Goal: Task Accomplishment & Management: Use online tool/utility

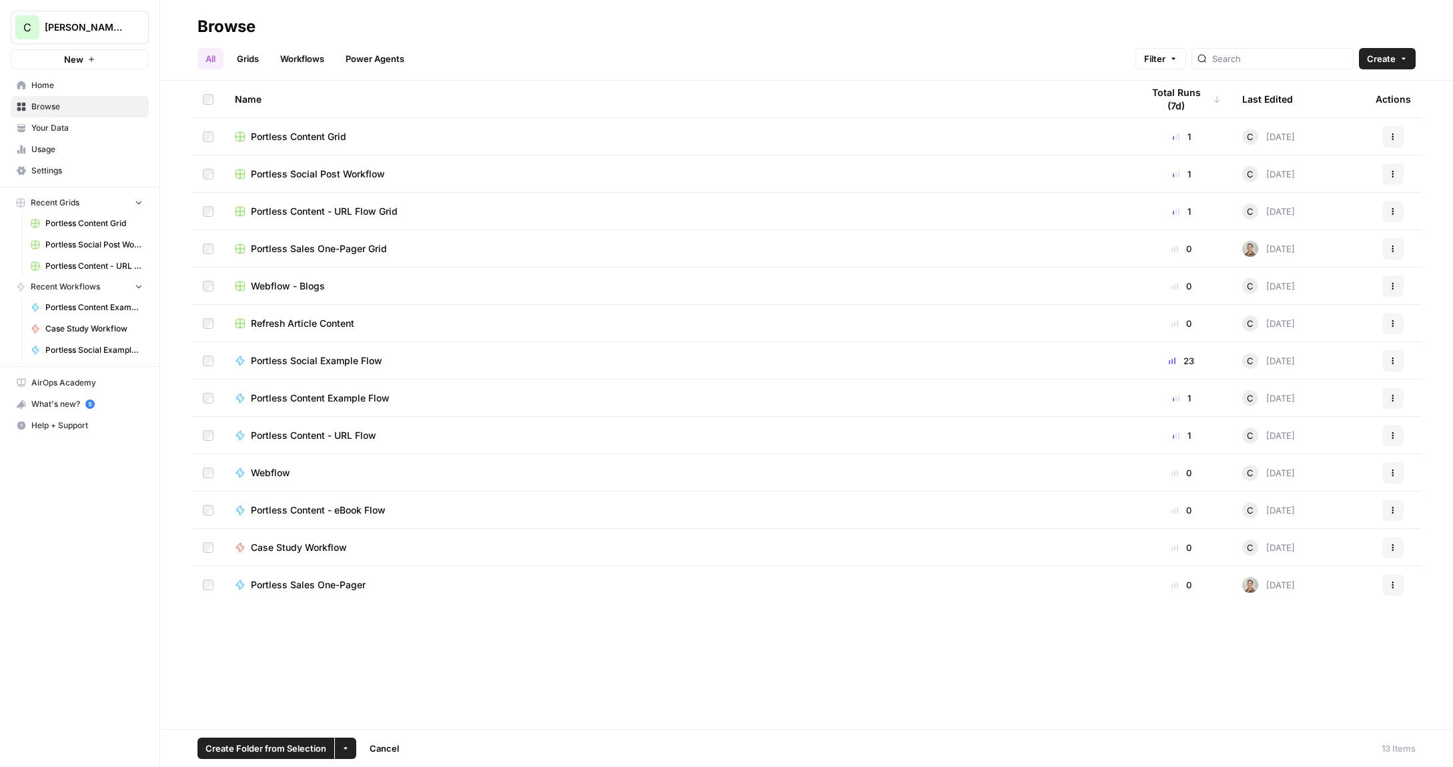
click at [316, 546] on span "Case Study Workflow" at bounding box center [299, 547] width 96 height 13
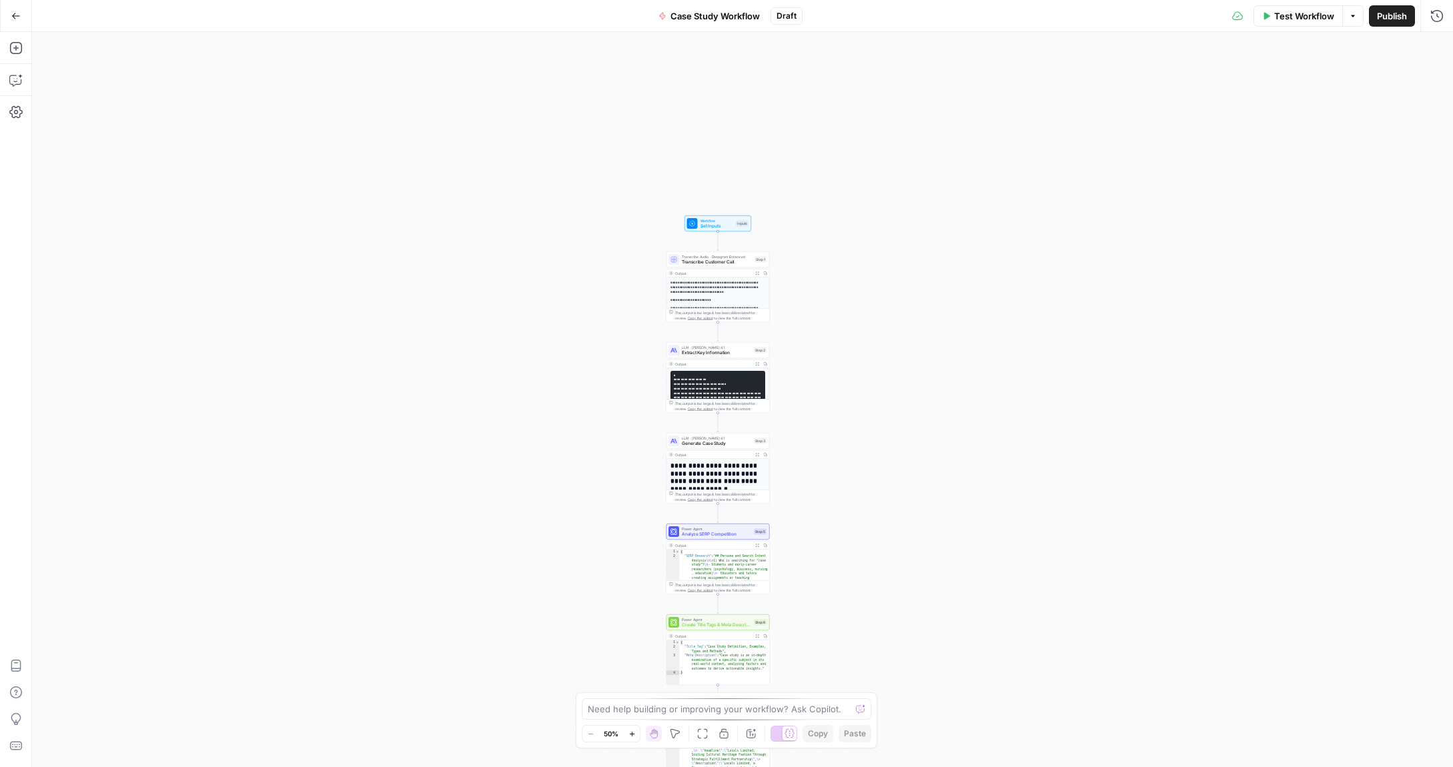
drag, startPoint x: 621, startPoint y: 264, endPoint x: 597, endPoint y: 414, distance: 152.0
click at [597, 414] on div "**********" at bounding box center [742, 399] width 1421 height 735
click at [712, 223] on span "Set Inputs" at bounding box center [716, 226] width 33 height 7
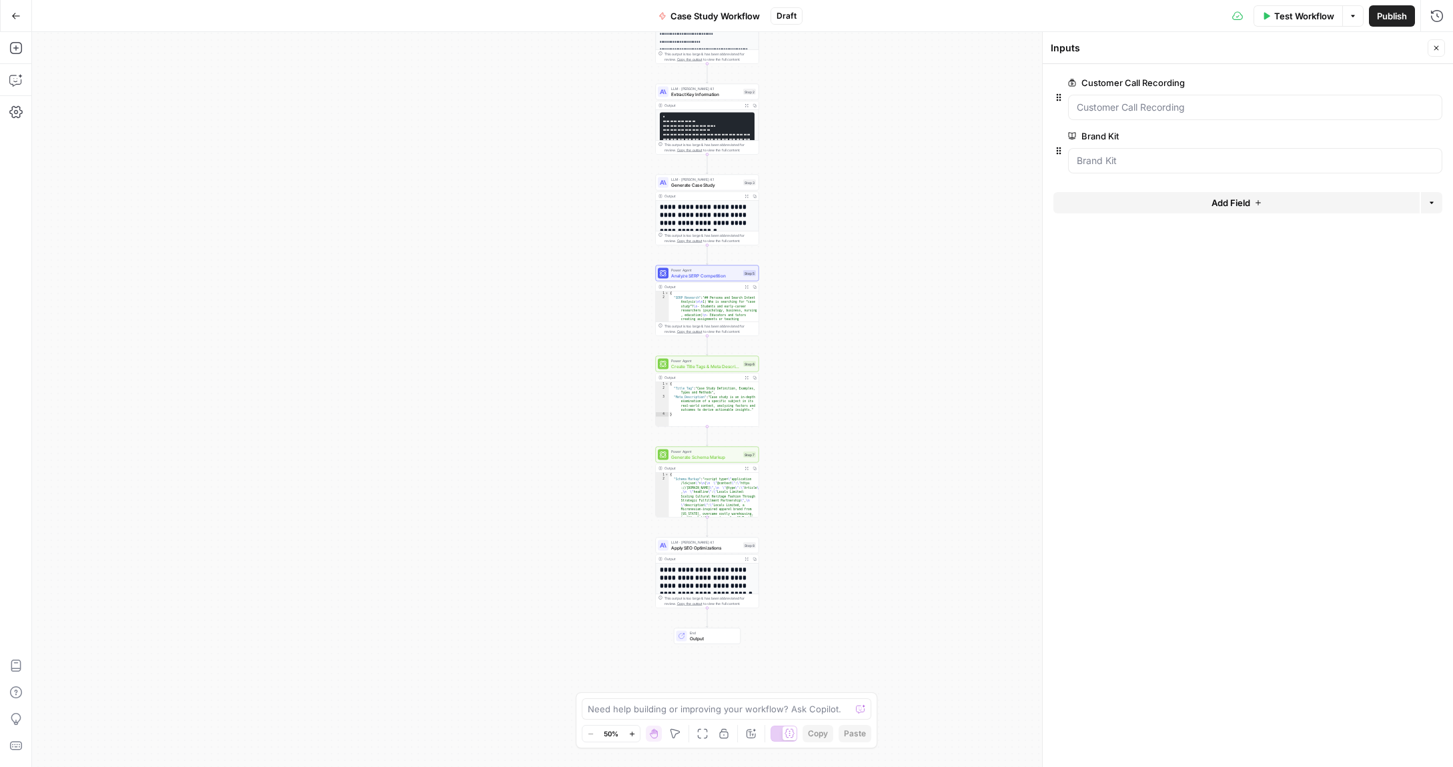
drag, startPoint x: 590, startPoint y: 439, endPoint x: 587, endPoint y: 214, distance: 224.8
click at [587, 214] on div "**********" at bounding box center [742, 399] width 1421 height 735
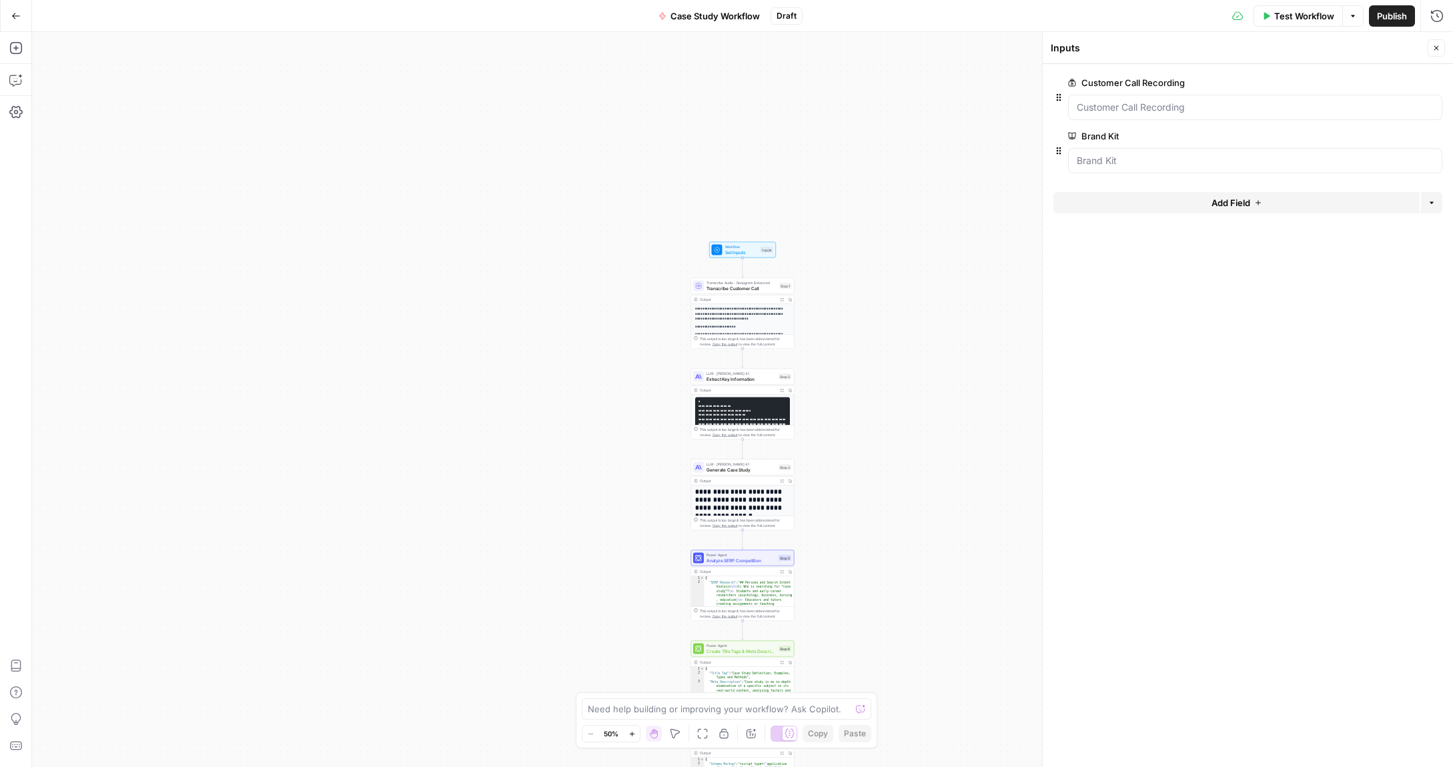
drag, startPoint x: 844, startPoint y: 113, endPoint x: 811, endPoint y: 320, distance: 208.7
click at [878, 390] on div "**********" at bounding box center [742, 399] width 1421 height 735
click at [6, 17] on button "Go Back" at bounding box center [16, 16] width 24 height 24
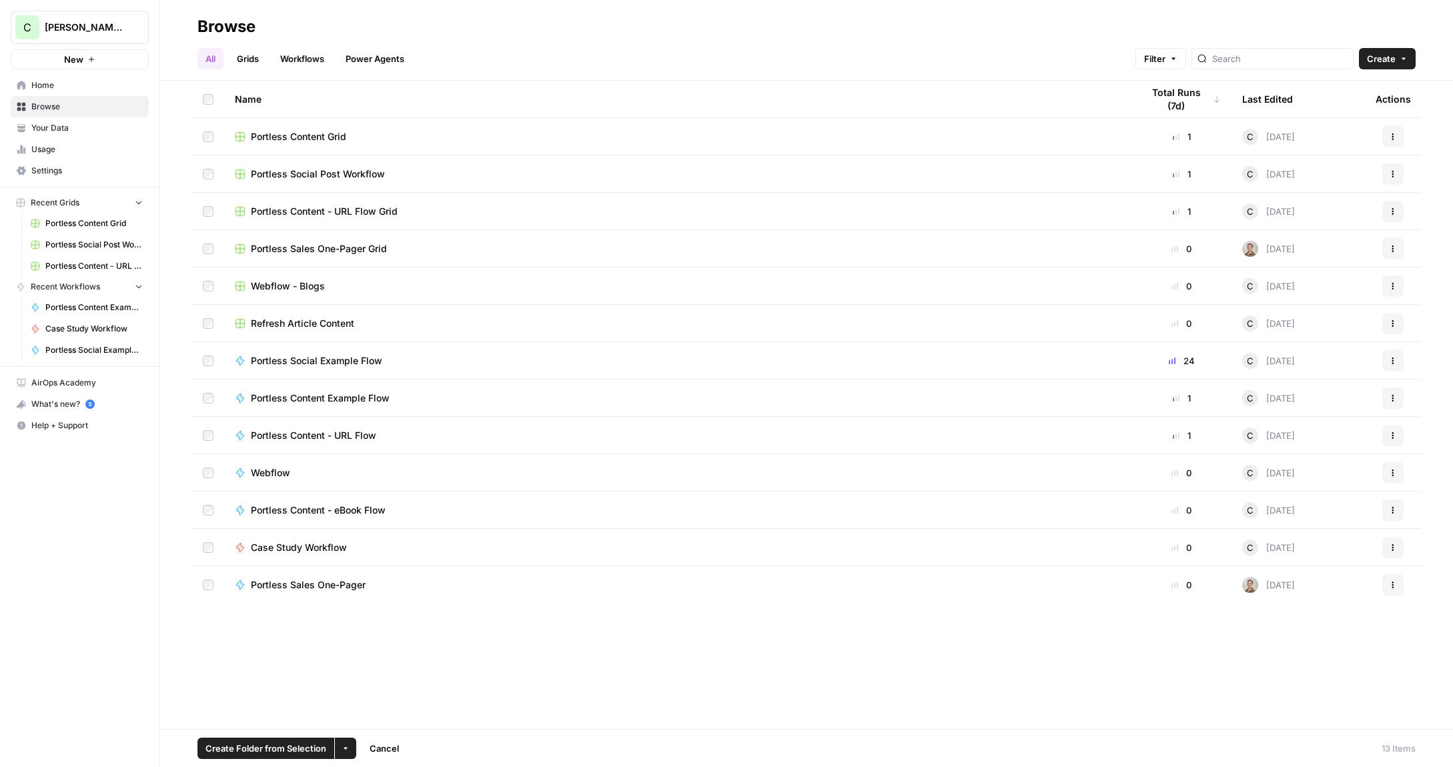
click at [348, 749] on button "More Options" at bounding box center [345, 748] width 21 height 21
click at [381, 720] on span "Delete" at bounding box center [376, 716] width 33 height 13
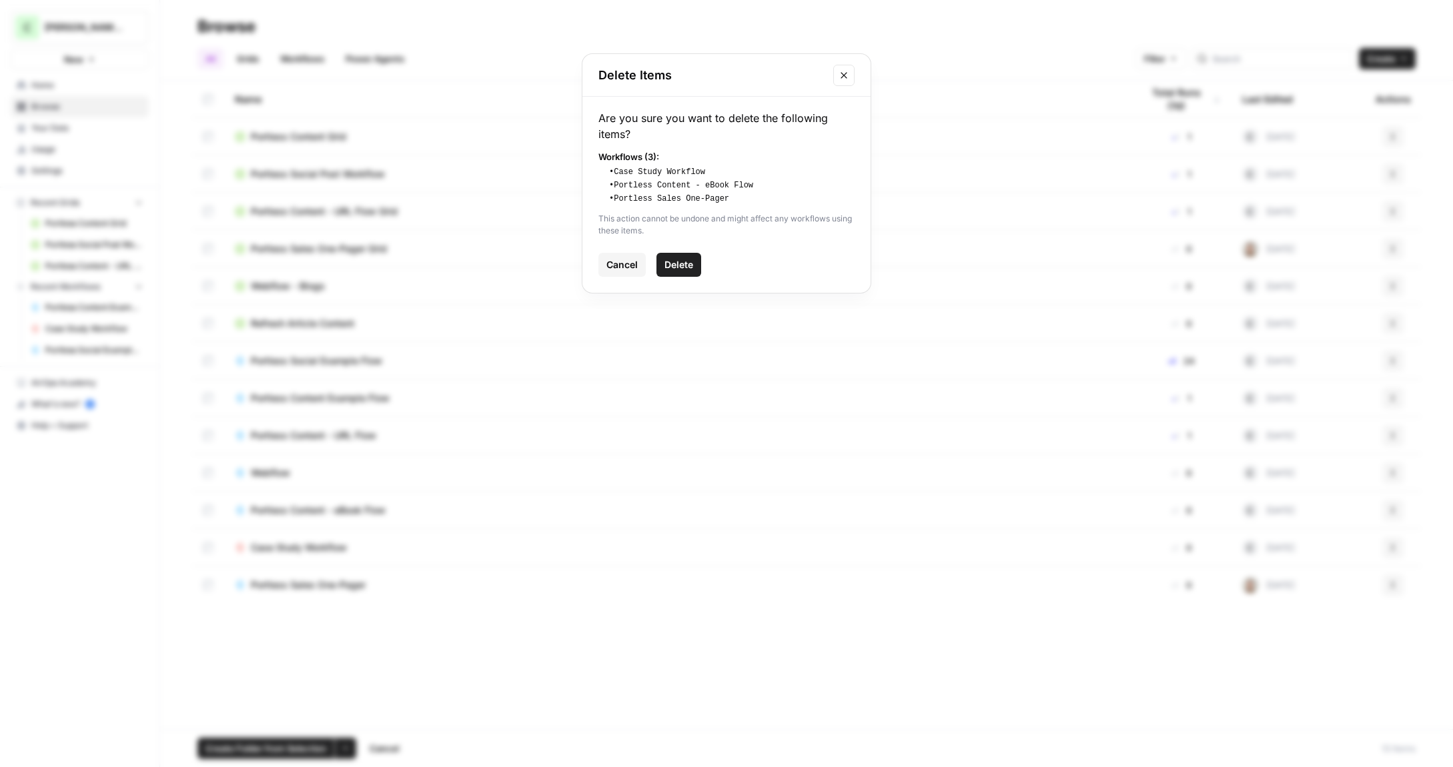
click at [688, 260] on span "Delete" at bounding box center [678, 264] width 29 height 13
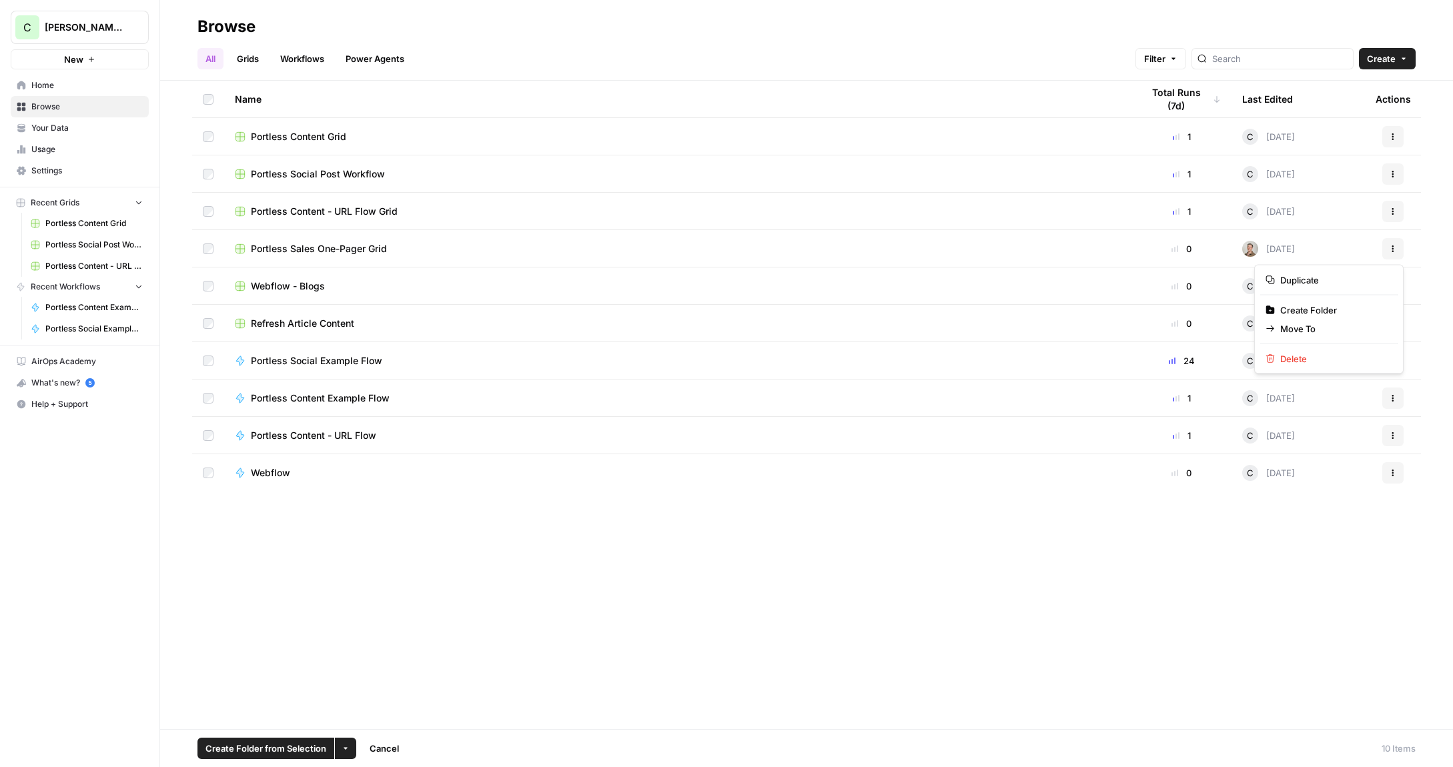
click at [1400, 253] on button "Actions" at bounding box center [1392, 248] width 21 height 21
click at [1291, 356] on span "Delete" at bounding box center [1333, 358] width 107 height 13
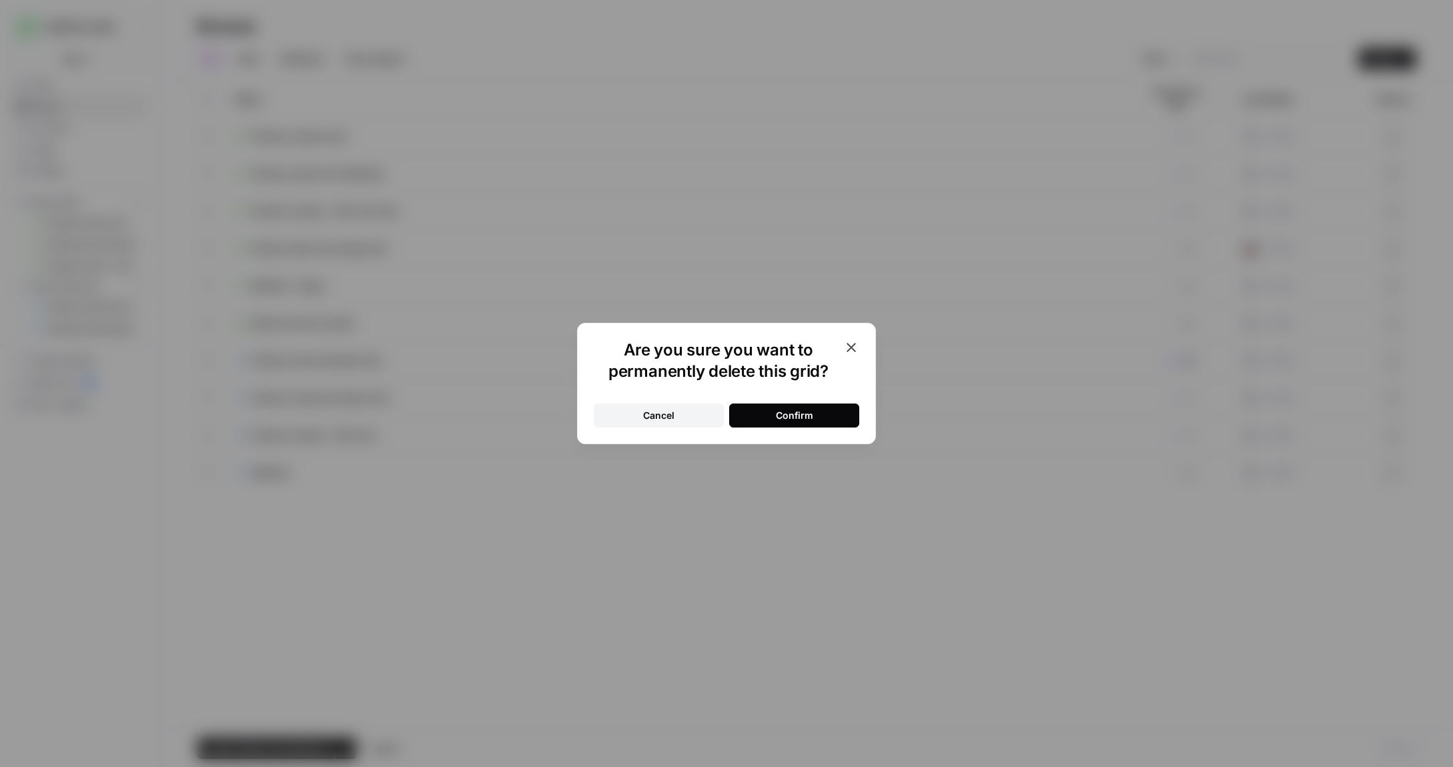
click at [791, 410] on div "Confirm" at bounding box center [794, 415] width 37 height 13
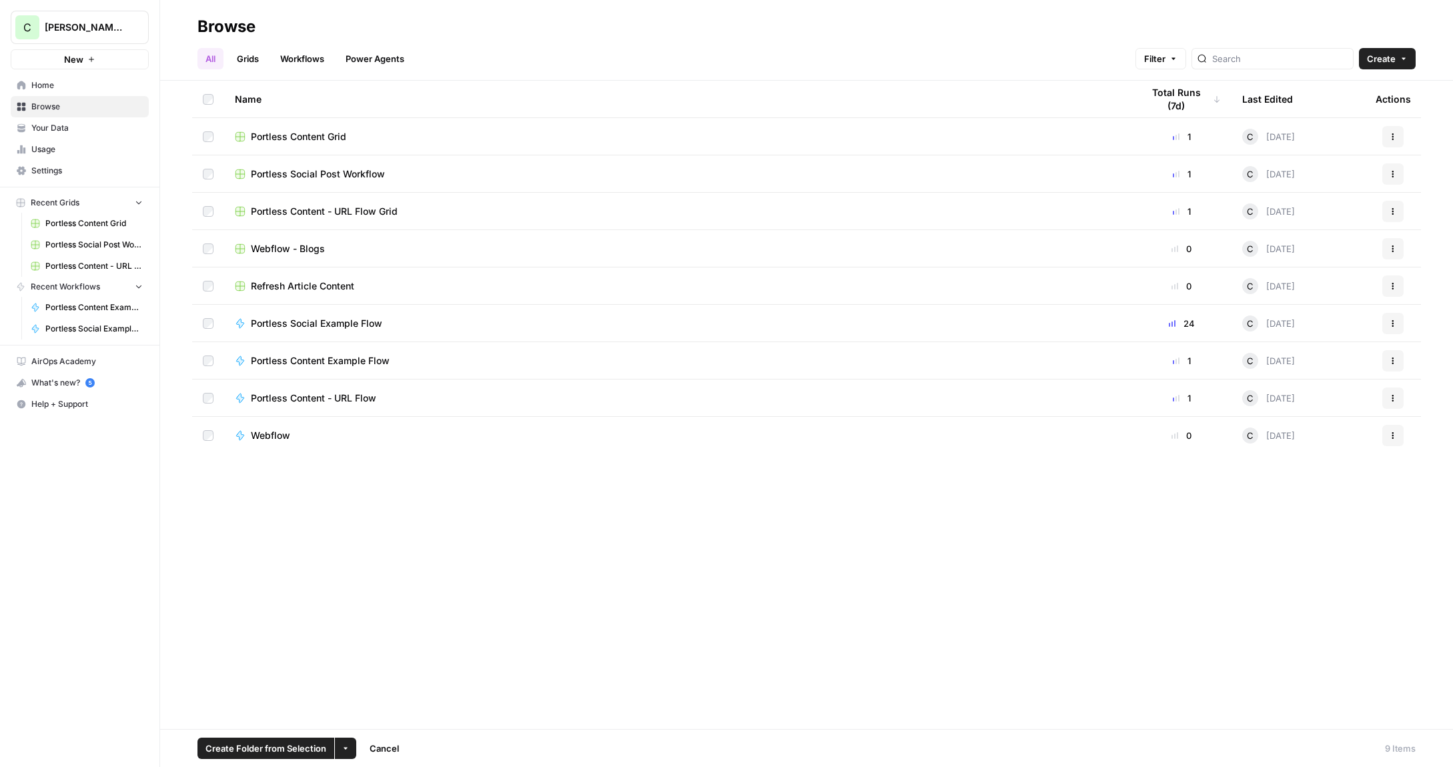
click at [63, 126] on span "Your Data" at bounding box center [86, 128] width 111 height 12
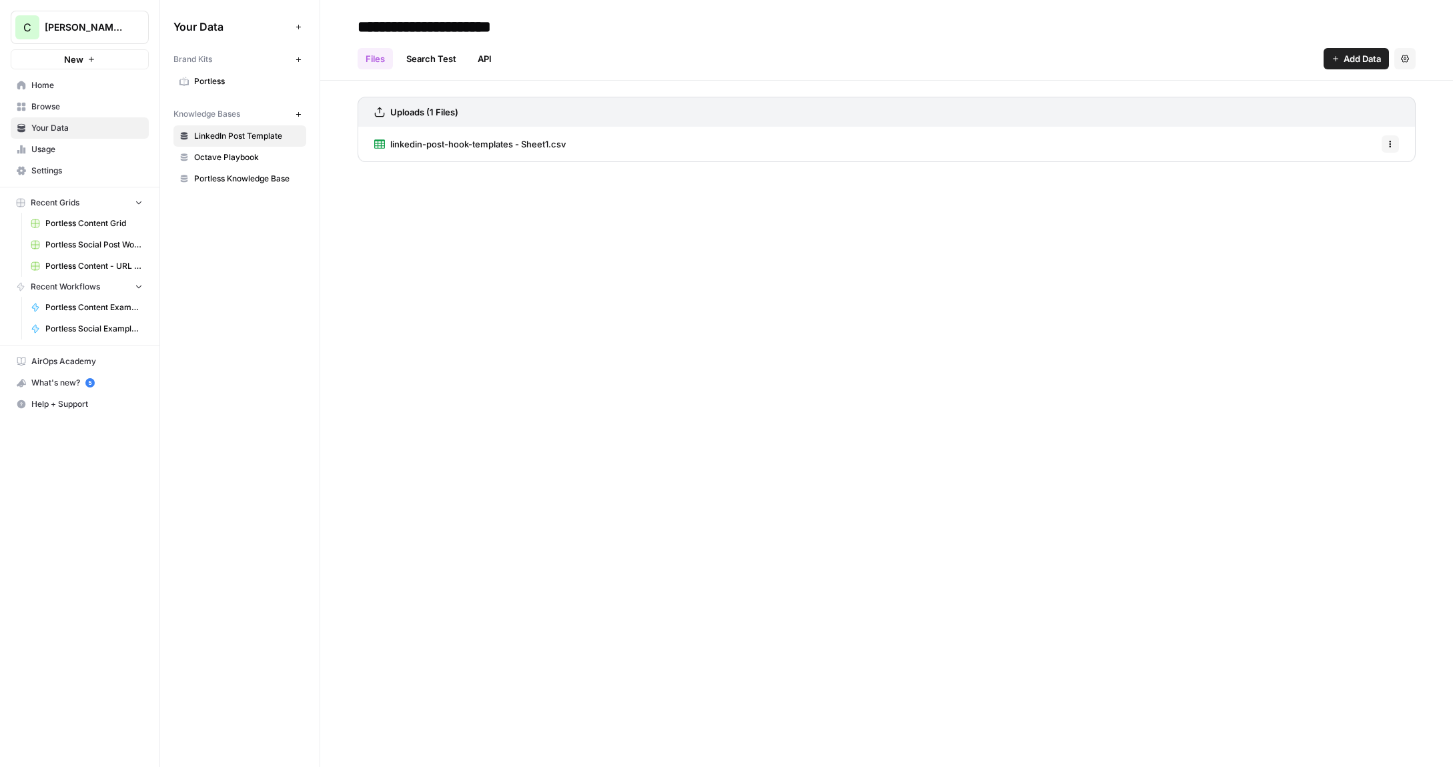
click at [235, 154] on span "Octave Playbook" at bounding box center [247, 157] width 106 height 12
click at [237, 177] on span "Portless Knowledge Base" at bounding box center [247, 179] width 106 height 12
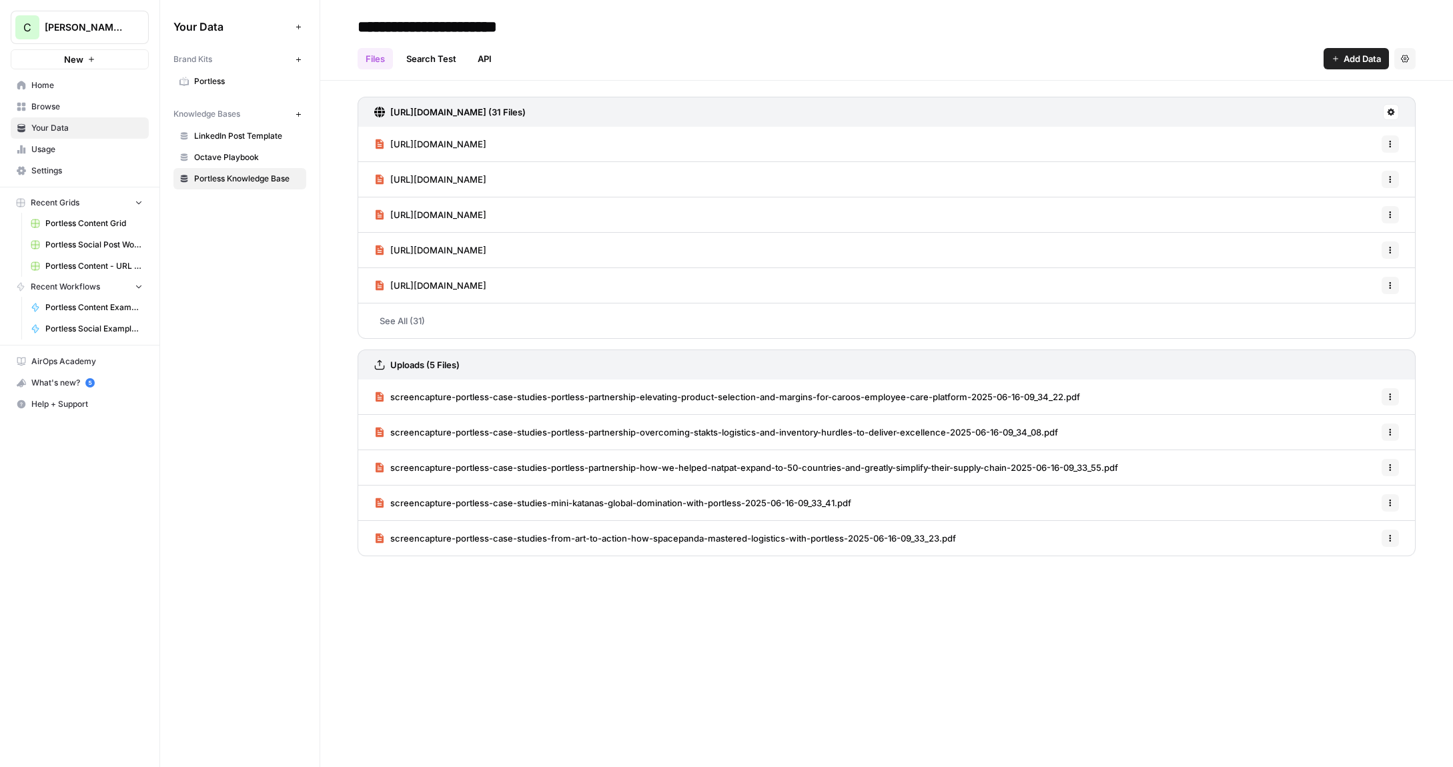
click at [53, 107] on span "Browse" at bounding box center [86, 107] width 111 height 12
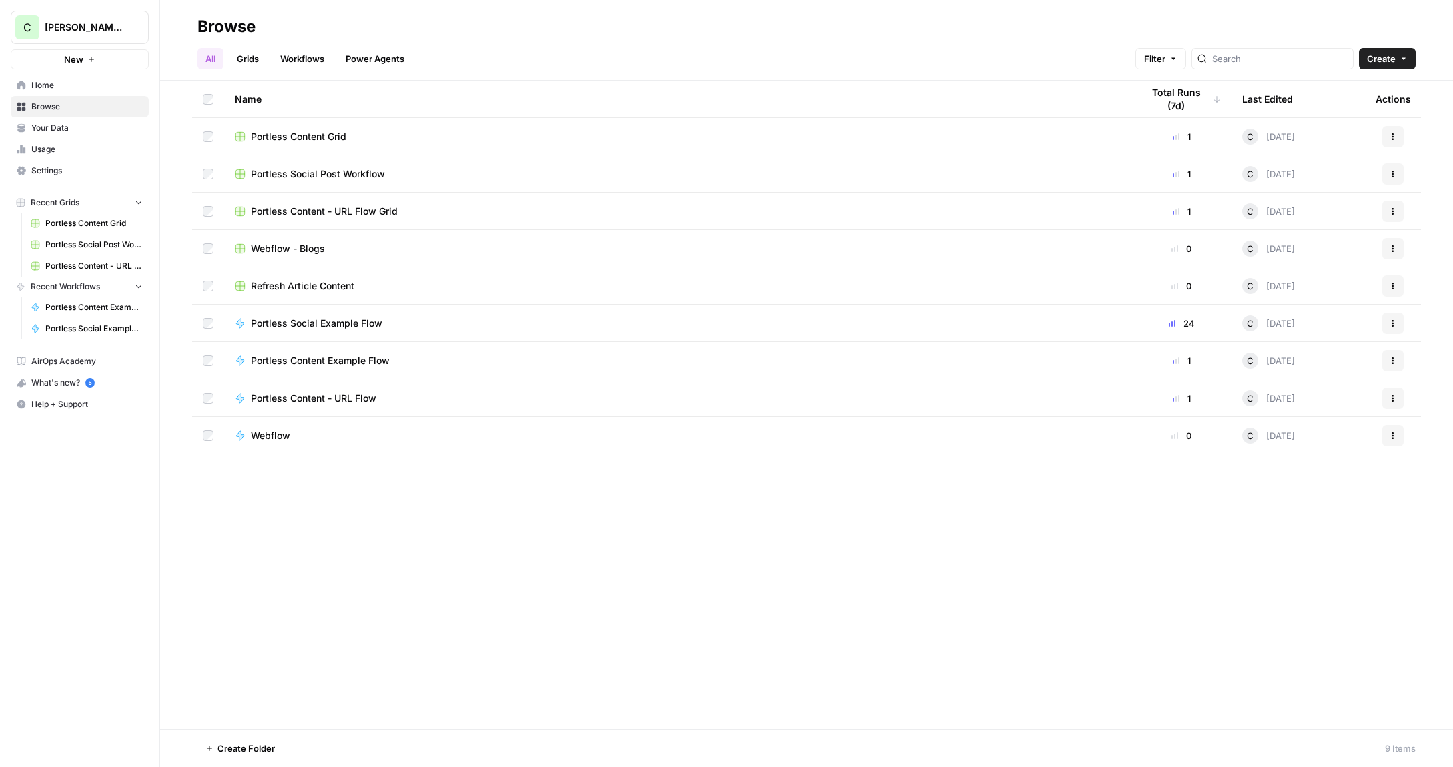
click at [305, 62] on link "Workflows" at bounding box center [302, 58] width 60 height 21
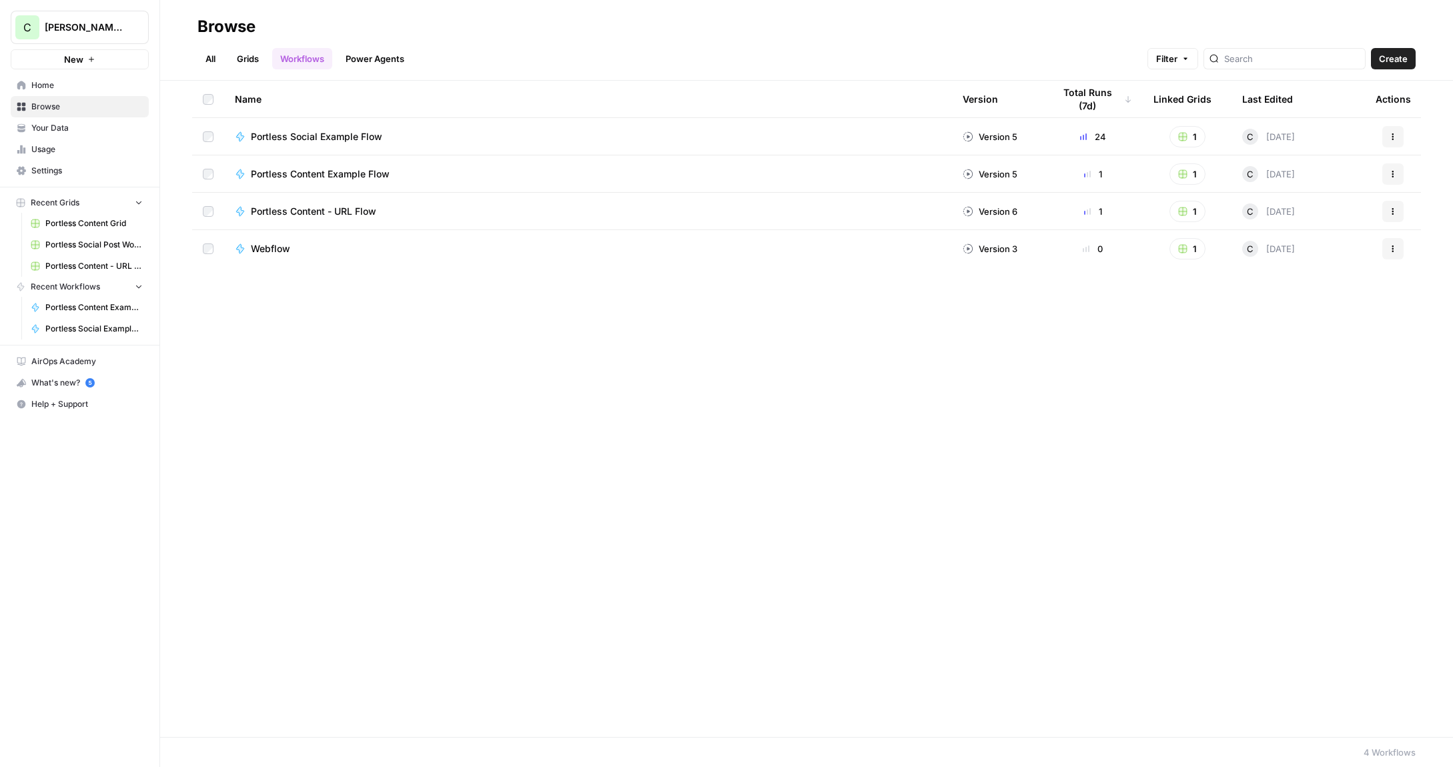
click at [379, 58] on link "Power Agents" at bounding box center [375, 58] width 75 height 21
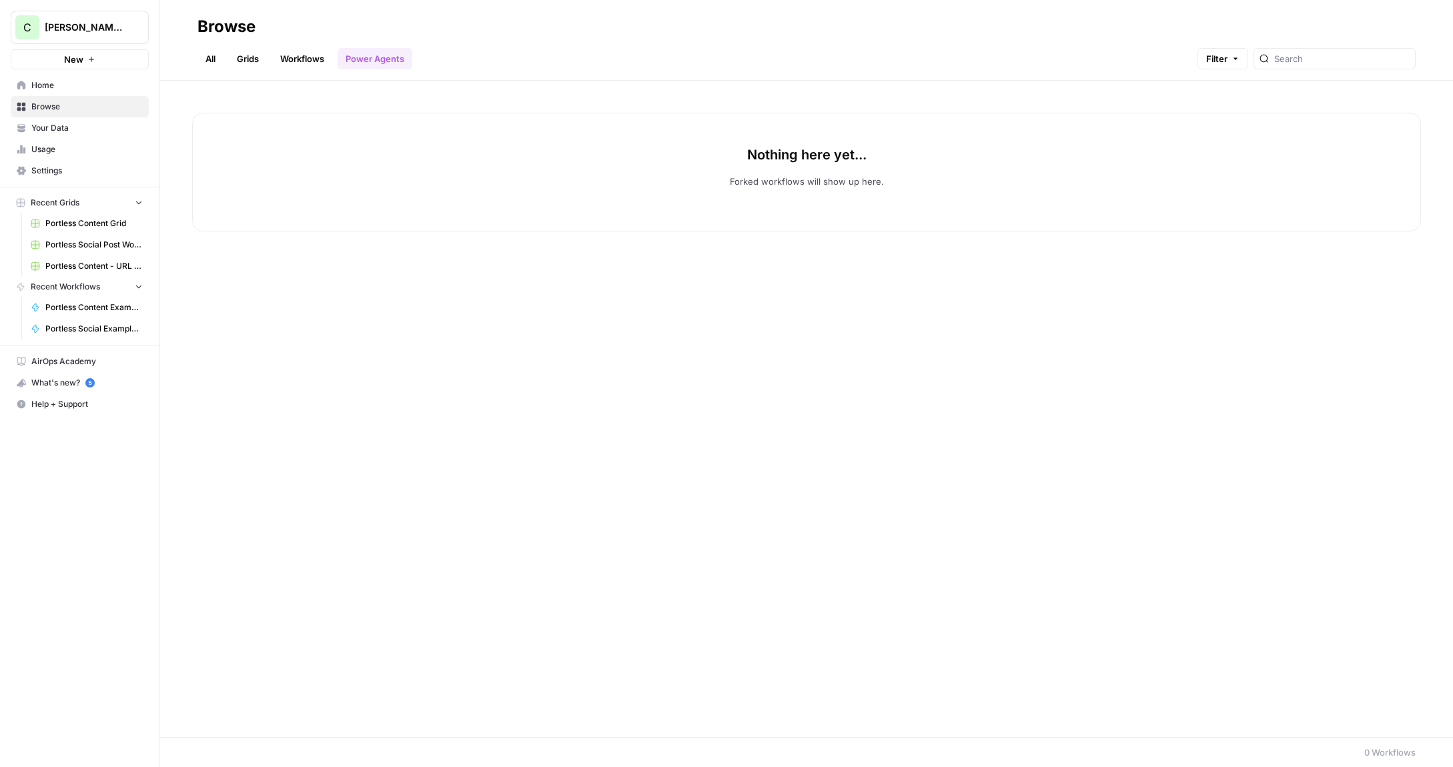
click at [302, 58] on link "Workflows" at bounding box center [302, 58] width 60 height 21
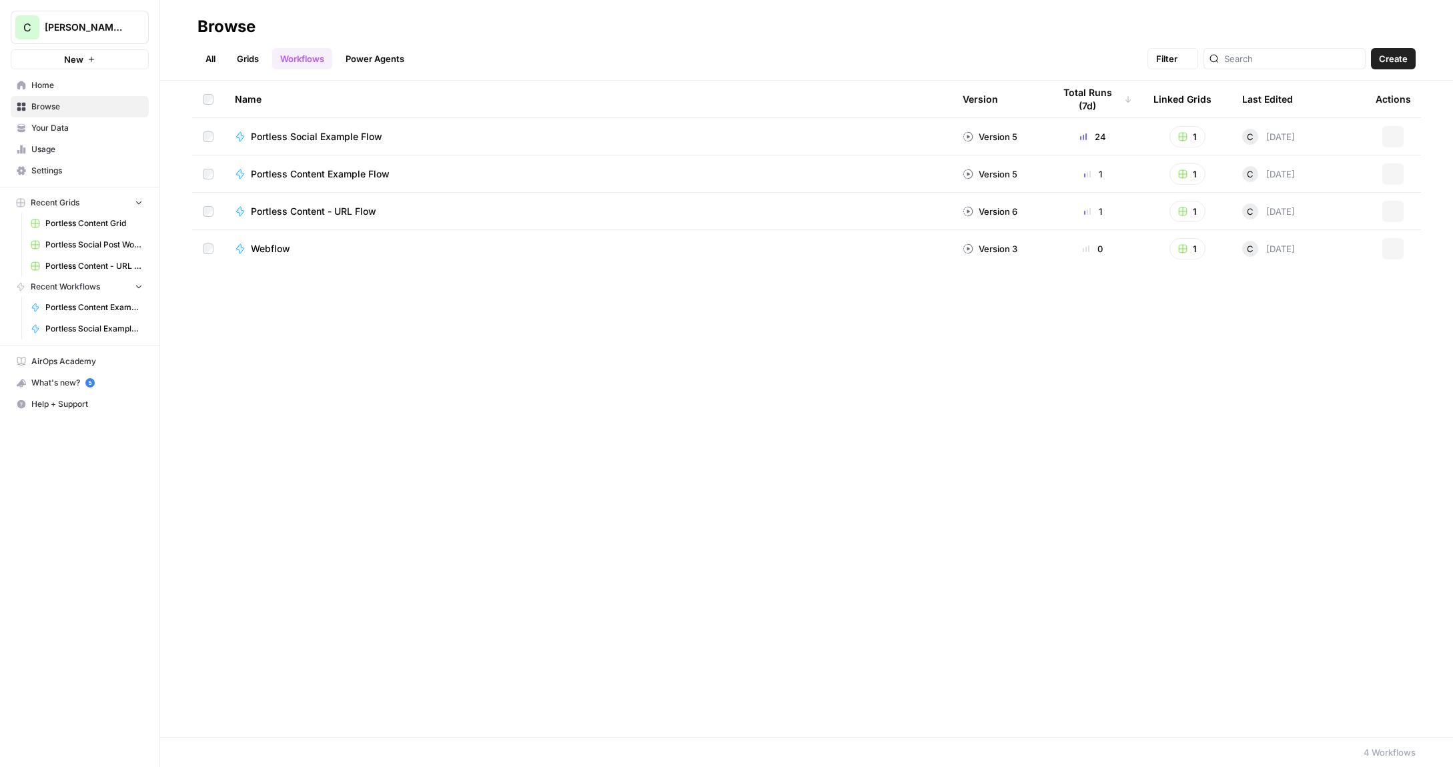
click at [246, 62] on link "Grids" at bounding box center [248, 58] width 38 height 21
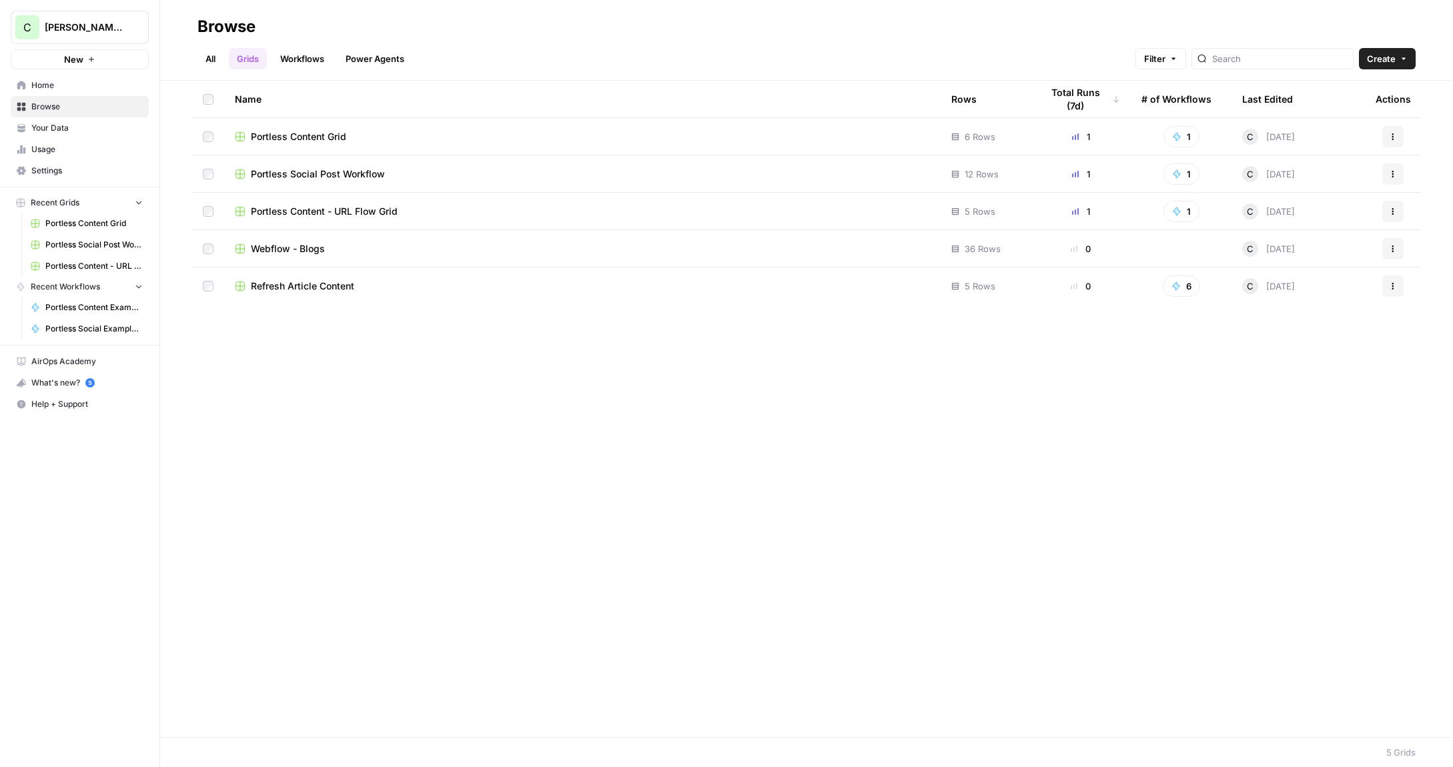
click at [323, 55] on link "Workflows" at bounding box center [302, 58] width 60 height 21
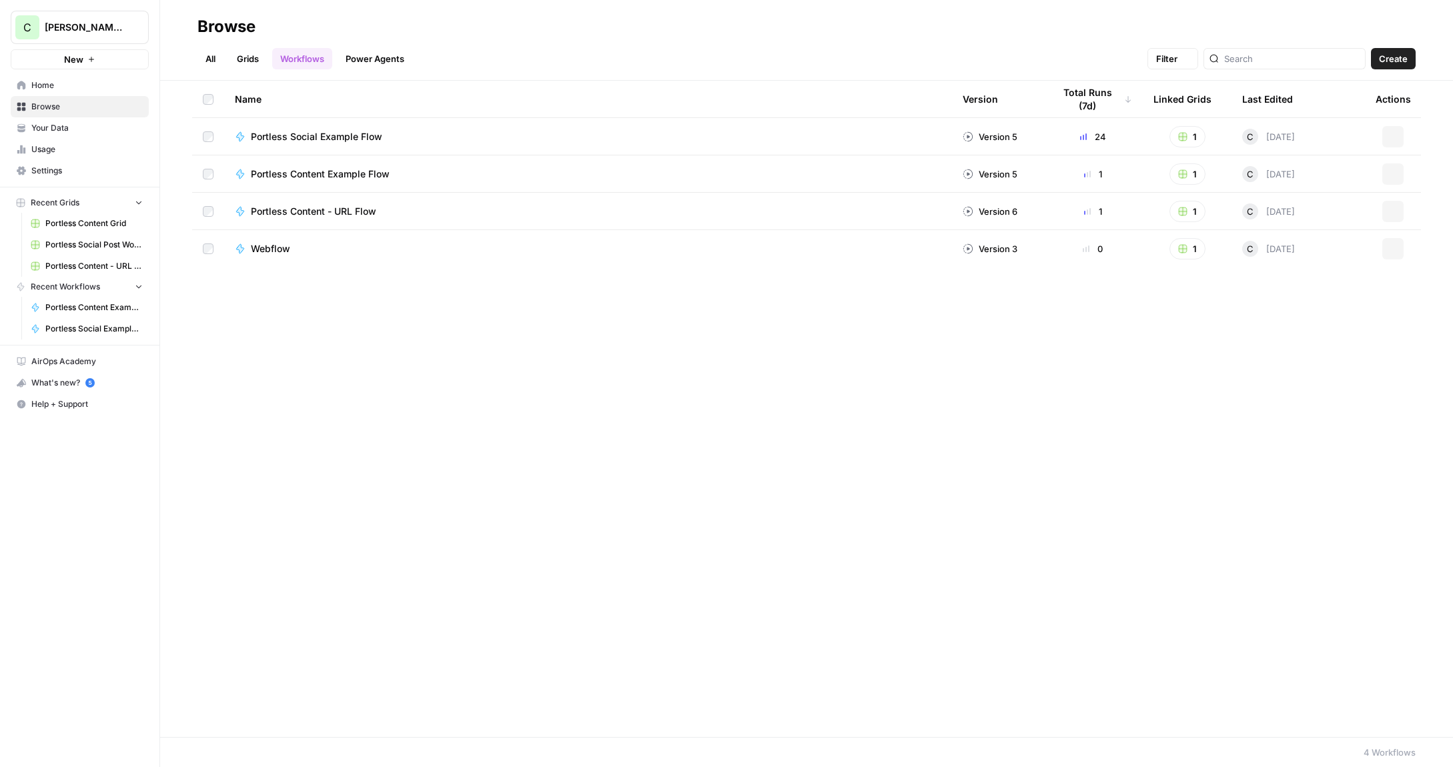
click at [361, 57] on link "Power Agents" at bounding box center [375, 58] width 75 height 21
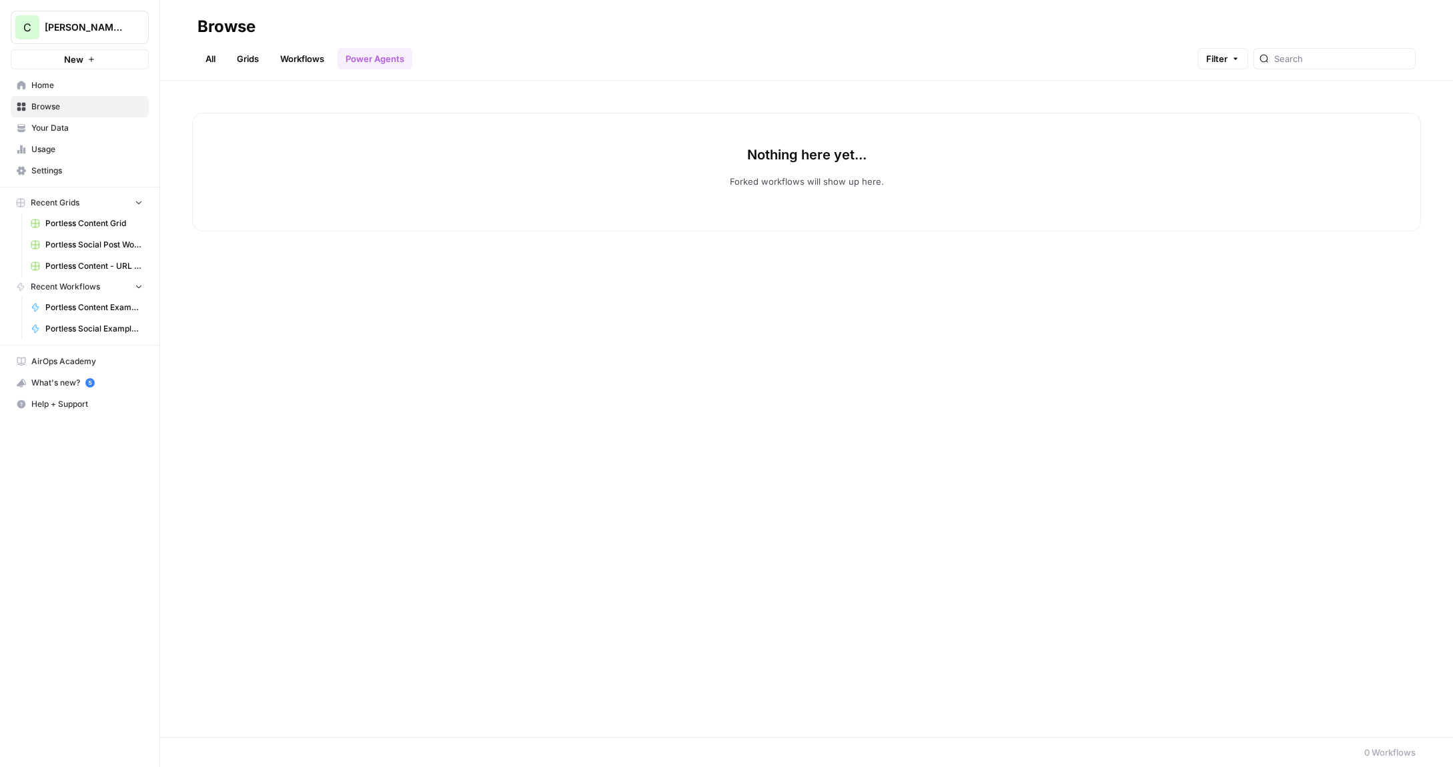
click at [298, 56] on link "Workflows" at bounding box center [302, 58] width 60 height 21
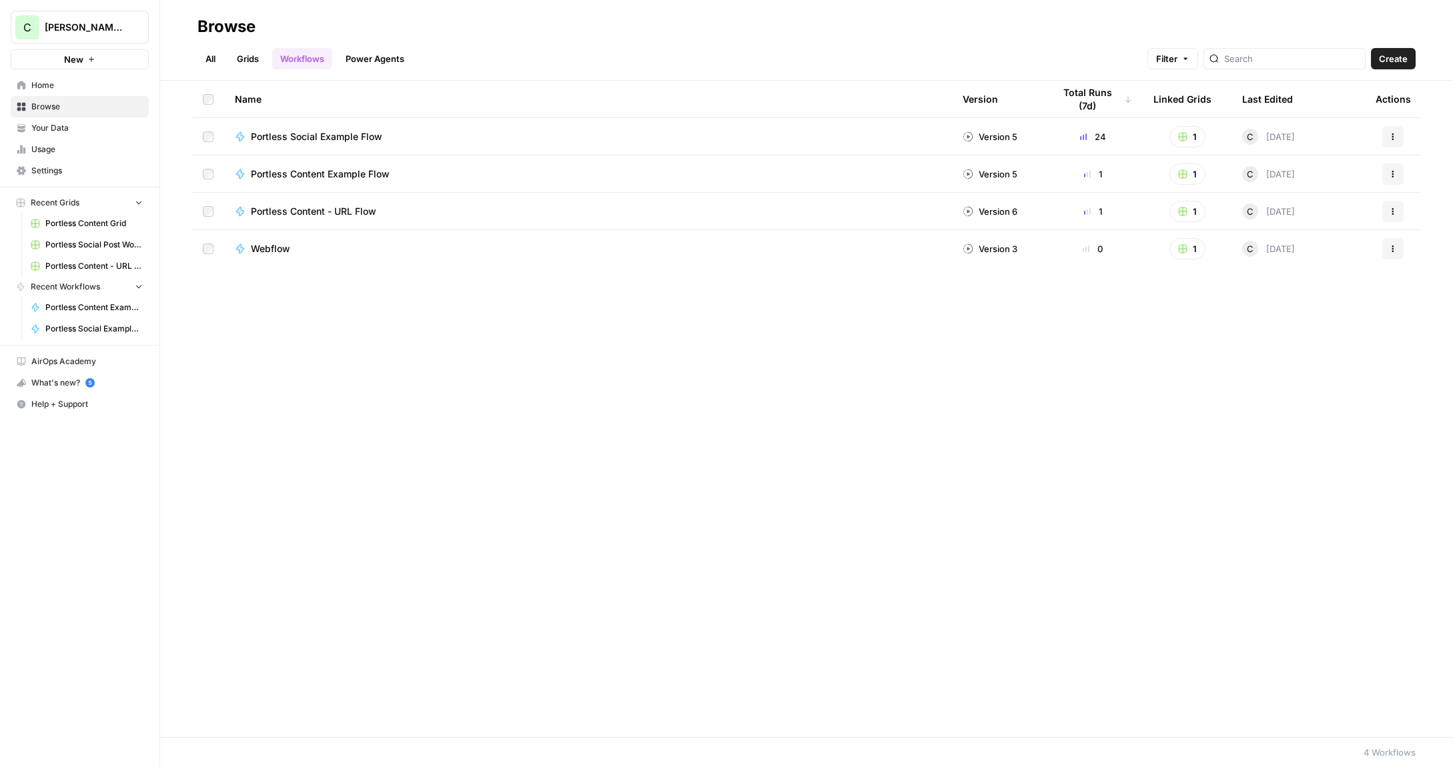
click at [340, 55] on link "Power Agents" at bounding box center [375, 58] width 75 height 21
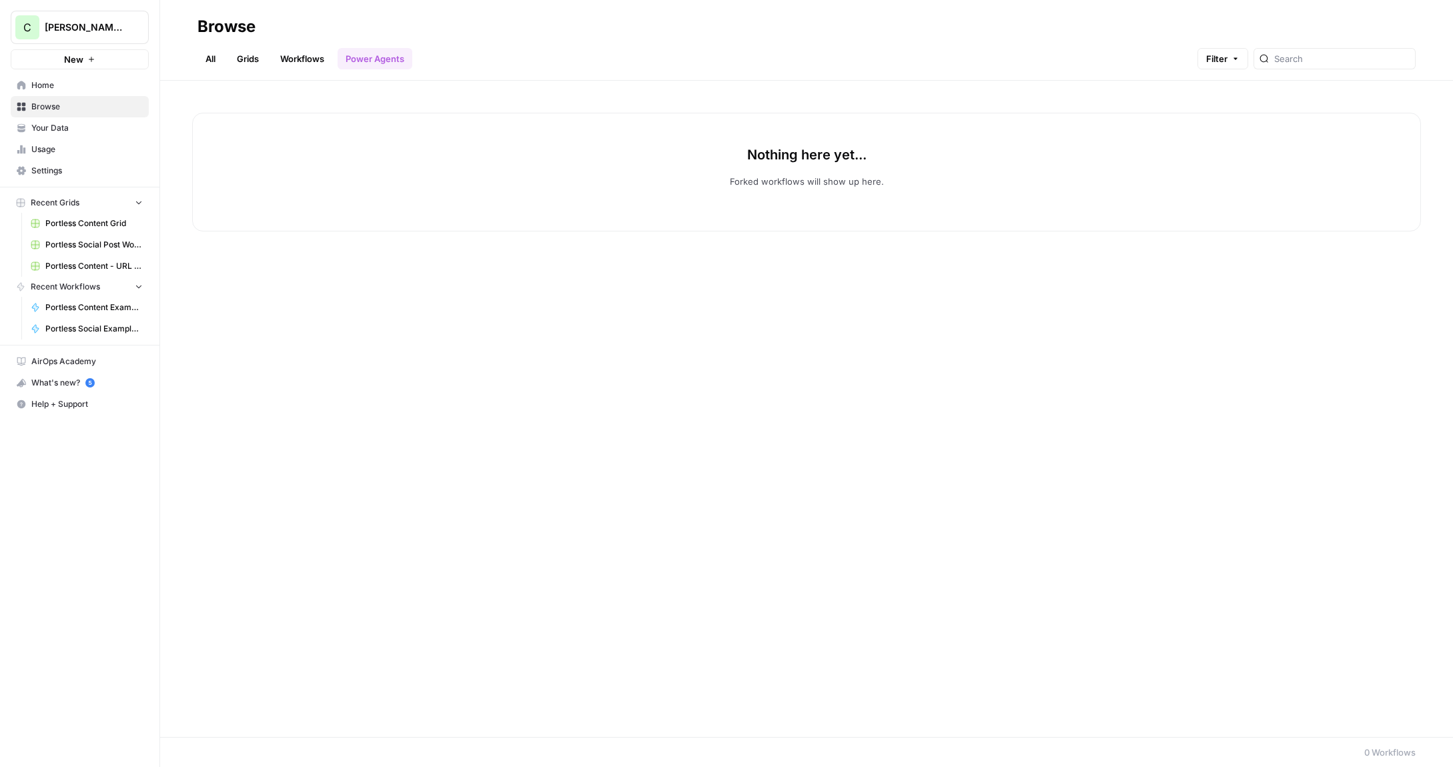
click at [288, 57] on link "Workflows" at bounding box center [302, 58] width 60 height 21
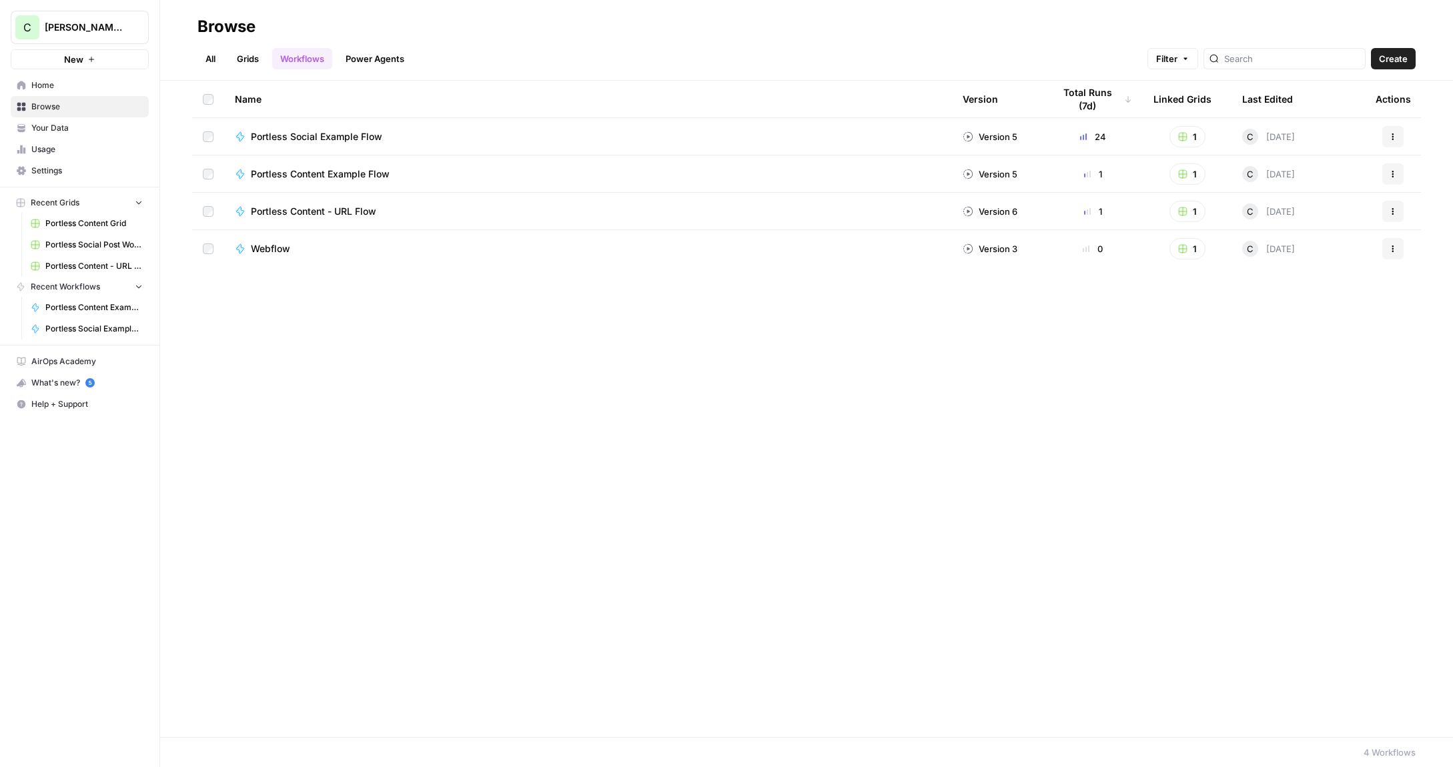
click at [1396, 63] on span "Create" at bounding box center [1393, 58] width 29 height 13
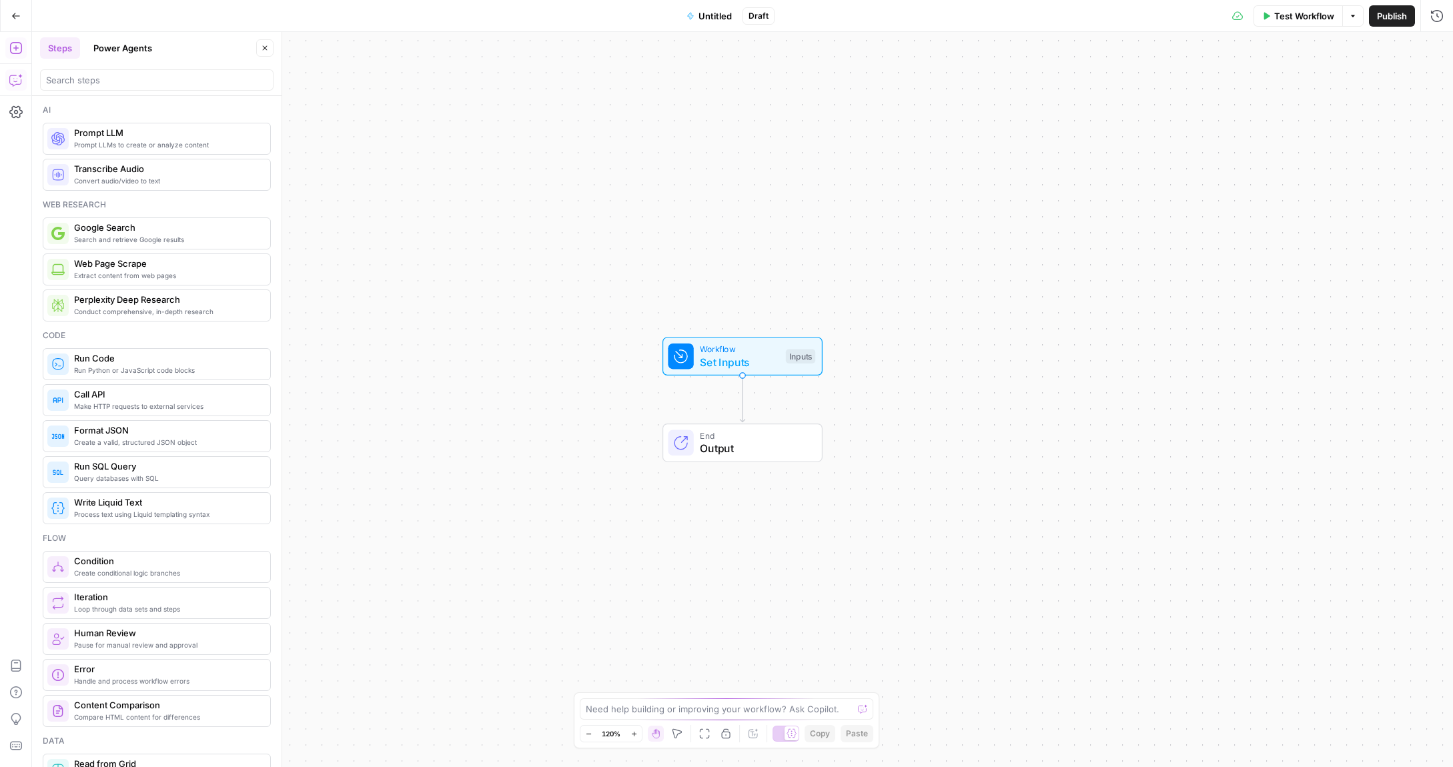
click at [17, 77] on icon "button" at bounding box center [15, 79] width 13 height 13
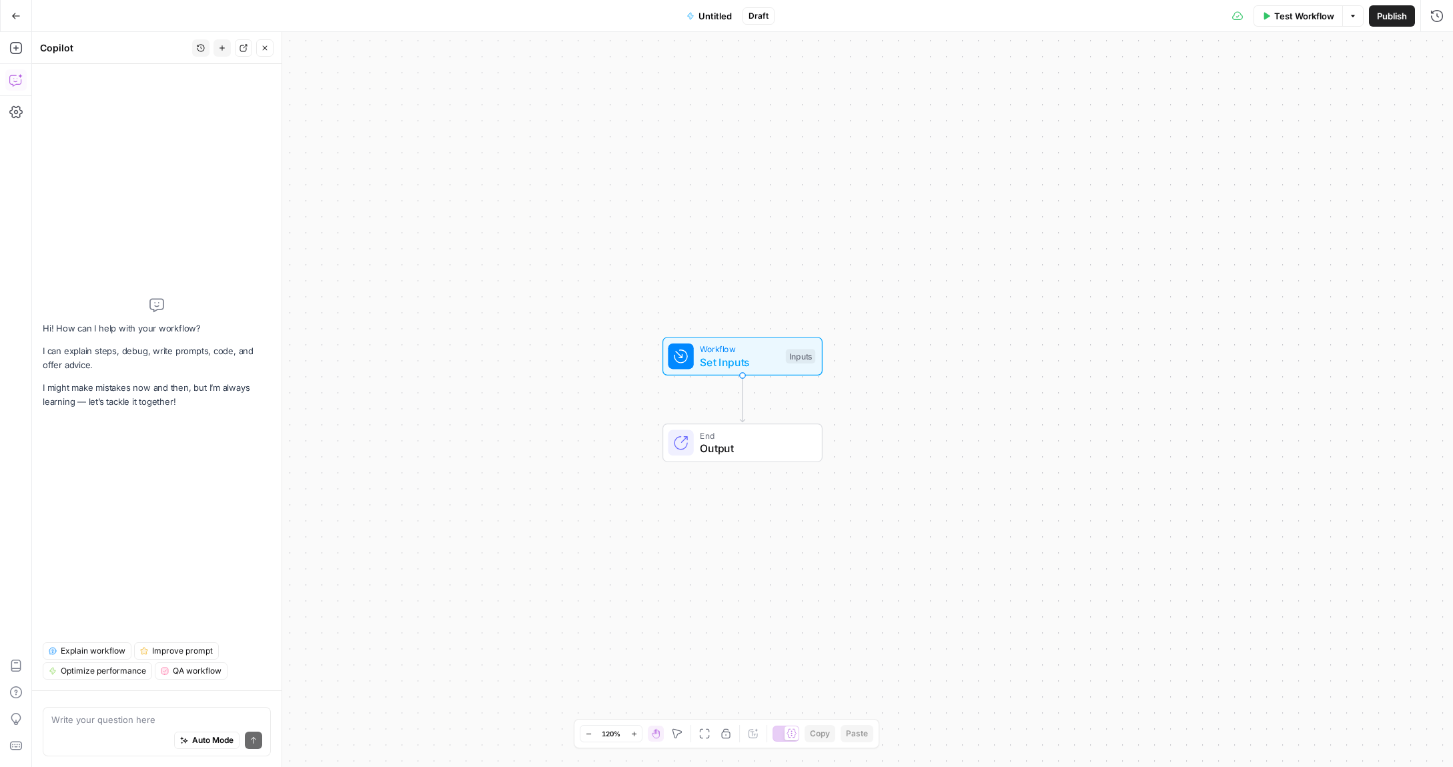
click at [102, 649] on span "Explain workflow" at bounding box center [93, 651] width 65 height 12
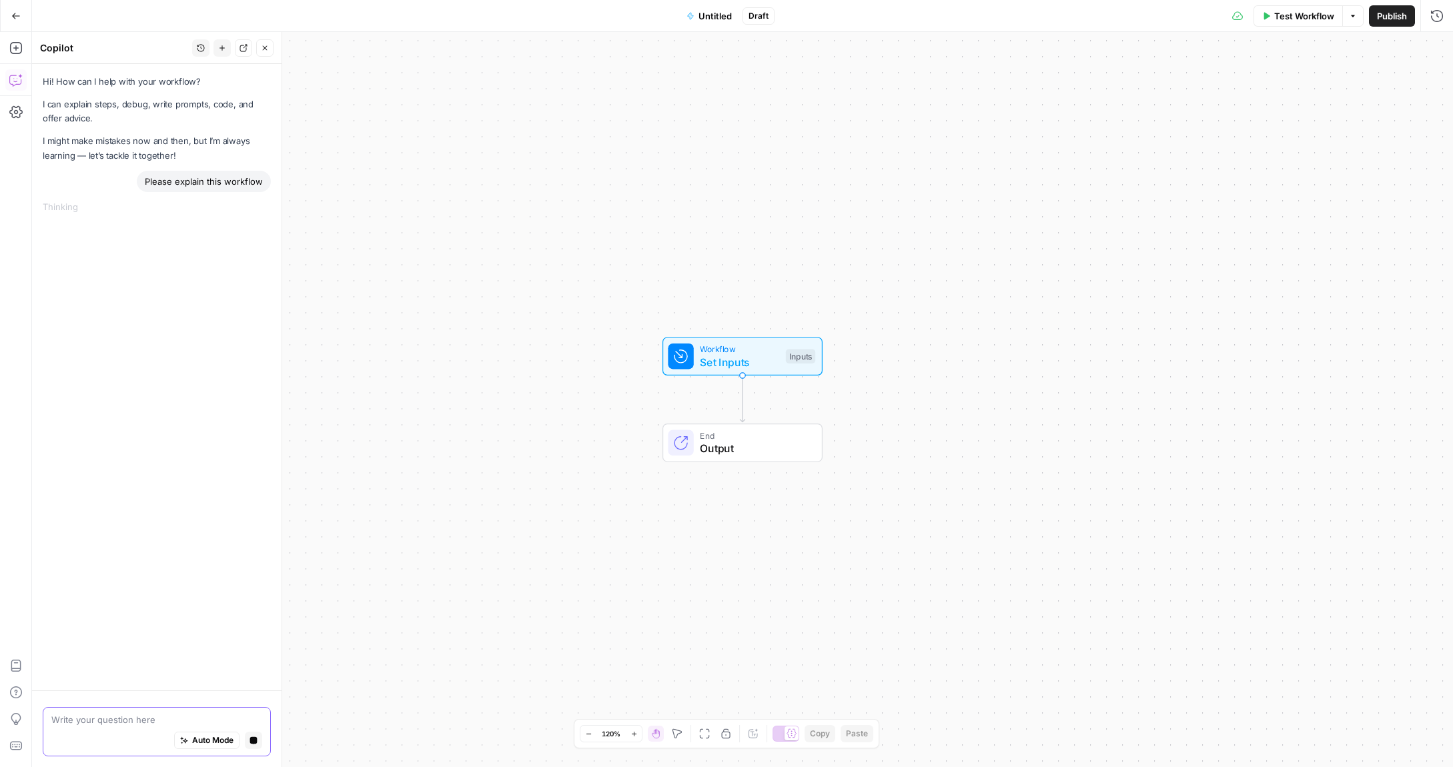
click at [256, 740] on icon "button" at bounding box center [253, 740] width 7 height 7
click at [153, 722] on textarea at bounding box center [156, 719] width 211 height 13
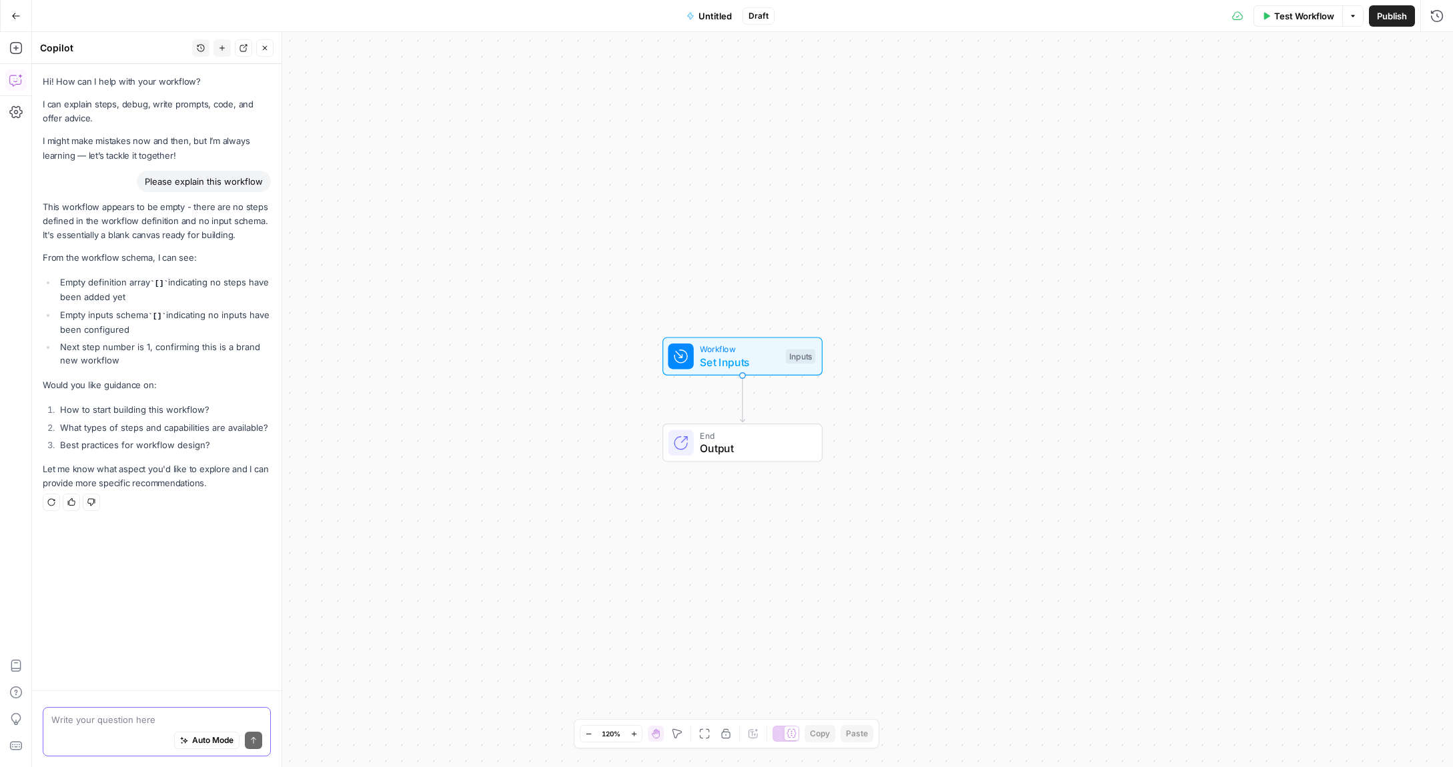
click at [155, 722] on textarea at bounding box center [156, 719] width 211 height 13
click at [165, 714] on textarea at bounding box center [156, 719] width 211 height 13
click at [105, 720] on textarea "I want to create a workflow that creates a customer story from a recording of a…" at bounding box center [156, 706] width 211 height 40
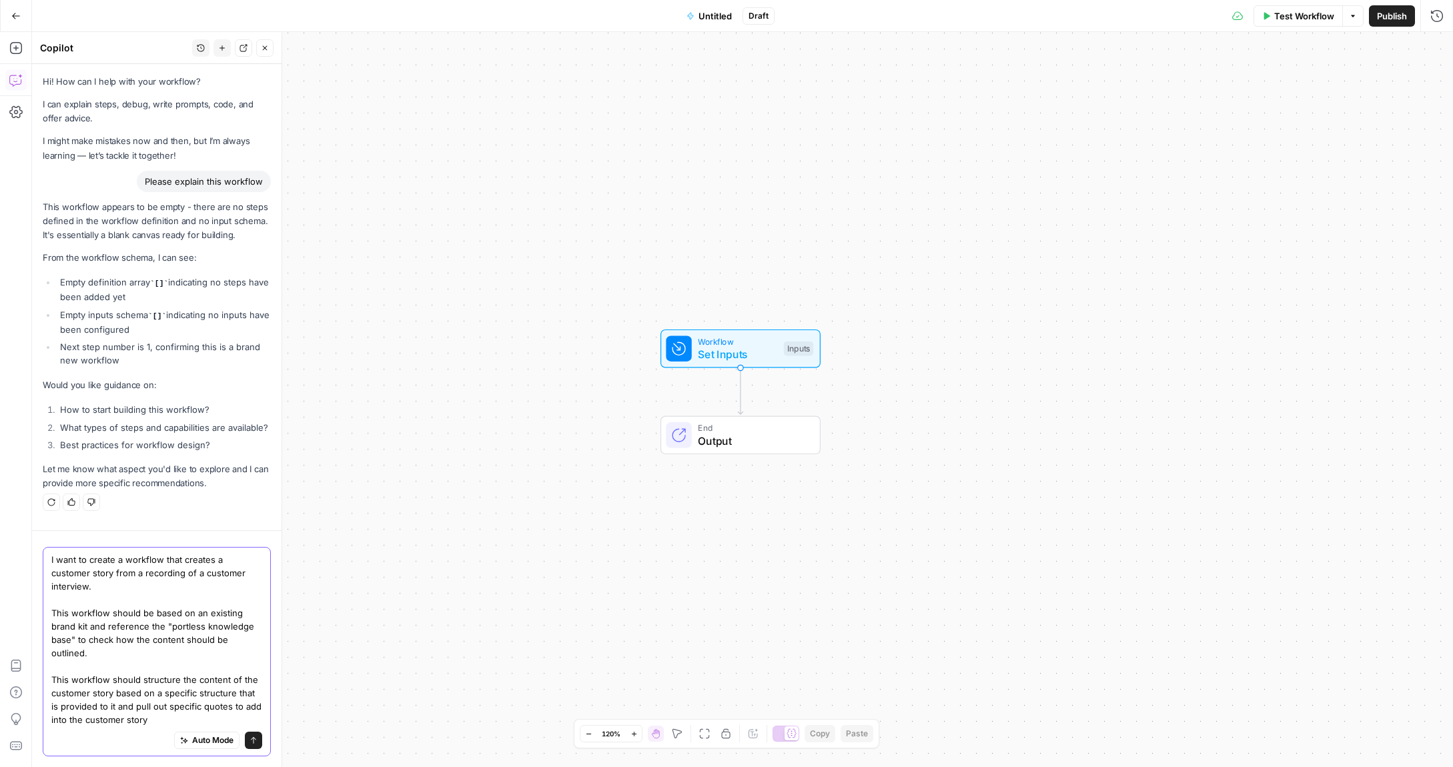
type textarea "I want to create a workflow that creates a customer story from a recording of a…"
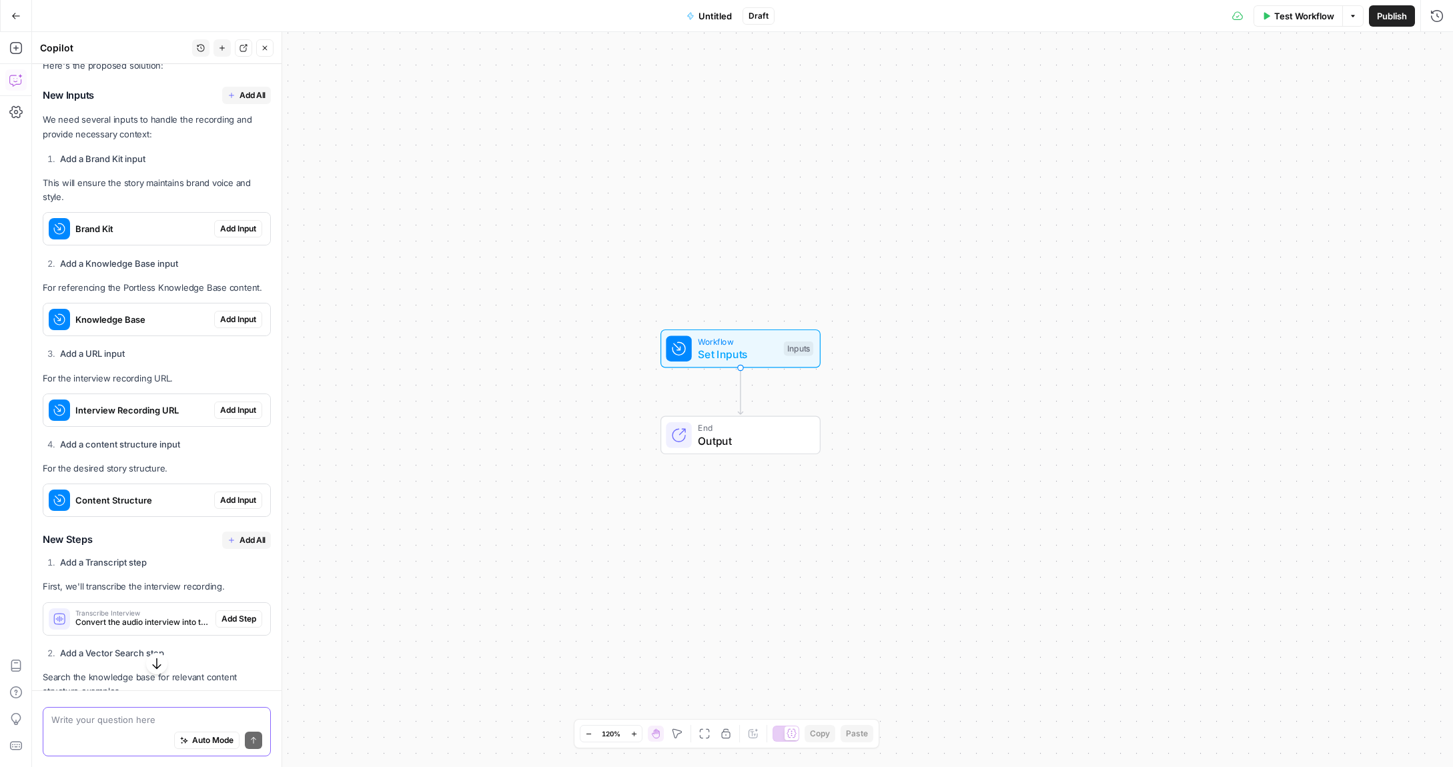
scroll to position [789, 0]
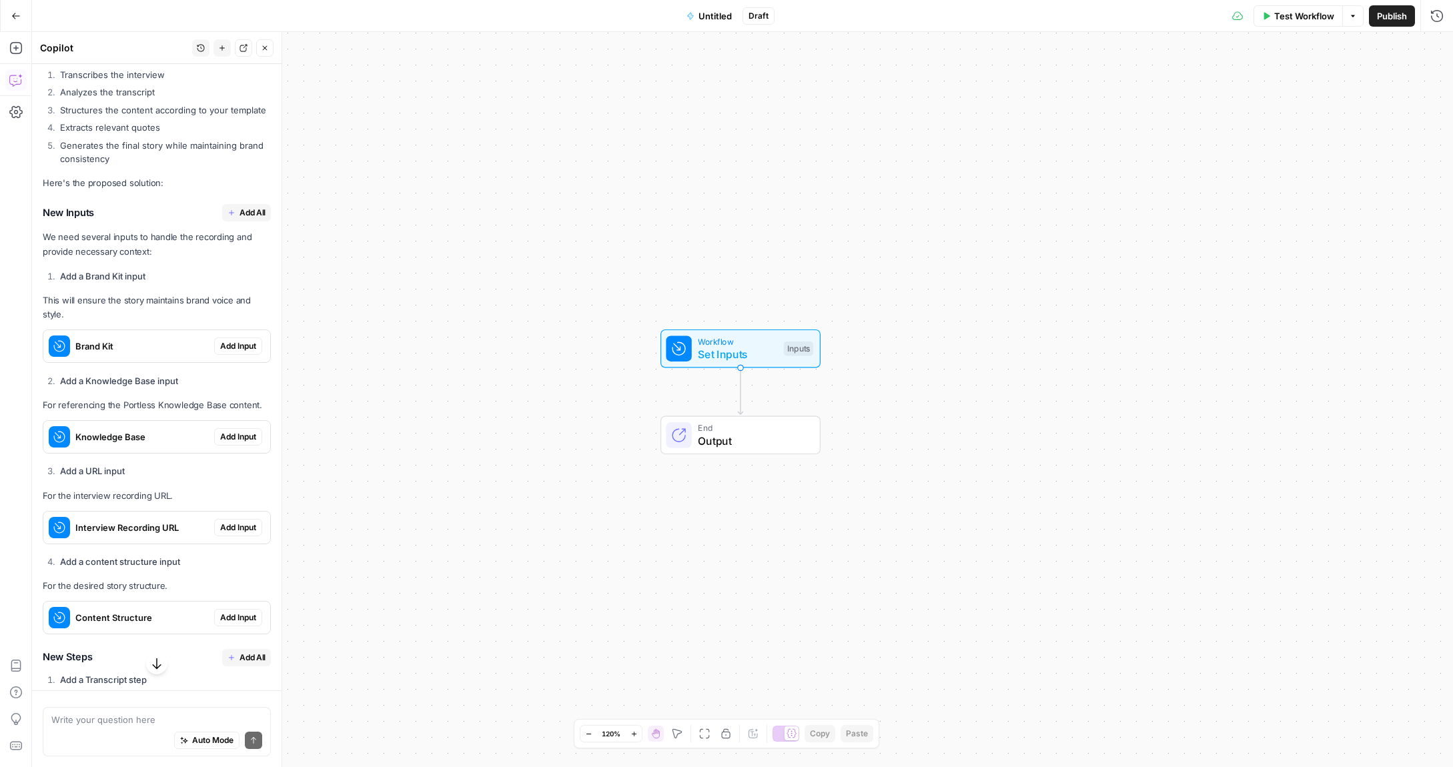
click at [244, 207] on span "Add All" at bounding box center [252, 213] width 26 height 12
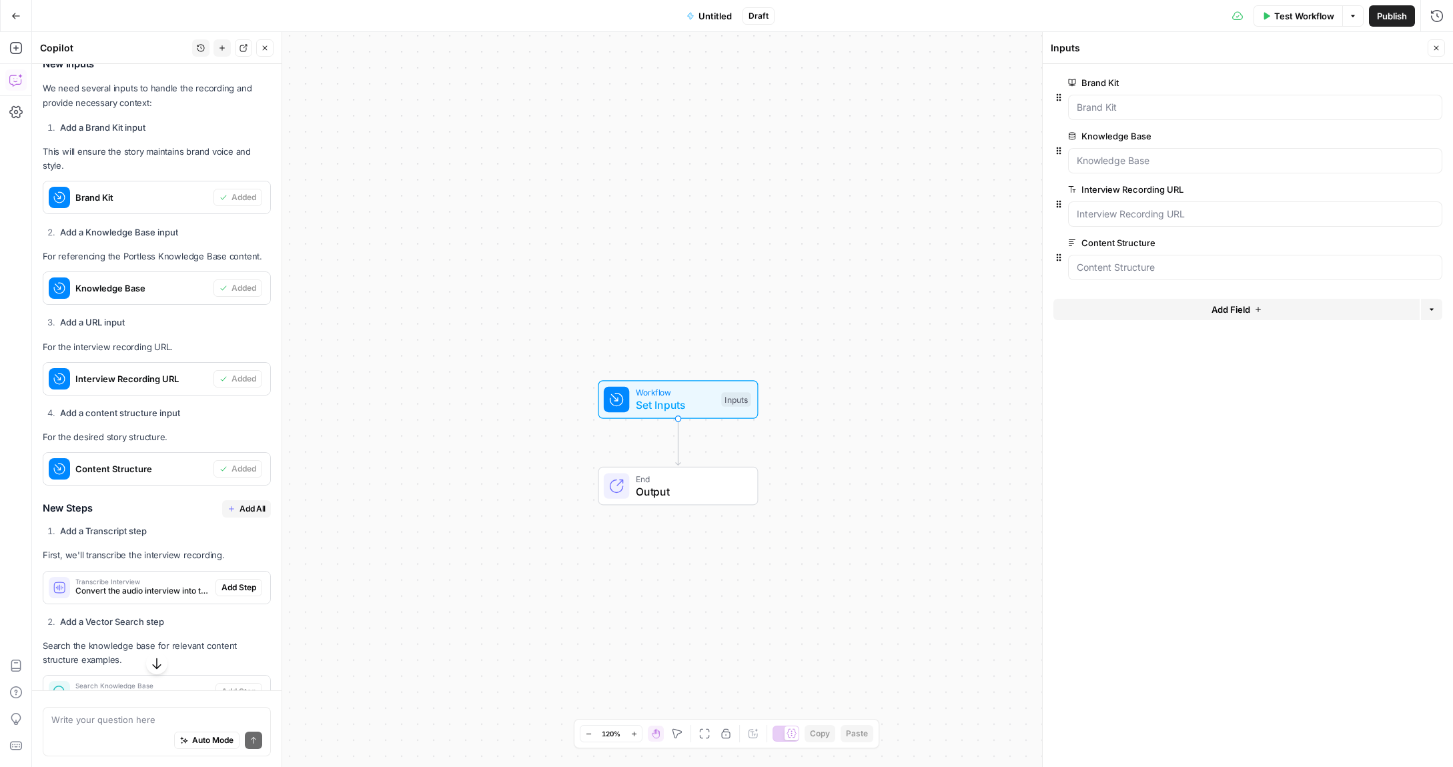
click at [246, 503] on span "Add All" at bounding box center [252, 509] width 26 height 12
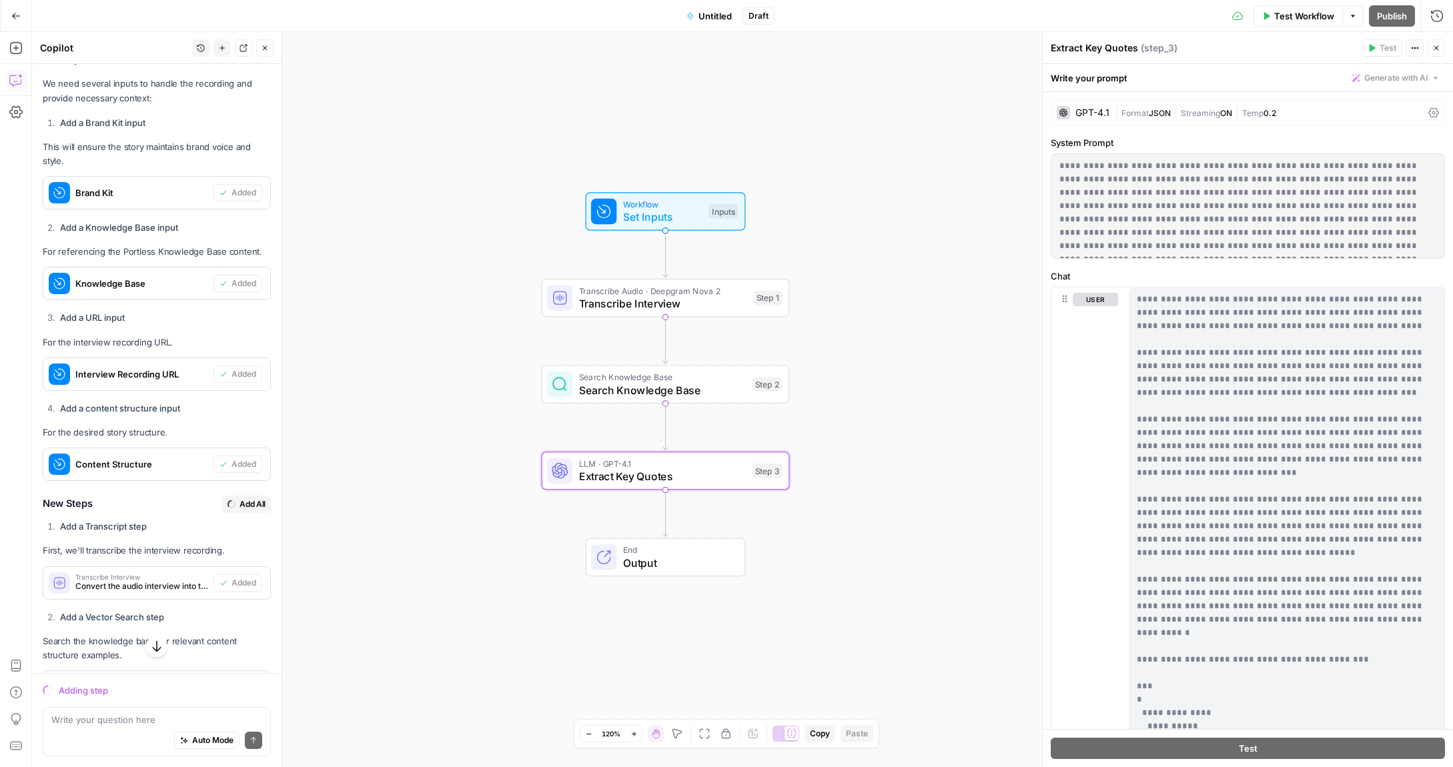
drag, startPoint x: 434, startPoint y: 439, endPoint x: 419, endPoint y: 242, distance: 197.4
click at [419, 241] on div "Workflow Set Inputs Inputs Transcribe Audio · Deepgram Nova 2 Transcribe Interv…" at bounding box center [742, 399] width 1421 height 735
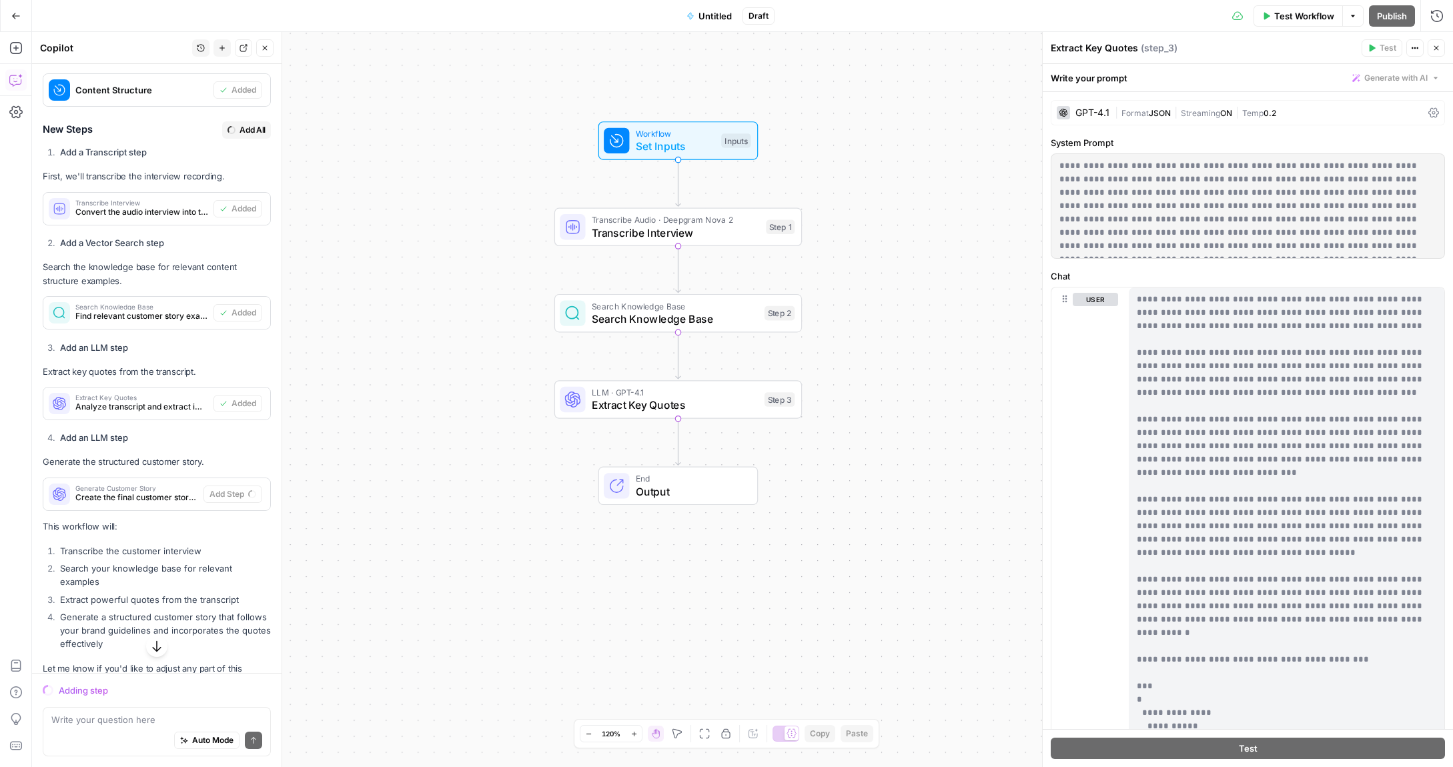
scroll to position [1336, 0]
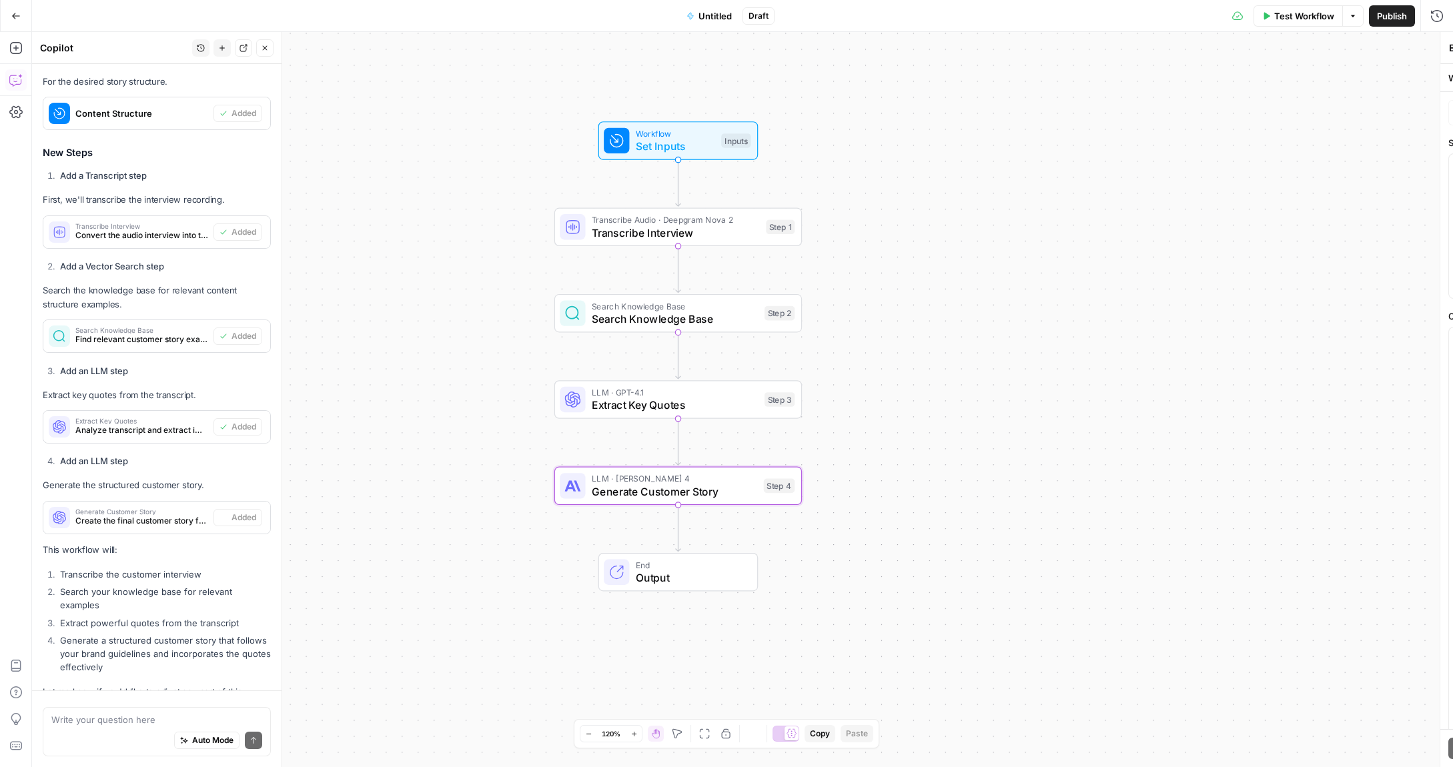
type textarea "Generate Customer Story"
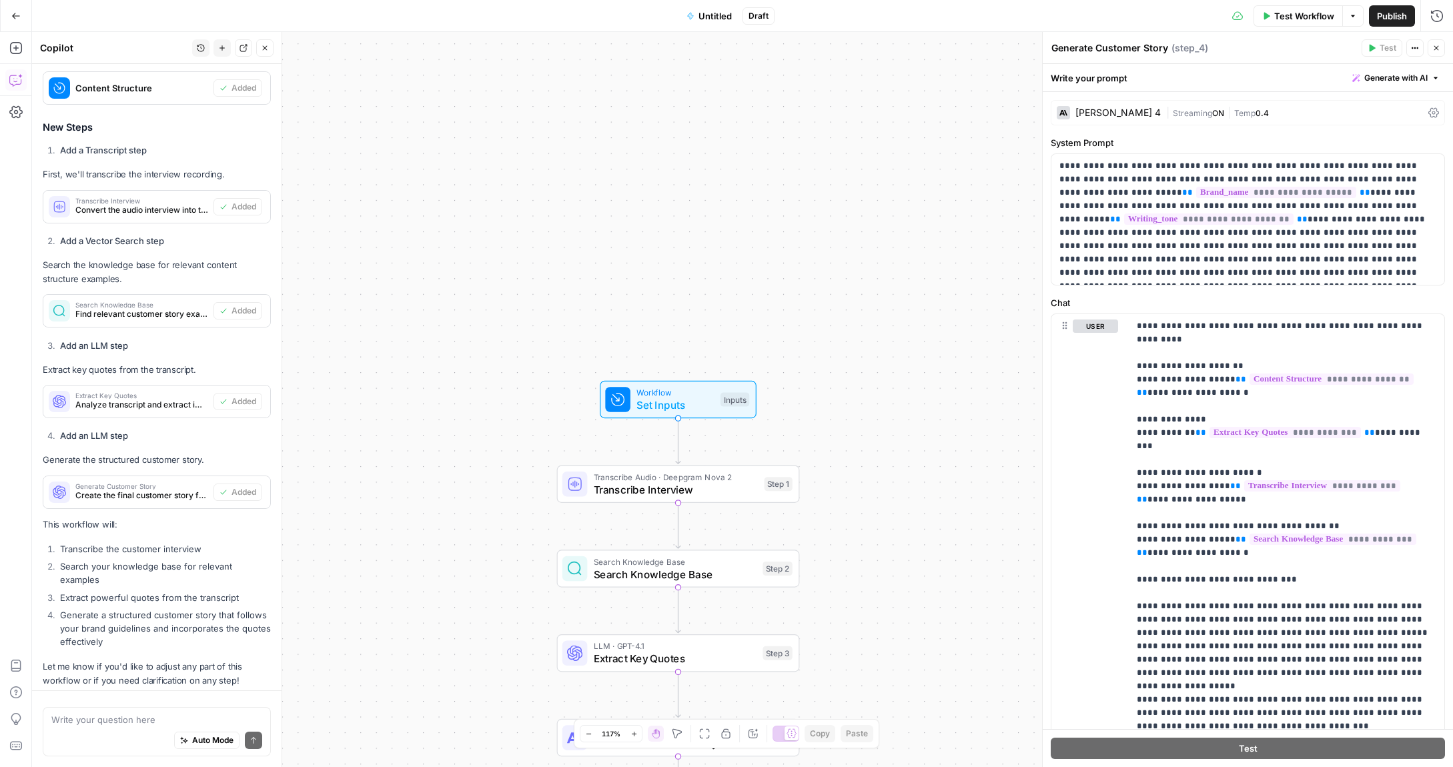
click at [9, 18] on button "Go Back" at bounding box center [16, 16] width 24 height 24
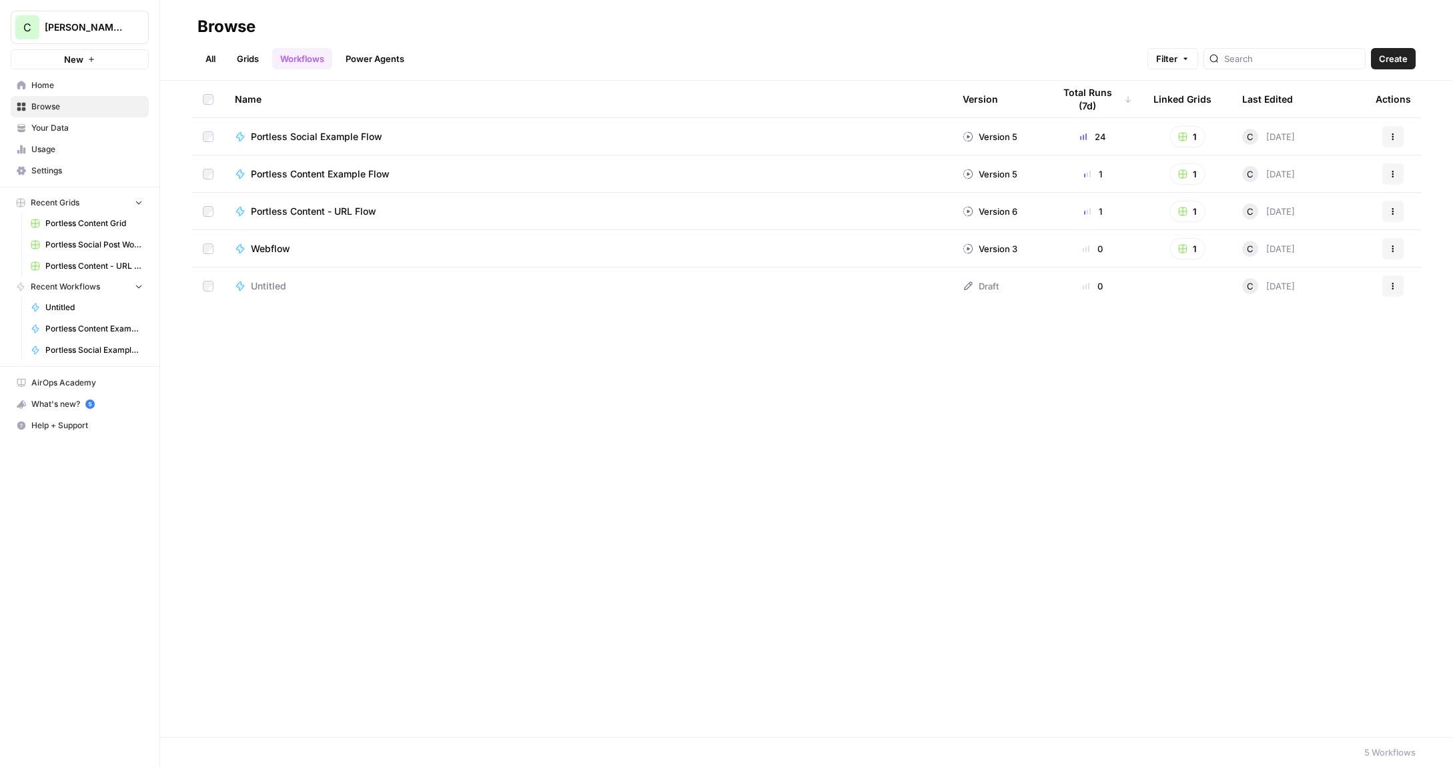
click at [270, 286] on span "Untitled" at bounding box center [268, 286] width 35 height 13
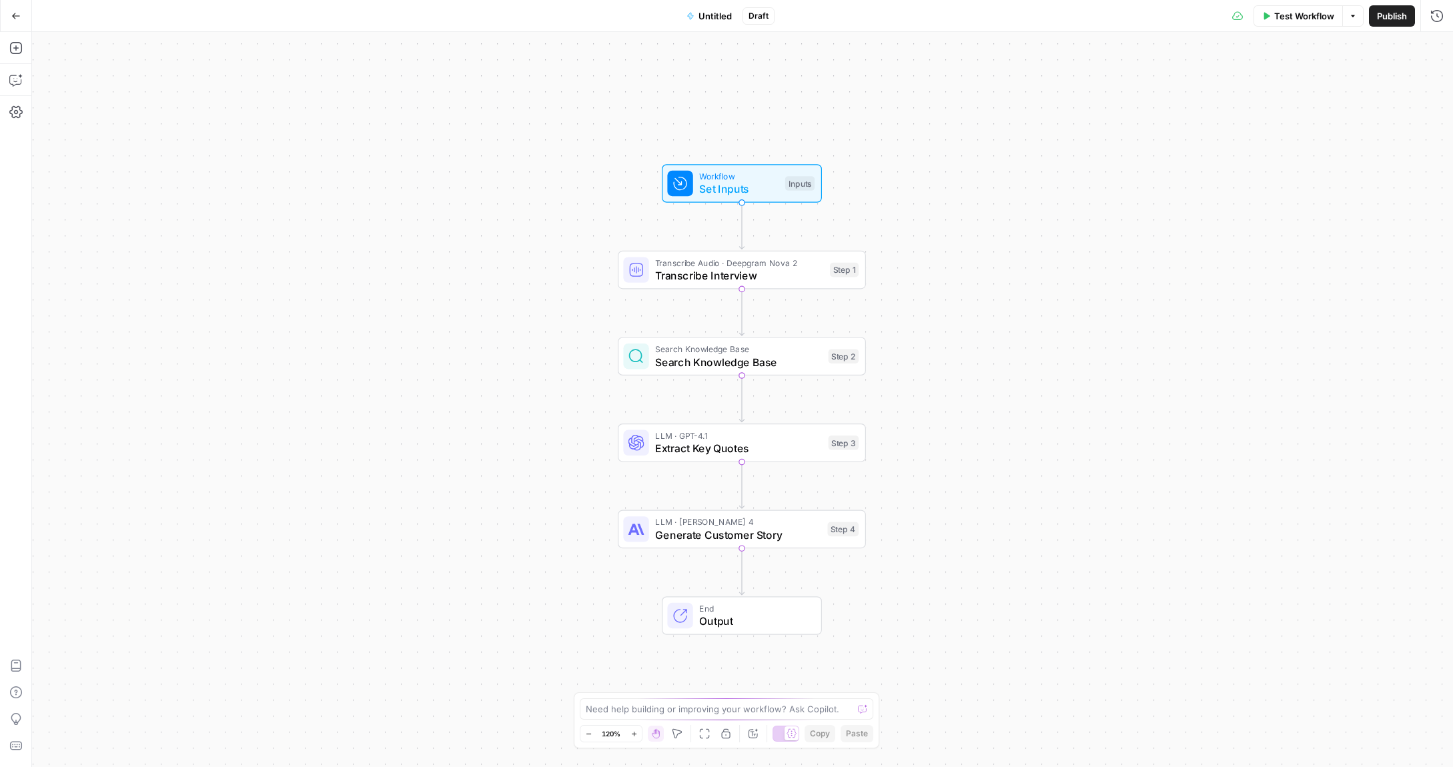
click at [708, 19] on span "Untitled" at bounding box center [714, 15] width 33 height 13
click at [84, 95] on input "Name" at bounding box center [156, 99] width 221 height 13
type input "Customer Story Builder"
click at [103, 151] on input "Color" at bounding box center [157, 149] width 192 height 13
click at [58, 334] on icon "button" at bounding box center [55, 330] width 9 height 9
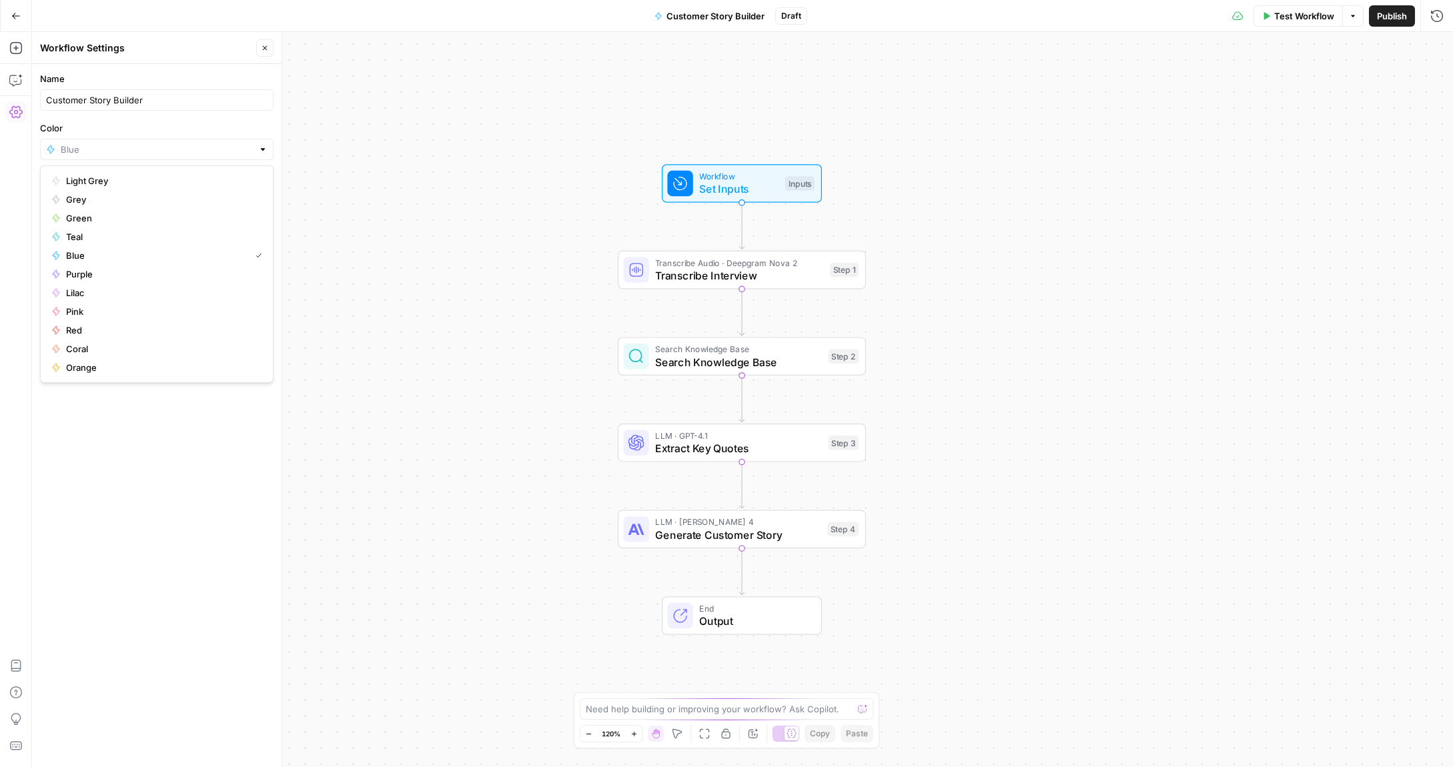
type input "Red"
click at [101, 387] on div "Name Customer Story Builder Color Red Description (Optional) Readme (Optional) …" at bounding box center [157, 415] width 250 height 703
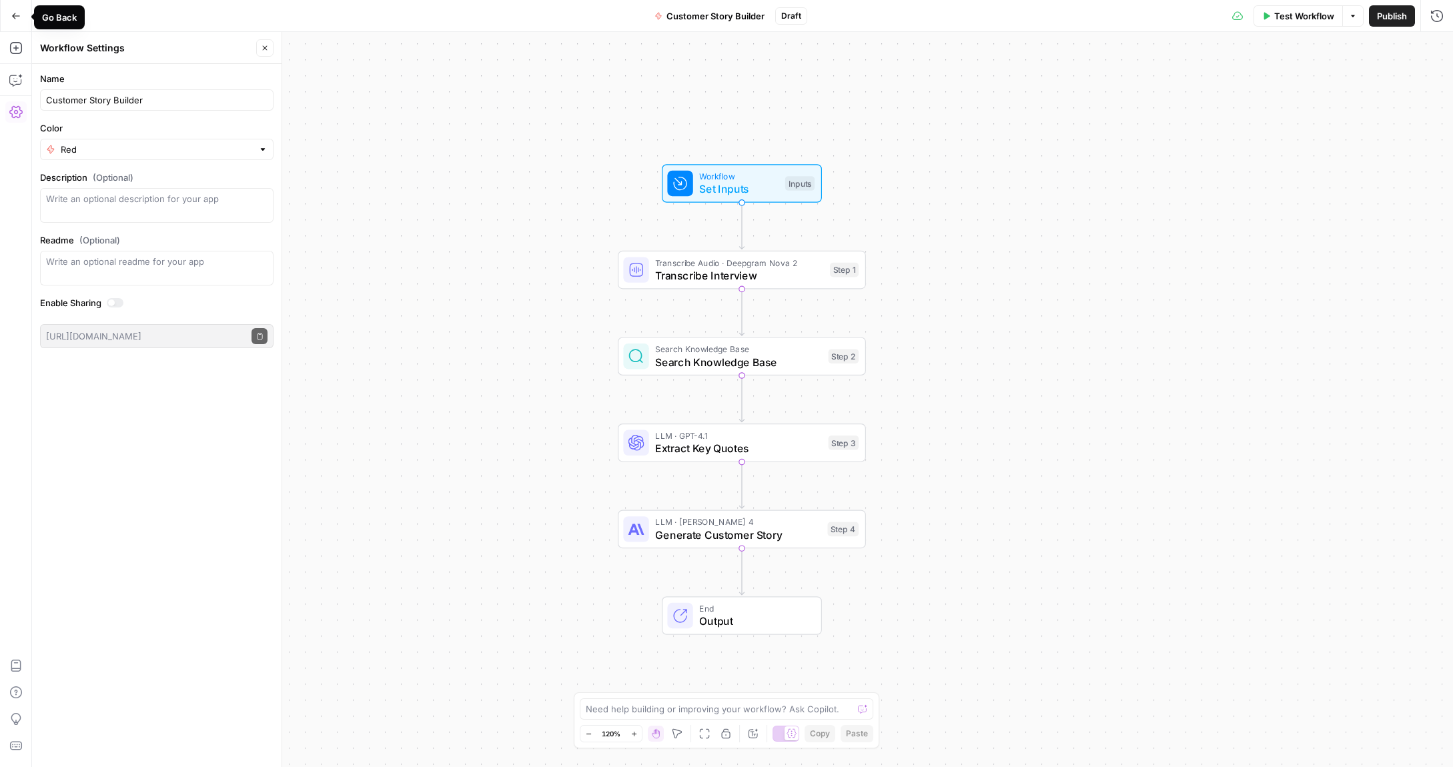
click at [16, 17] on icon "button" at bounding box center [15, 15] width 9 height 9
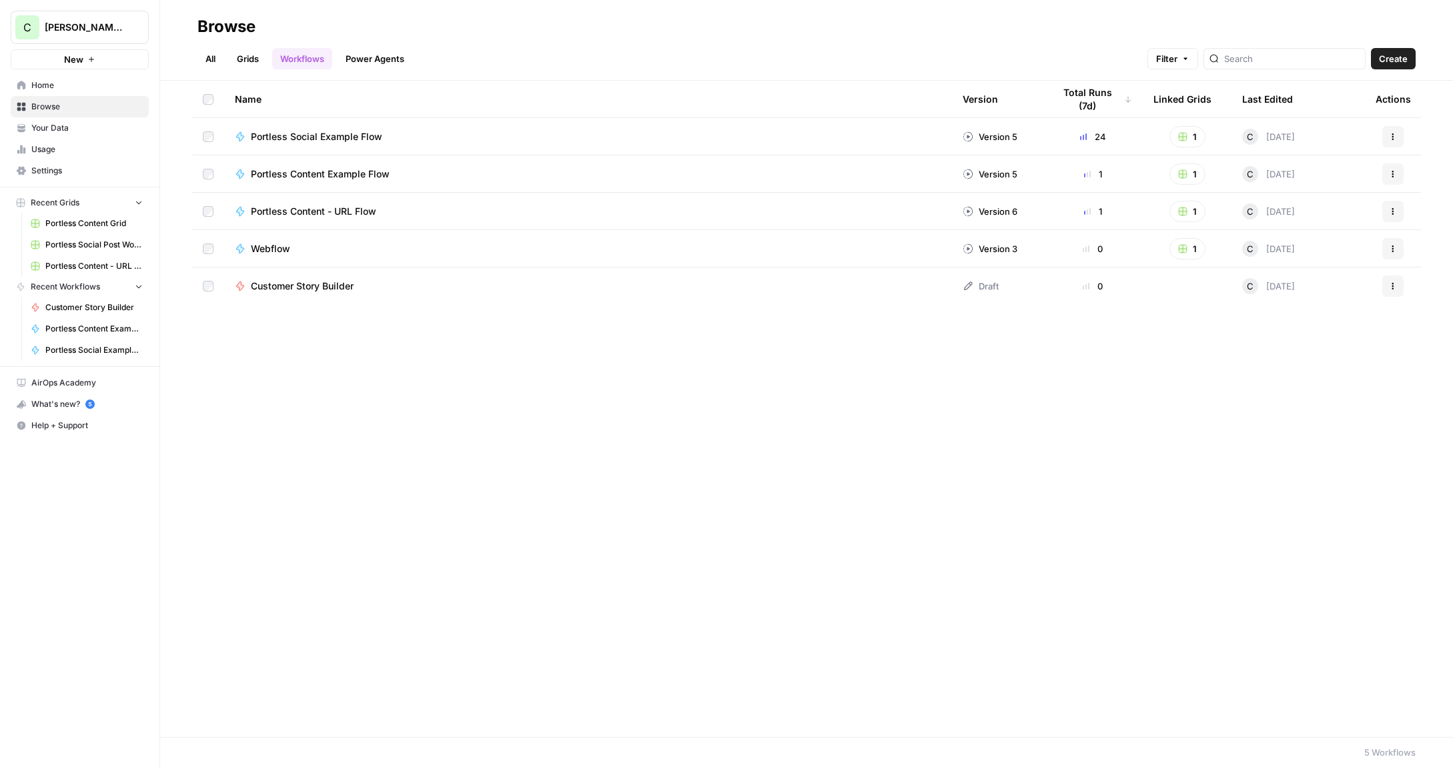
click at [304, 290] on span "Customer Story Builder" at bounding box center [302, 286] width 103 height 13
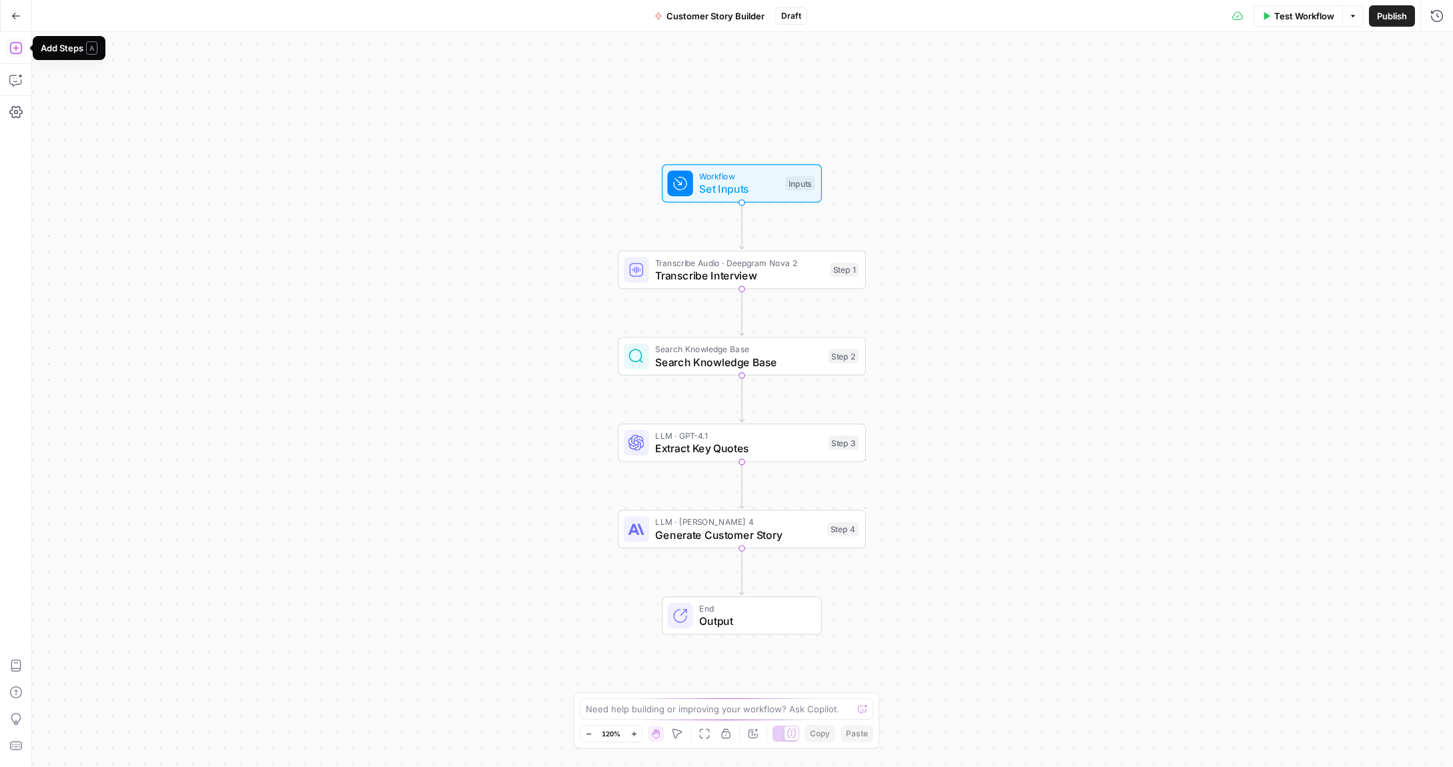
click at [16, 52] on icon "button" at bounding box center [15, 47] width 13 height 13
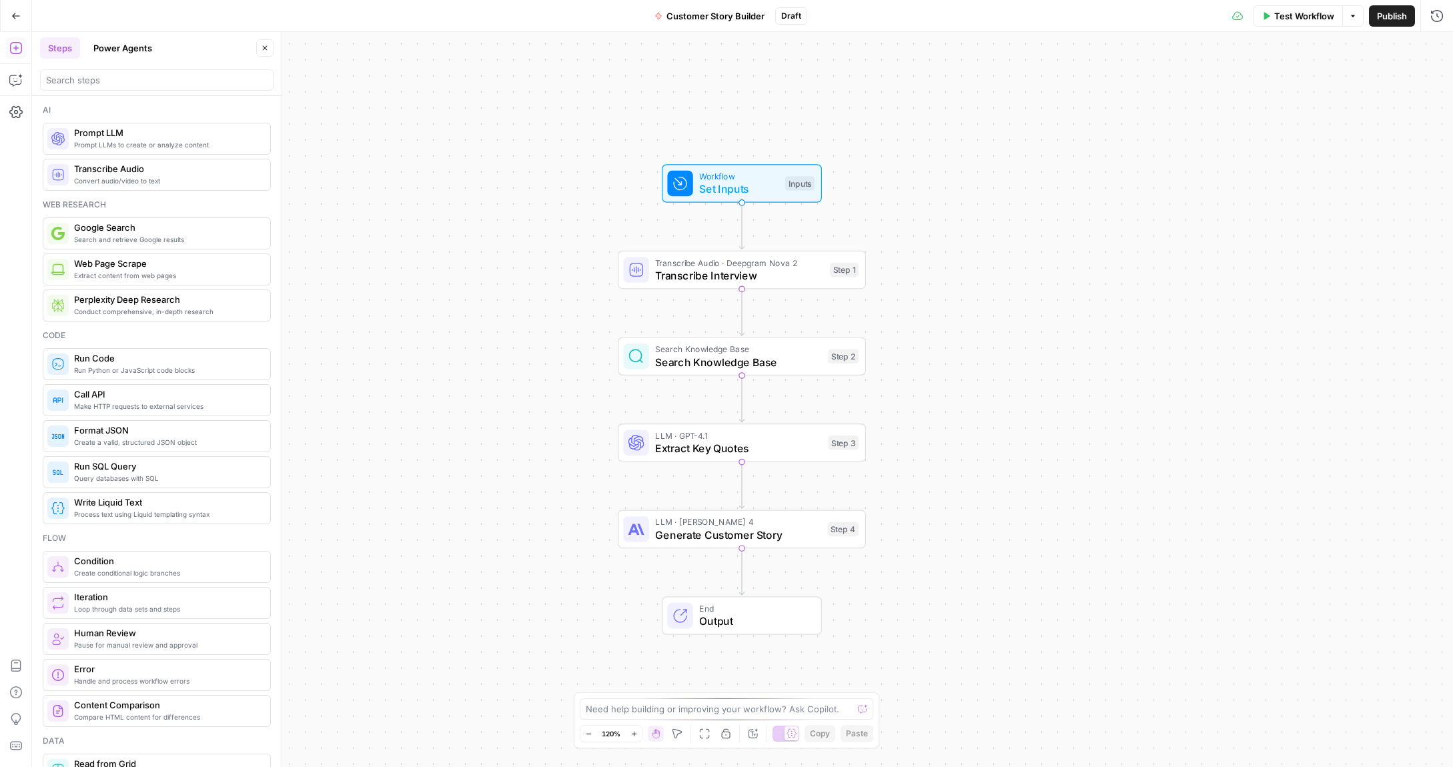
click at [137, 44] on button "Power Agents" at bounding box center [122, 47] width 75 height 21
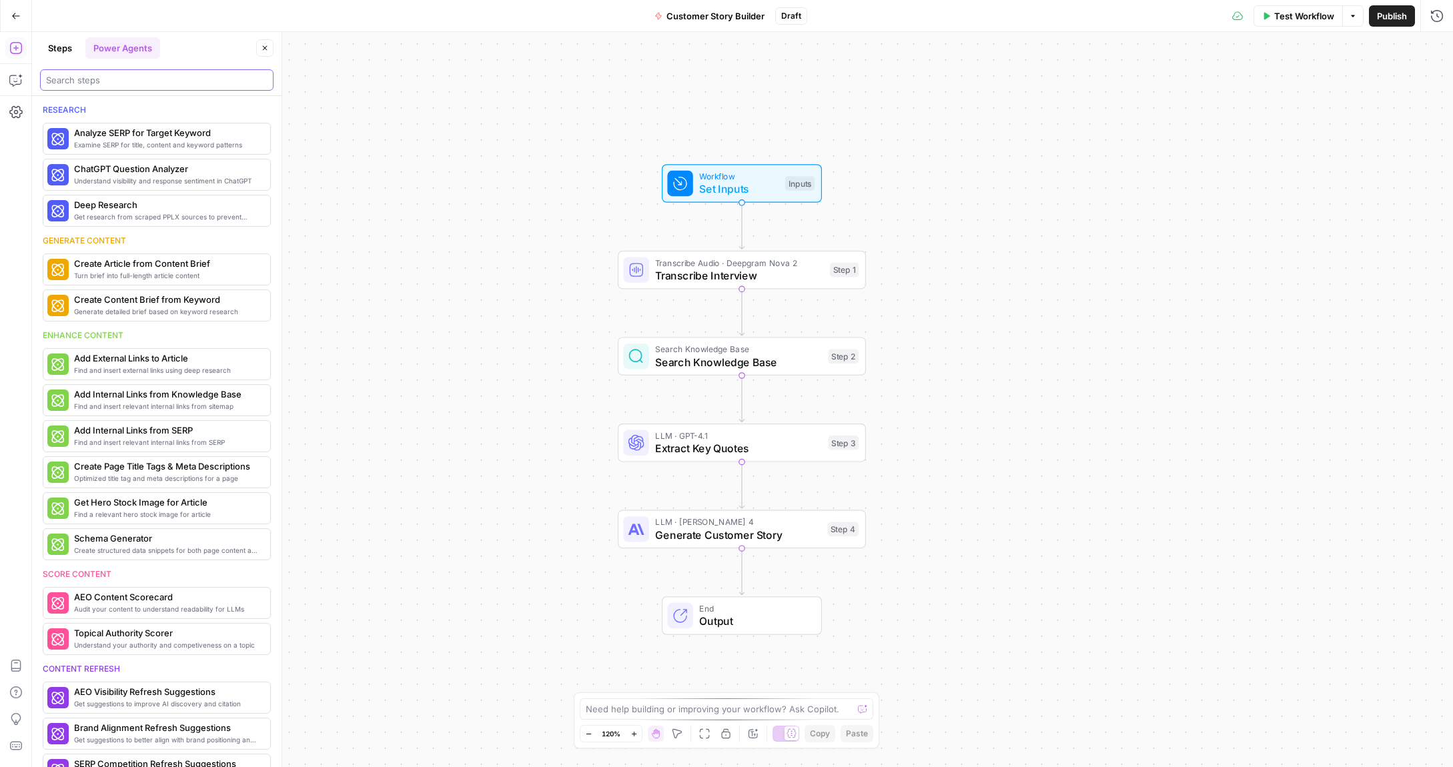
click at [117, 75] on input "search" at bounding box center [156, 79] width 221 height 13
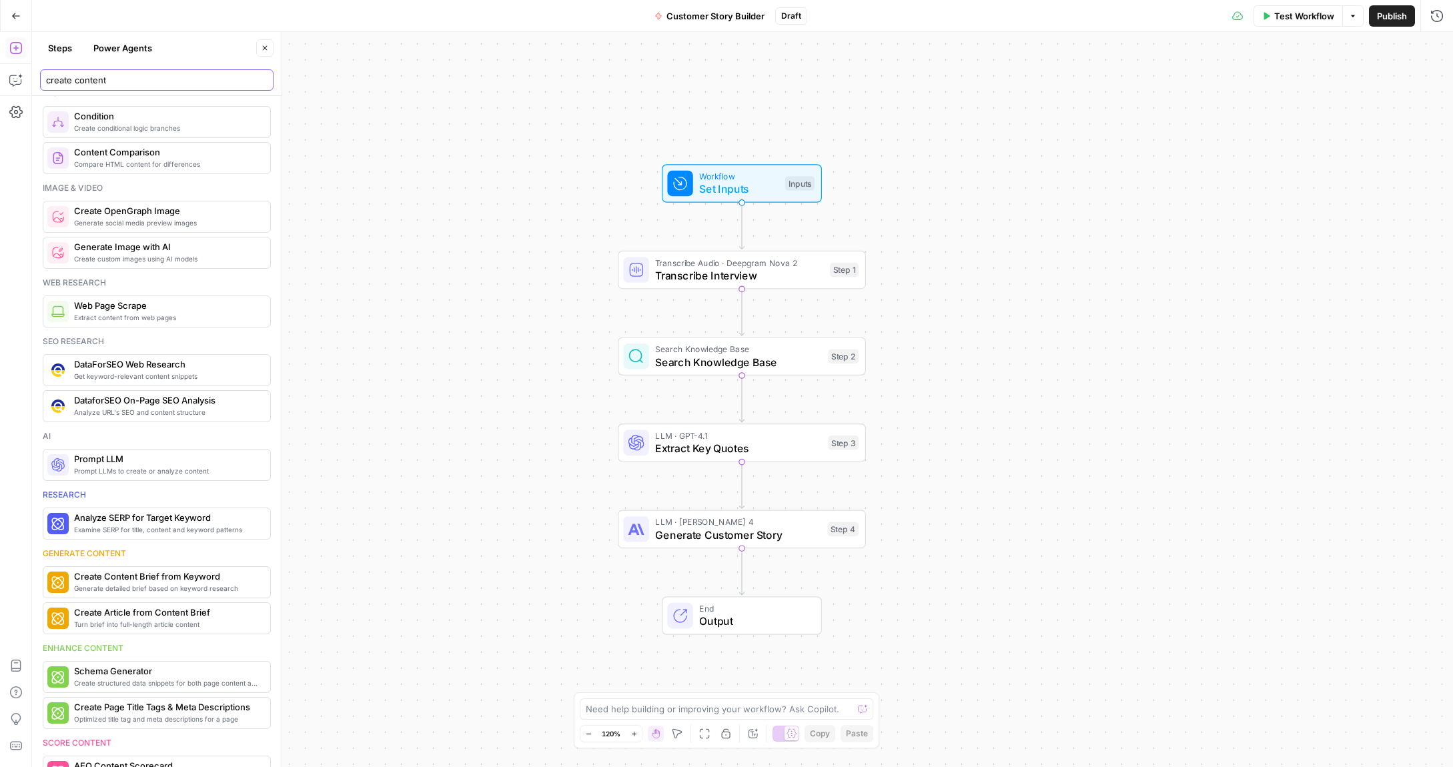
scroll to position [258, 0]
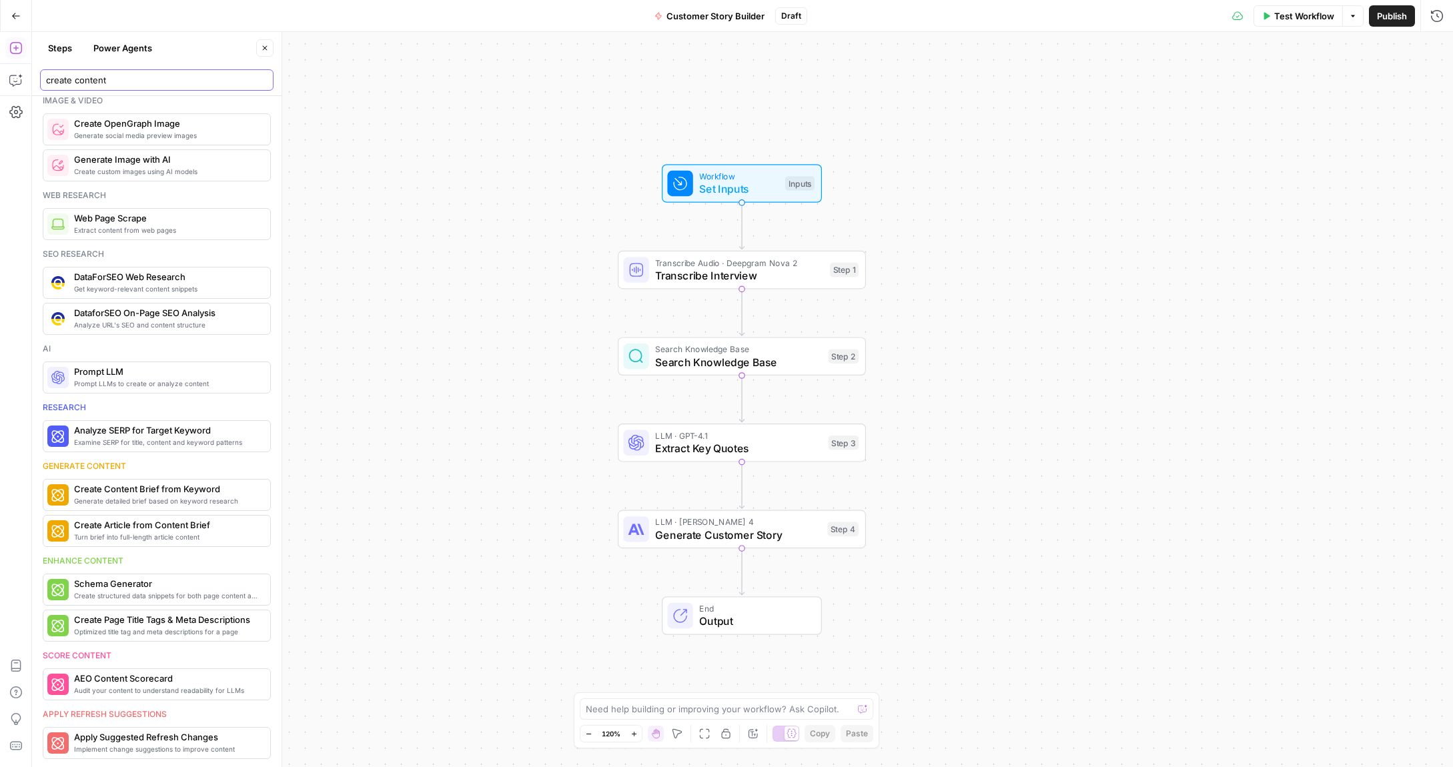
type input "create content"
click at [693, 537] on span "Generate Customer Story" at bounding box center [737, 535] width 165 height 16
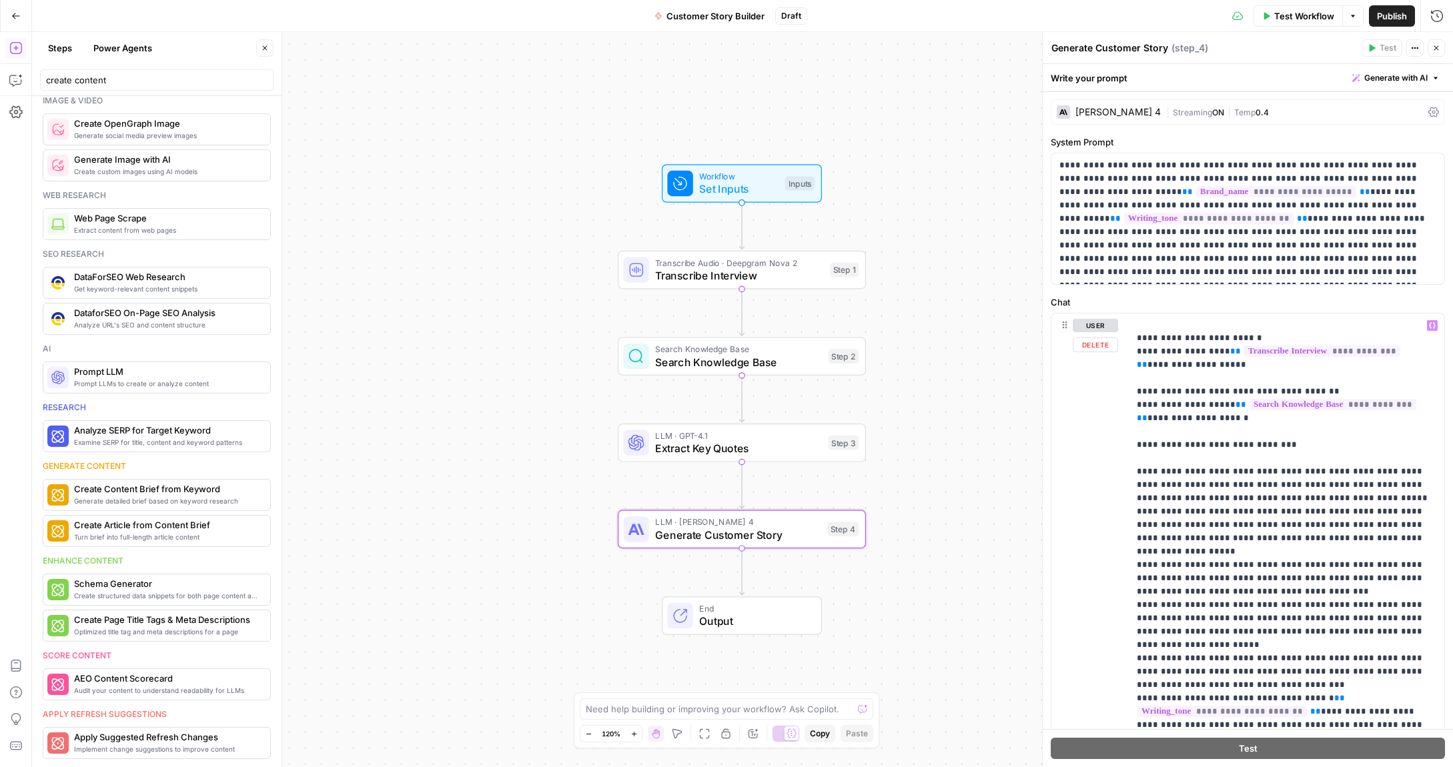
scroll to position [0, 0]
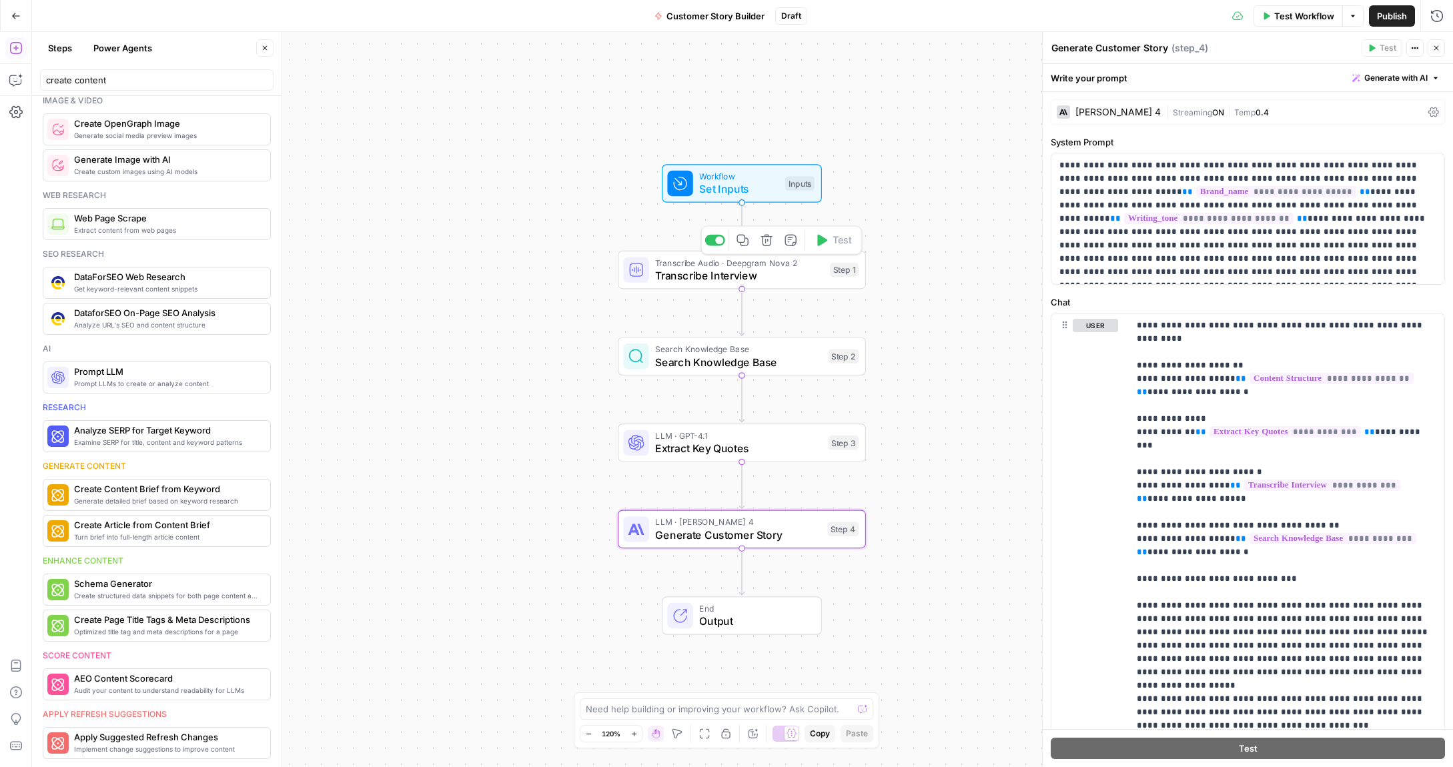
click at [682, 268] on span "Transcribe Interview" at bounding box center [739, 276] width 168 height 16
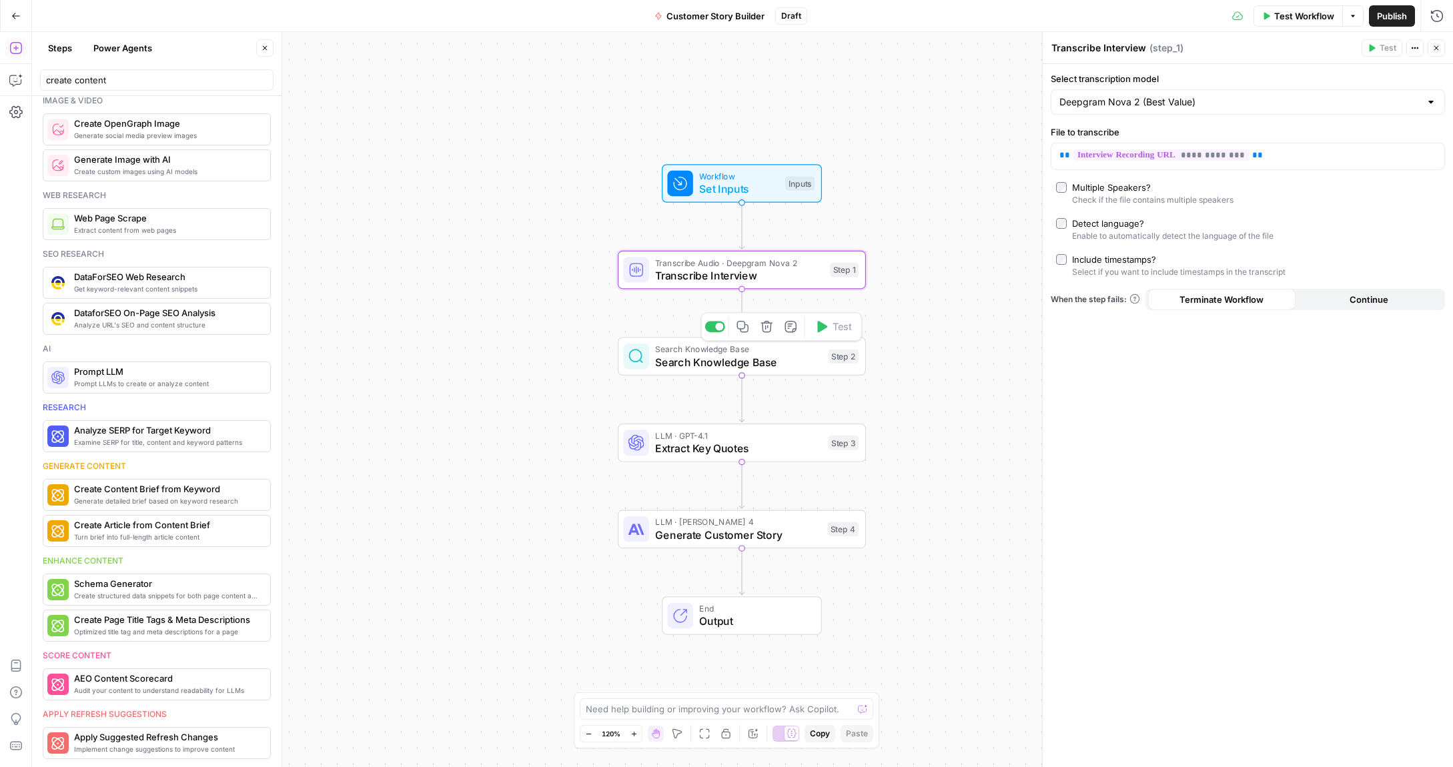
click at [695, 358] on span "Search Knowledge Base" at bounding box center [738, 362] width 167 height 16
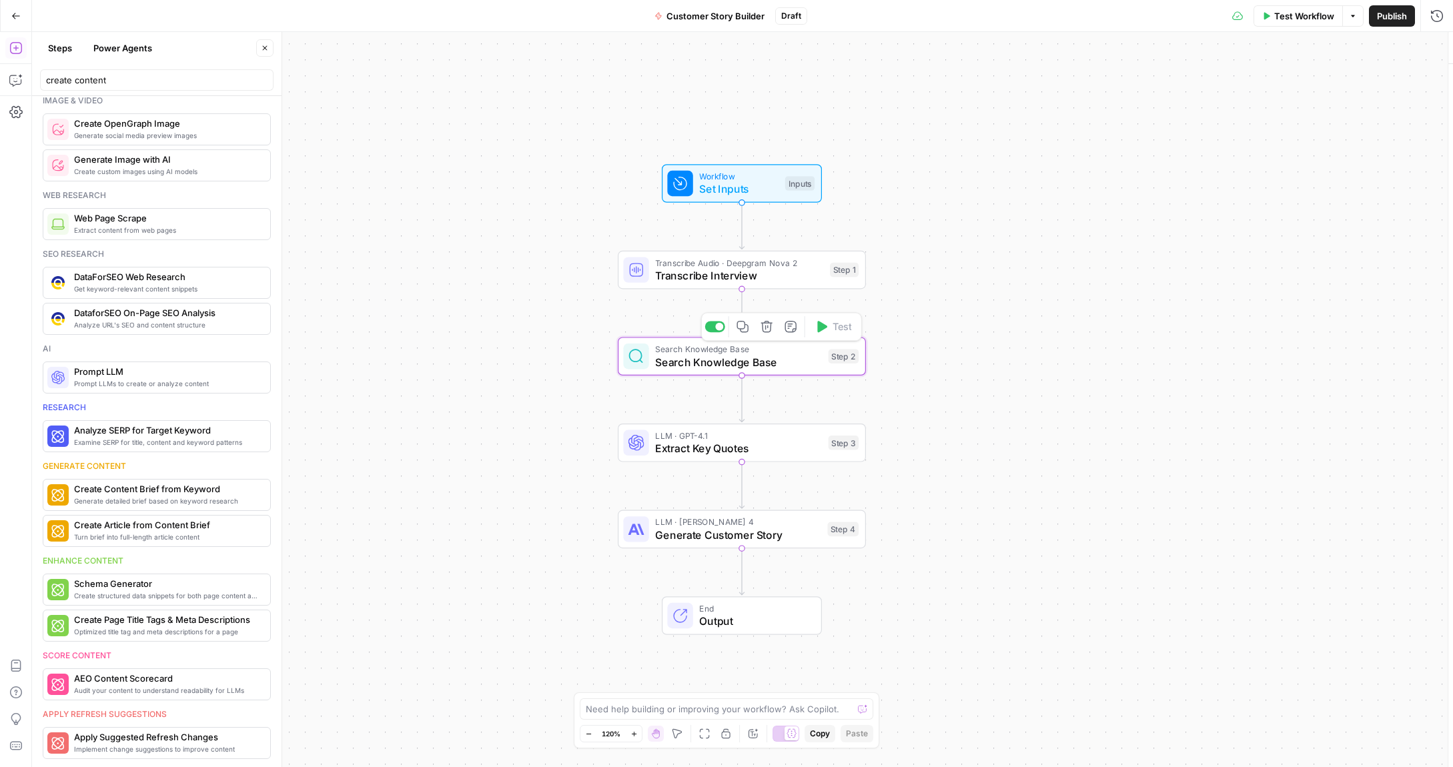
type textarea "Search Knowledge Base"
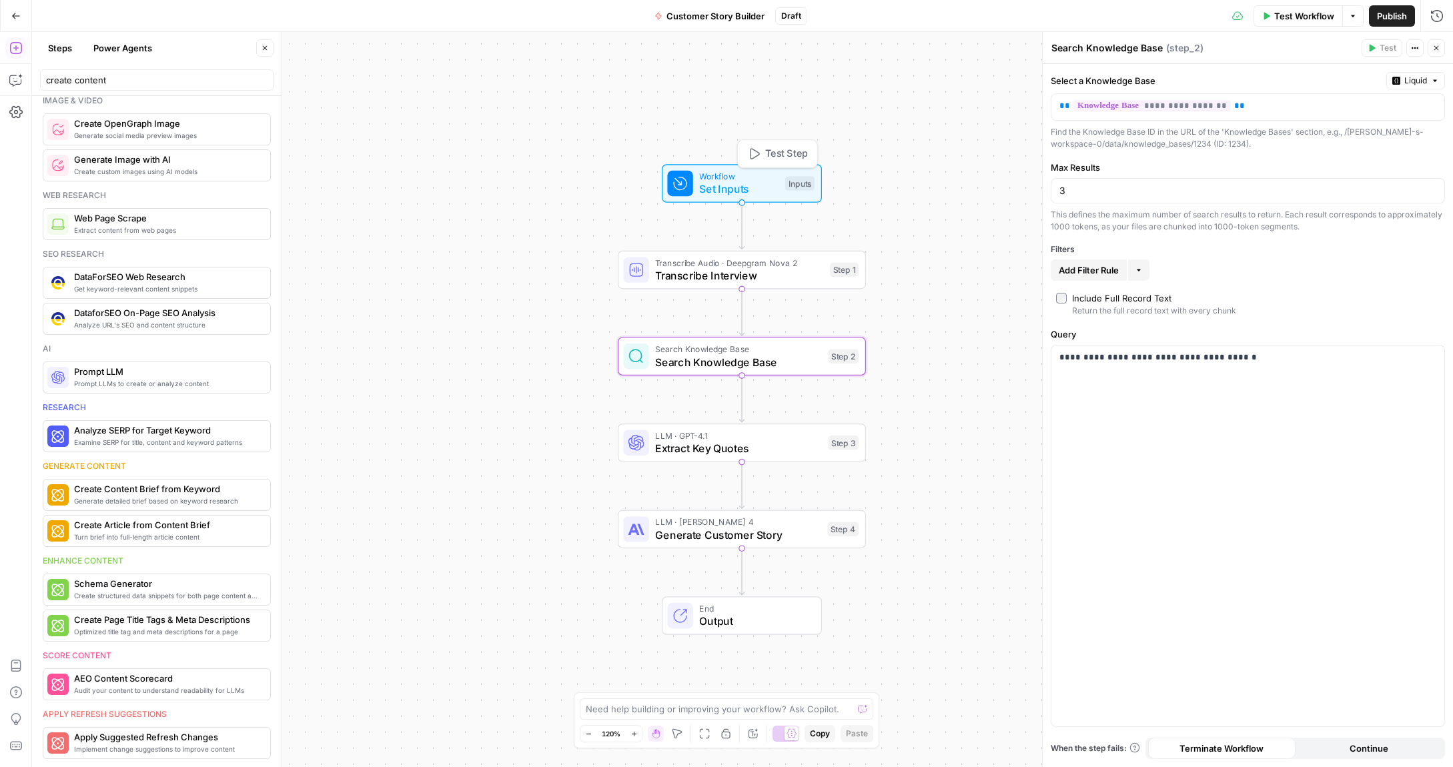
click at [754, 184] on span "Set Inputs" at bounding box center [738, 189] width 79 height 16
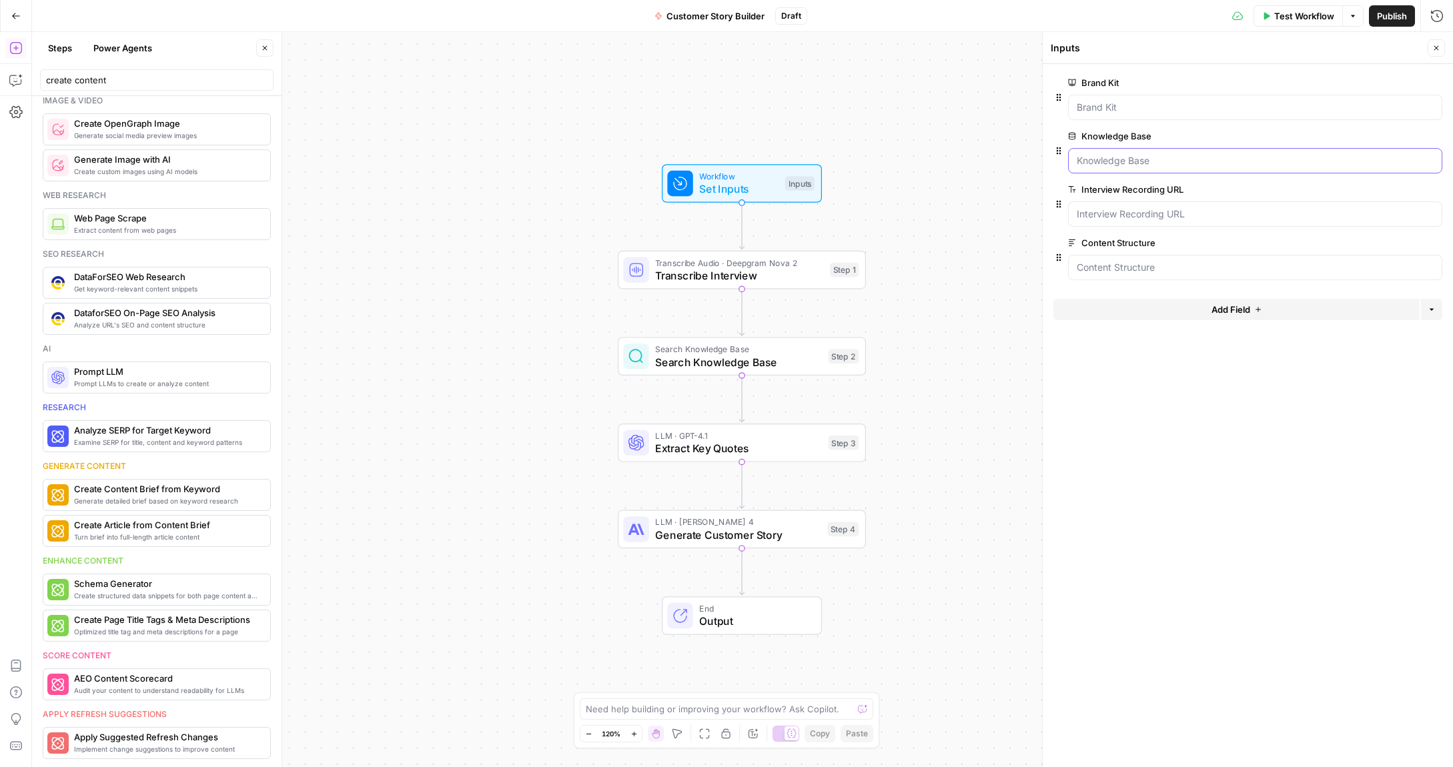
click at [1151, 161] on Base "Knowledge Base" at bounding box center [1255, 160] width 357 height 13
click at [1390, 159] on Base "Knowledge Base" at bounding box center [1255, 160] width 357 height 13
click at [1128, 263] on Structure "Content Structure" at bounding box center [1255, 267] width 357 height 13
click at [688, 278] on span "Transcribe Interview" at bounding box center [739, 276] width 168 height 16
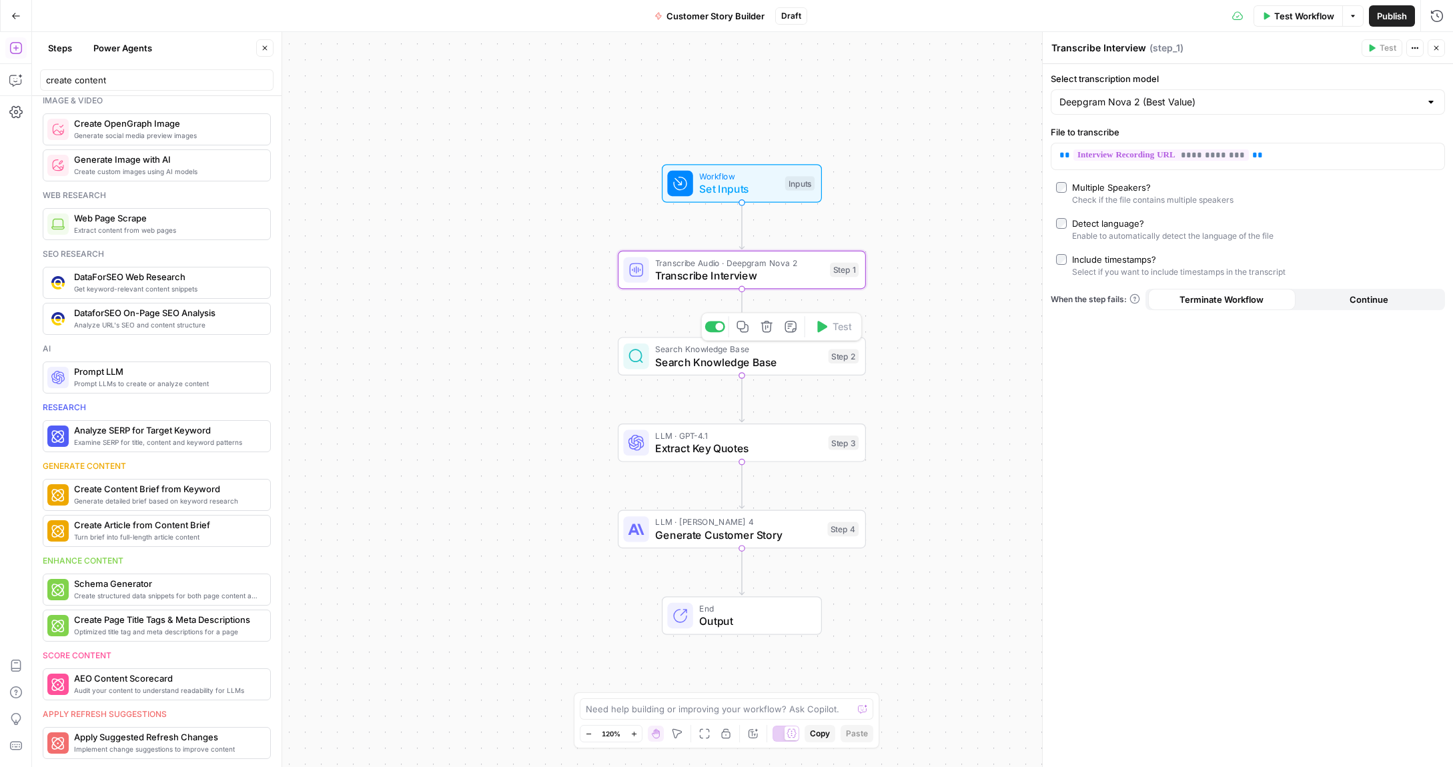
click at [695, 359] on span "Search Knowledge Base" at bounding box center [738, 362] width 167 height 16
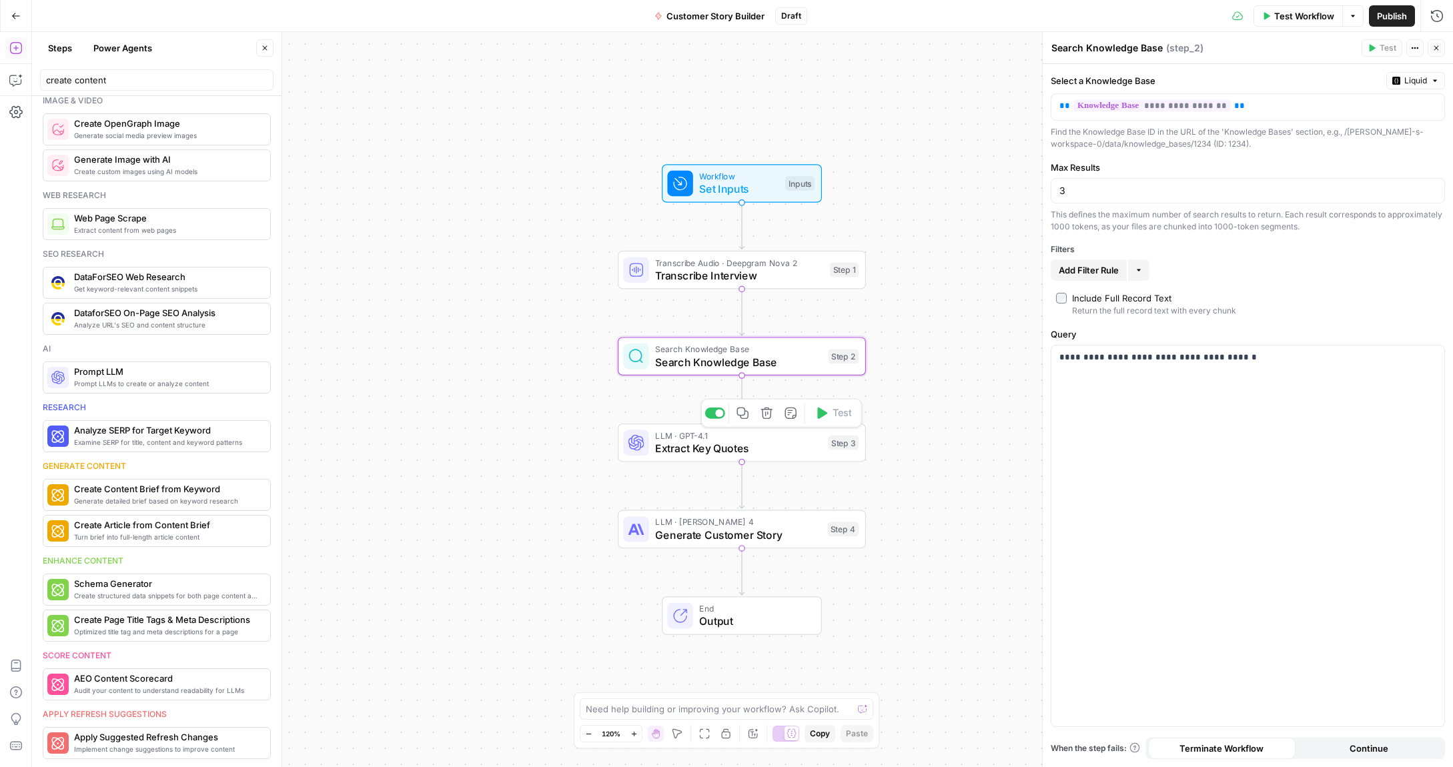
click at [672, 452] on span "Extract Key Quotes" at bounding box center [738, 448] width 167 height 16
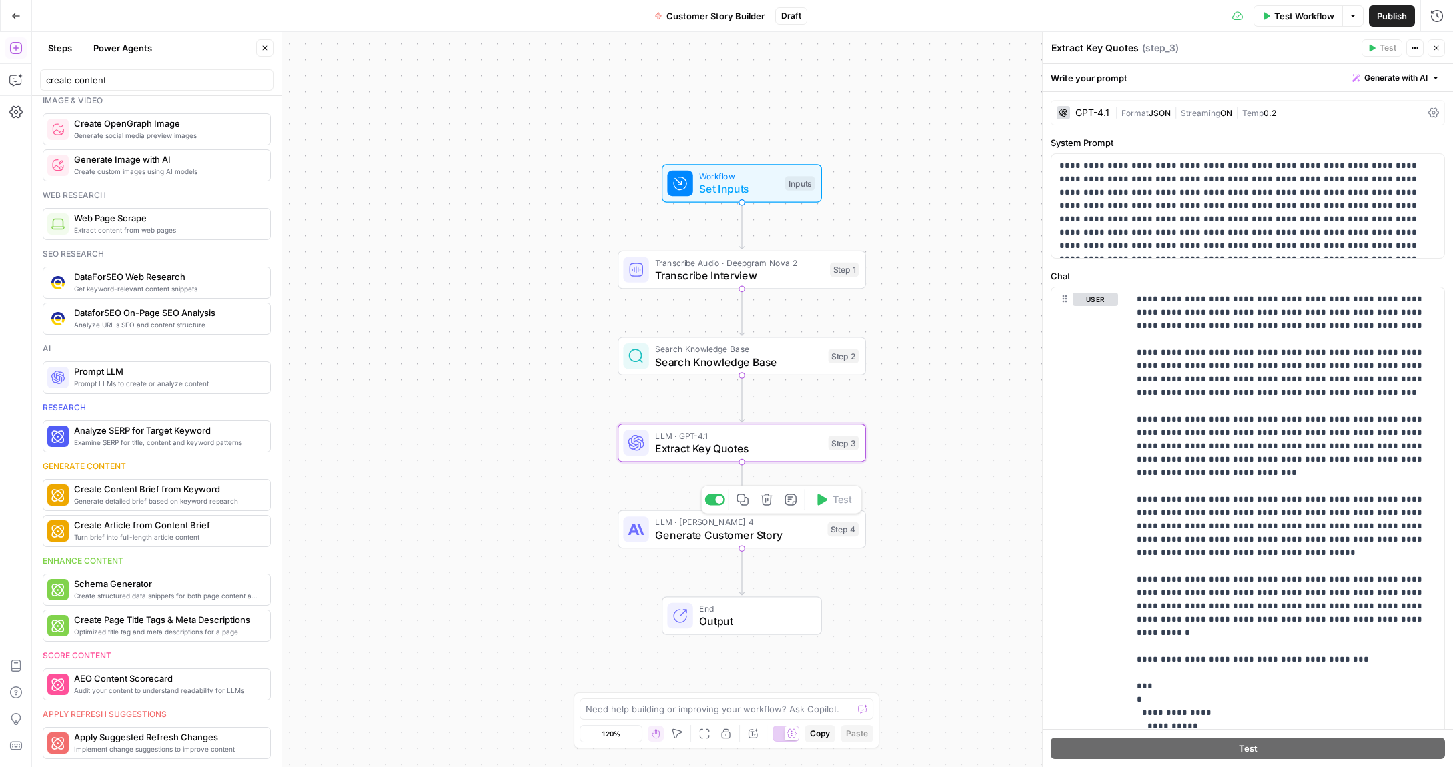
click at [683, 536] on span "Generate Customer Story" at bounding box center [737, 535] width 165 height 16
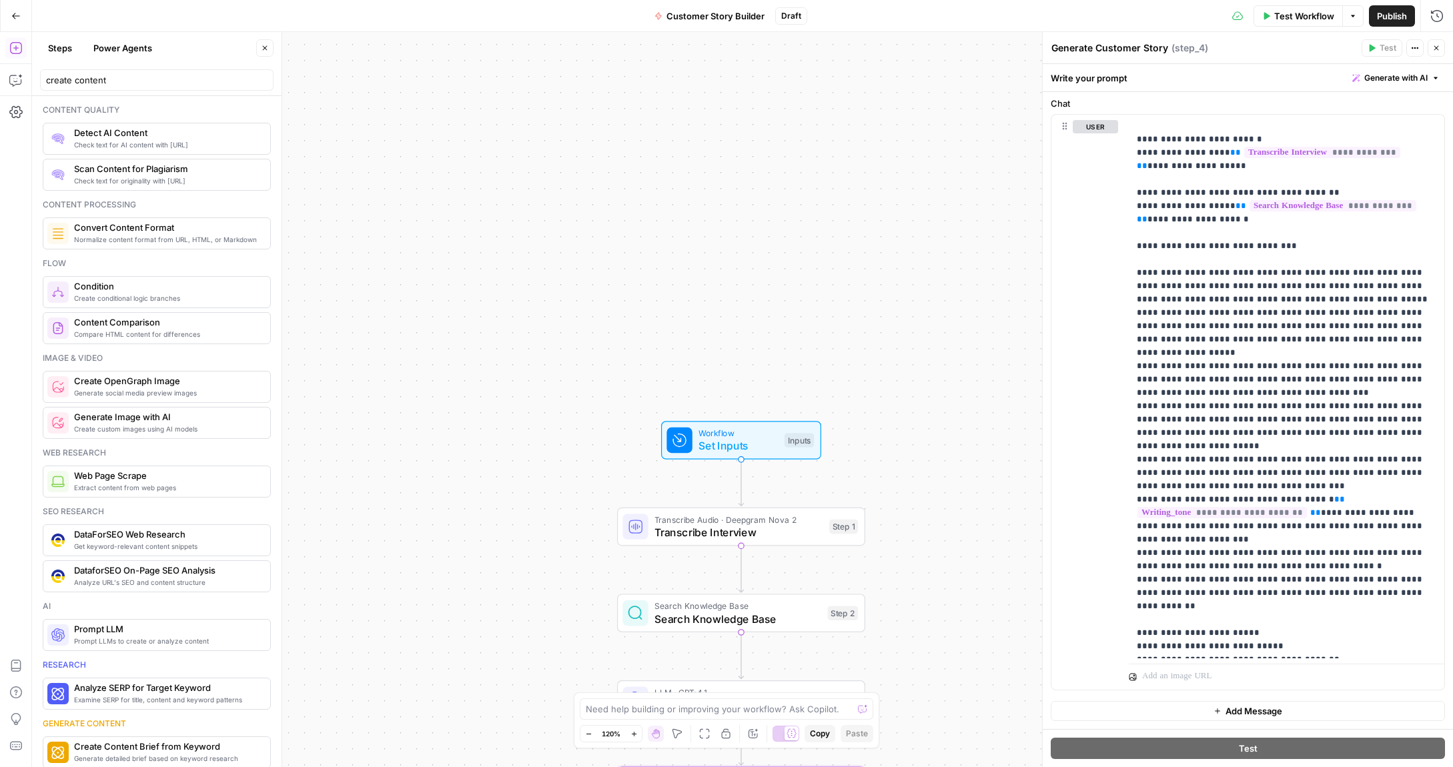
click at [61, 47] on button "Steps" at bounding box center [60, 47] width 40 height 21
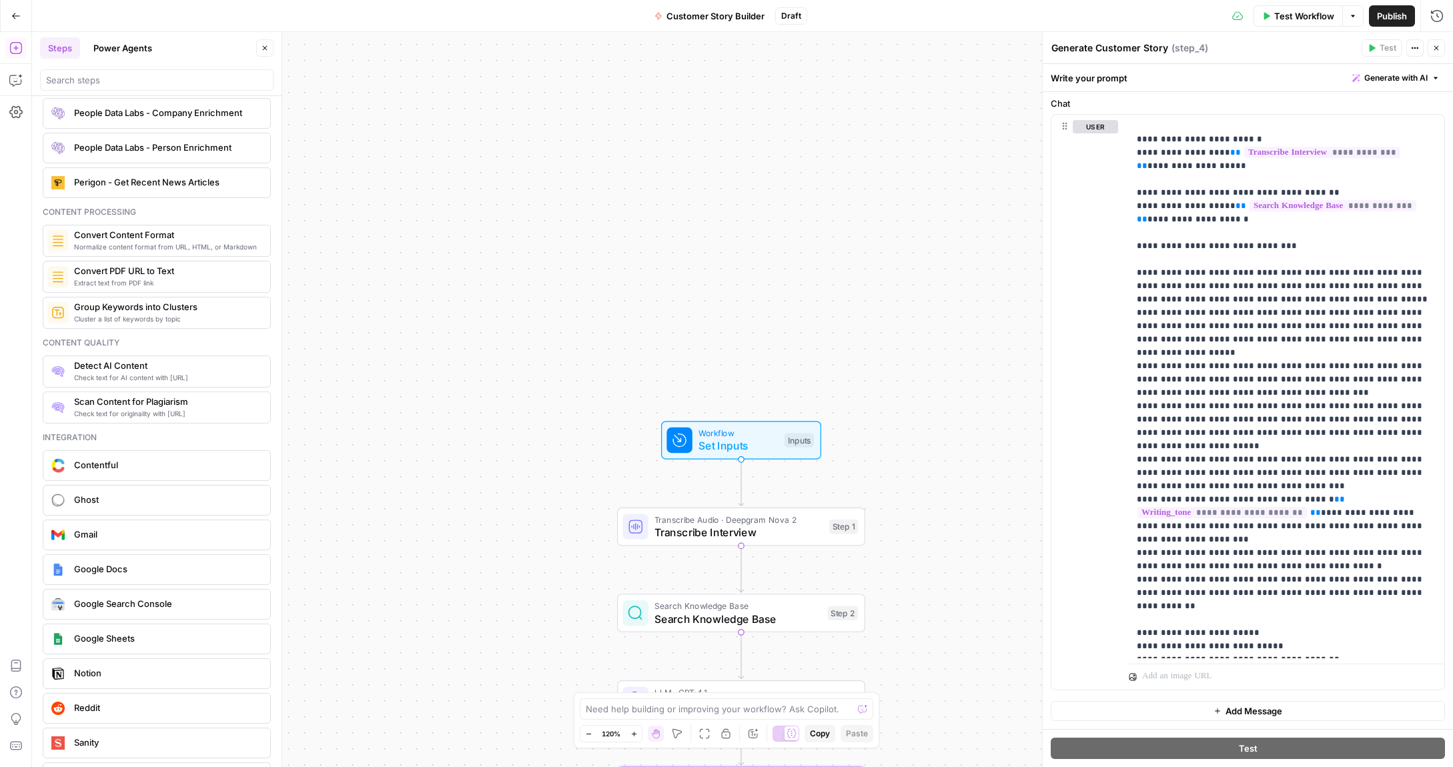
scroll to position [2236, 0]
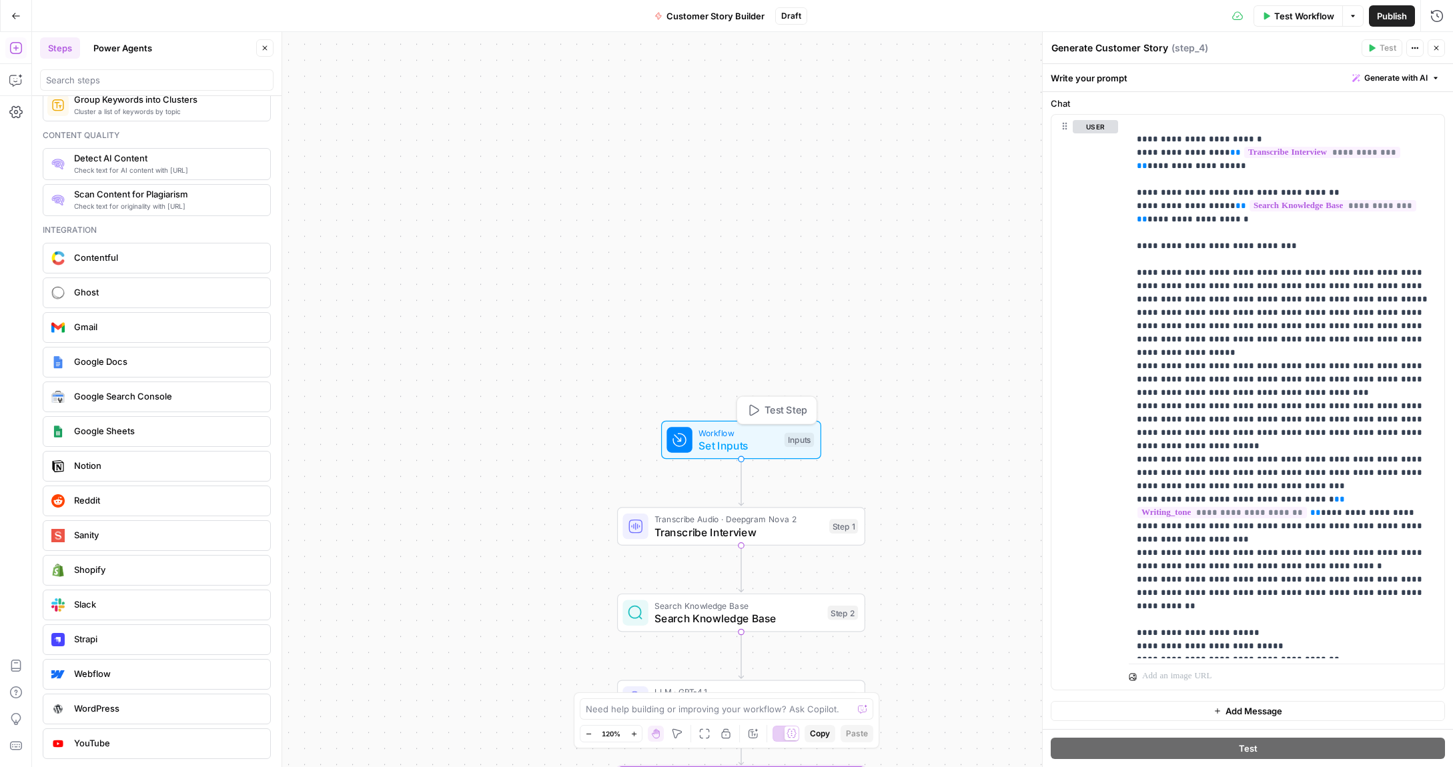
click at [735, 439] on span "Set Inputs" at bounding box center [737, 446] width 79 height 16
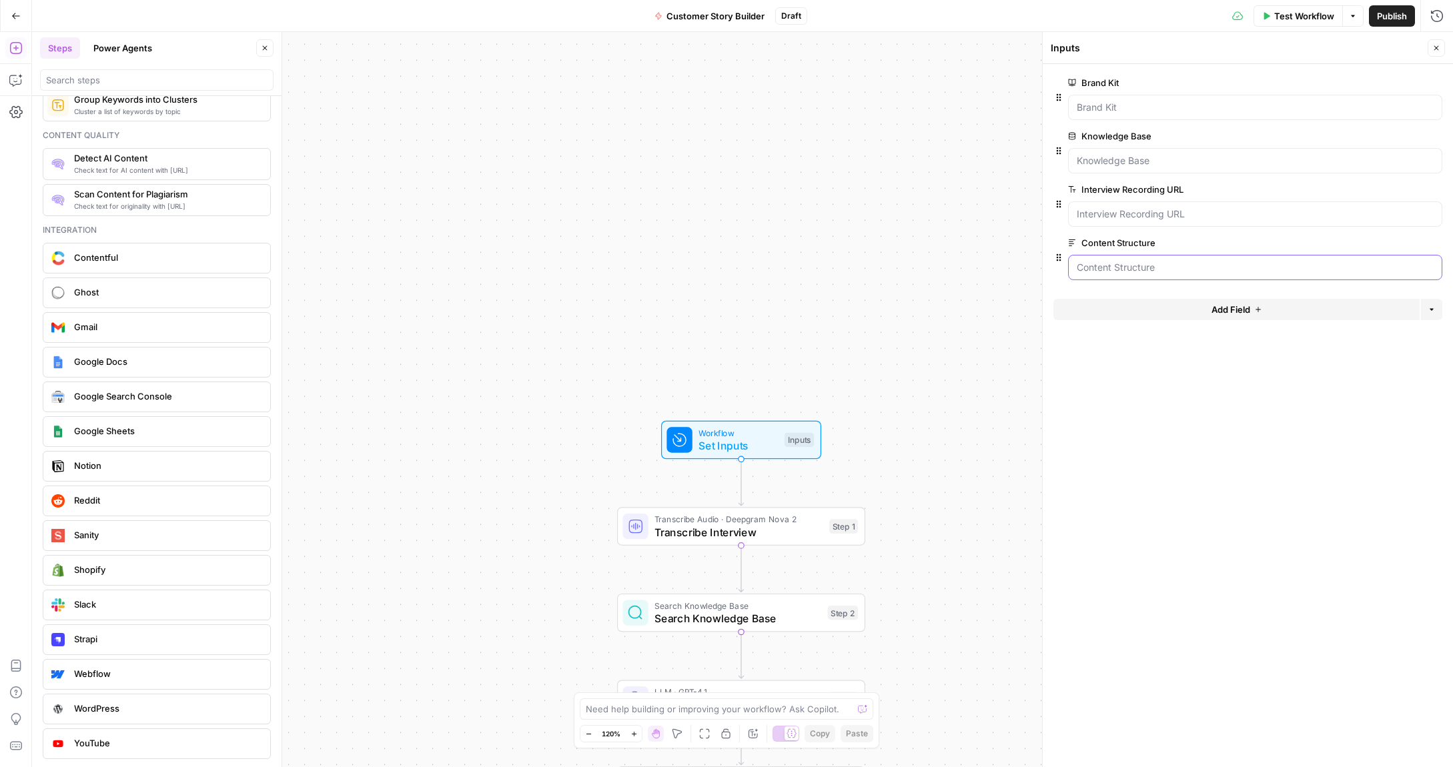
click at [1117, 268] on Structure "Content Structure" at bounding box center [1255, 267] width 357 height 13
click at [1111, 272] on Structure "Content Structure" at bounding box center [1255, 267] width 357 height 13
drag, startPoint x: 1070, startPoint y: 246, endPoint x: 1134, endPoint y: 250, distance: 64.2
click at [1071, 246] on icon at bounding box center [1072, 242] width 7 height 7
click at [1077, 261] on Structure "Content Structure" at bounding box center [1255, 267] width 357 height 13
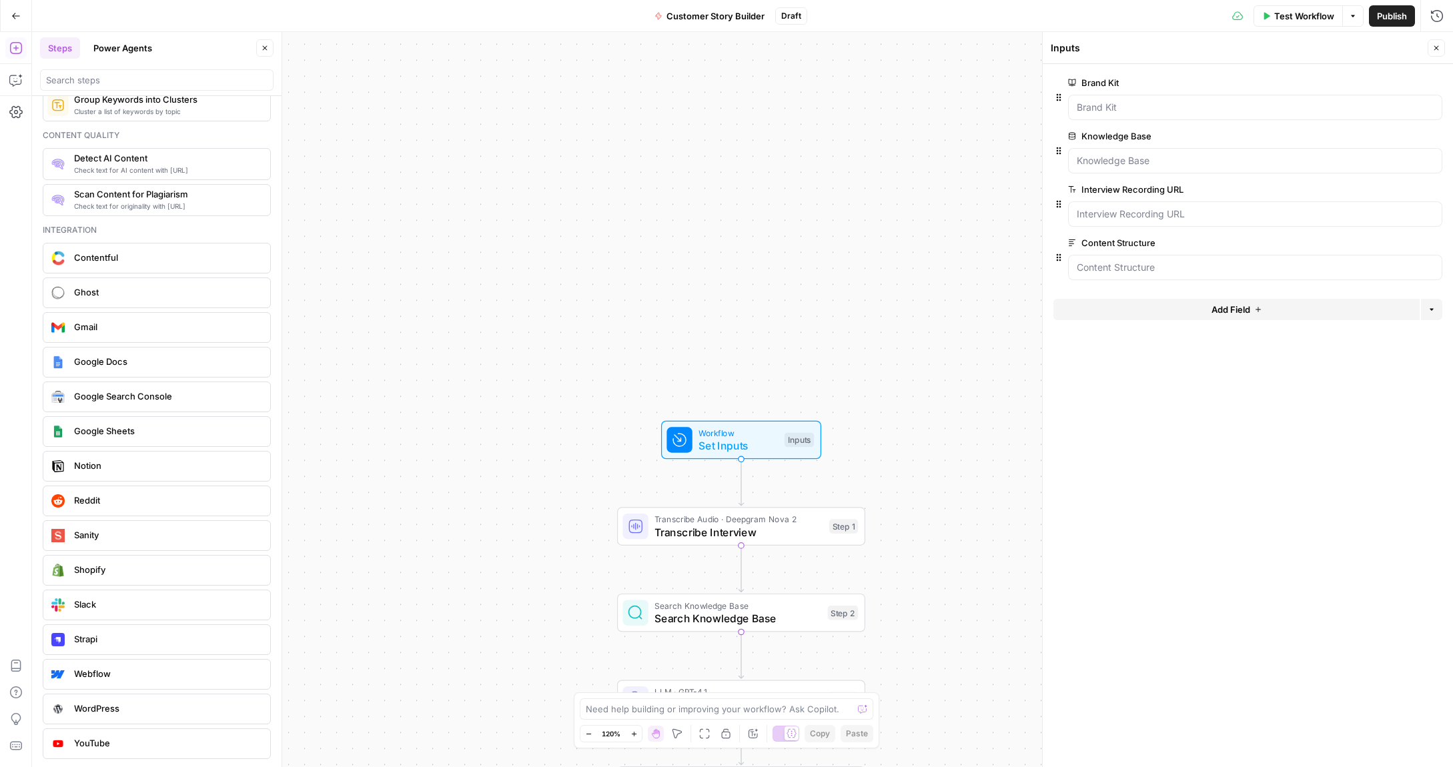
click at [1404, 244] on span "edit field" at bounding box center [1392, 242] width 29 height 11
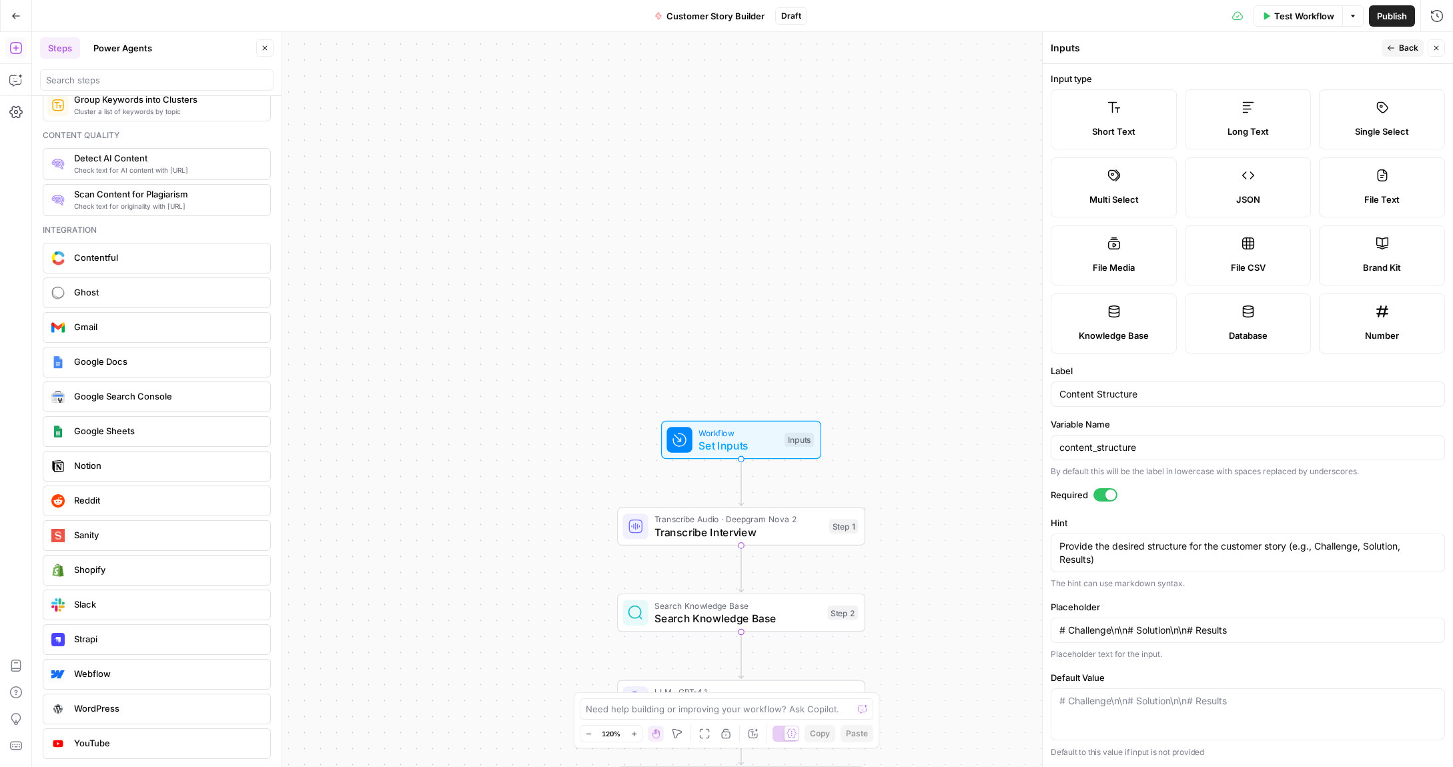
click at [1408, 52] on span "Back" at bounding box center [1408, 48] width 19 height 12
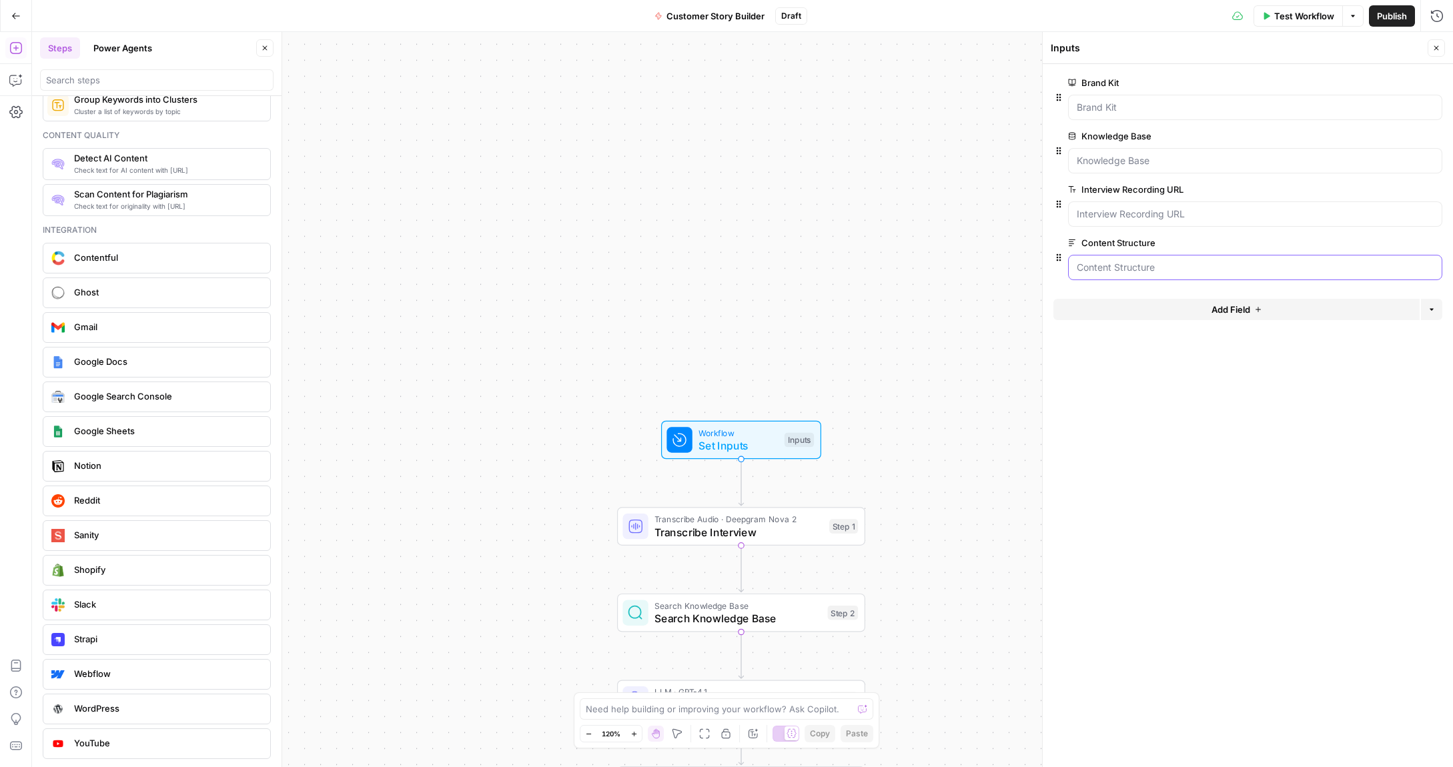
click at [1130, 266] on Structure "Content Structure" at bounding box center [1255, 267] width 357 height 13
click at [1129, 266] on Structure "Content Structure" at bounding box center [1255, 267] width 357 height 13
click at [1129, 270] on Structure "Content Structure" at bounding box center [1255, 267] width 357 height 13
click at [1103, 264] on Structure "Content Structure" at bounding box center [1255, 267] width 357 height 13
click at [696, 532] on span "Transcribe Interview" at bounding box center [739, 534] width 168 height 16
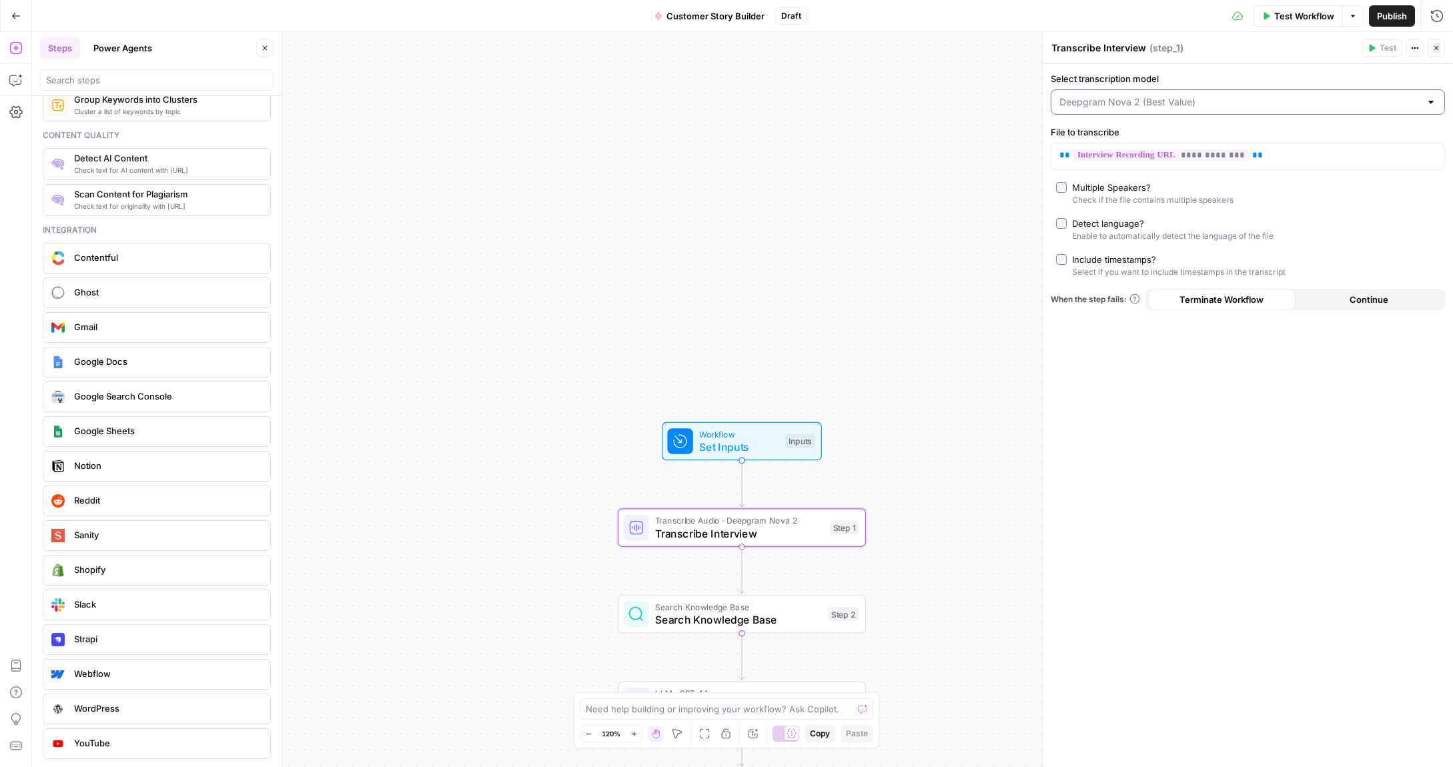
click at [1205, 97] on input "Select transcription model" at bounding box center [1239, 101] width 361 height 13
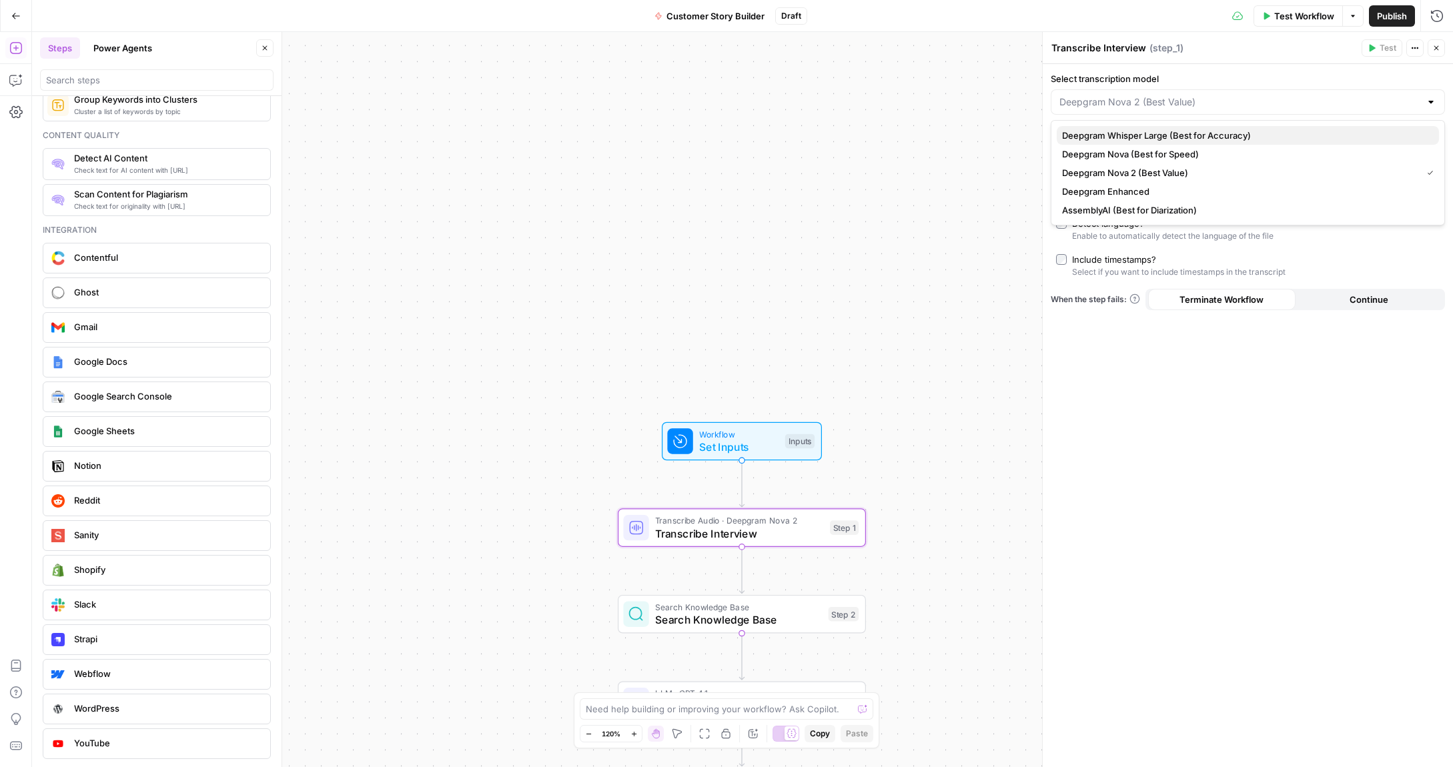
click at [1159, 137] on span "Deepgram Whisper Large (Best for Accuracy)" at bounding box center [1245, 135] width 366 height 13
type input "Deepgram Whisper Large (Best for Accuracy)"
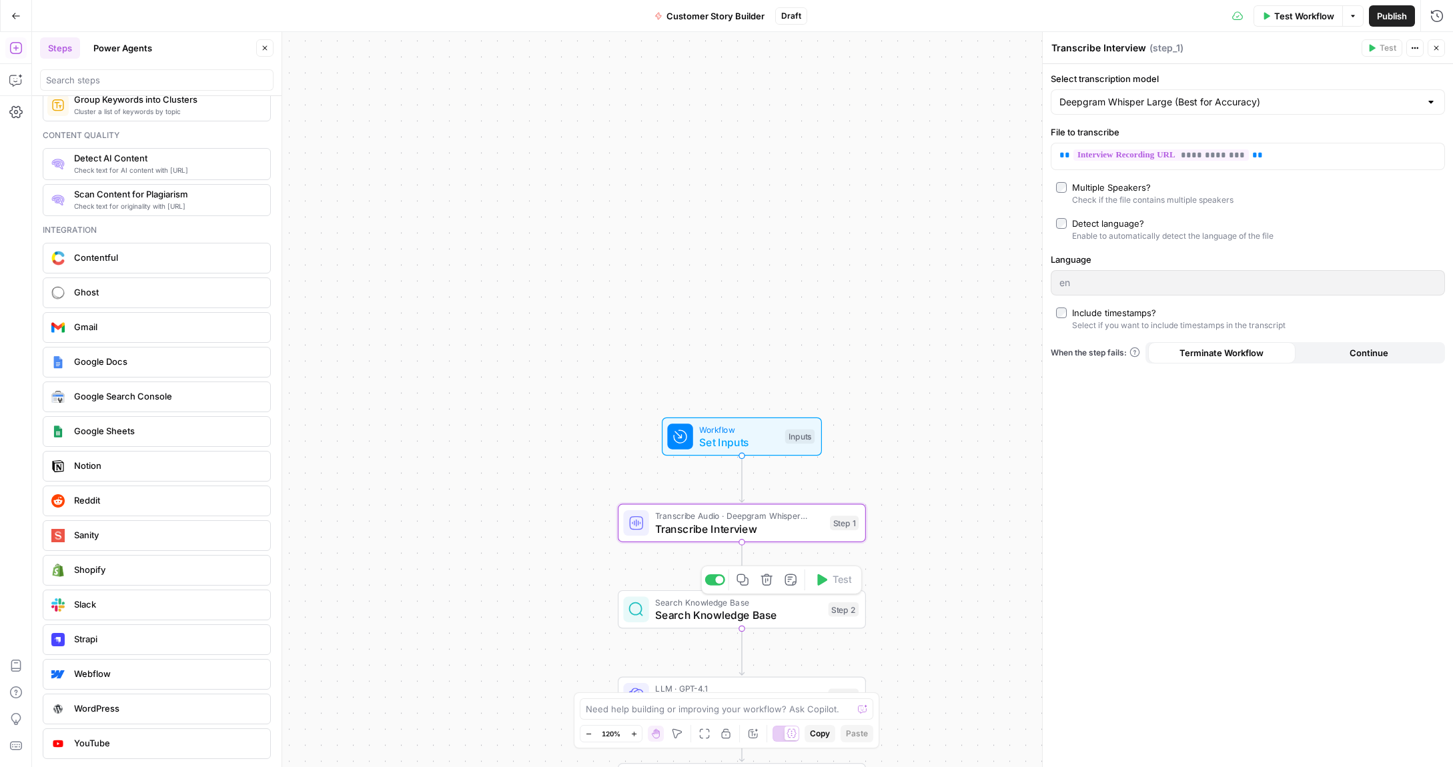
click at [702, 618] on span "Search Knowledge Base" at bounding box center [738, 615] width 167 height 16
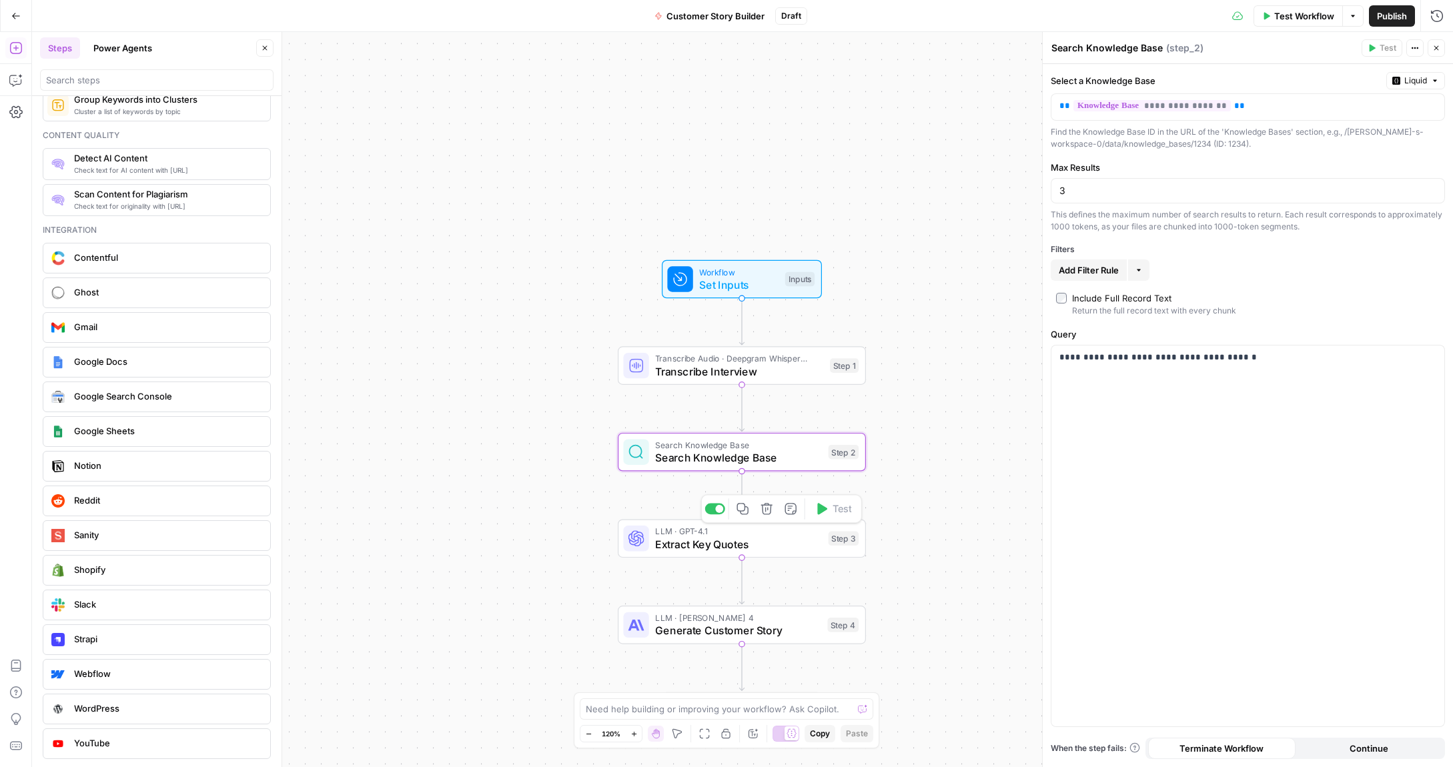
click at [660, 545] on span "Extract Key Quotes" at bounding box center [738, 544] width 167 height 16
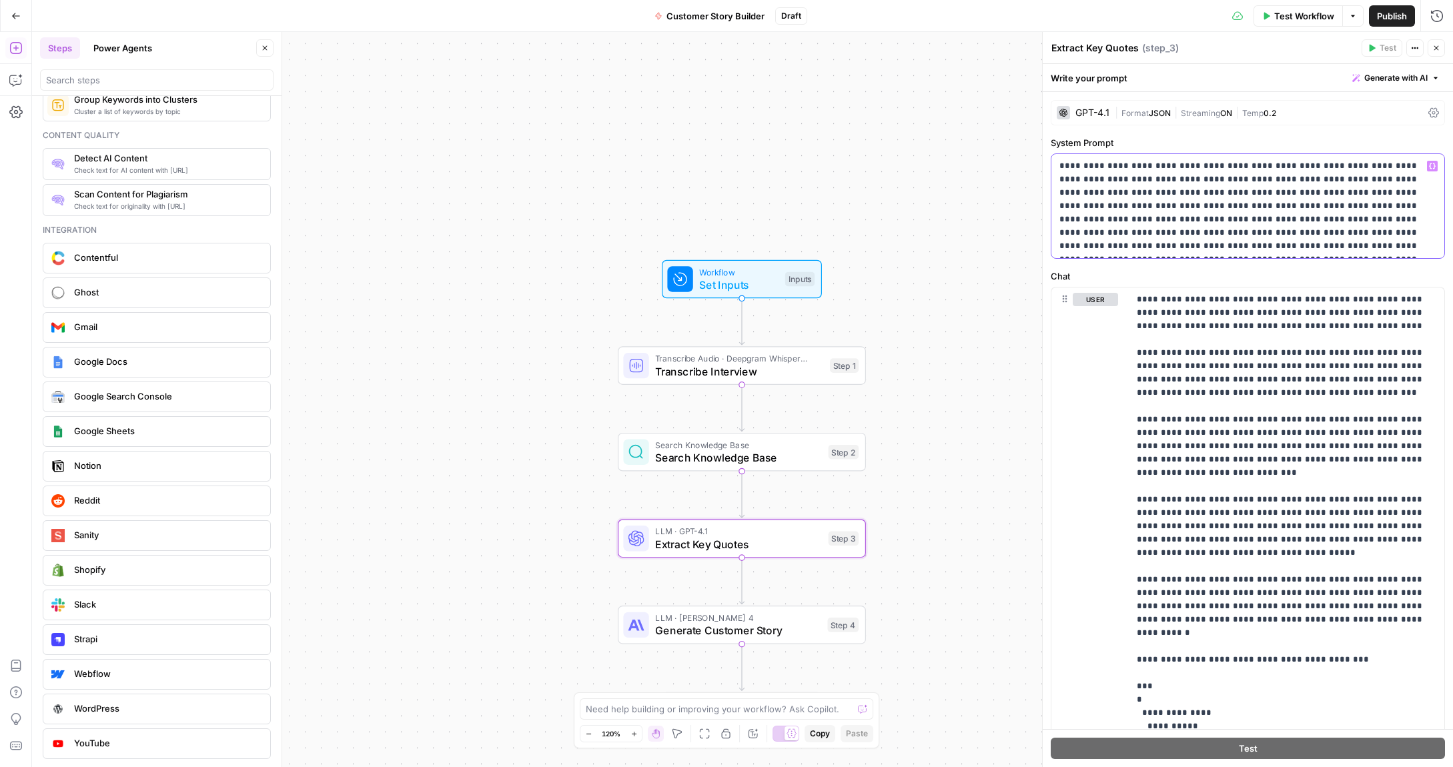
click at [1061, 190] on p "**********" at bounding box center [1247, 205] width 377 height 93
drag, startPoint x: 1108, startPoint y: 205, endPoint x: 1338, endPoint y: 193, distance: 230.5
click at [1338, 193] on p "**********" at bounding box center [1247, 205] width 377 height 93
click at [1285, 207] on p "**********" at bounding box center [1247, 205] width 377 height 93
click at [1277, 219] on p "**********" at bounding box center [1247, 205] width 377 height 93
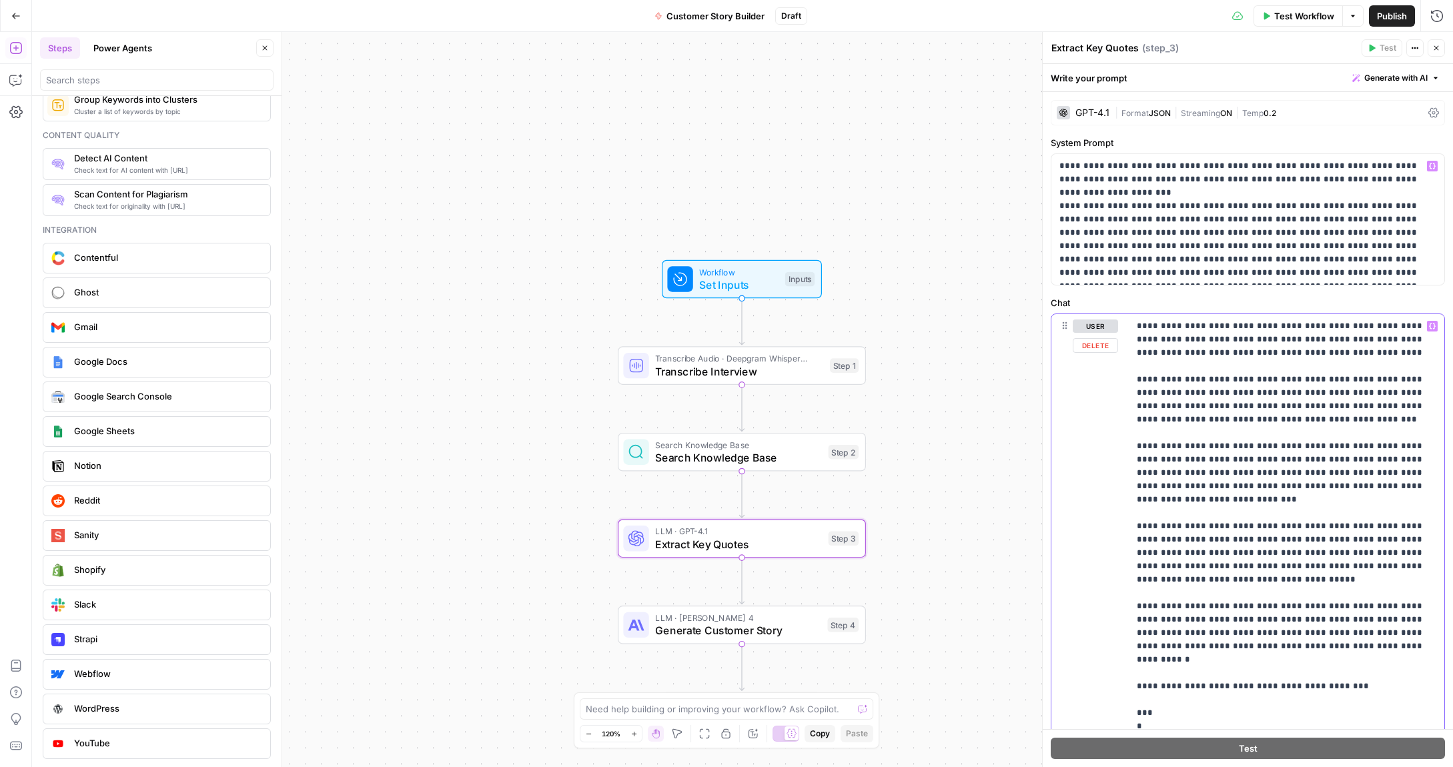
click at [1236, 375] on p "**********" at bounding box center [1287, 667] width 300 height 694
click at [1234, 424] on p "**********" at bounding box center [1287, 667] width 300 height 694
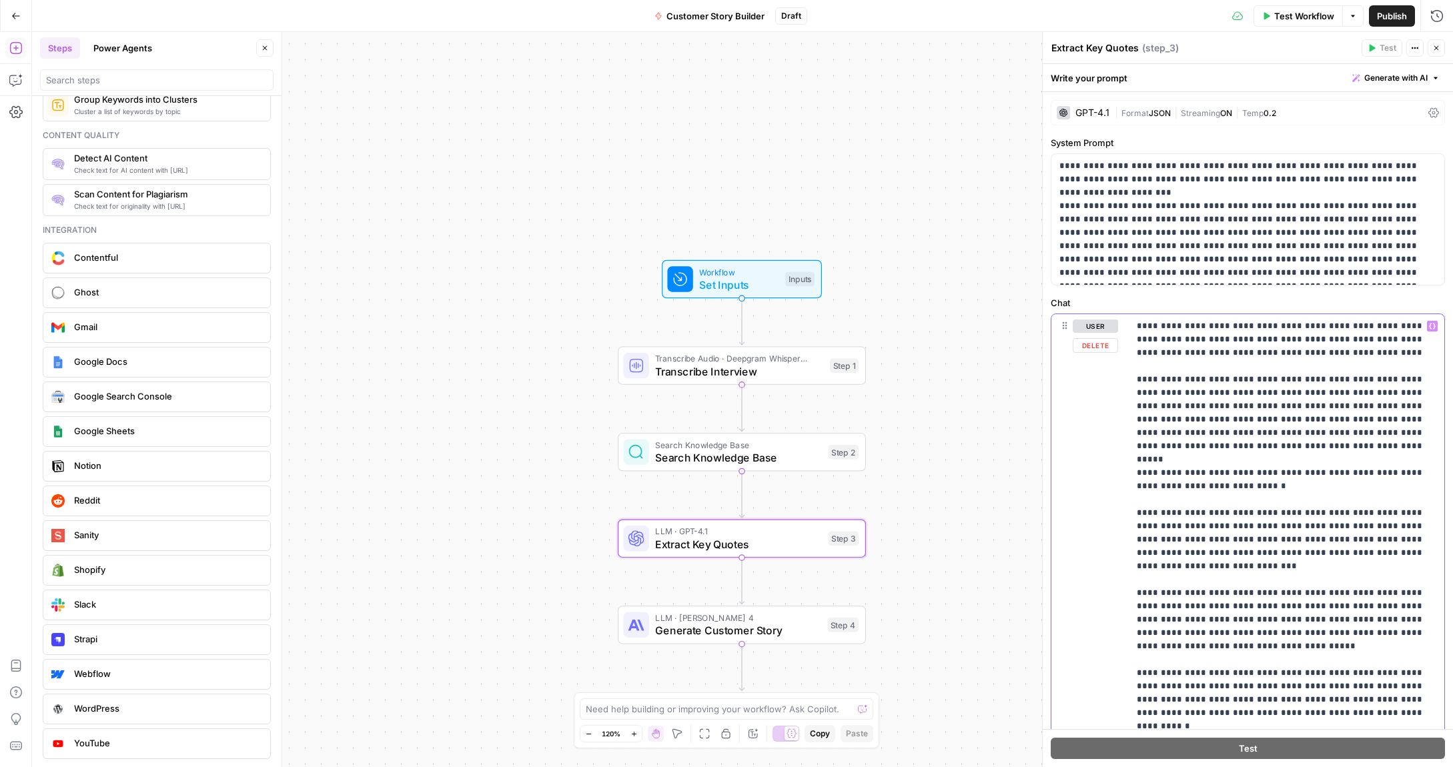
click at [1356, 420] on p "**********" at bounding box center [1287, 693] width 300 height 747
drag, startPoint x: 1171, startPoint y: 447, endPoint x: 1136, endPoint y: 446, distance: 34.7
click at [1136, 446] on div "**********" at bounding box center [1287, 586] width 316 height 544
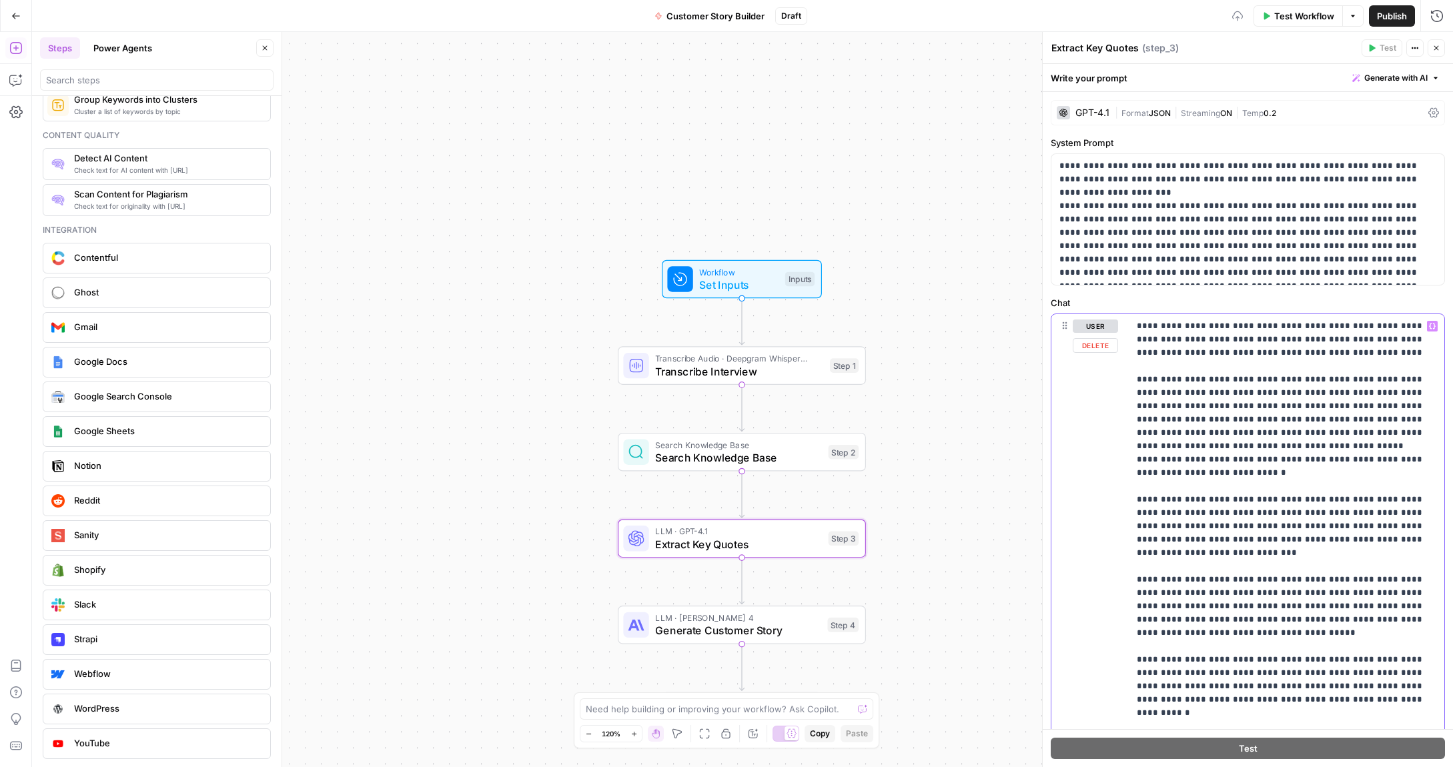
click at [1145, 447] on p "**********" at bounding box center [1287, 687] width 300 height 734
click at [1214, 464] on p "**********" at bounding box center [1287, 687] width 300 height 734
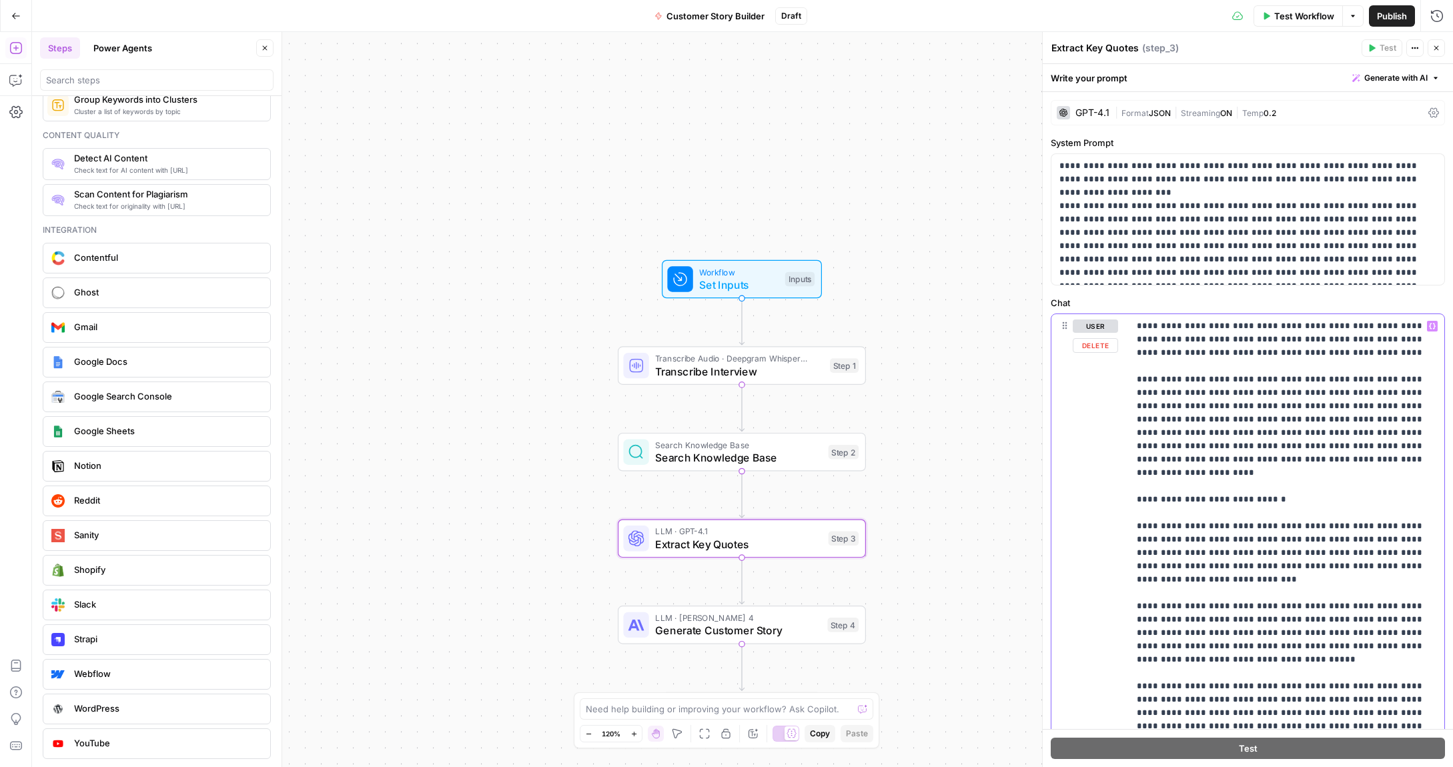
click at [1276, 488] on p "**********" at bounding box center [1287, 700] width 300 height 761
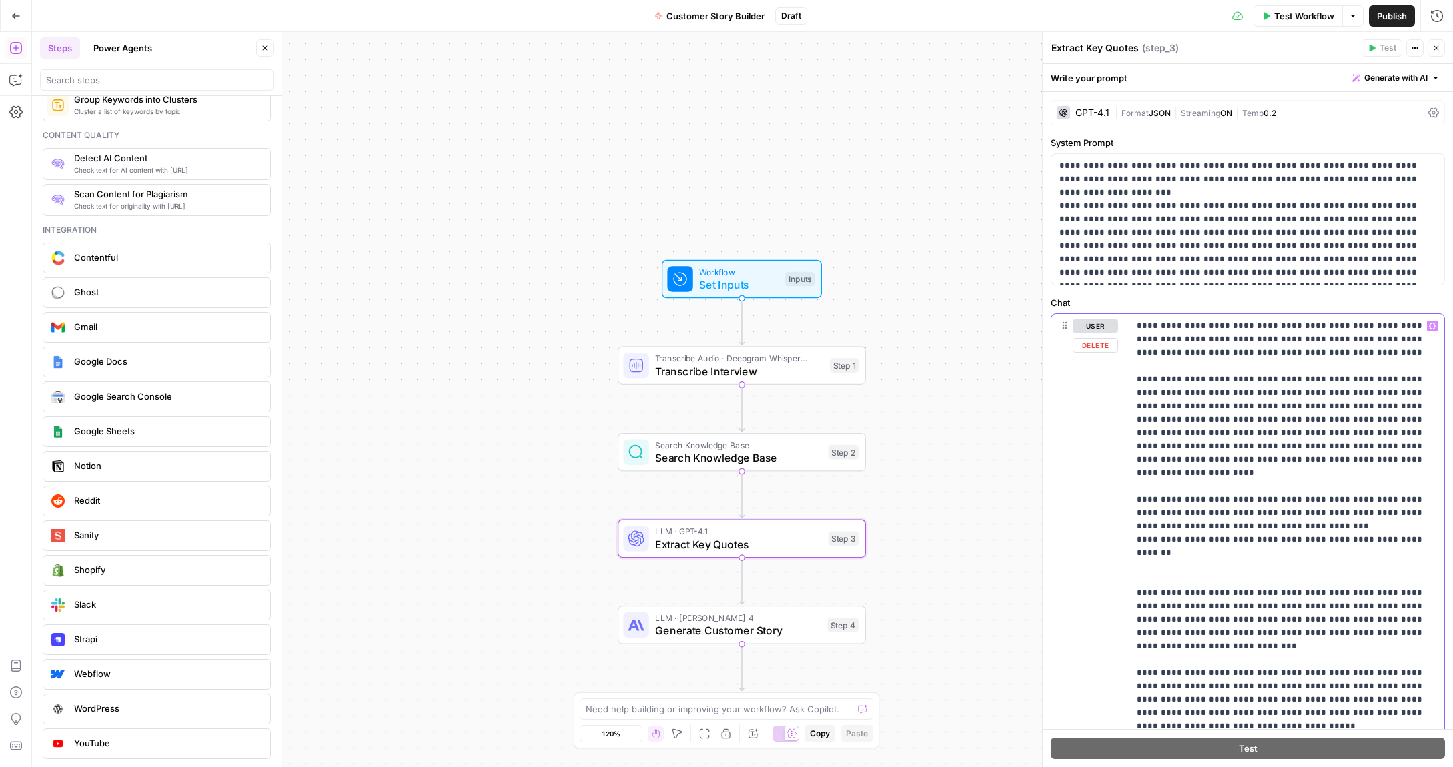
click at [1137, 499] on p "**********" at bounding box center [1287, 727] width 300 height 814
click at [1220, 502] on p "**********" at bounding box center [1287, 727] width 300 height 814
drag, startPoint x: 1340, startPoint y: 500, endPoint x: 1268, endPoint y: 502, distance: 72.1
click at [1268, 502] on p "**********" at bounding box center [1287, 727] width 300 height 814
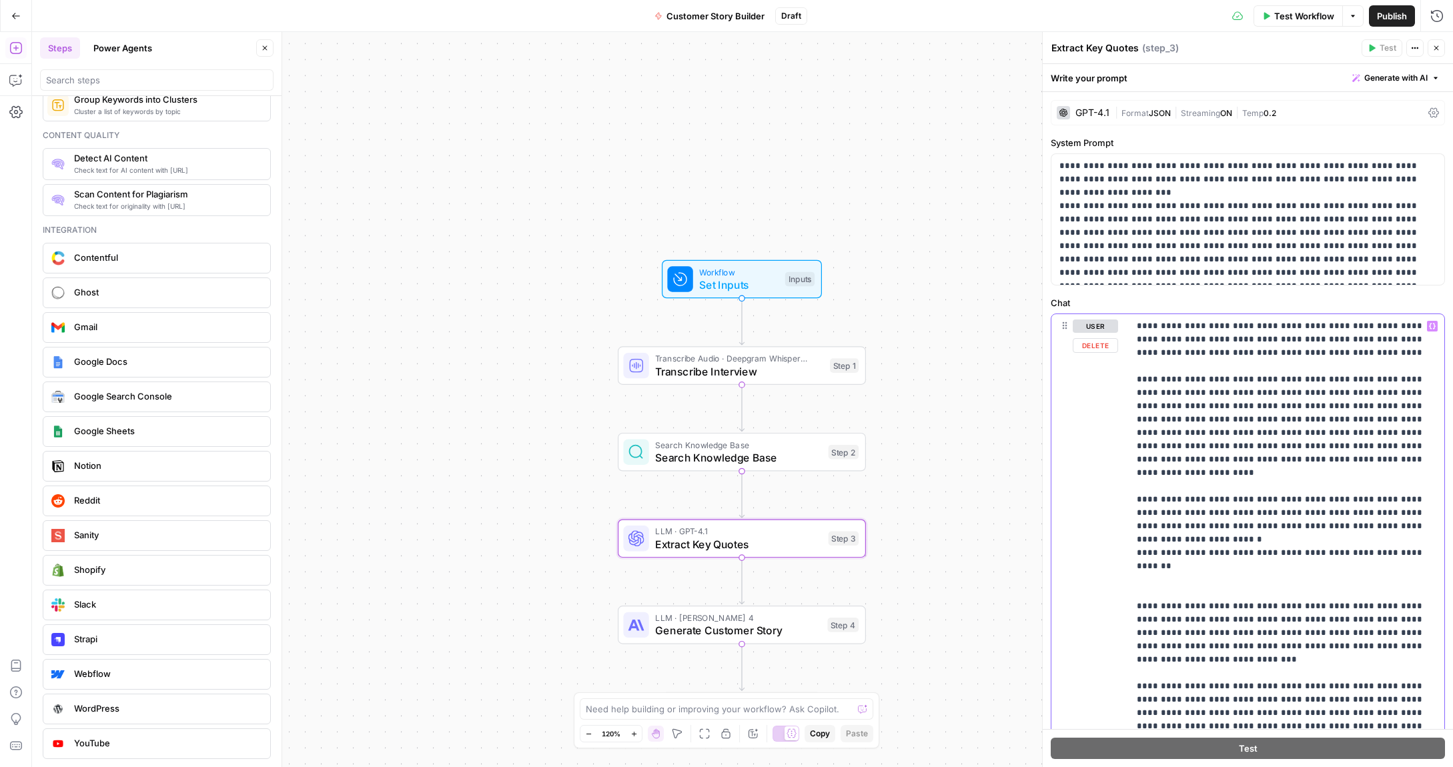
drag, startPoint x: 1166, startPoint y: 528, endPoint x: 1119, endPoint y: 525, distance: 47.4
click at [1119, 525] on div "**********" at bounding box center [1247, 601] width 393 height 575
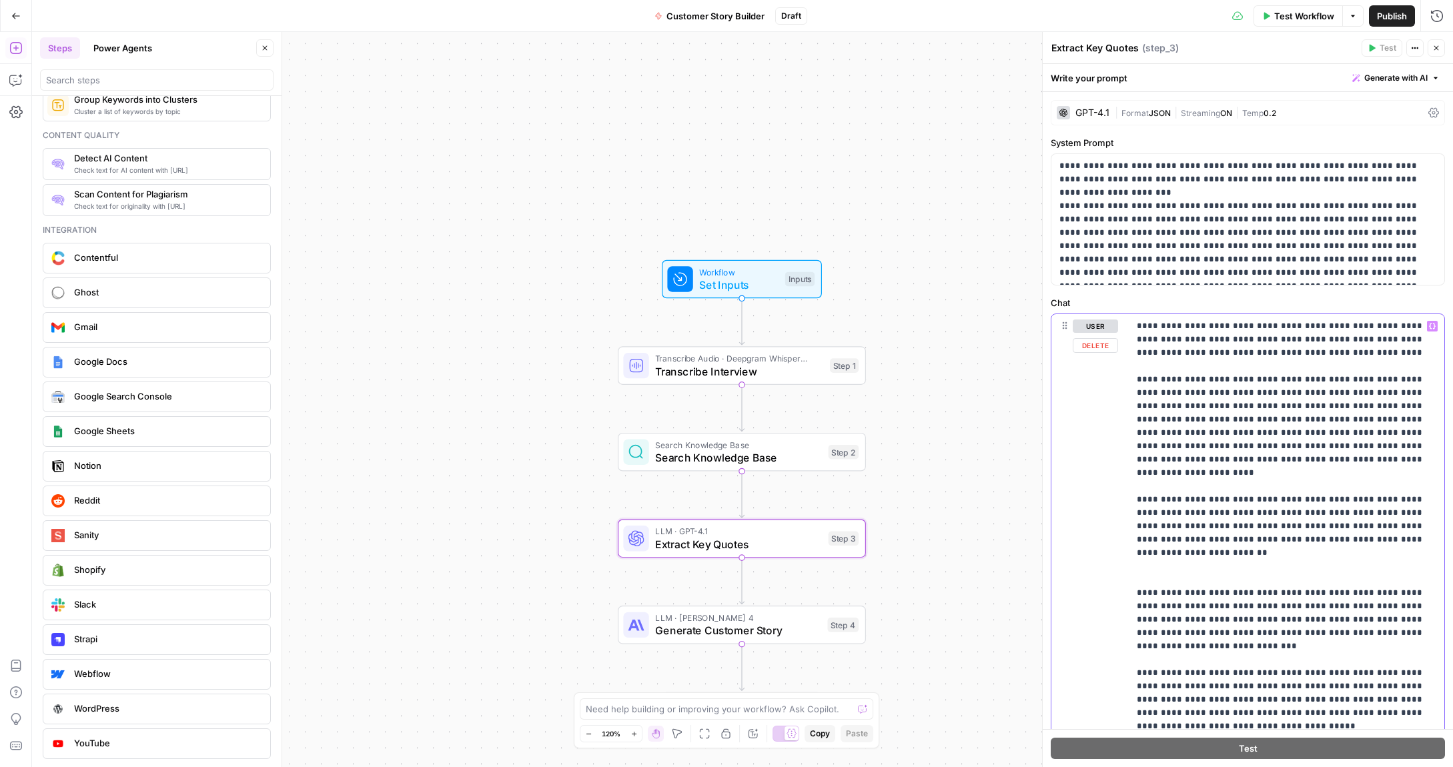
click at [1148, 552] on p "**********" at bounding box center [1287, 727] width 300 height 814
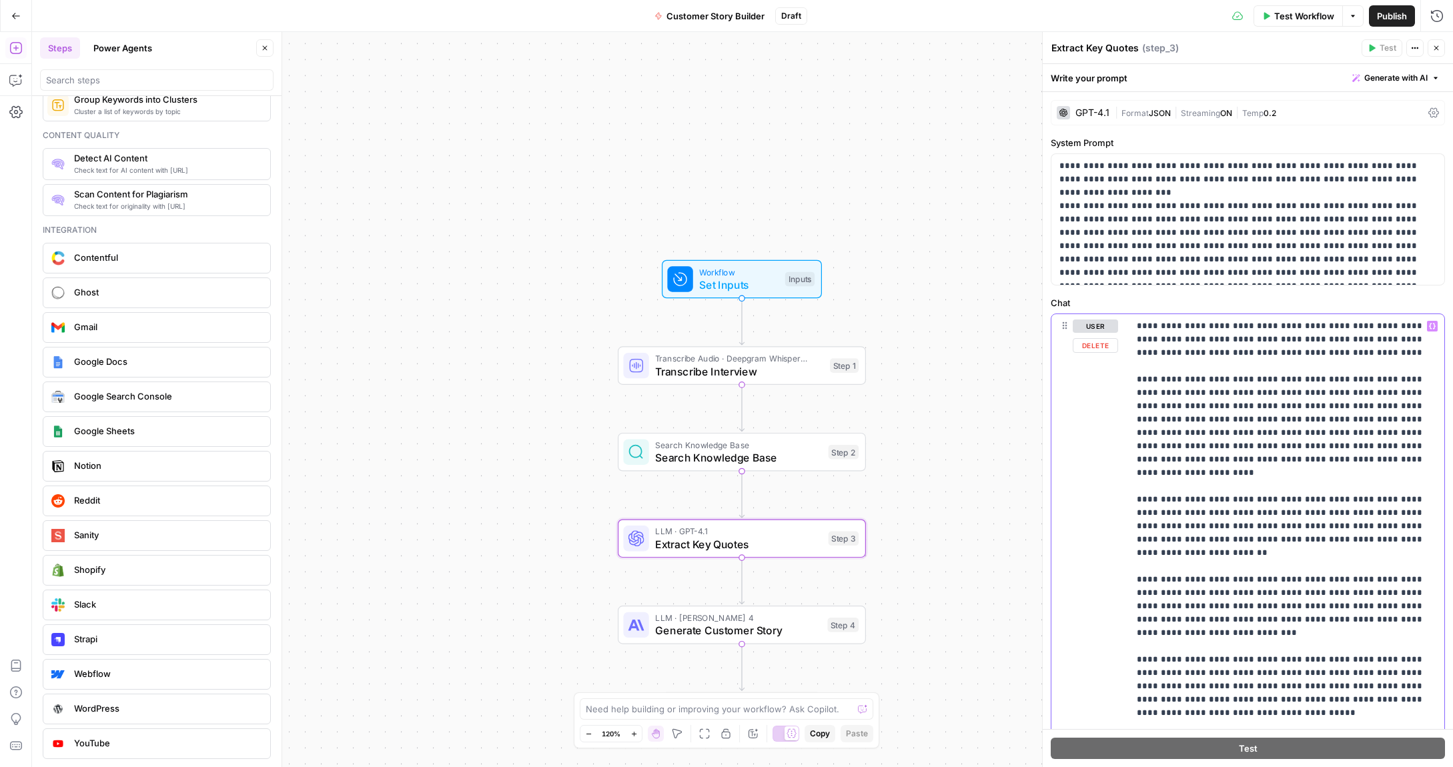
click at [1138, 553] on p "**********" at bounding box center [1287, 720] width 300 height 801
drag, startPoint x: 1294, startPoint y: 552, endPoint x: 1163, endPoint y: 554, distance: 130.1
click at [1165, 552] on p "**********" at bounding box center [1287, 720] width 300 height 801
click at [1217, 566] on p "**********" at bounding box center [1287, 720] width 300 height 801
click at [1140, 621] on p "**********" at bounding box center [1287, 720] width 300 height 801
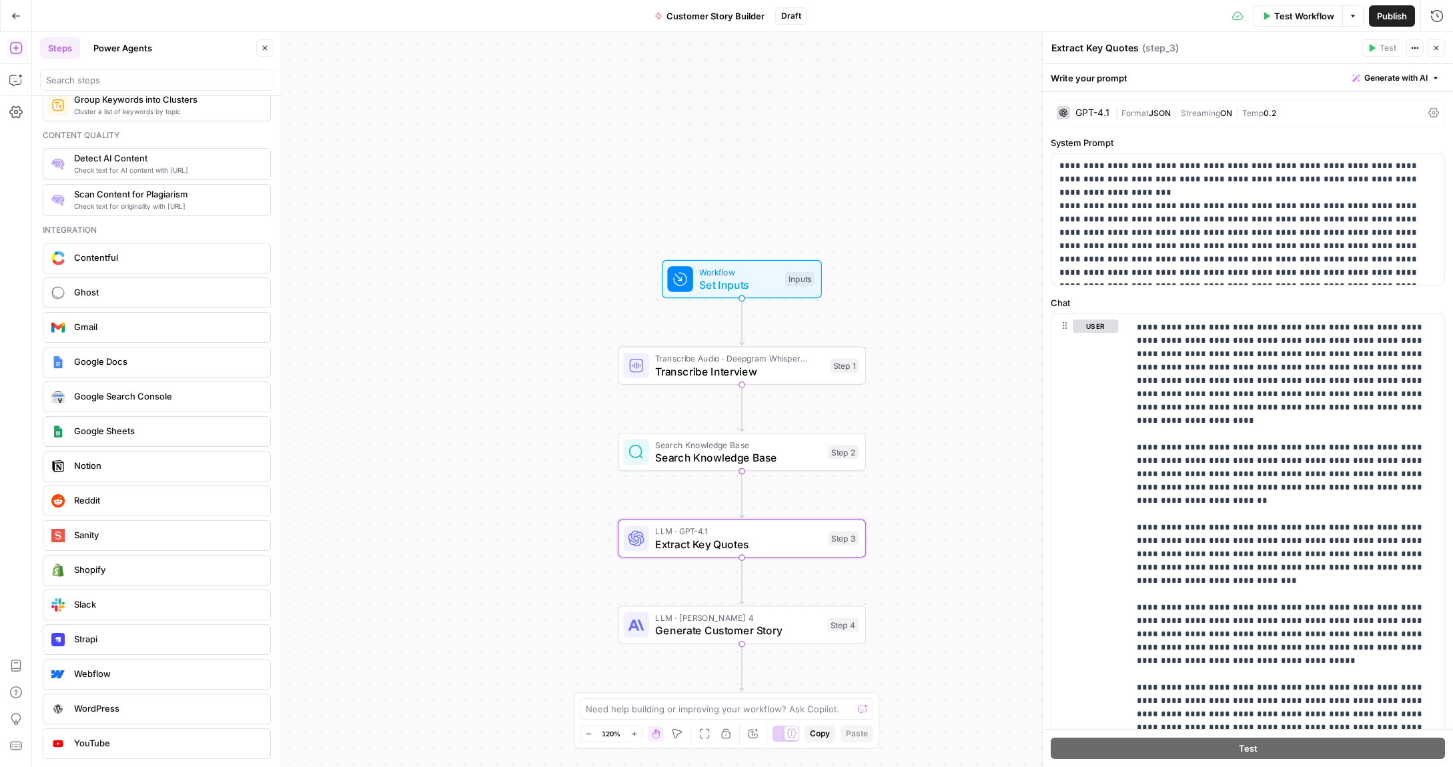
scroll to position [58, 0]
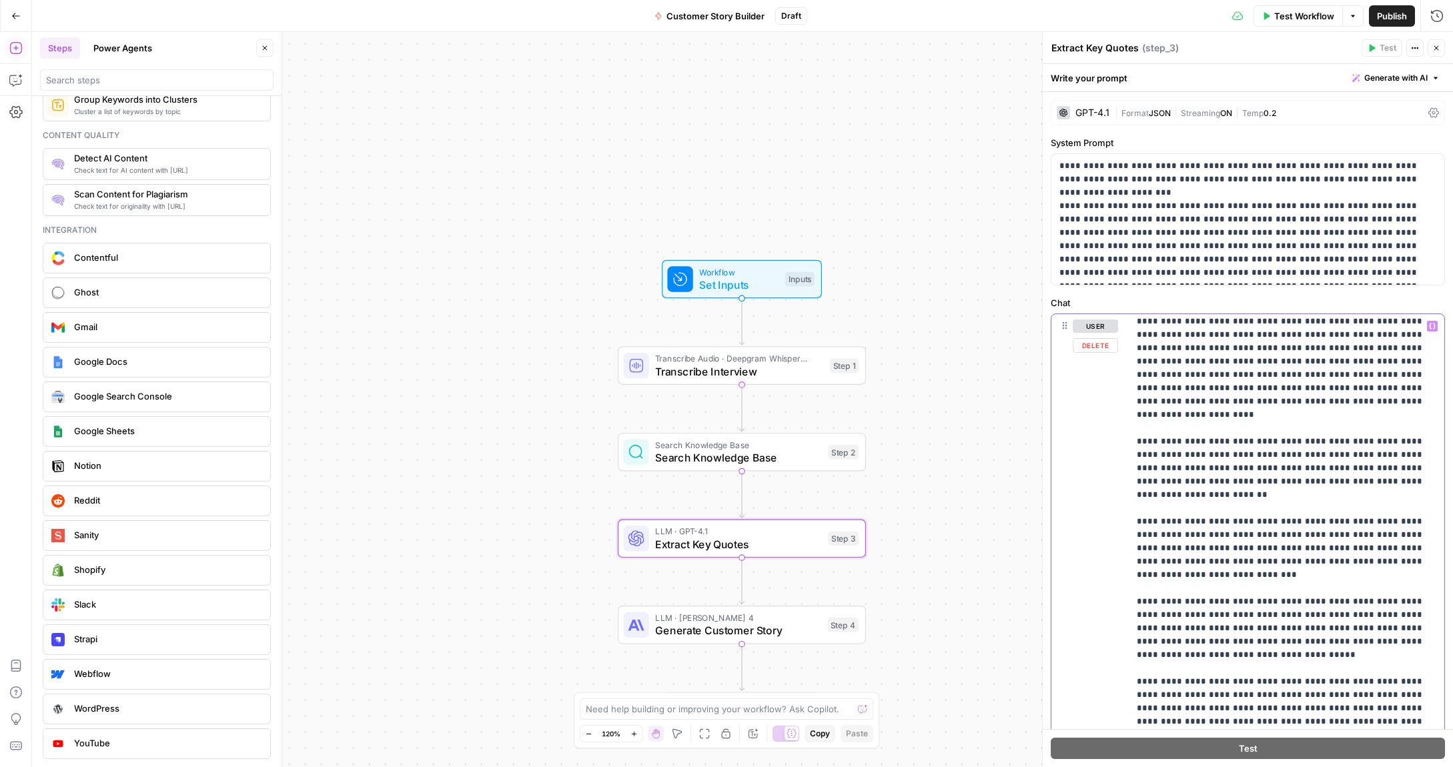
click at [1193, 576] on p "**********" at bounding box center [1287, 662] width 300 height 801
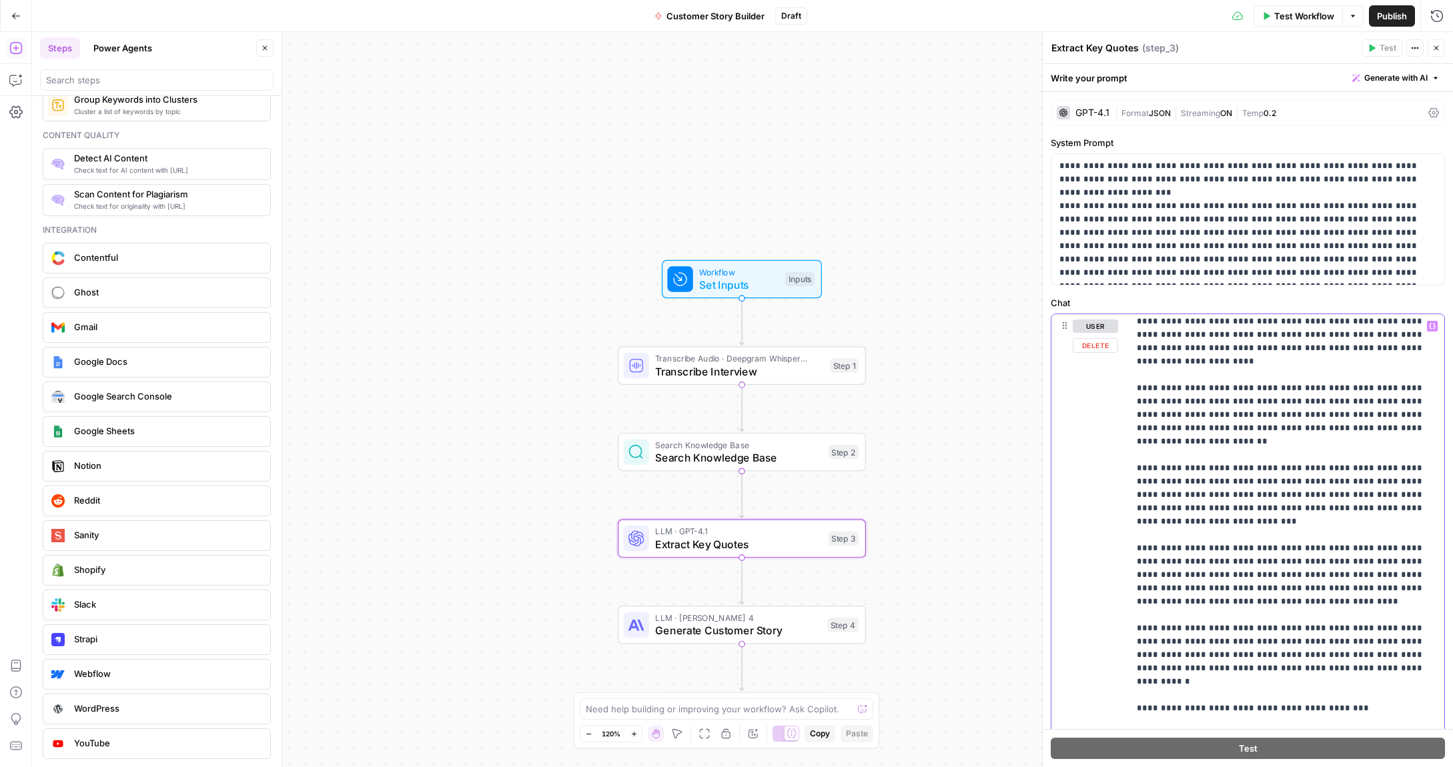
scroll to position [117, 0]
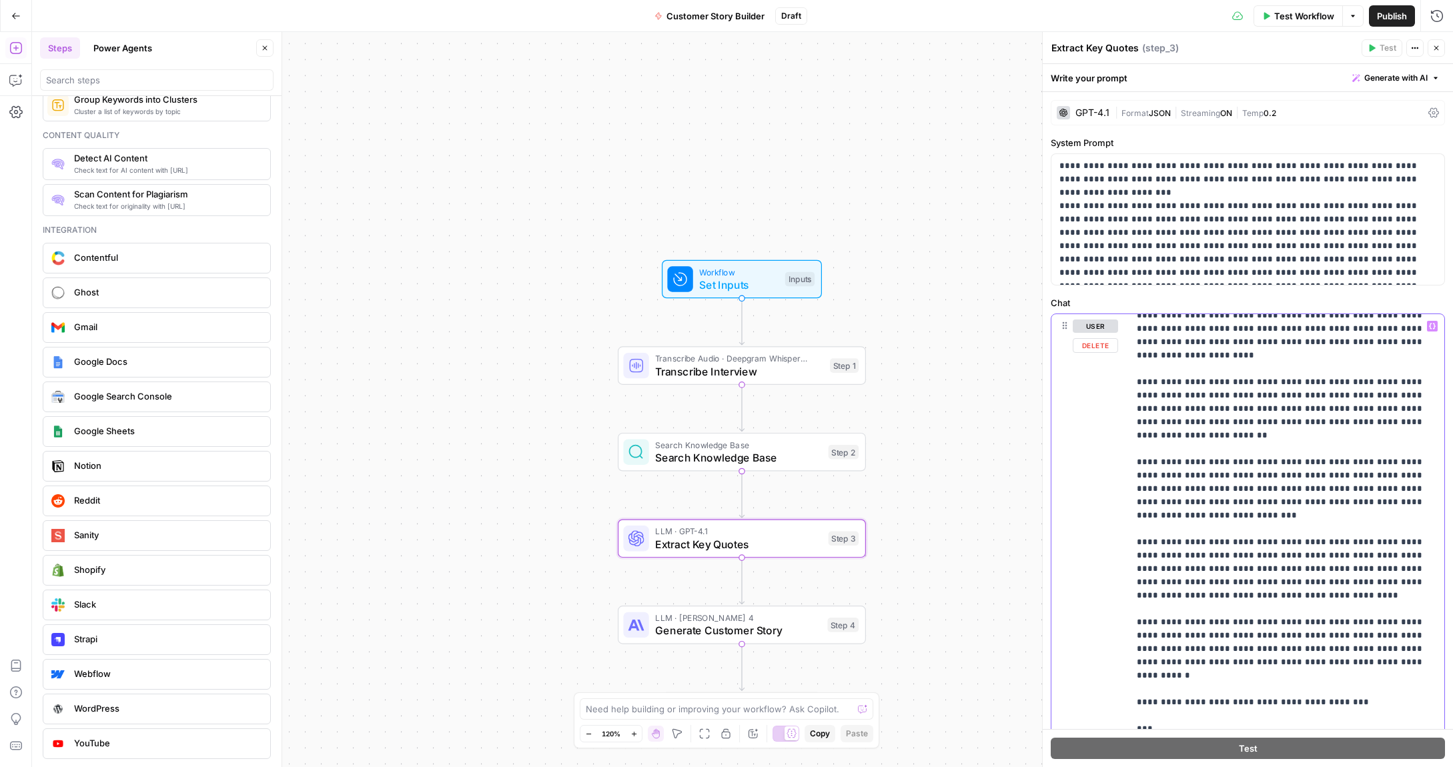
click at [1266, 554] on p "**********" at bounding box center [1287, 602] width 300 height 801
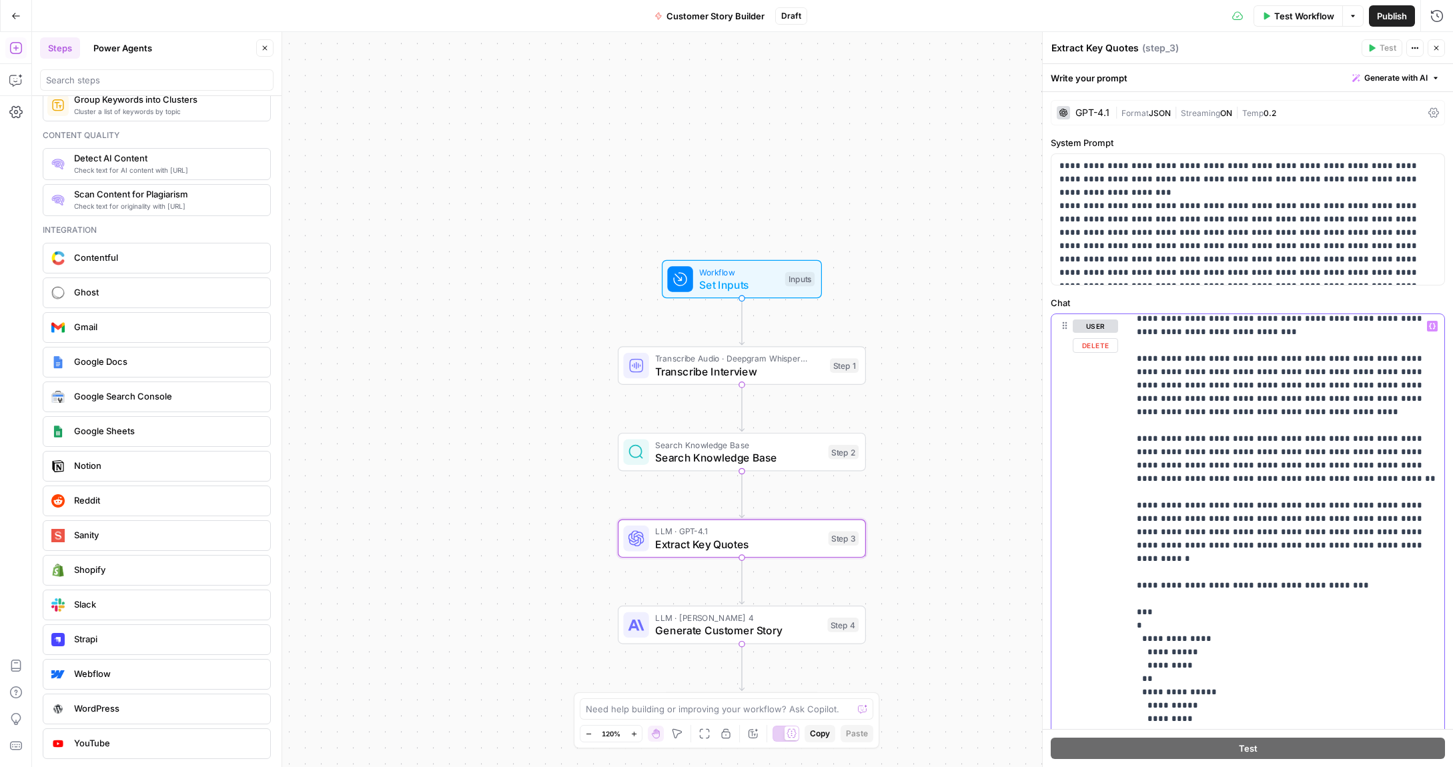
scroll to position [306, 0]
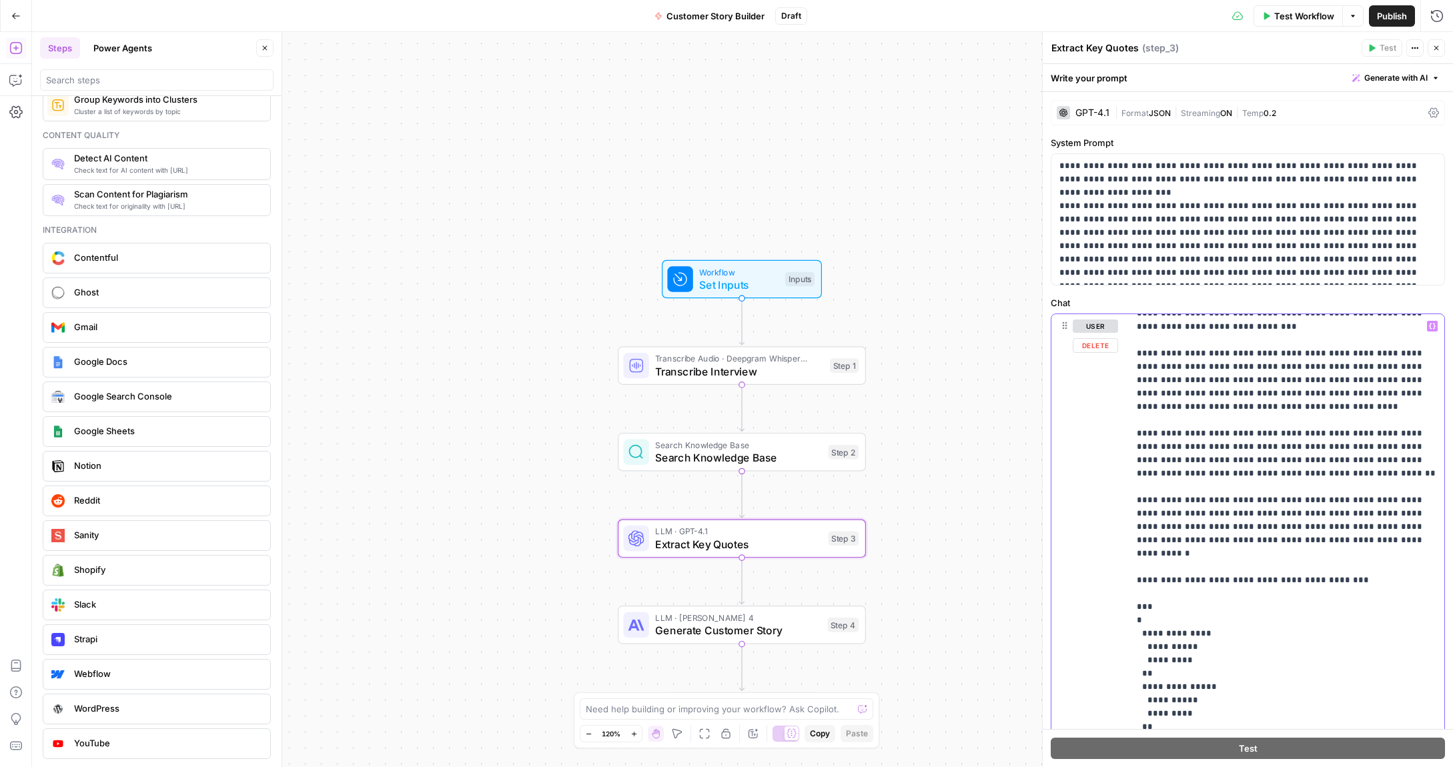
click at [1167, 618] on p "**********" at bounding box center [1287, 446] width 300 height 867
drag, startPoint x: 1152, startPoint y: 621, endPoint x: 1141, endPoint y: 581, distance: 41.6
click at [1141, 581] on p "**********" at bounding box center [1287, 447] width 300 height 867
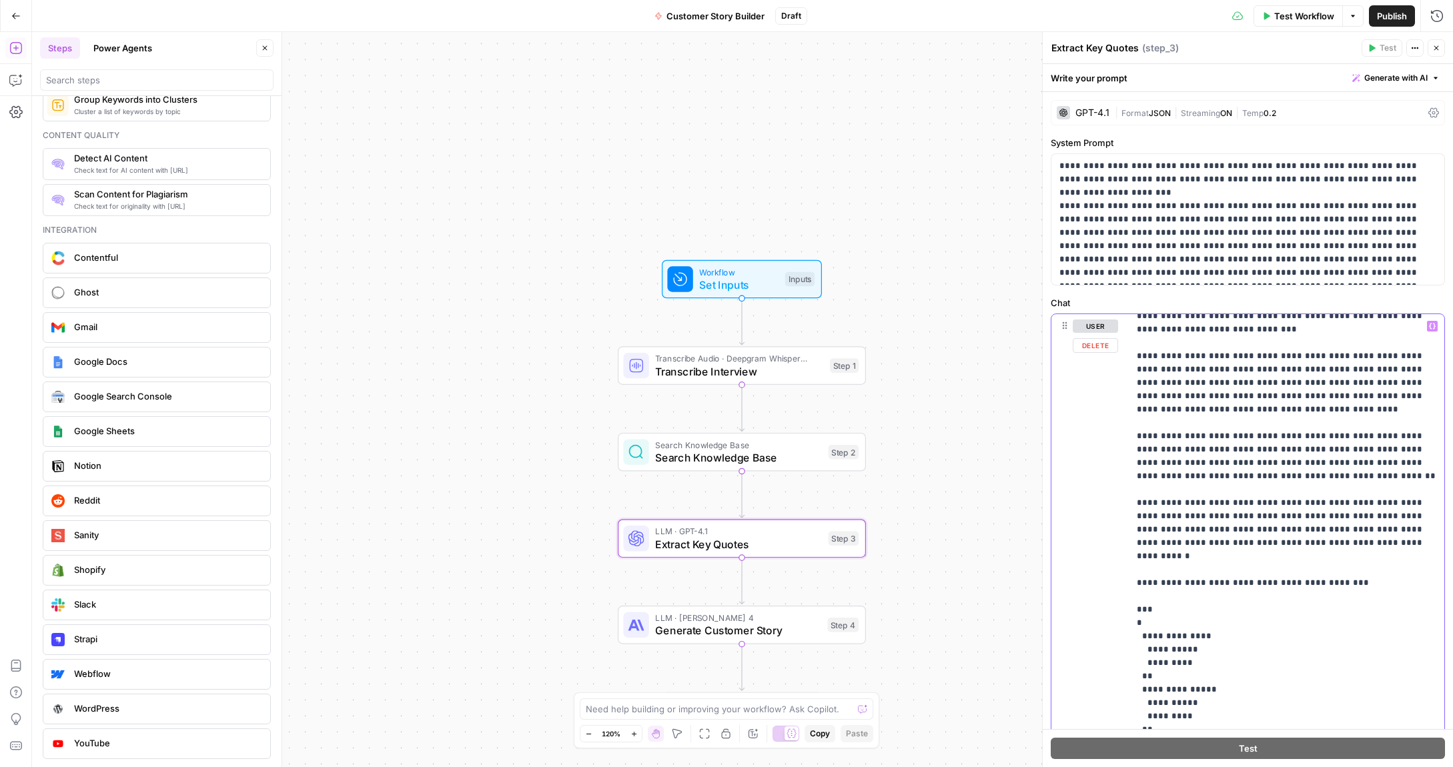
drag, startPoint x: 1151, startPoint y: 622, endPoint x: 1143, endPoint y: 581, distance: 41.5
click at [1143, 581] on p "**********" at bounding box center [1287, 449] width 300 height 867
click at [1155, 621] on p "**********" at bounding box center [1287, 446] width 300 height 867
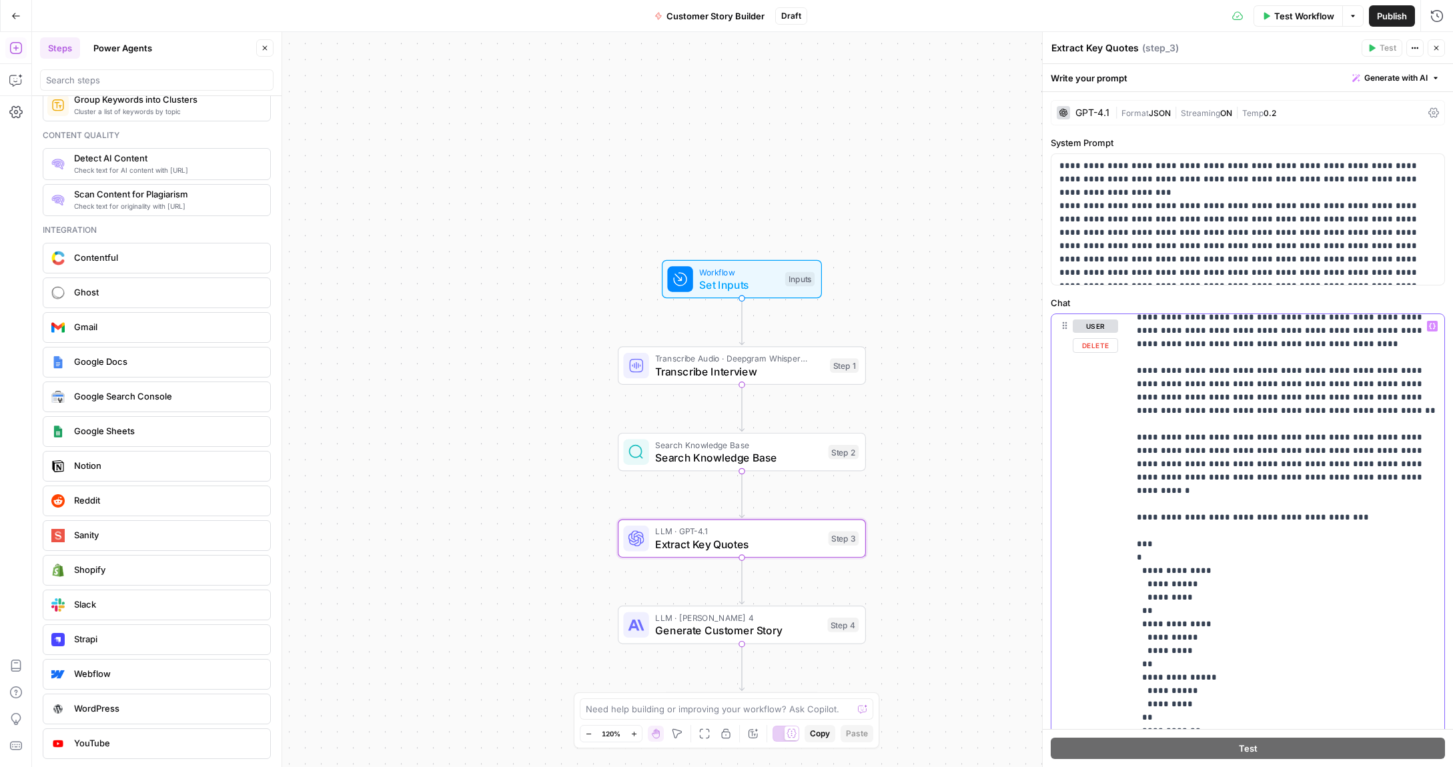
scroll to position [365, 0]
drag, startPoint x: 1183, startPoint y: 577, endPoint x: 1147, endPoint y: 577, distance: 36.0
click at [1147, 577] on p "**********" at bounding box center [1287, 415] width 300 height 921
click at [1161, 614] on p "**********" at bounding box center [1287, 415] width 300 height 921
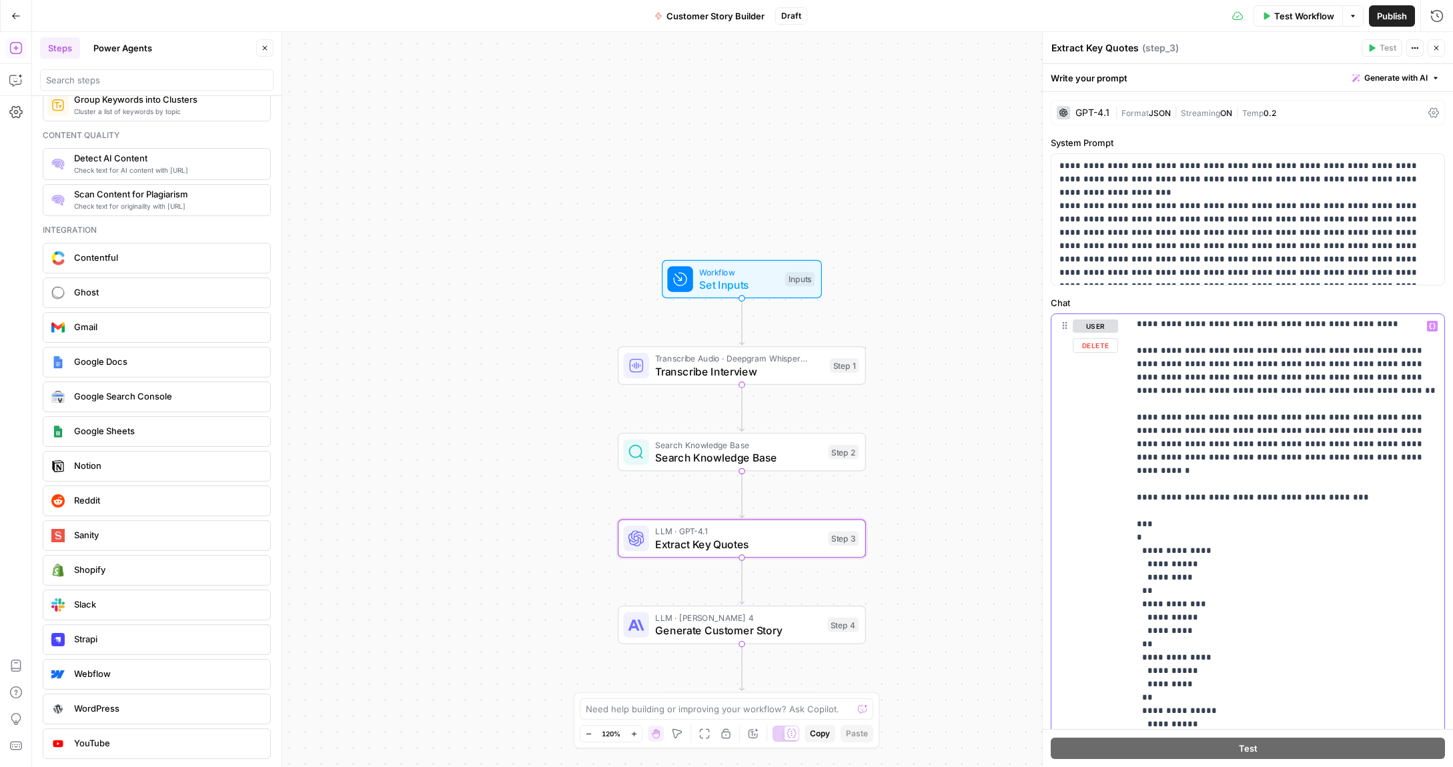
scroll to position [441, 0]
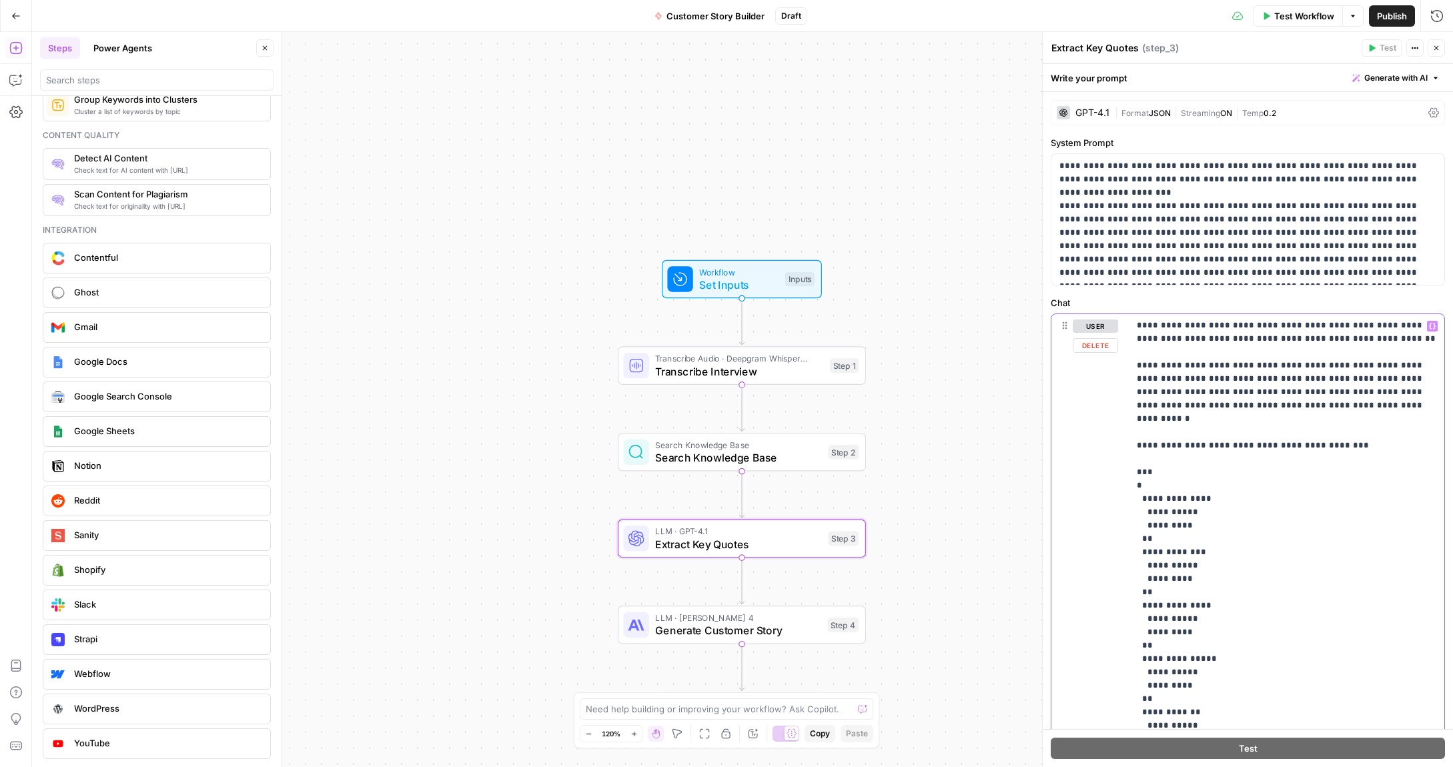
drag, startPoint x: 1171, startPoint y: 656, endPoint x: 1147, endPoint y: 656, distance: 24.0
click at [1147, 656] on p "**********" at bounding box center [1287, 366] width 300 height 974
drag, startPoint x: 1182, startPoint y: 550, endPoint x: 1149, endPoint y: 550, distance: 32.7
click at [1149, 550] on p "**********" at bounding box center [1287, 366] width 300 height 974
click at [1200, 473] on p "**********" at bounding box center [1287, 366] width 300 height 974
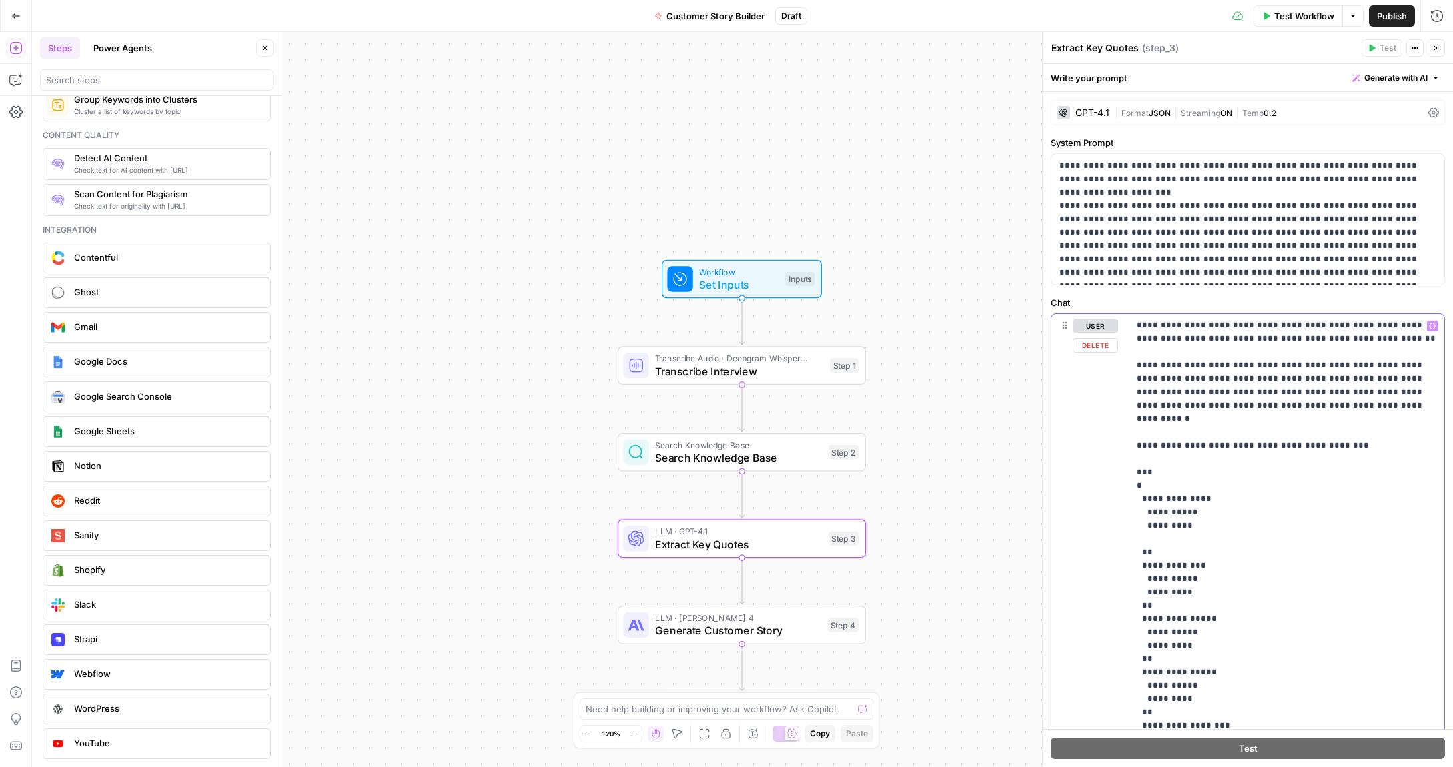
drag, startPoint x: 1179, startPoint y: 472, endPoint x: 1147, endPoint y: 468, distance: 32.9
click at [1147, 468] on p "**********" at bounding box center [1287, 372] width 300 height 987
click at [1167, 487] on p "**********" at bounding box center [1287, 372] width 300 height 987
click at [1184, 487] on p "**********" at bounding box center [1287, 372] width 300 height 987
drag, startPoint x: 1189, startPoint y: 487, endPoint x: 1148, endPoint y: 484, distance: 40.8
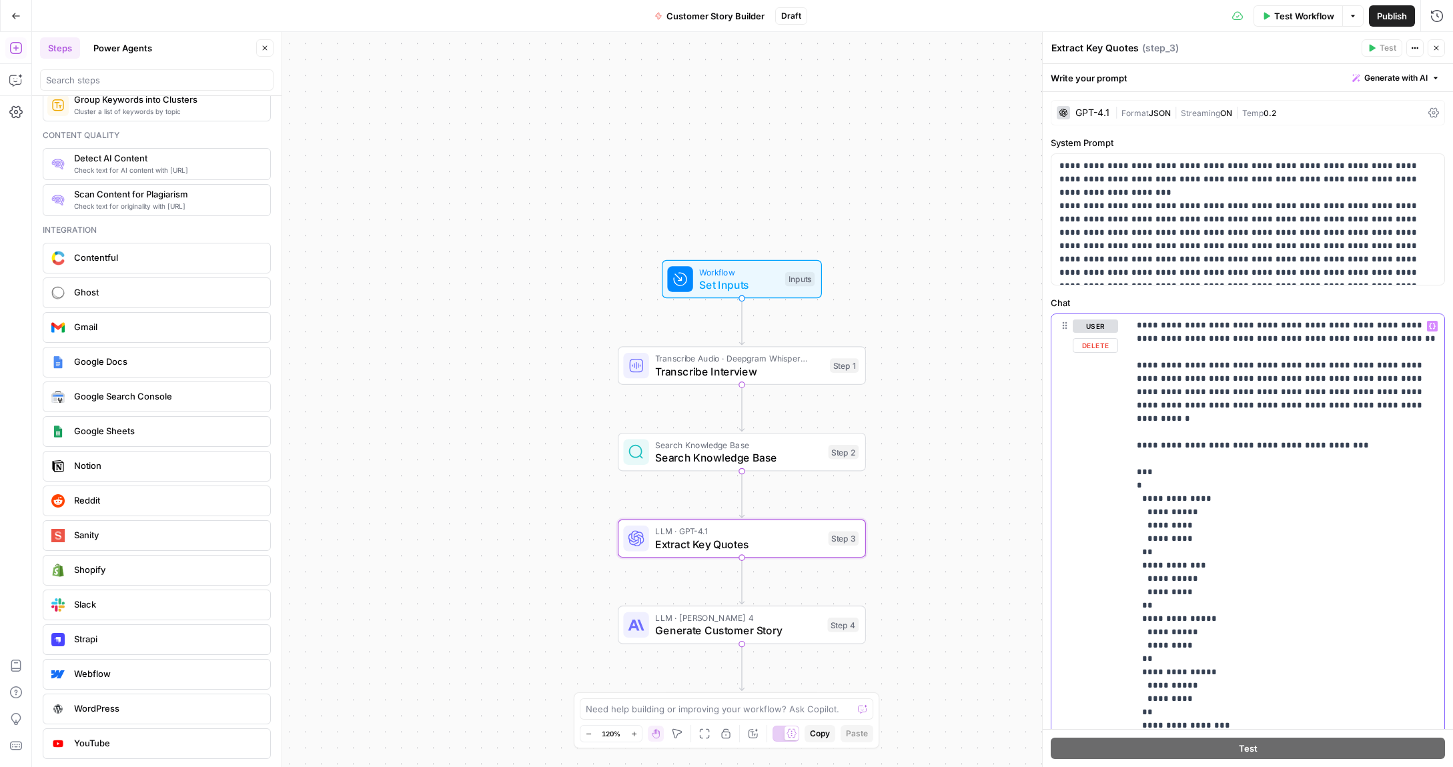
click at [1148, 484] on p "**********" at bounding box center [1287, 372] width 300 height 987
click at [1191, 536] on p "**********" at bounding box center [1287, 372] width 300 height 987
click at [1187, 607] on p "**********" at bounding box center [1287, 379] width 300 height 1001
click at [1188, 669] on p "**********" at bounding box center [1287, 386] width 300 height 1014
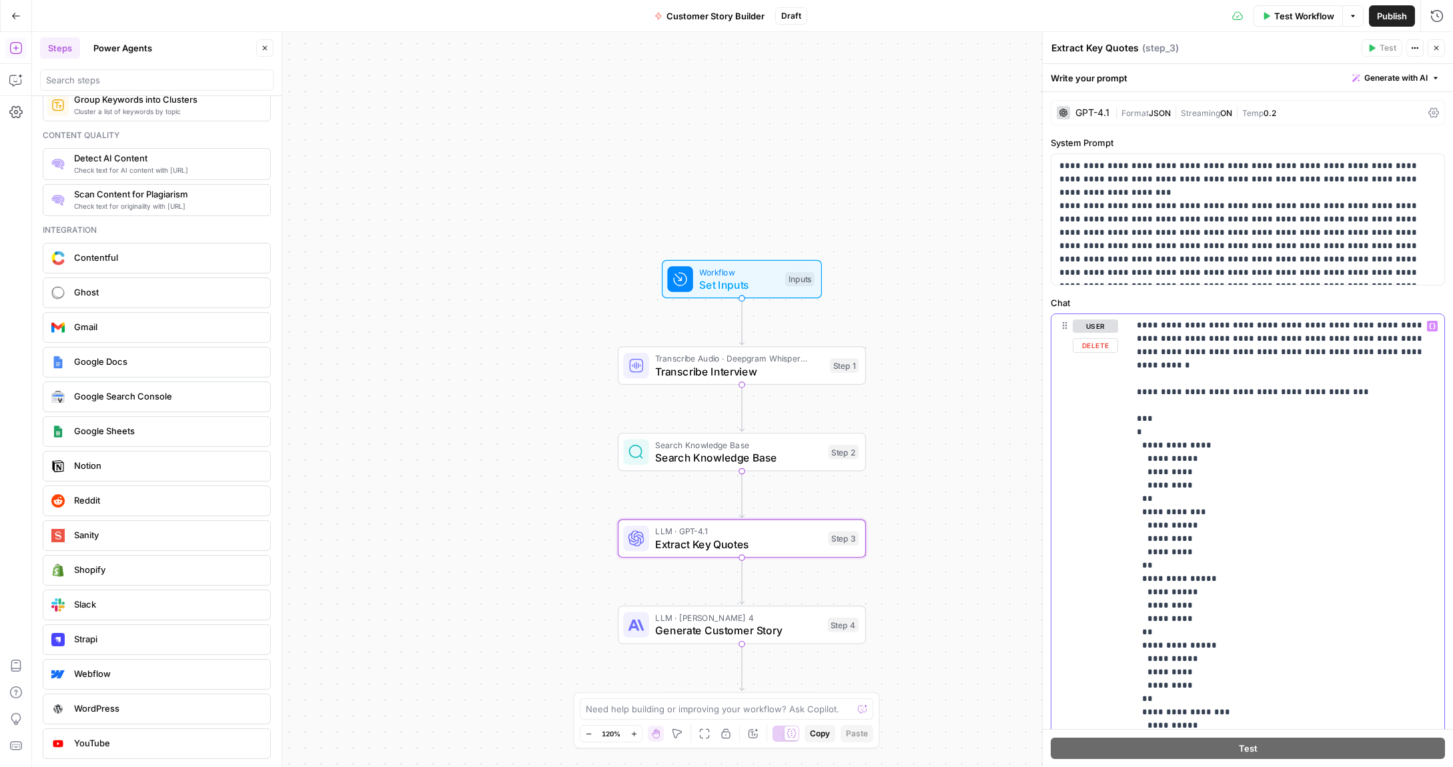
click at [1189, 682] on p "**********" at bounding box center [1287, 338] width 300 height 1027
click at [1193, 251] on p "**********" at bounding box center [1247, 219] width 377 height 120
click at [1100, 115] on div "GPT-4.1" at bounding box center [1092, 112] width 34 height 9
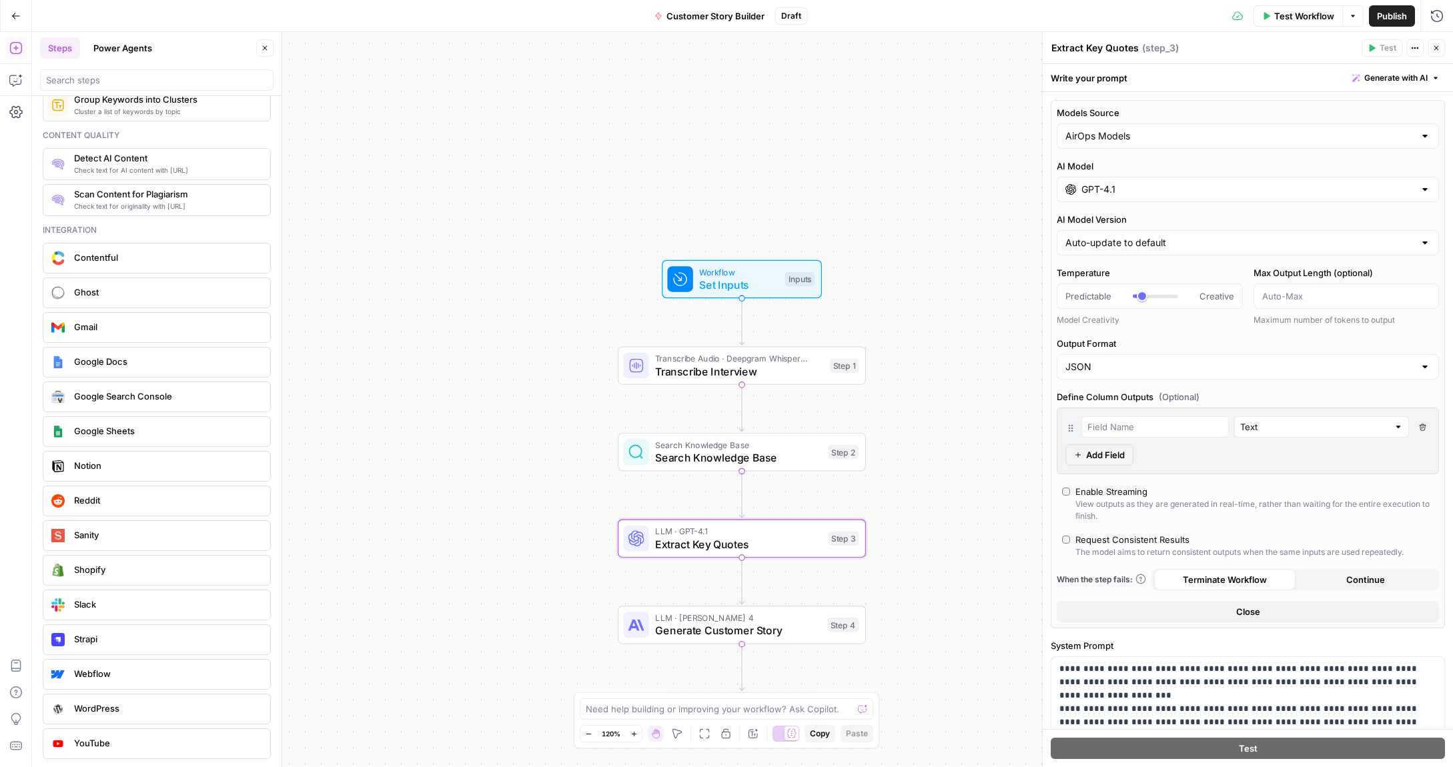
click at [1113, 191] on input "GPT-4.1" at bounding box center [1247, 189] width 333 height 13
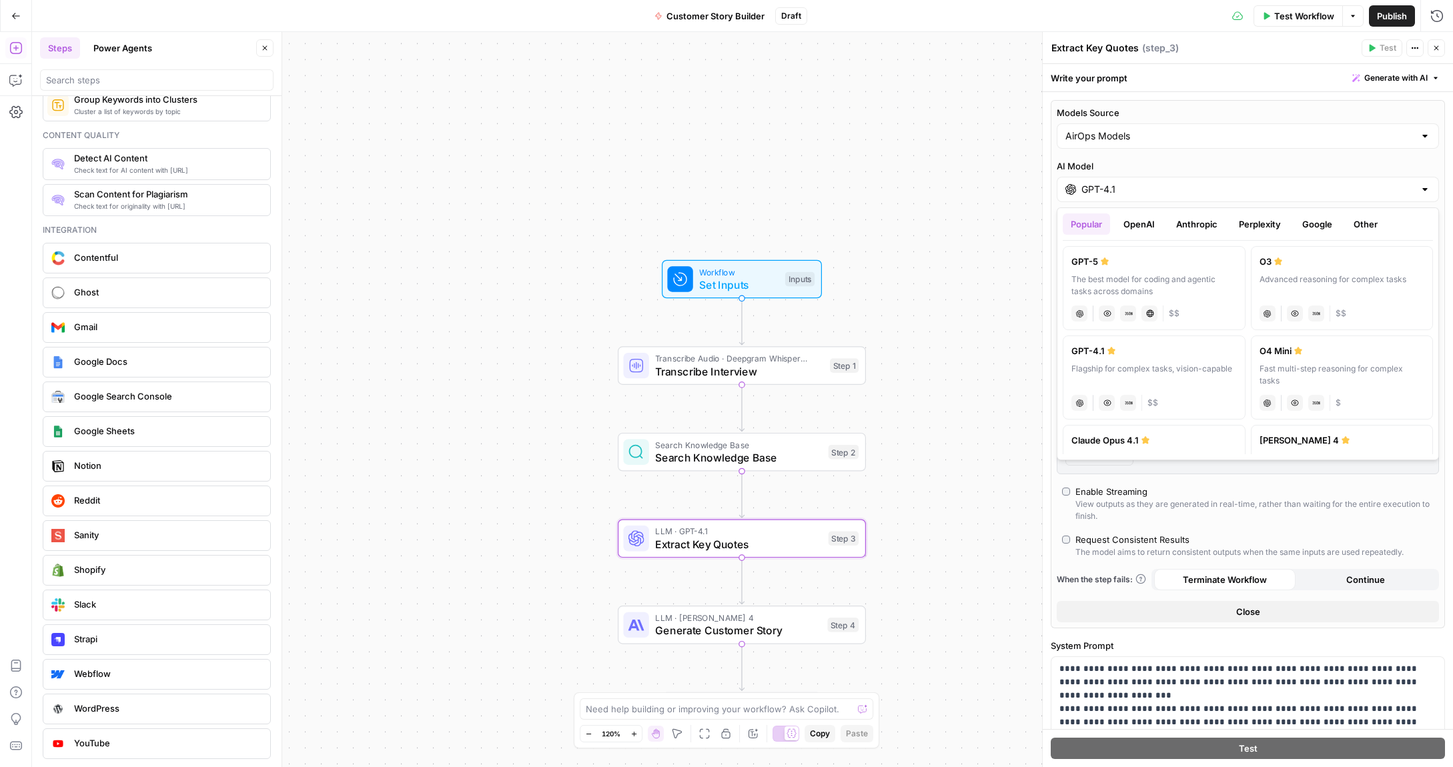
click at [969, 289] on div "Workflow Set Inputs Inputs Transcribe Audio · Deepgram Whisper Large Transcribe…" at bounding box center [742, 399] width 1421 height 735
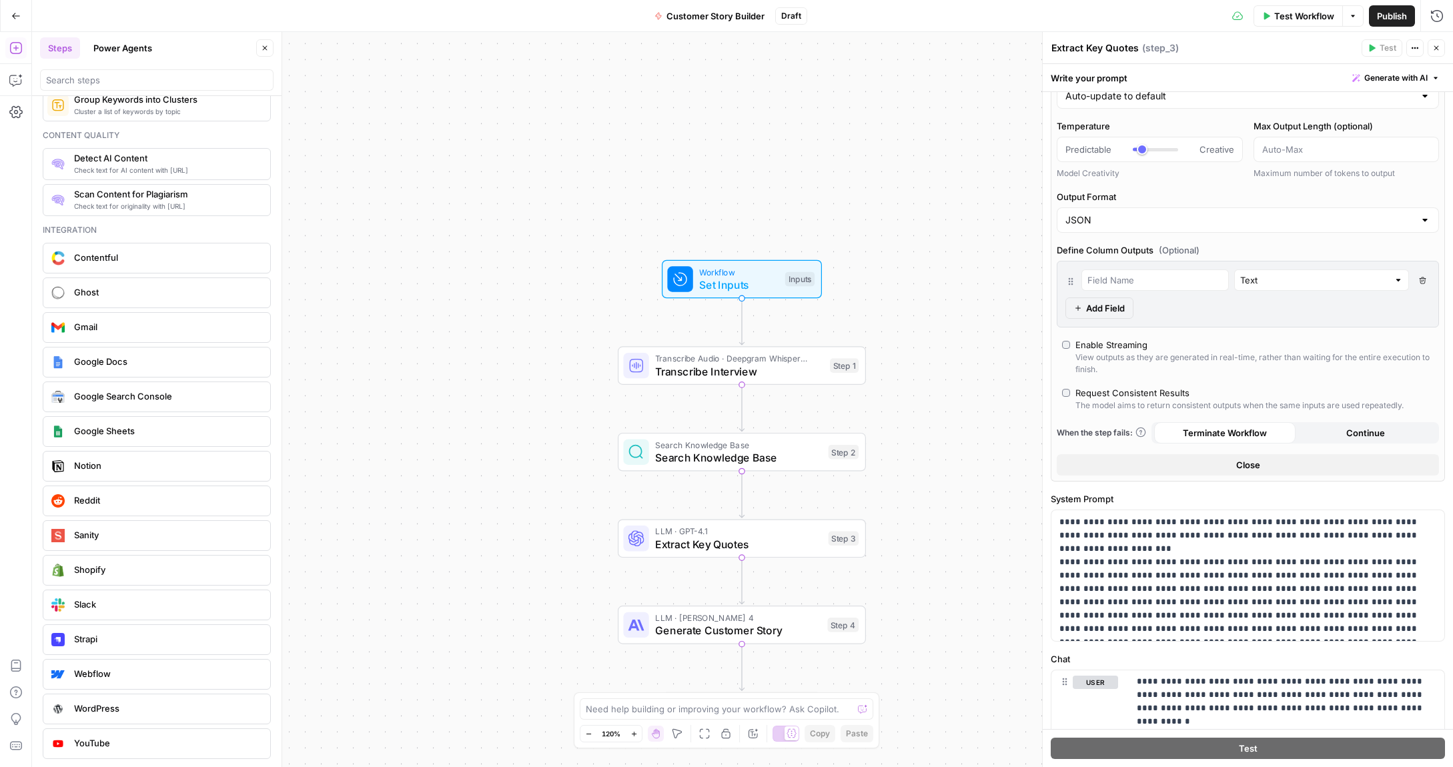
scroll to position [147, 0]
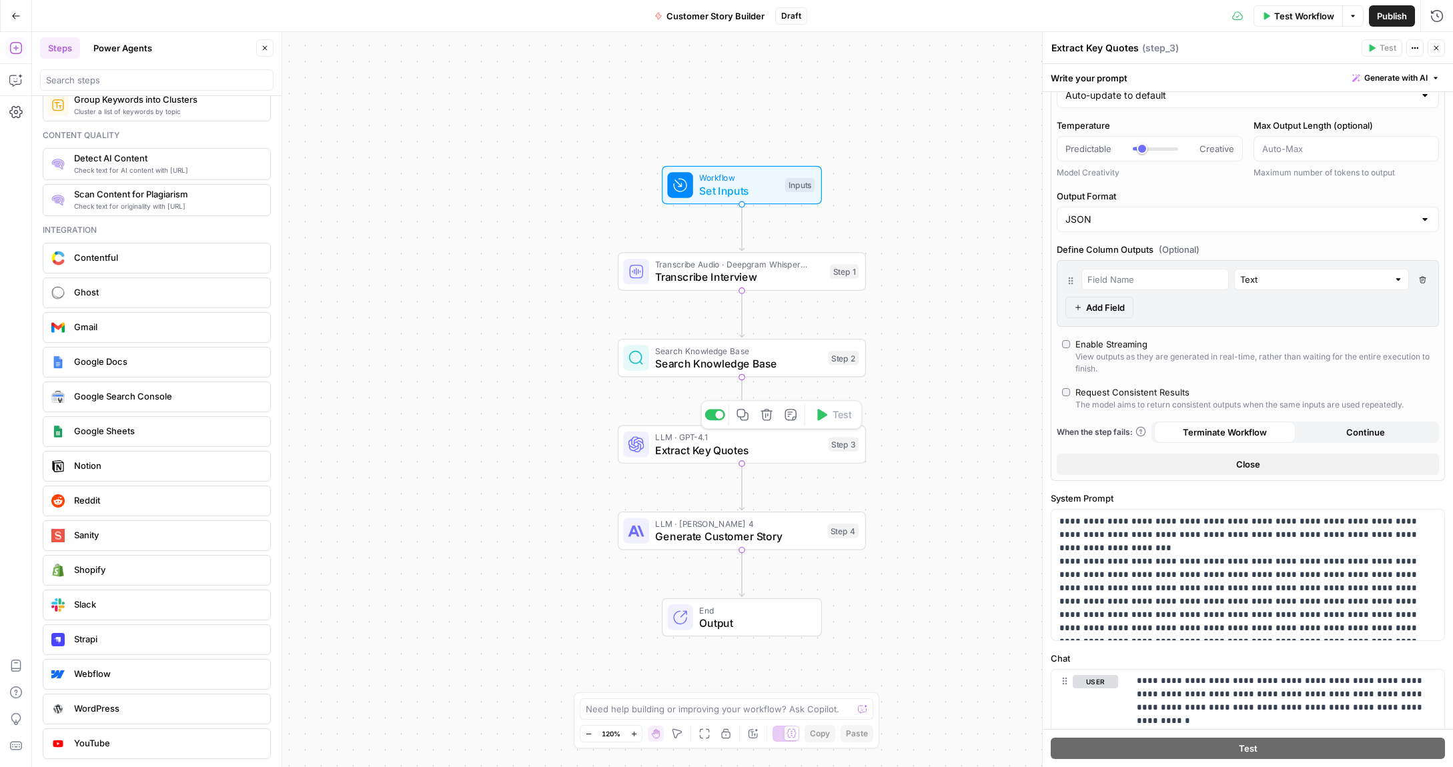
click at [687, 446] on span "Extract Key Quotes" at bounding box center [738, 450] width 167 height 16
click at [686, 534] on span "Generate Customer Story" at bounding box center [737, 536] width 165 height 16
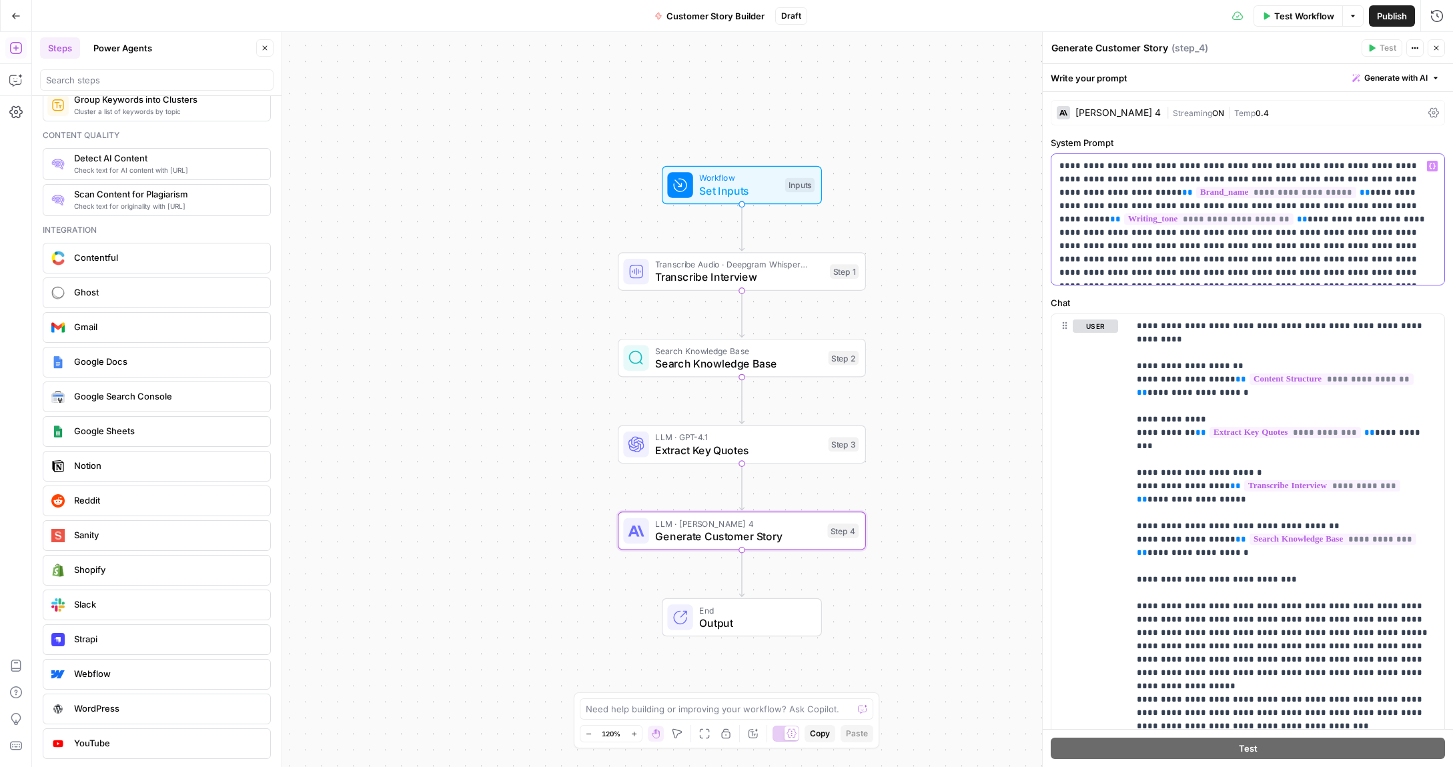
click at [1203, 156] on div "**********" at bounding box center [1247, 219] width 393 height 131
click at [1216, 167] on p "**********" at bounding box center [1247, 219] width 377 height 120
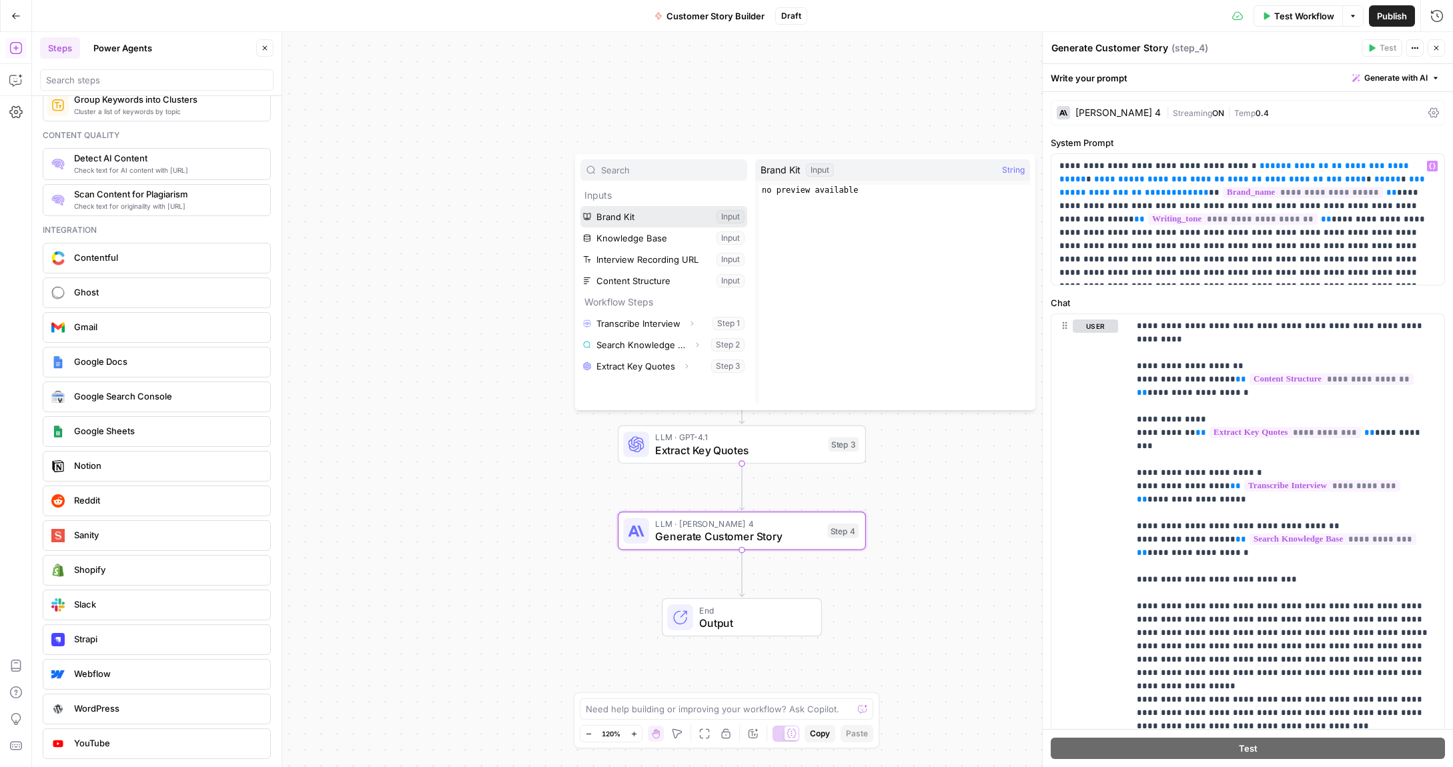
click at [620, 215] on button "Select variable Brand Kit" at bounding box center [663, 216] width 167 height 21
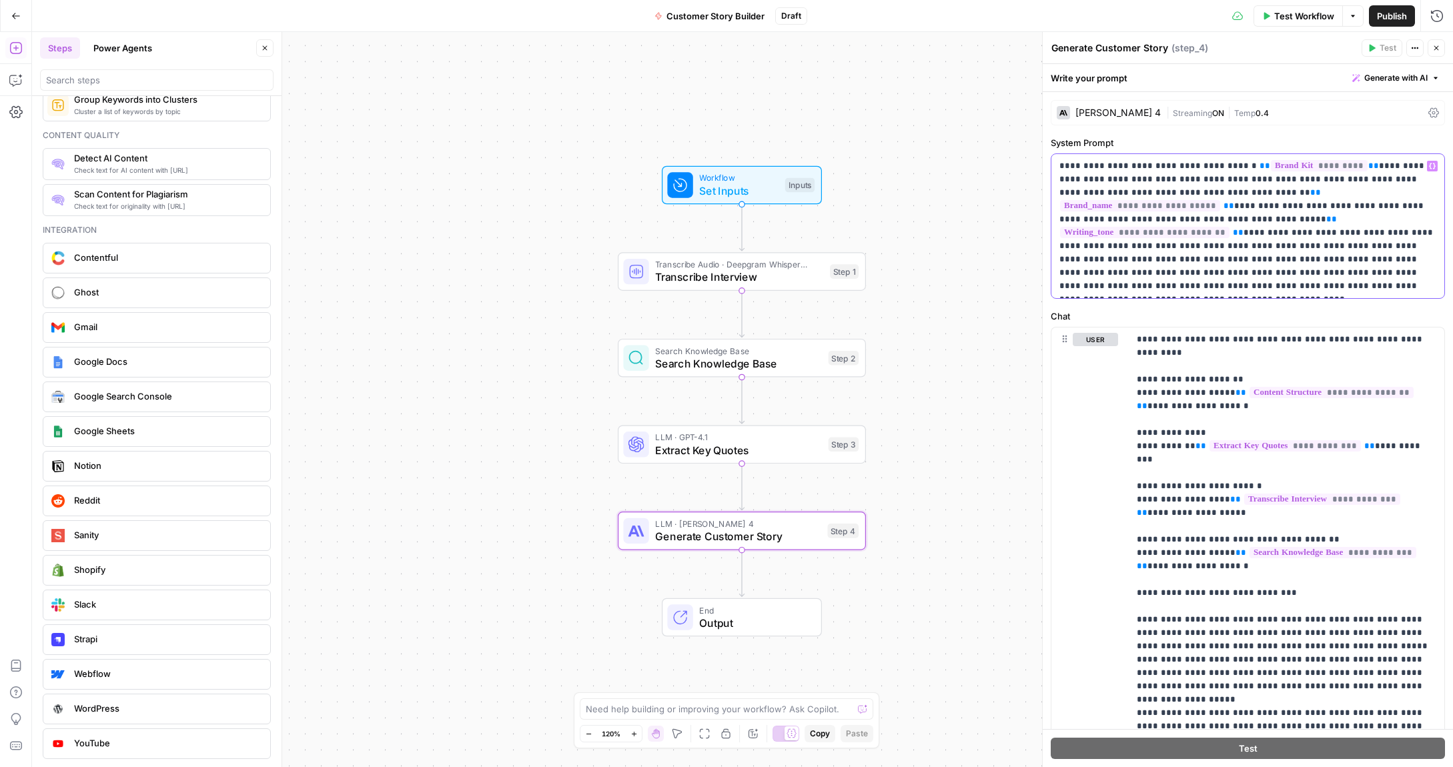
click at [1414, 189] on p "**********" at bounding box center [1247, 225] width 377 height 133
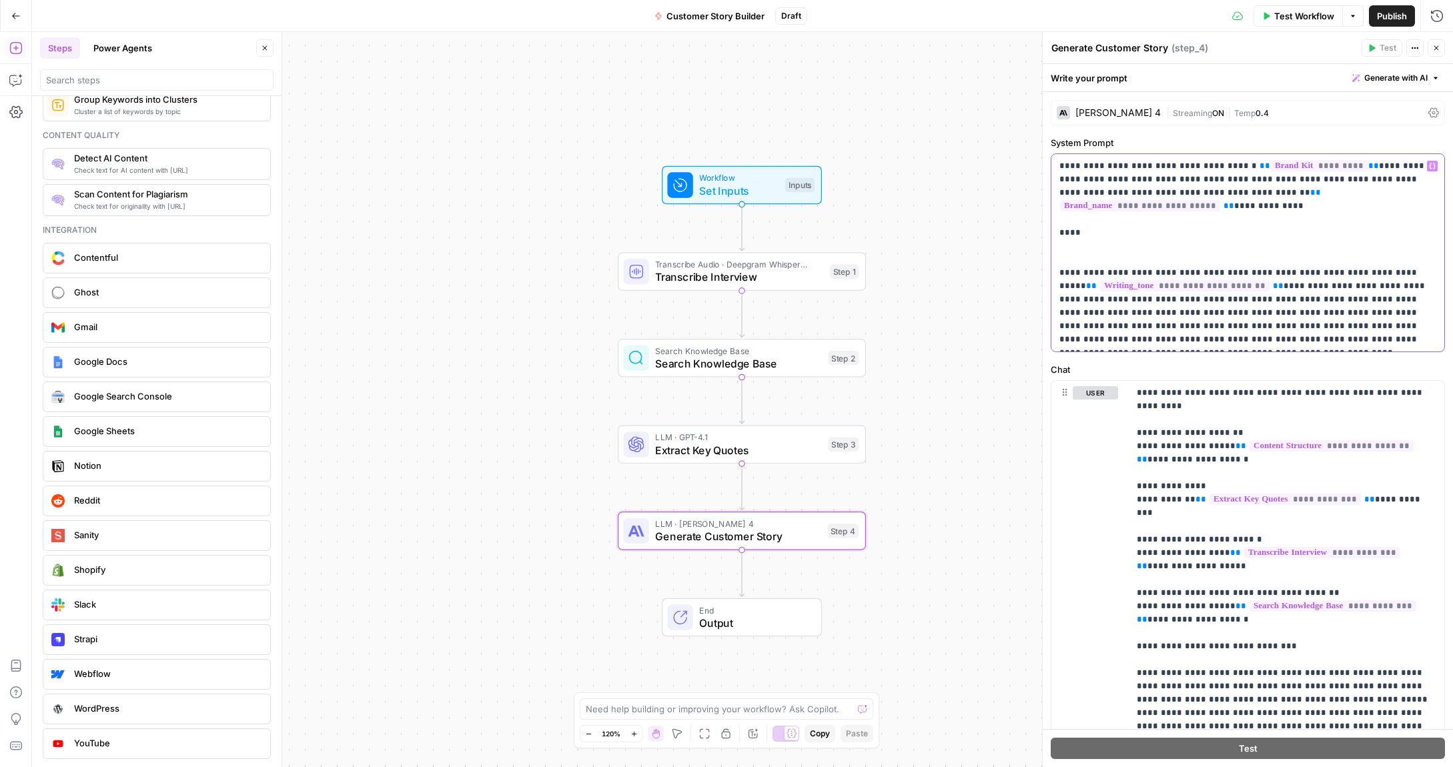
click at [1112, 219] on p "**********" at bounding box center [1247, 252] width 377 height 187
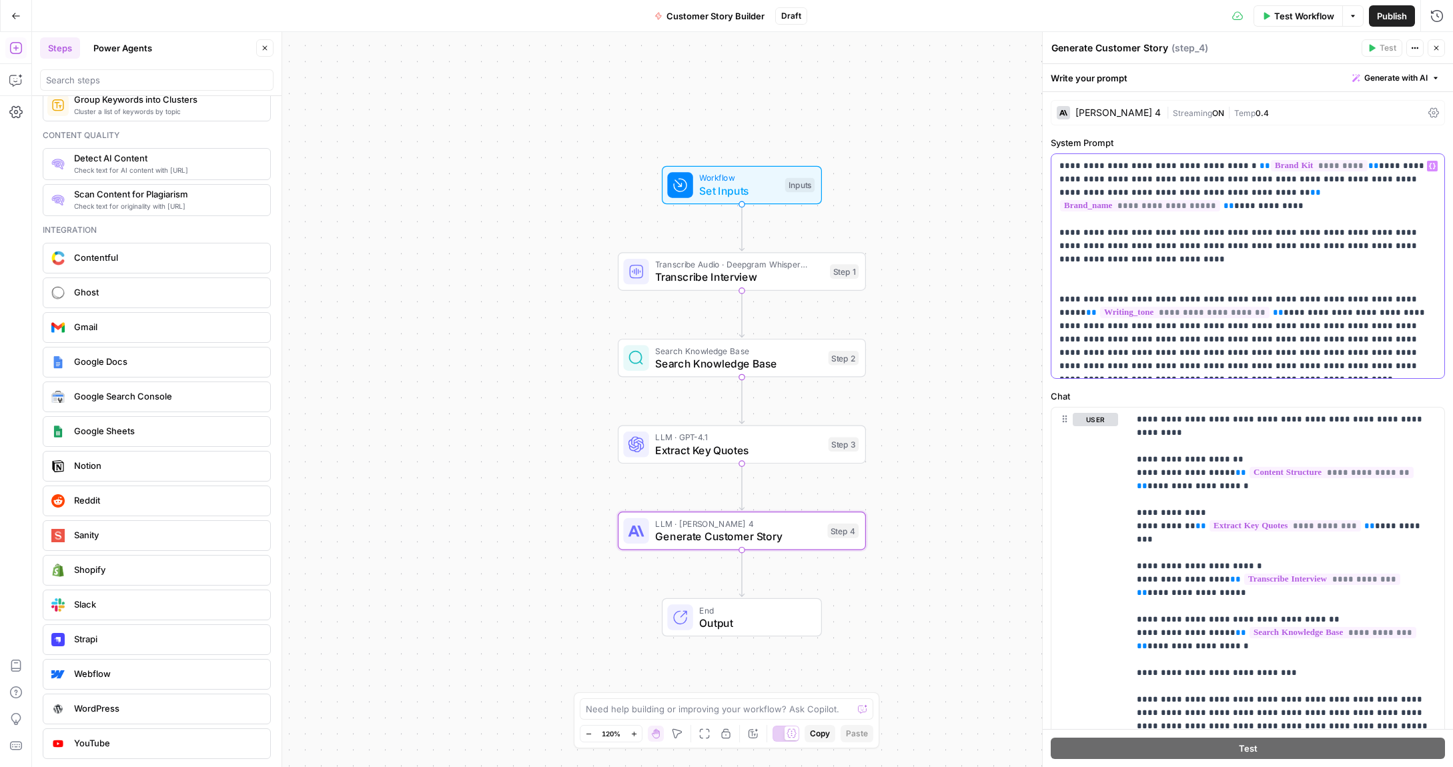
drag, startPoint x: 1409, startPoint y: 193, endPoint x: 1103, endPoint y: 191, distance: 306.2
click at [1103, 191] on p "**********" at bounding box center [1247, 265] width 377 height 213
copy p "**********"
click at [1110, 250] on p "**********" at bounding box center [1247, 265] width 377 height 213
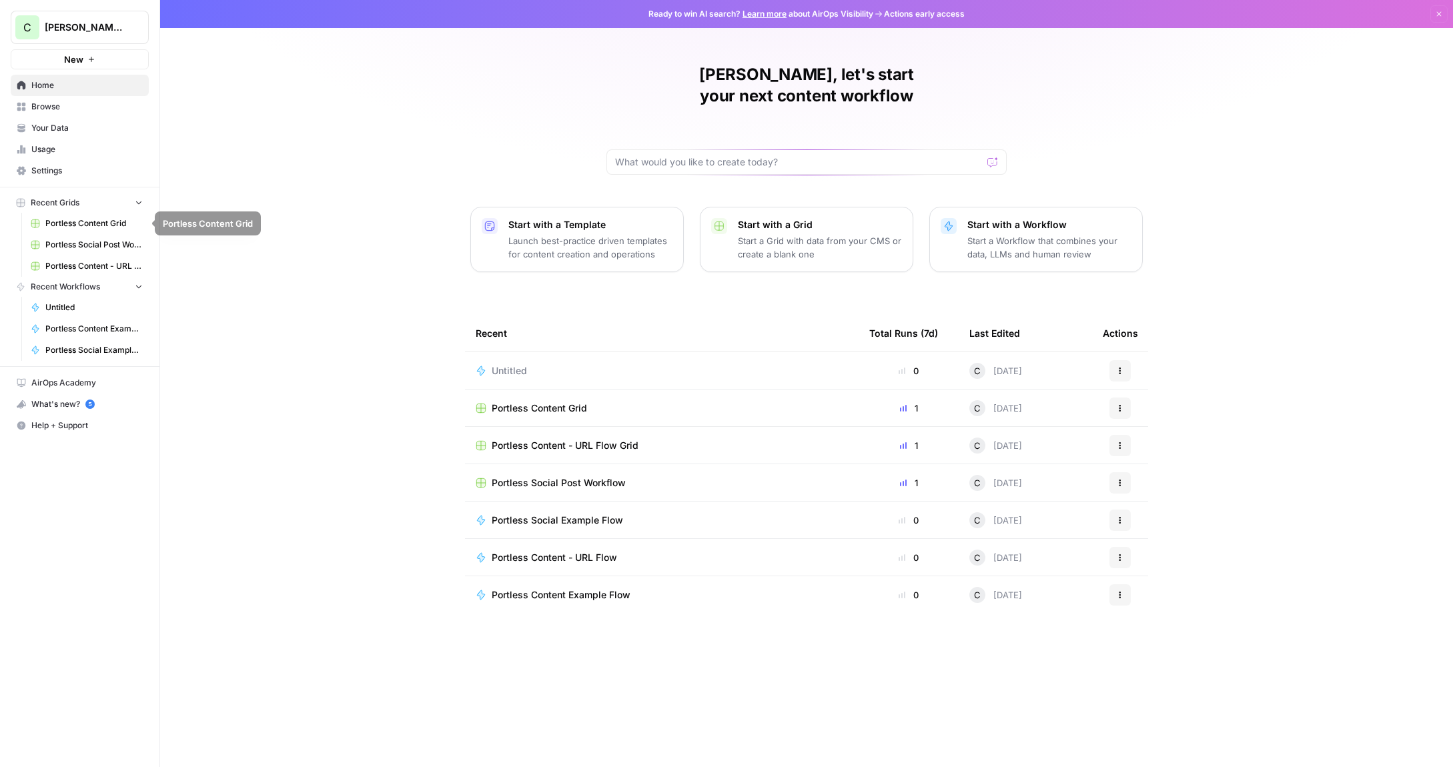
click at [57, 127] on span "Your Data" at bounding box center [86, 128] width 111 height 12
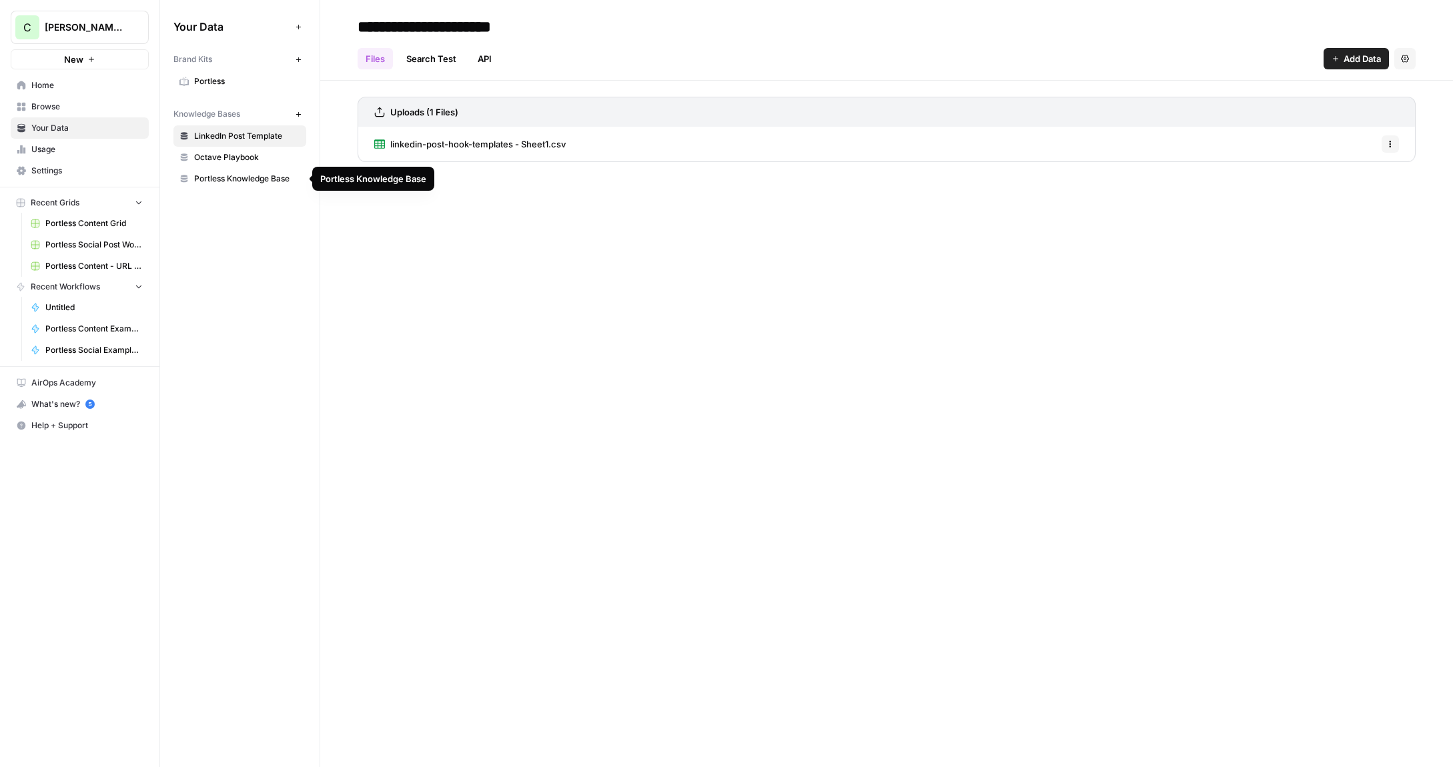
click at [221, 179] on span "Portless Knowledge Base" at bounding box center [247, 179] width 106 height 12
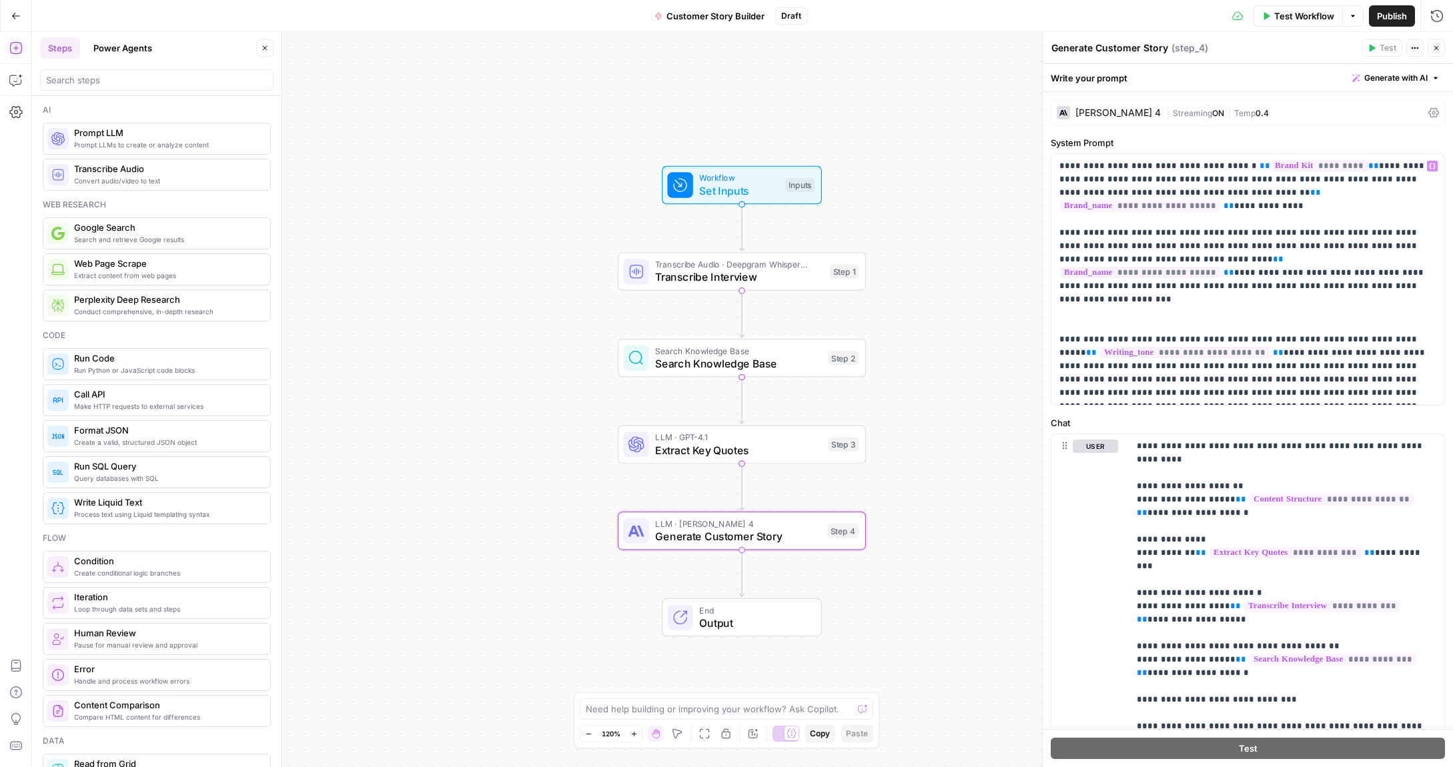
scroll to position [2236, 0]
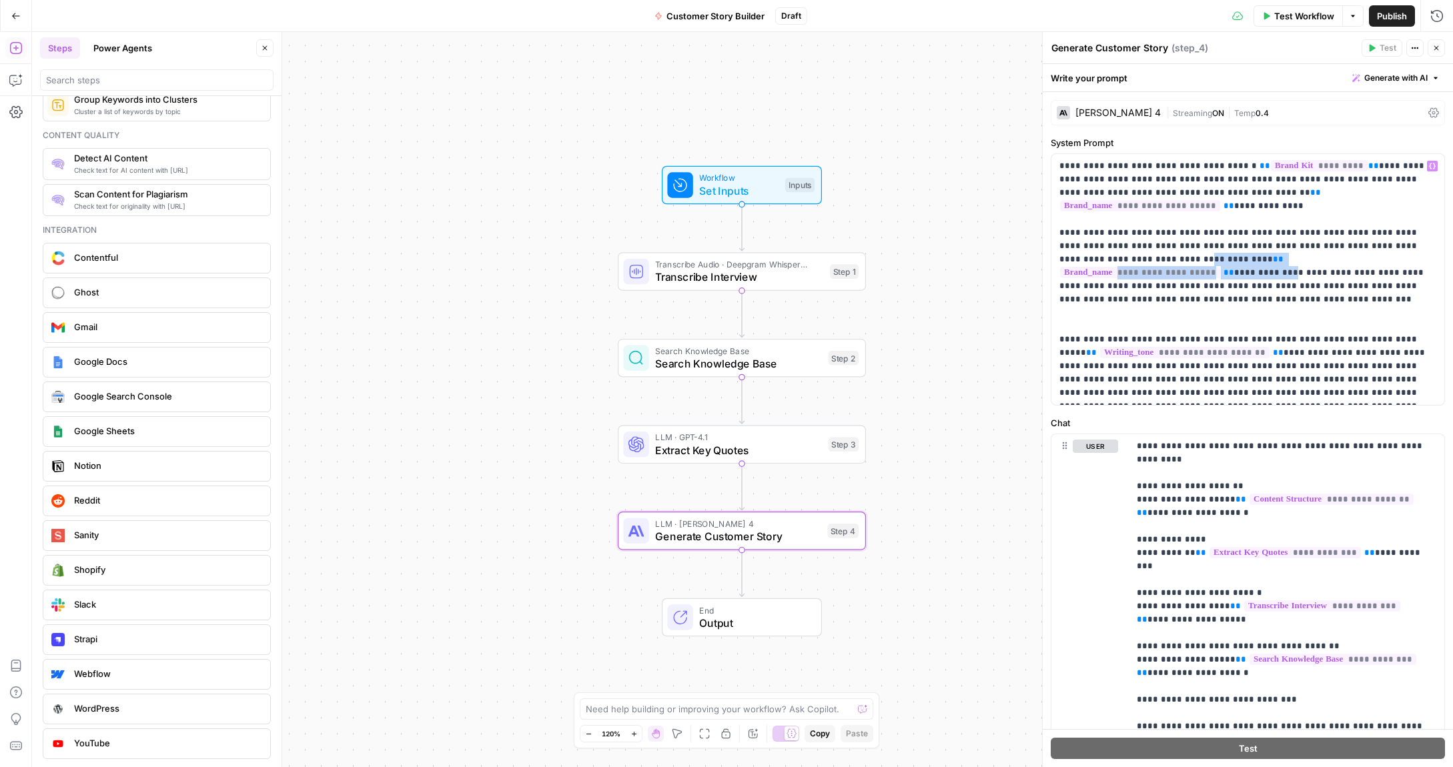
drag, startPoint x: 1404, startPoint y: 248, endPoint x: 1099, endPoint y: 246, distance: 304.9
click at [1099, 246] on p "**********" at bounding box center [1247, 279] width 377 height 240
copy p "**********"
click at [1384, 275] on p "**********" at bounding box center [1247, 279] width 377 height 240
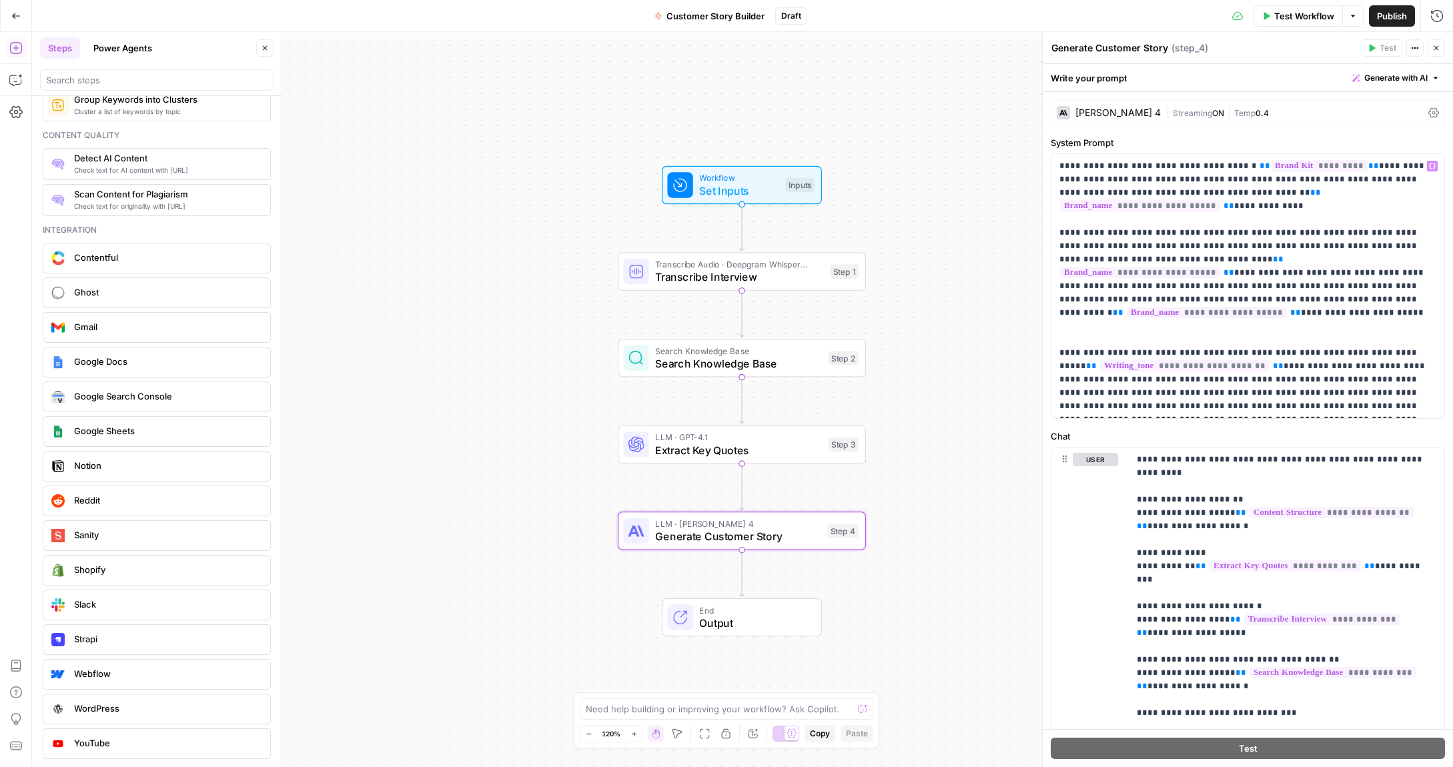
click at [1264, 306] on p "**********" at bounding box center [1247, 286] width 377 height 254
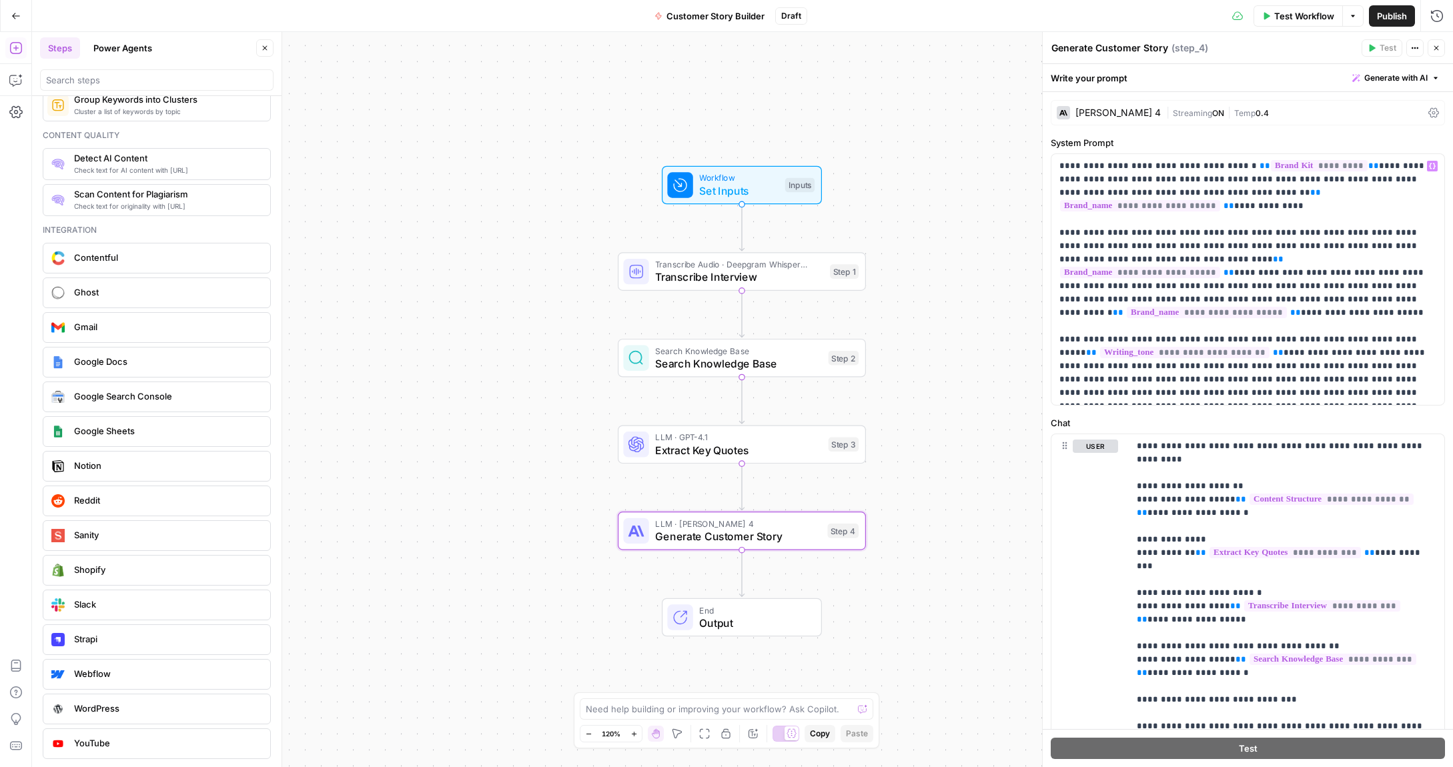
drag, startPoint x: 1394, startPoint y: 340, endPoint x: 1416, endPoint y: 338, distance: 22.2
click at [1394, 340] on p "**********" at bounding box center [1247, 279] width 377 height 240
click at [1352, 353] on p "**********" at bounding box center [1247, 279] width 377 height 240
click at [1370, 352] on p "**********" at bounding box center [1247, 279] width 377 height 240
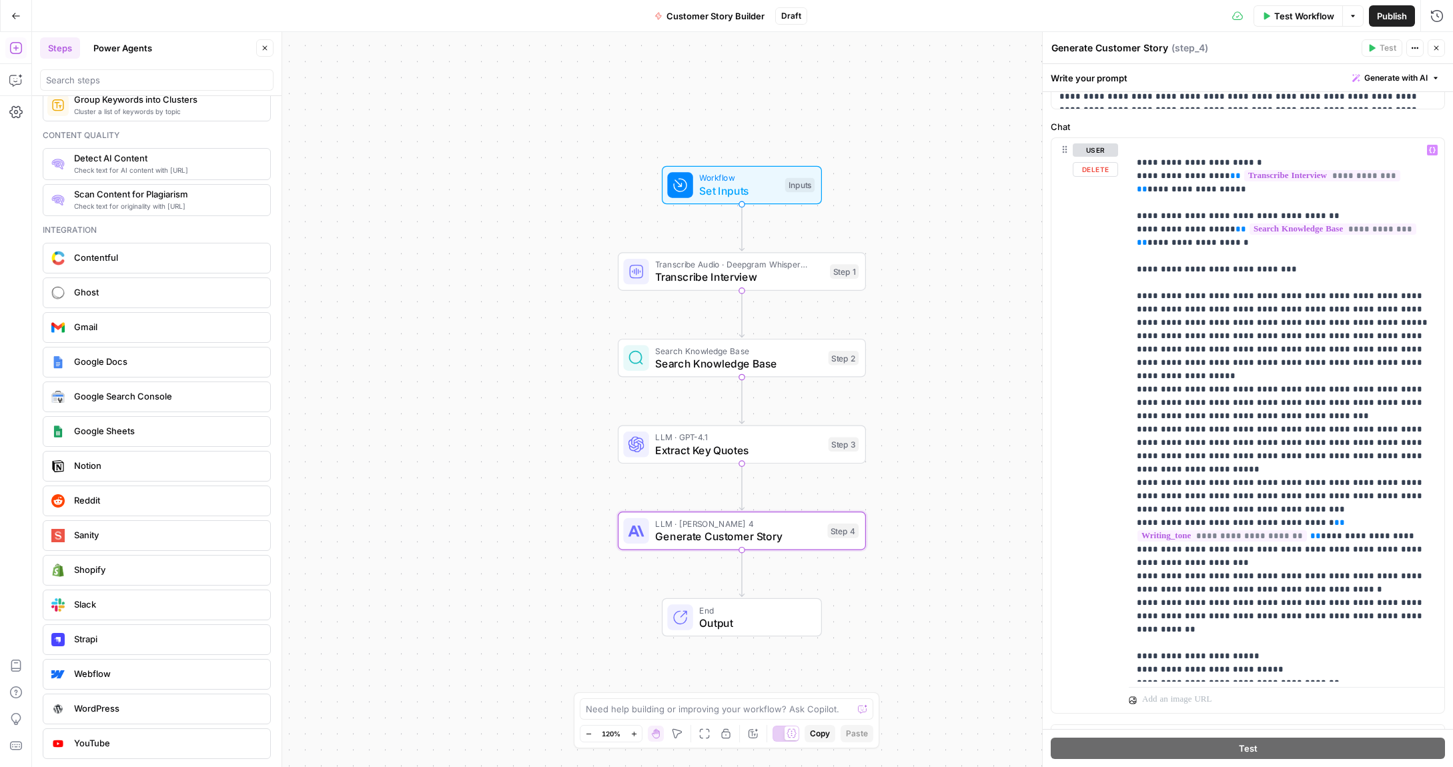
scroll to position [320, 0]
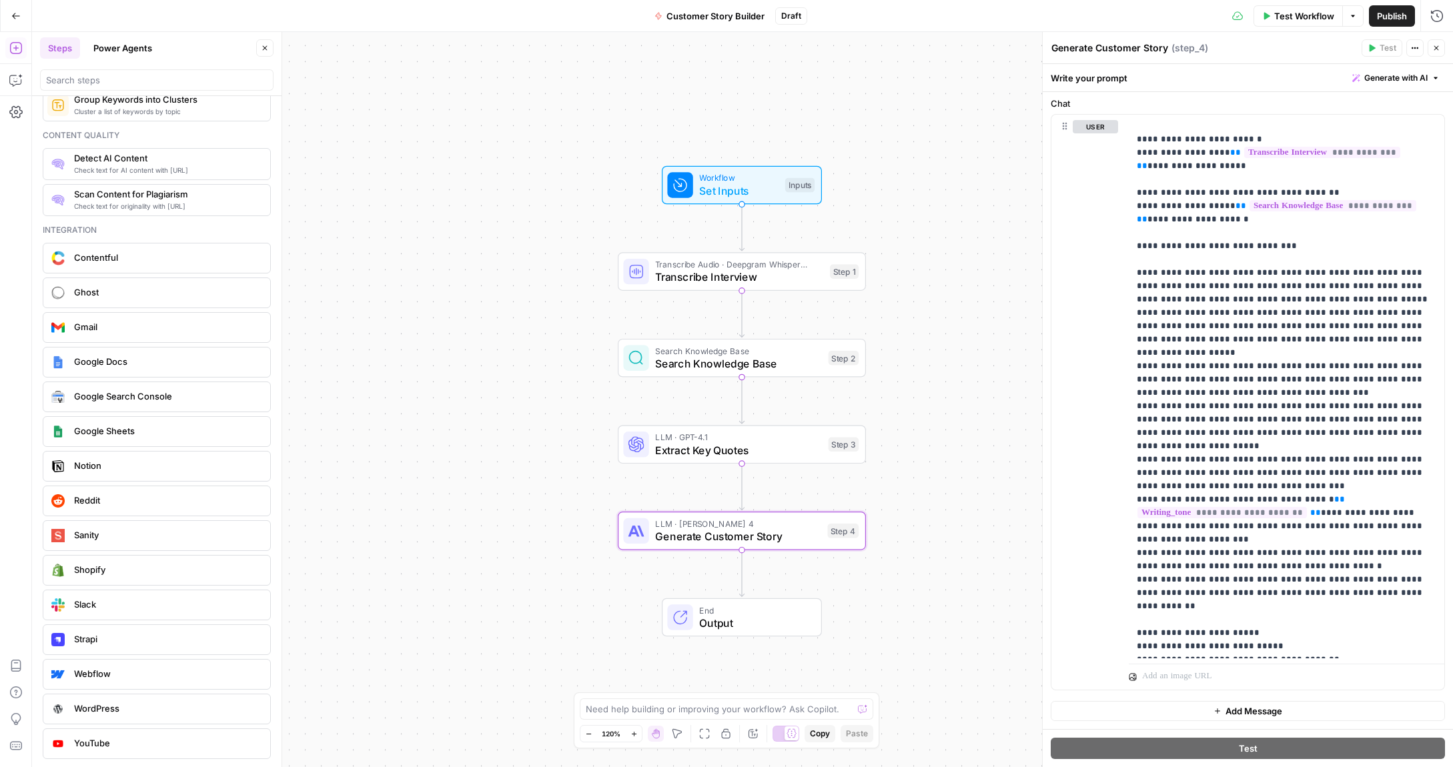
click at [747, 616] on span "Output" at bounding box center [753, 623] width 109 height 16
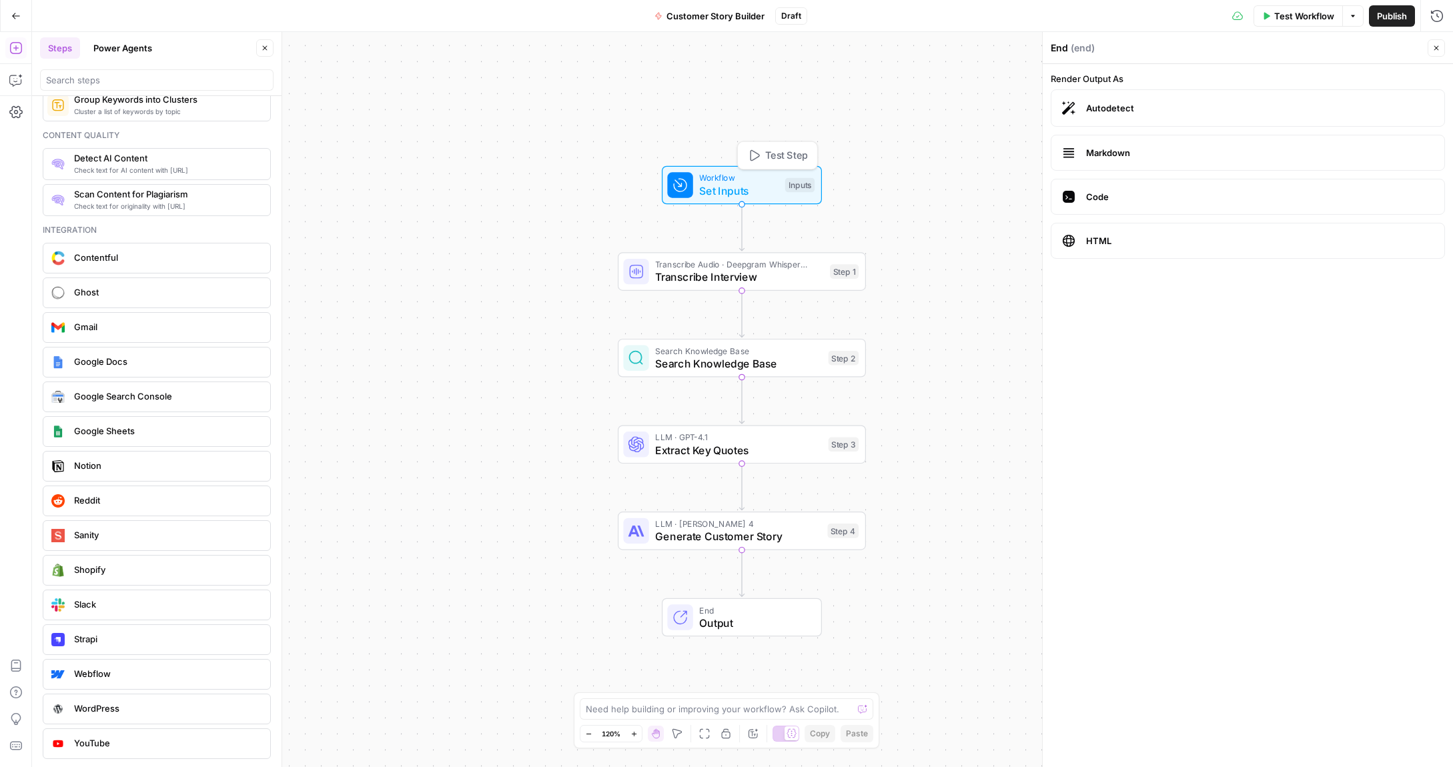
click at [725, 184] on span "Set Inputs" at bounding box center [738, 191] width 79 height 16
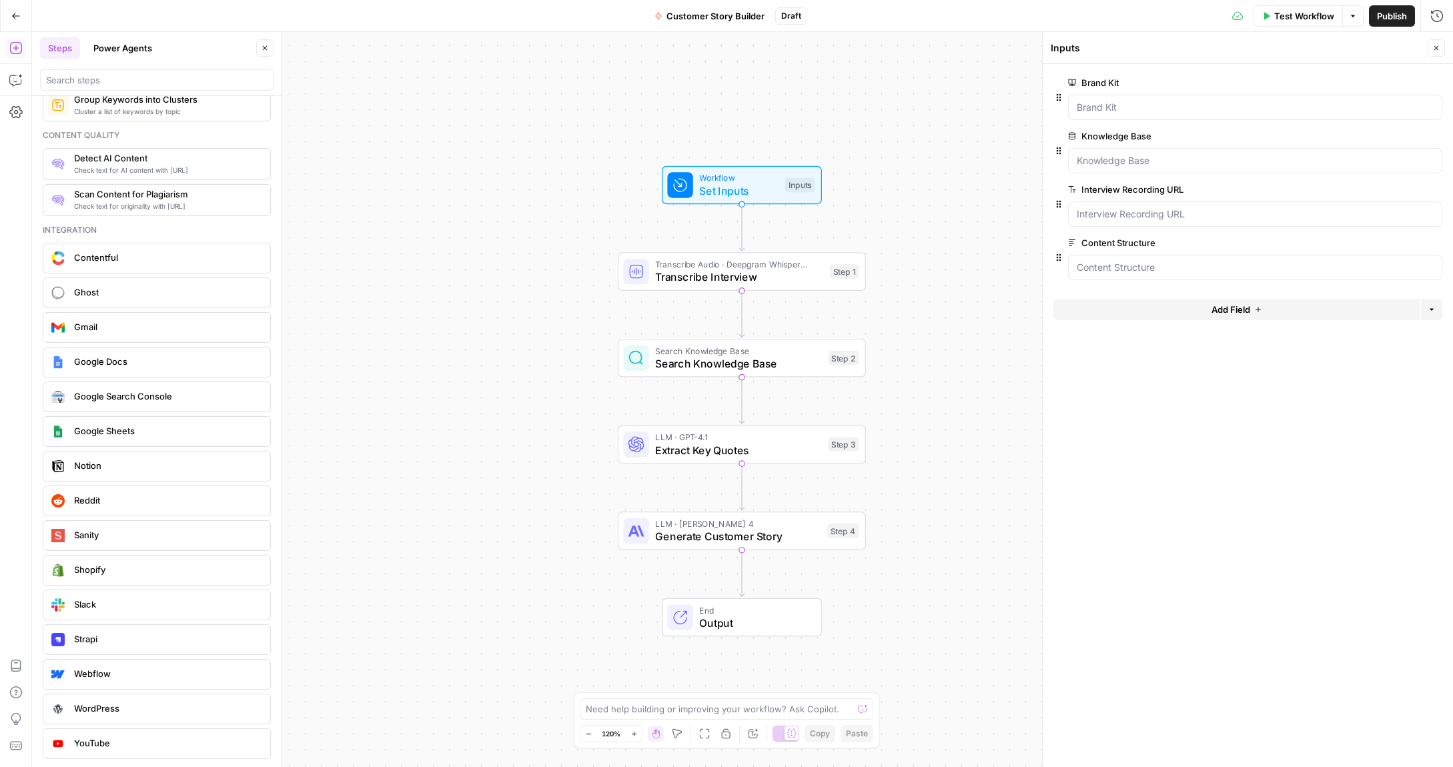
click at [1313, 17] on span "Test Workflow" at bounding box center [1304, 15] width 60 height 13
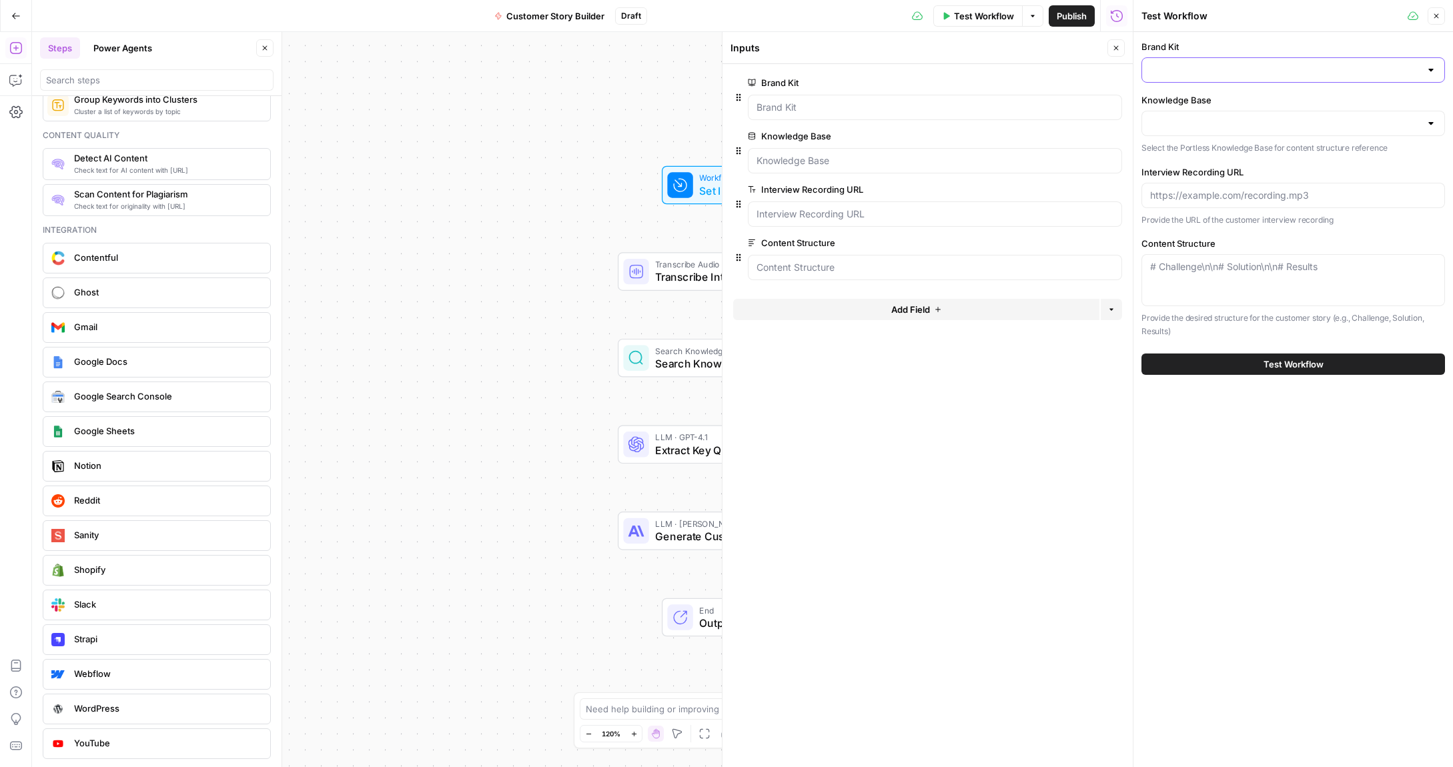
click at [1228, 65] on input "Brand Kit" at bounding box center [1285, 69] width 270 height 13
click at [1190, 103] on span "Portless" at bounding box center [1291, 103] width 276 height 13
type input "Portless"
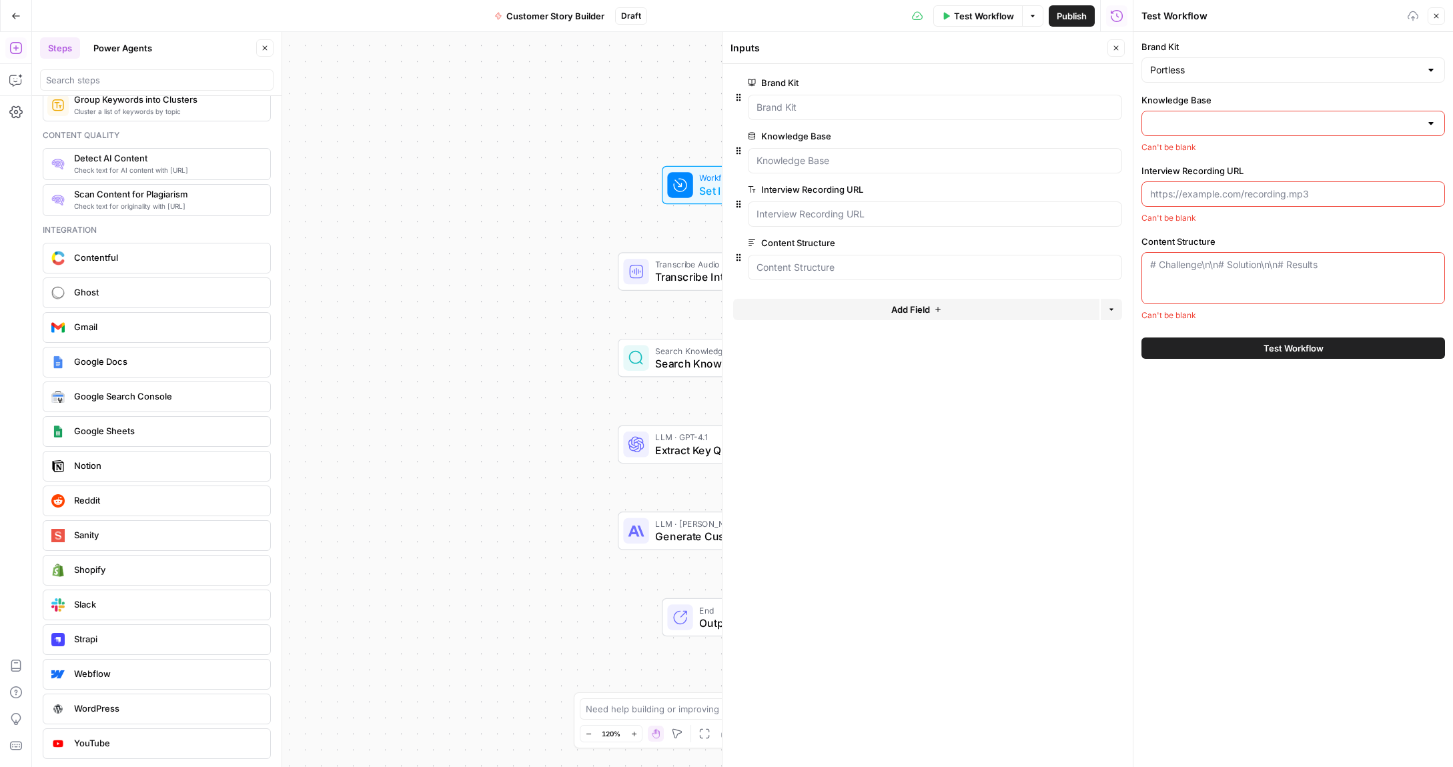
click at [1192, 123] on input "Knowledge Base" at bounding box center [1285, 123] width 270 height 13
click at [1203, 161] on span "Portless Knowledge Base" at bounding box center [1291, 156] width 276 height 13
type input "Portless Knowledge Base"
click at [1204, 196] on input "Interview Recording URL" at bounding box center [1293, 195] width 286 height 13
click at [1208, 225] on div "Brand Kit Portless Knowledge Base Portless Knowledge Base Select the Portless K…" at bounding box center [1293, 181] width 304 height 283
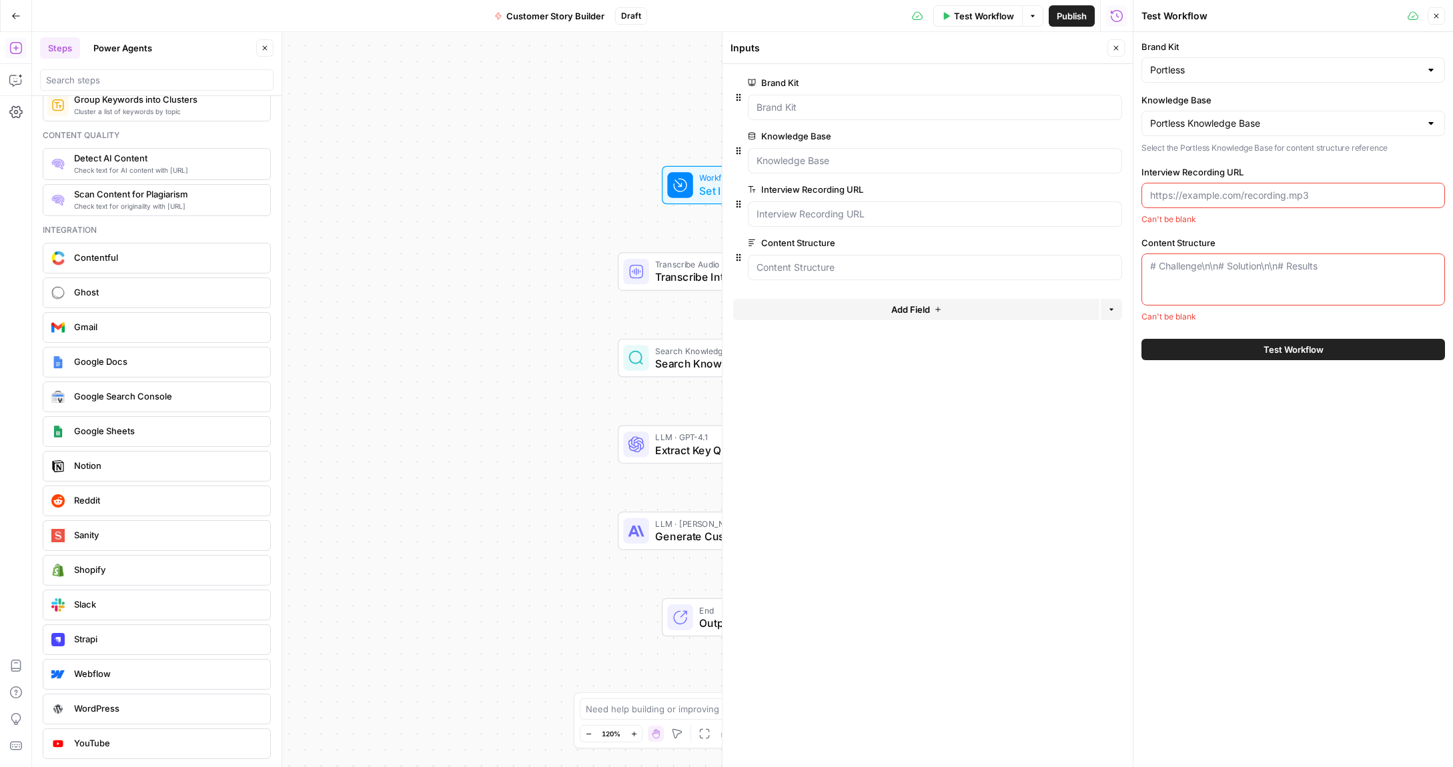
click at [1436, 17] on icon "button" at bounding box center [1436, 16] width 8 height 8
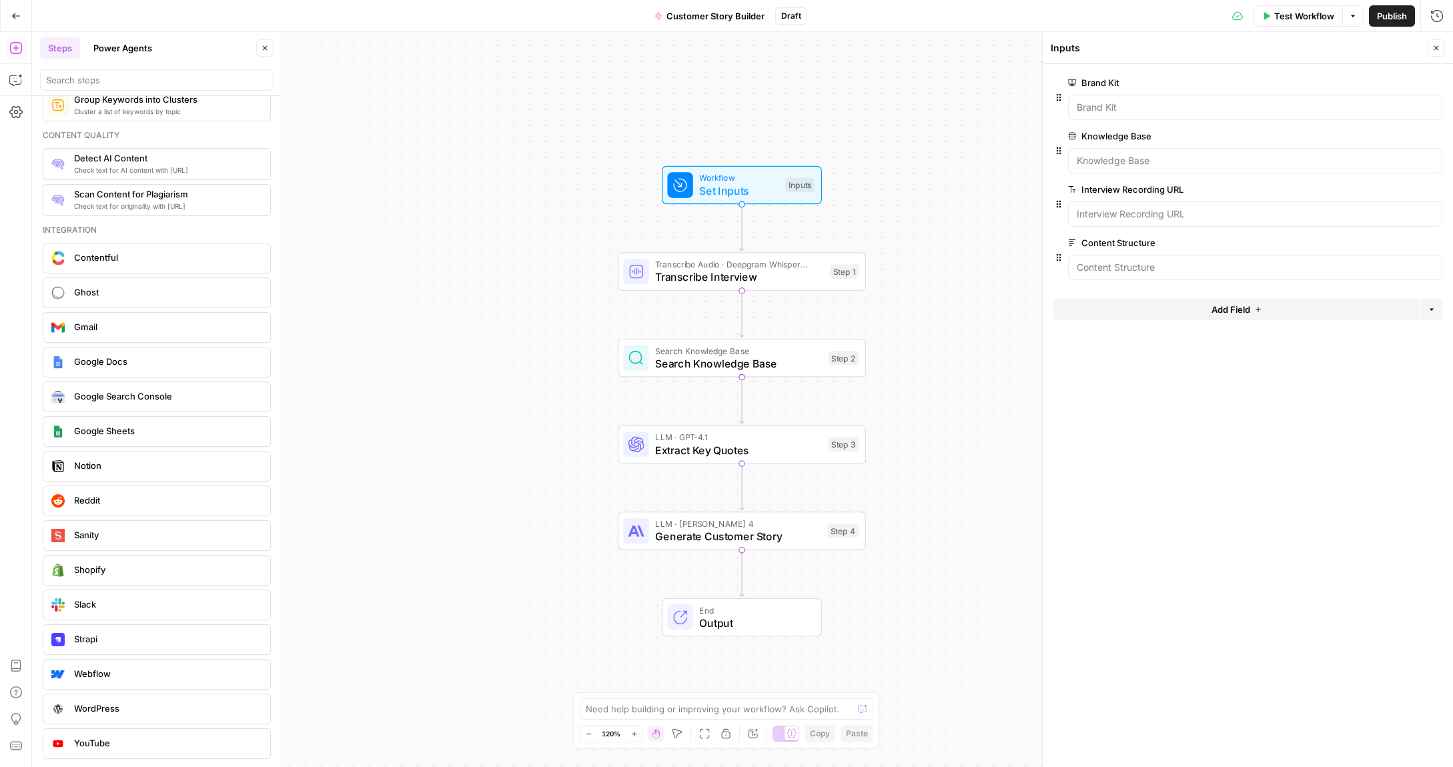
click at [733, 165] on div "Workflow Set Inputs Inputs Transcribe Audio · Deepgram Whisper Large Transcribe…" at bounding box center [742, 399] width 1421 height 735
click at [1411, 192] on icon "button" at bounding box center [1414, 189] width 7 height 7
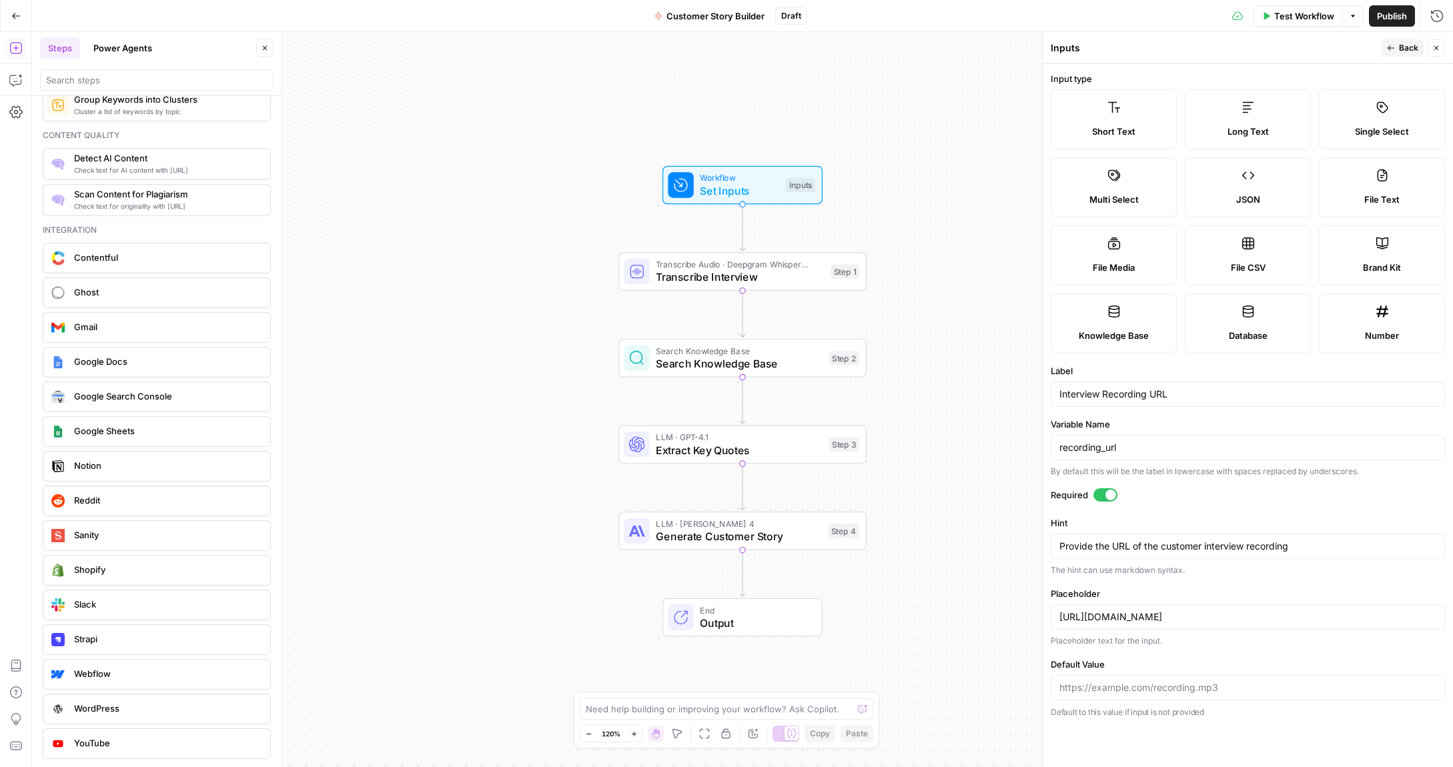
click at [1092, 246] on label "File Media" at bounding box center [1114, 255] width 126 height 60
click at [1399, 43] on span "Back" at bounding box center [1408, 48] width 19 height 12
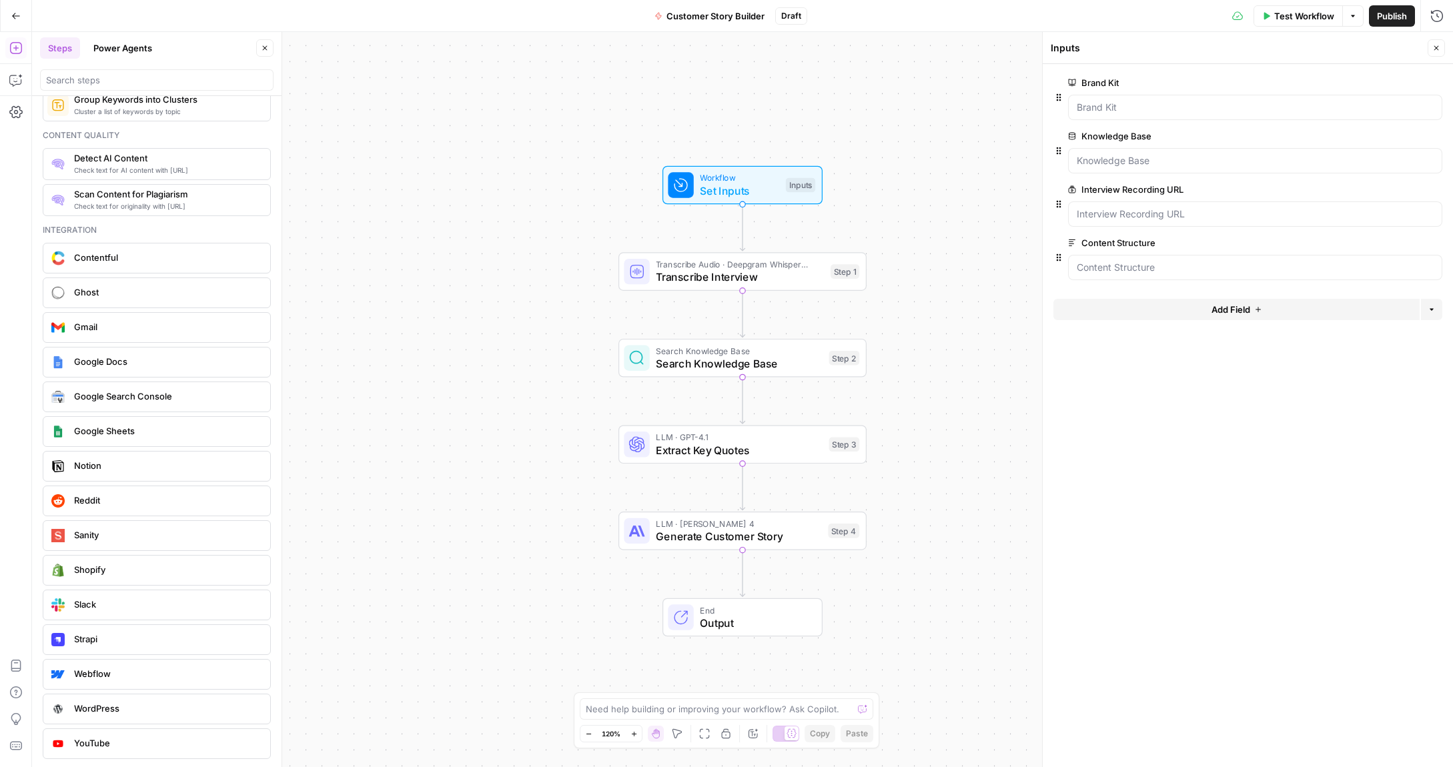
click at [1302, 13] on span "Test Workflow" at bounding box center [1304, 15] width 60 height 13
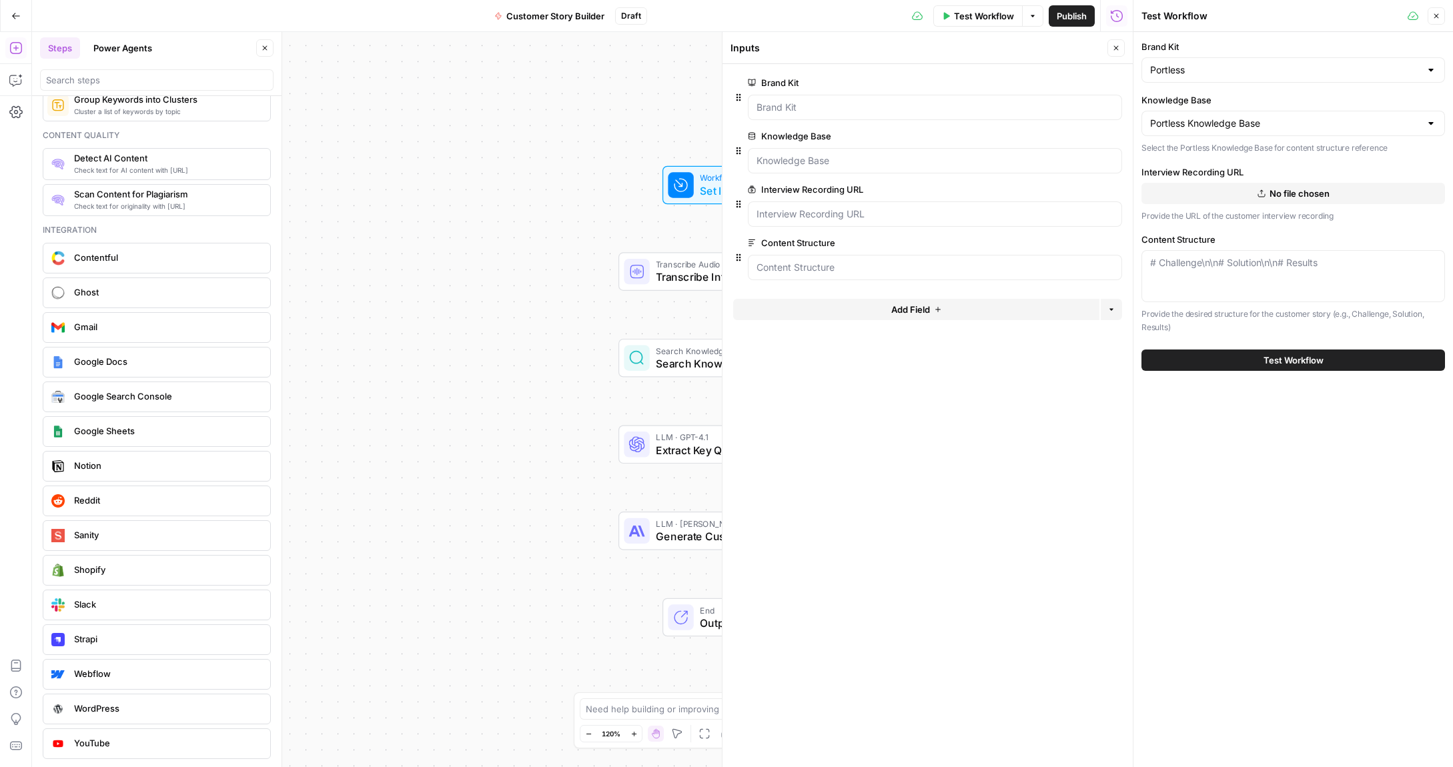
click at [1260, 195] on icon "button" at bounding box center [1262, 193] width 8 height 8
click at [1215, 276] on div "# Challenge\n\n# Solution\n\n# Results" at bounding box center [1293, 276] width 304 height 52
click at [1169, 275] on div "# Challenge\n\n# Solution\n\n# Results" at bounding box center [1293, 276] width 304 height 52
paste textarea "Loremipsum & Dolorsi - Ame con adip el s doe tempo inci utla etd magnaaliquaeni…"
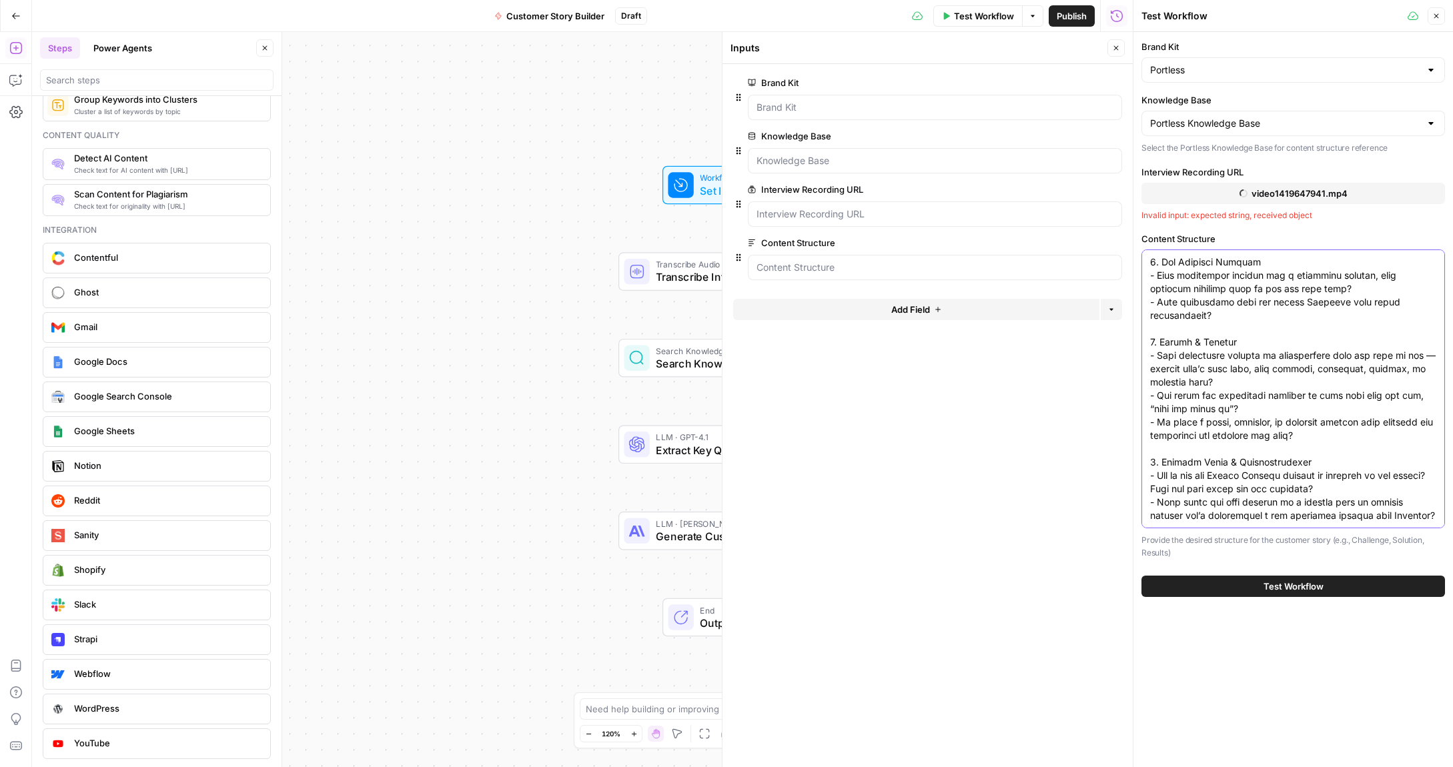
scroll to position [0, 0]
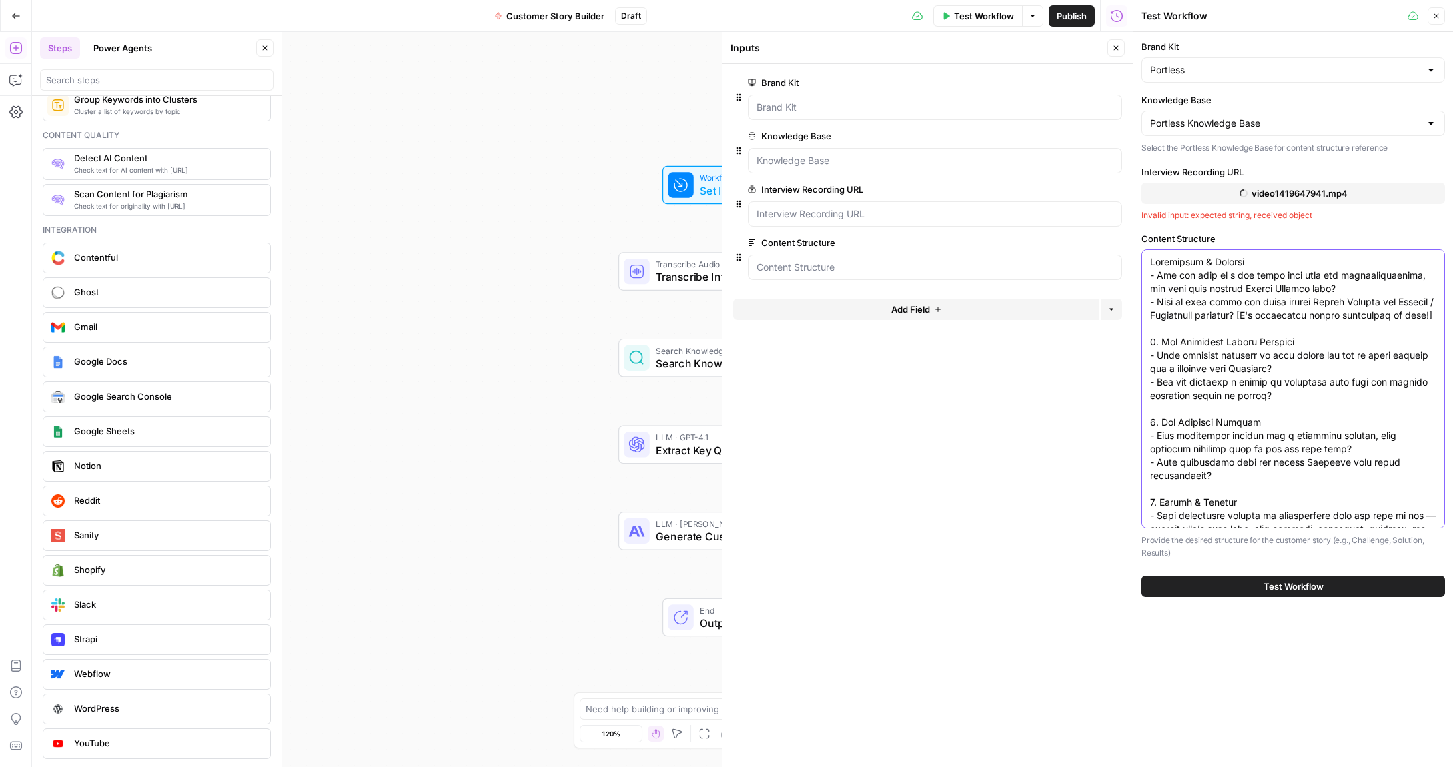
drag, startPoint x: 1333, startPoint y: 287, endPoint x: 1158, endPoint y: 277, distance: 175.1
click at [1158, 277] on textarea "Content Structure" at bounding box center [1293, 469] width 286 height 427
click at [1152, 260] on textarea "Content Structure" at bounding box center [1293, 469] width 286 height 427
drag, startPoint x: 1161, startPoint y: 339, endPoint x: 1142, endPoint y: 338, distance: 19.4
click at [1142, 339] on div at bounding box center [1293, 389] width 304 height 279
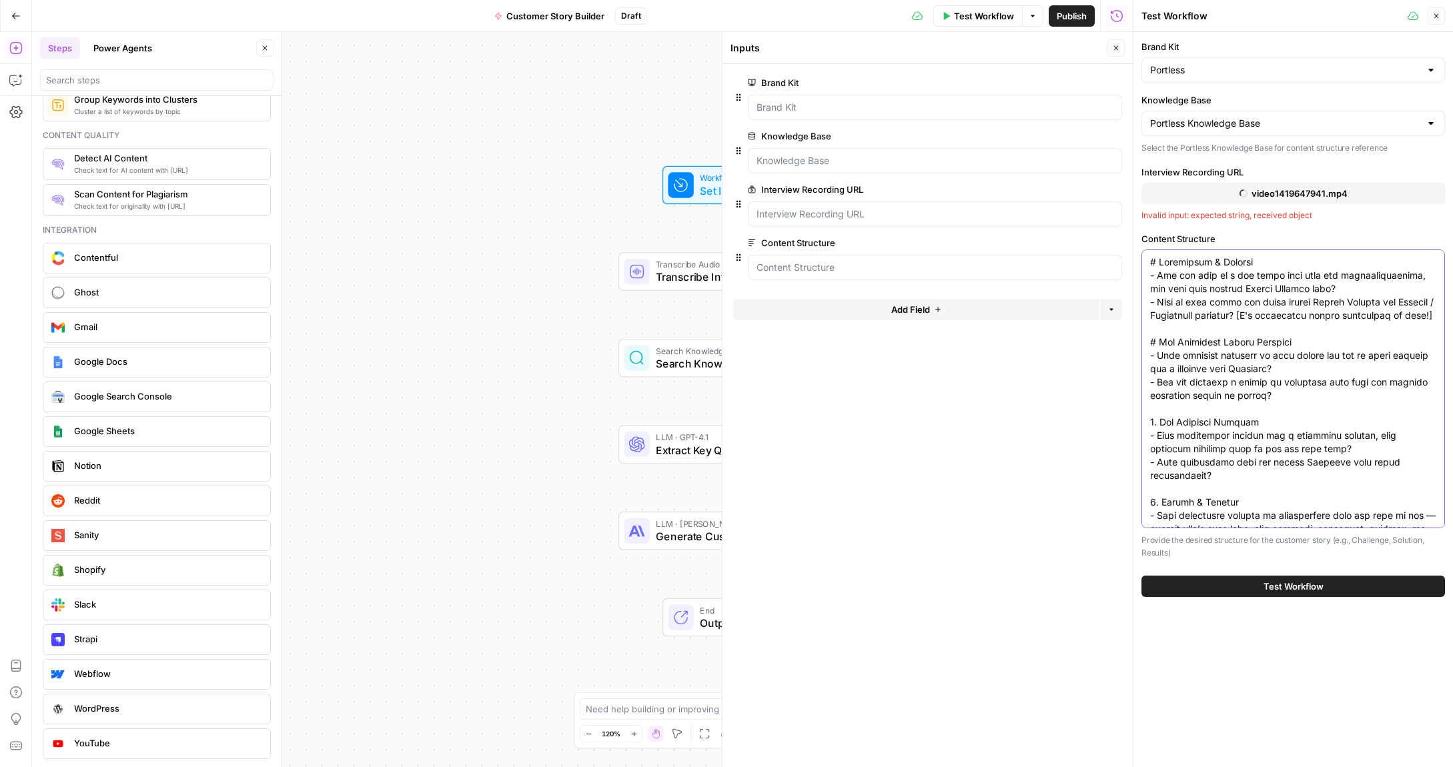
drag, startPoint x: 1161, startPoint y: 421, endPoint x: 1134, endPoint y: 420, distance: 26.7
click at [1134, 420] on div "Test Workflow Close Brand Kit Portless Knowledge Base Portless Knowledge Base S…" at bounding box center [1293, 383] width 320 height 767
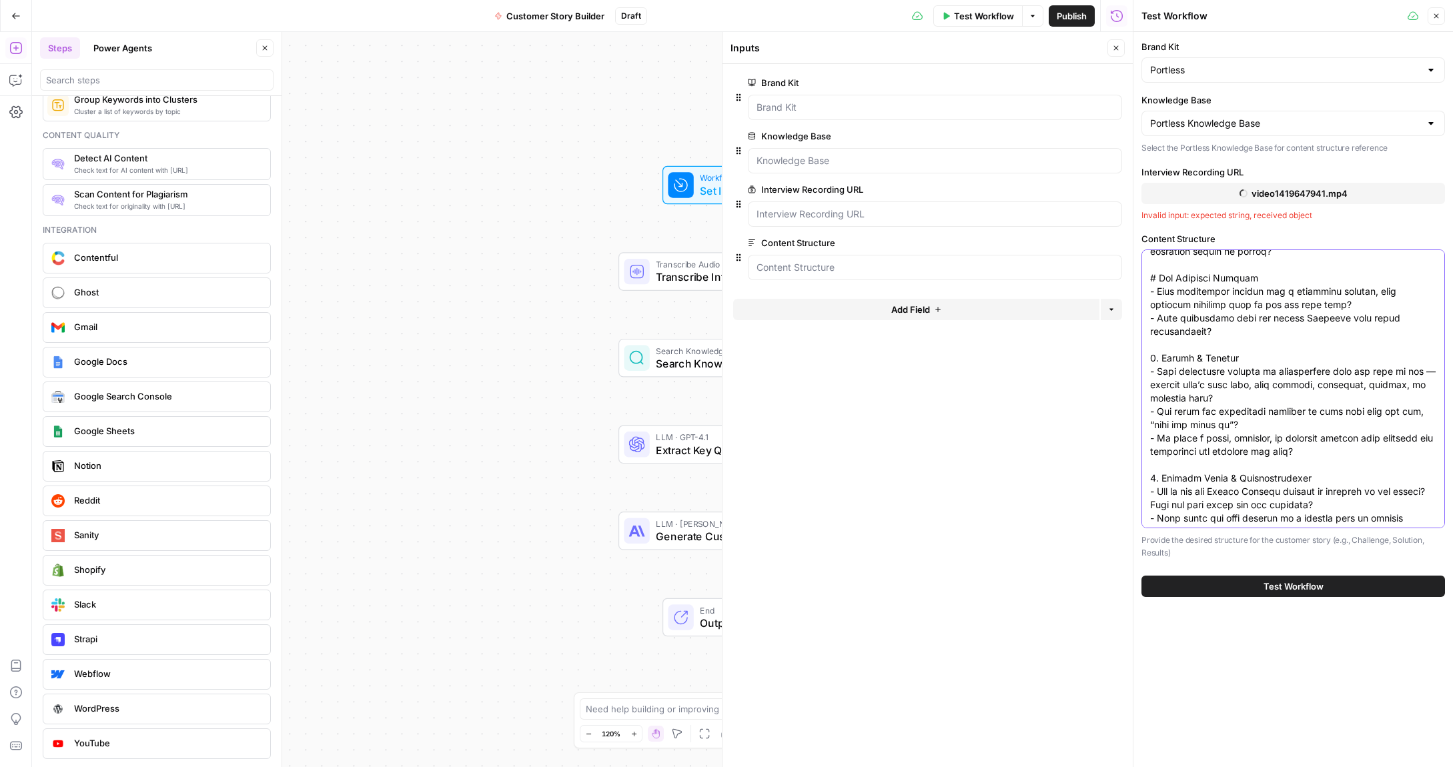
scroll to position [155, 0]
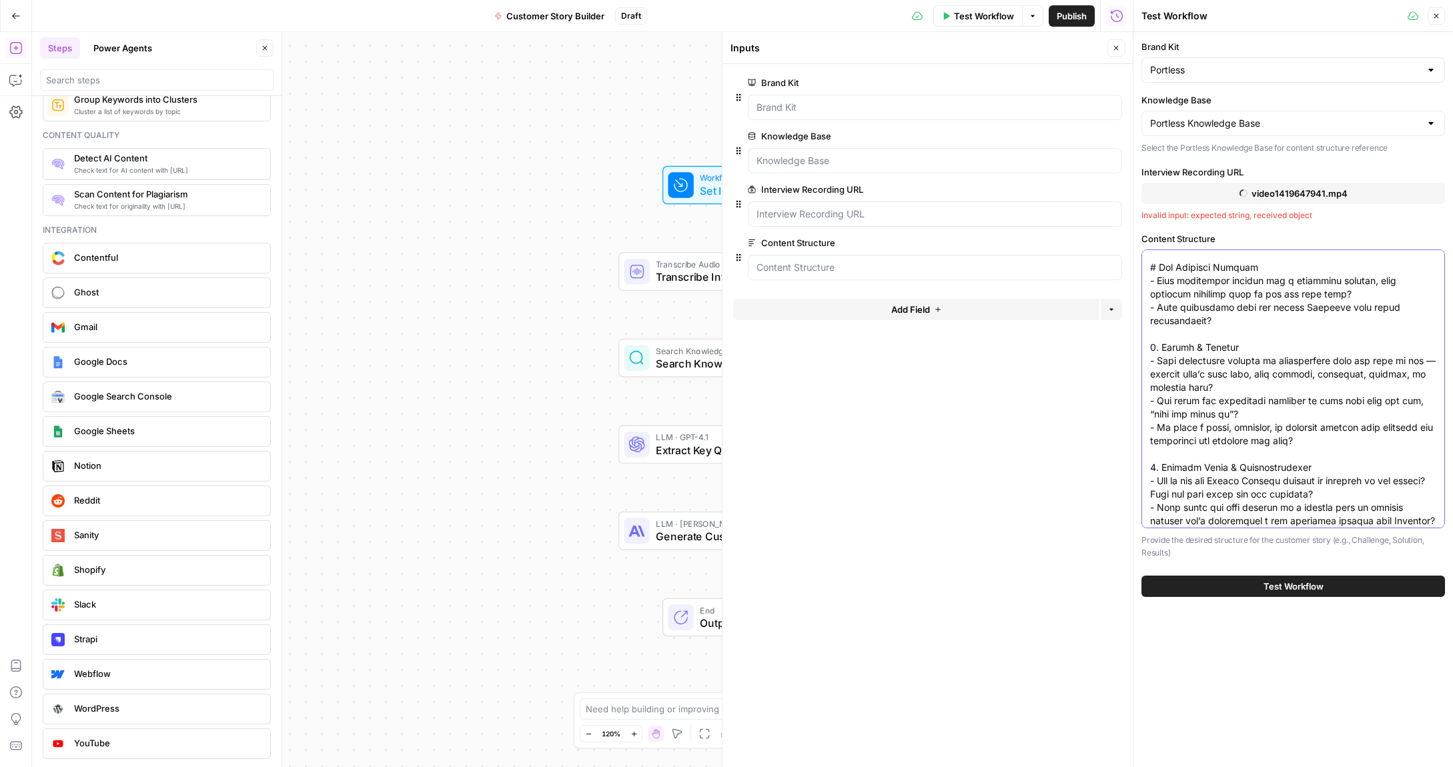
drag, startPoint x: 1162, startPoint y: 346, endPoint x: 1125, endPoint y: 344, distance: 37.4
click at [1125, 344] on body "C [PERSON_NAME]'s Workspace New Home Browse Your Data Usage Settings Recent Gri…" at bounding box center [726, 383] width 1453 height 767
click at [1154, 347] on textarea "Content Structure" at bounding box center [1293, 314] width 286 height 427
drag, startPoint x: 1160, startPoint y: 348, endPoint x: 1136, endPoint y: 348, distance: 24.0
click at [1136, 348] on div "Test Workflow Close Brand Kit Portless Knowledge Base Portless Knowledge Base S…" at bounding box center [1293, 383] width 320 height 767
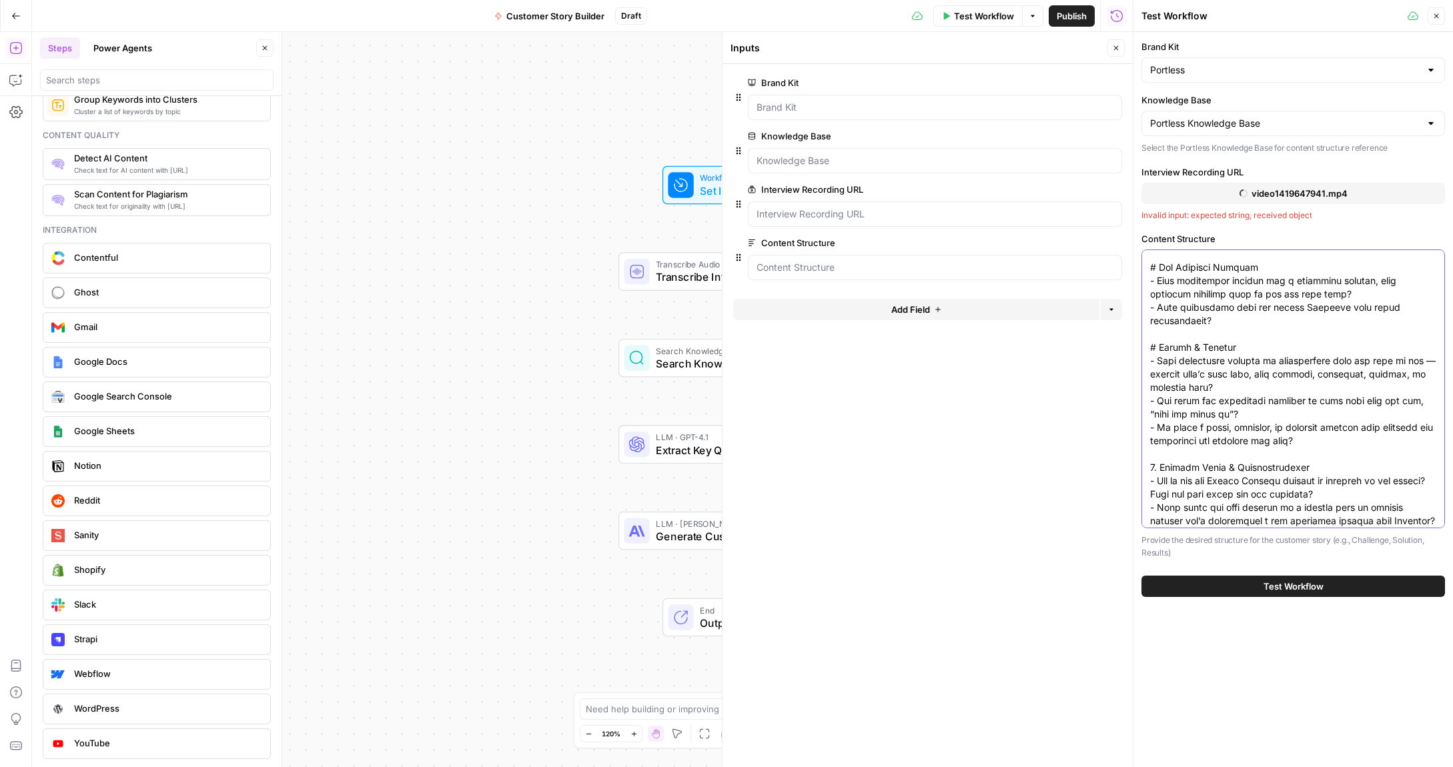
drag, startPoint x: 1161, startPoint y: 464, endPoint x: 1139, endPoint y: 464, distance: 21.4
click at [1139, 464] on div "Test Workflow Close Brand Kit Portless Knowledge Base Portless Knowledge Base S…" at bounding box center [1293, 383] width 320 height 767
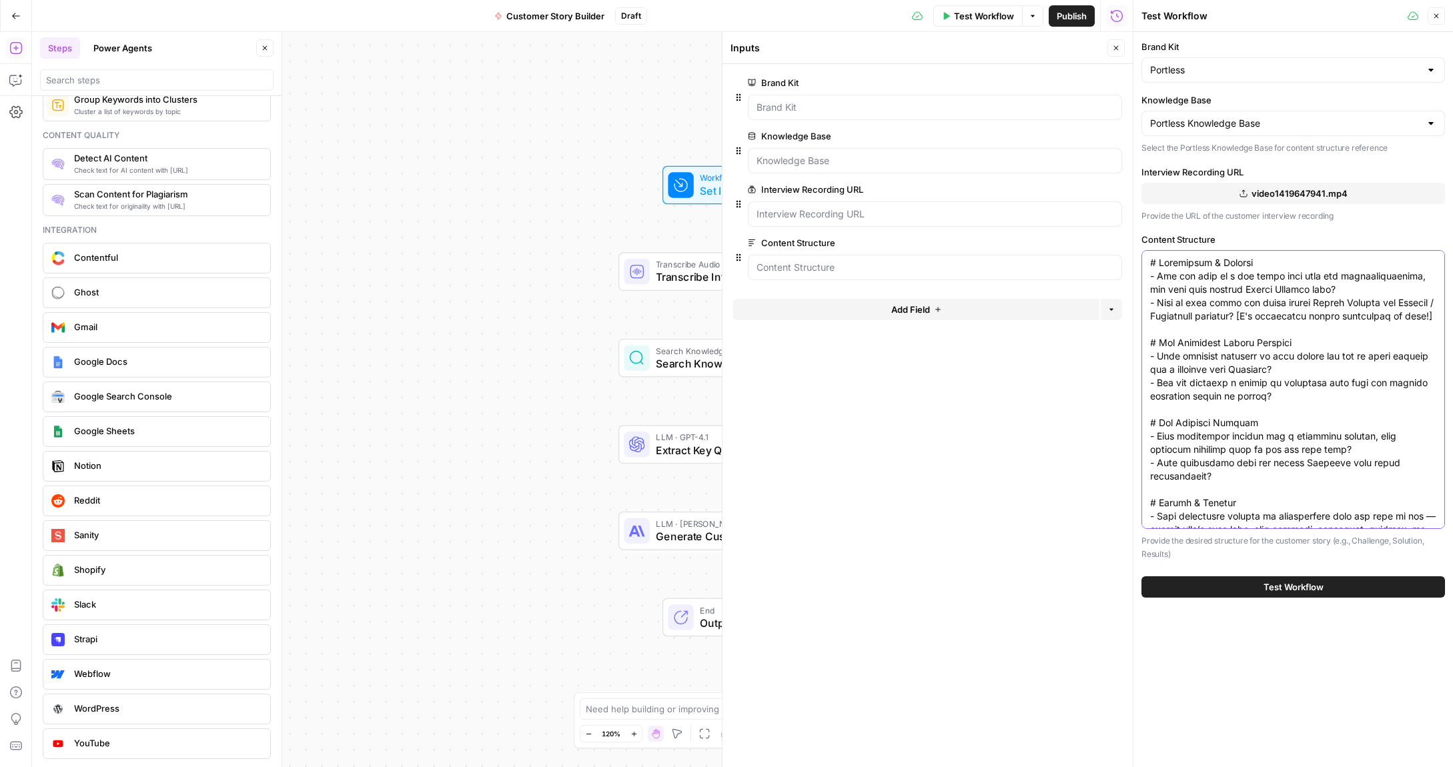
click at [1222, 288] on textarea "Content Structure" at bounding box center [1293, 469] width 286 height 427
drag, startPoint x: 1332, startPoint y: 287, endPoint x: 1161, endPoint y: 280, distance: 171.6
click at [1159, 281] on textarea "Content Structure" at bounding box center [1293, 469] width 286 height 427
drag, startPoint x: 1429, startPoint y: 298, endPoint x: 1156, endPoint y: 293, distance: 272.9
click at [1156, 293] on textarea "Content Structure" at bounding box center [1293, 469] width 286 height 427
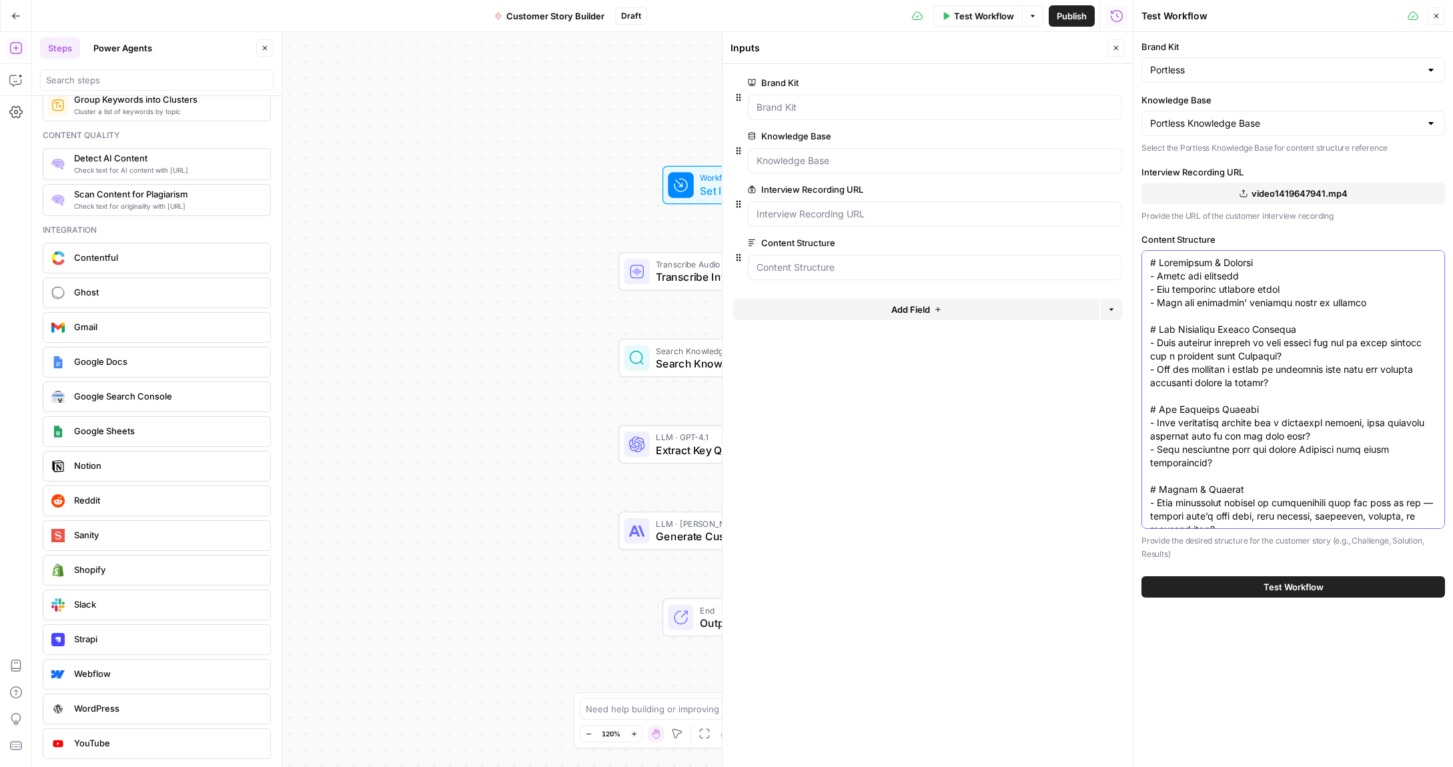
click at [1159, 275] on textarea "Content Structure" at bounding box center [1293, 463] width 286 height 414
drag, startPoint x: 1171, startPoint y: 278, endPoint x: 1135, endPoint y: 279, distance: 36.7
click at [1135, 279] on div "Test Workflow Close Brand Kit Portless Knowledge Base Portless Knowledge Base S…" at bounding box center [1293, 383] width 320 height 767
drag, startPoint x: 1158, startPoint y: 289, endPoint x: 1139, endPoint y: 288, distance: 18.7
click at [1139, 288] on div "Test Workflow Close Brand Kit Portless Knowledge Base Portless Knowledge Base S…" at bounding box center [1293, 383] width 320 height 767
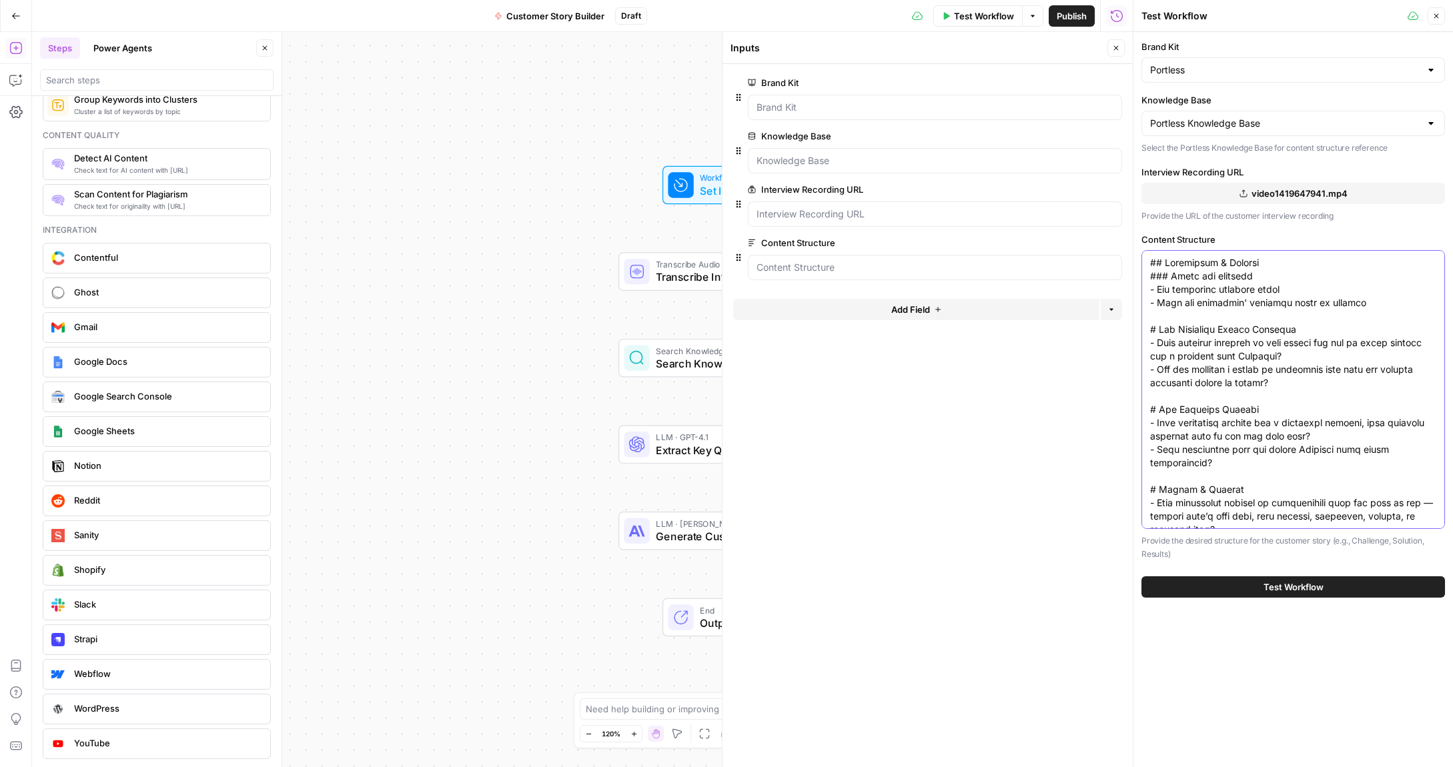
paste textarea "###"
drag, startPoint x: 1157, startPoint y: 304, endPoint x: 1137, endPoint y: 303, distance: 20.0
click at [1137, 303] on div "Test Workflow Close Brand Kit Portless Knowledge Base Portless Knowledge Base S…" at bounding box center [1293, 383] width 320 height 767
paste textarea "###"
drag, startPoint x: 1159, startPoint y: 328, endPoint x: 1139, endPoint y: 328, distance: 19.3
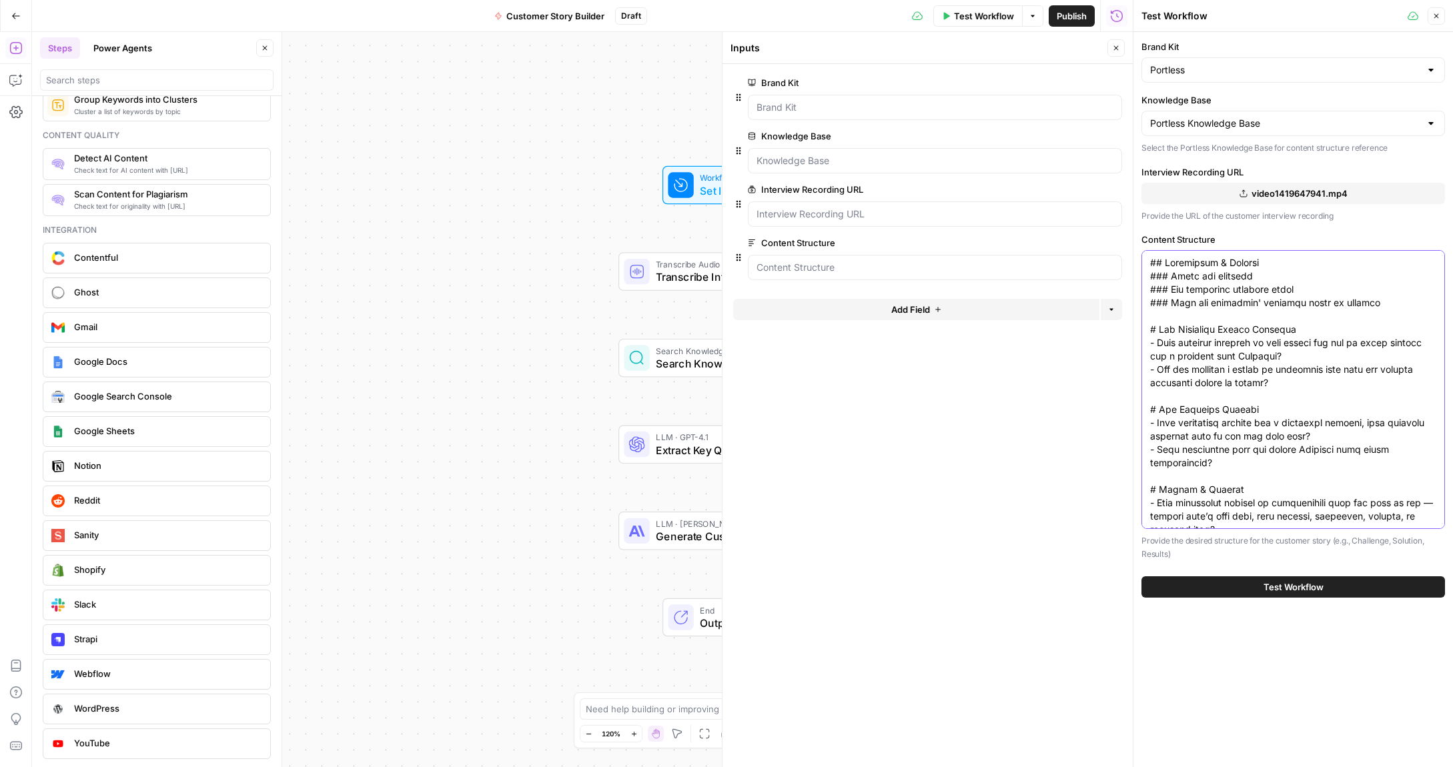
click at [1139, 328] on div "Test Workflow Close Brand Kit Portless Knowledge Base Portless Knowledge Base S…" at bounding box center [1293, 383] width 320 height 767
drag, startPoint x: 1285, startPoint y: 330, endPoint x: 1263, endPoint y: 330, distance: 22.0
click at [1263, 330] on textarea "Content Structure" at bounding box center [1293, 463] width 286 height 414
click at [1157, 344] on textarea "Content Structure" at bounding box center [1293, 463] width 286 height 414
drag, startPoint x: 1309, startPoint y: 356, endPoint x: 1243, endPoint y: 357, distance: 66.0
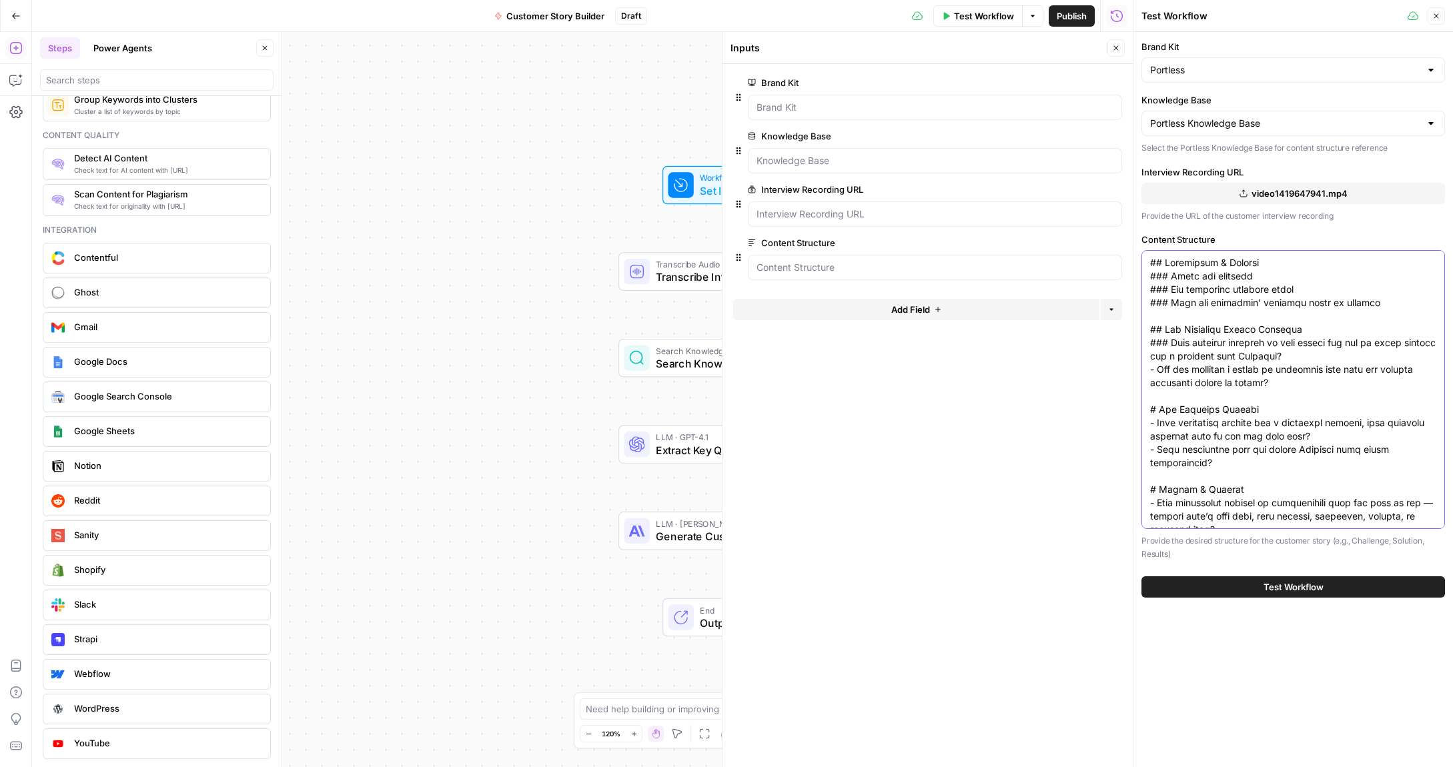
click at [1240, 357] on textarea "Content Structure" at bounding box center [1293, 463] width 286 height 414
drag, startPoint x: 1158, startPoint y: 370, endPoint x: 1145, endPoint y: 370, distance: 13.4
click at [1145, 370] on div at bounding box center [1293, 389] width 304 height 279
drag, startPoint x: 1319, startPoint y: 382, endPoint x: 1201, endPoint y: 374, distance: 117.7
click at [1201, 374] on textarea "Content Structure" at bounding box center [1293, 463] width 286 height 414
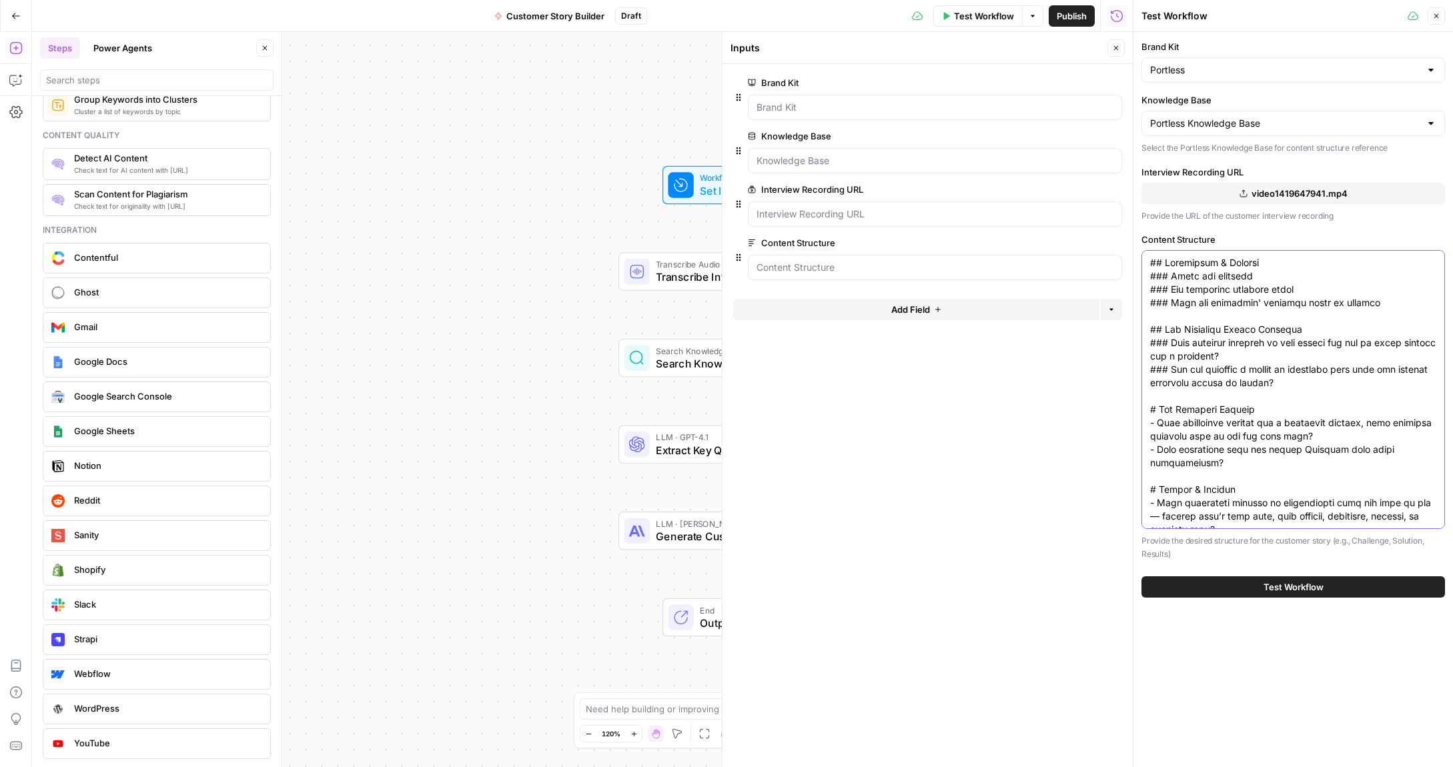
click at [1246, 373] on textarea "Content Structure" at bounding box center [1293, 463] width 286 height 414
drag, startPoint x: 1256, startPoint y: 372, endPoint x: 1173, endPoint y: 371, distance: 82.7
click at [1172, 371] on textarea "Content Structure" at bounding box center [1293, 463] width 286 height 414
click at [1159, 404] on textarea "Content Structure" at bounding box center [1293, 461] width 286 height 414
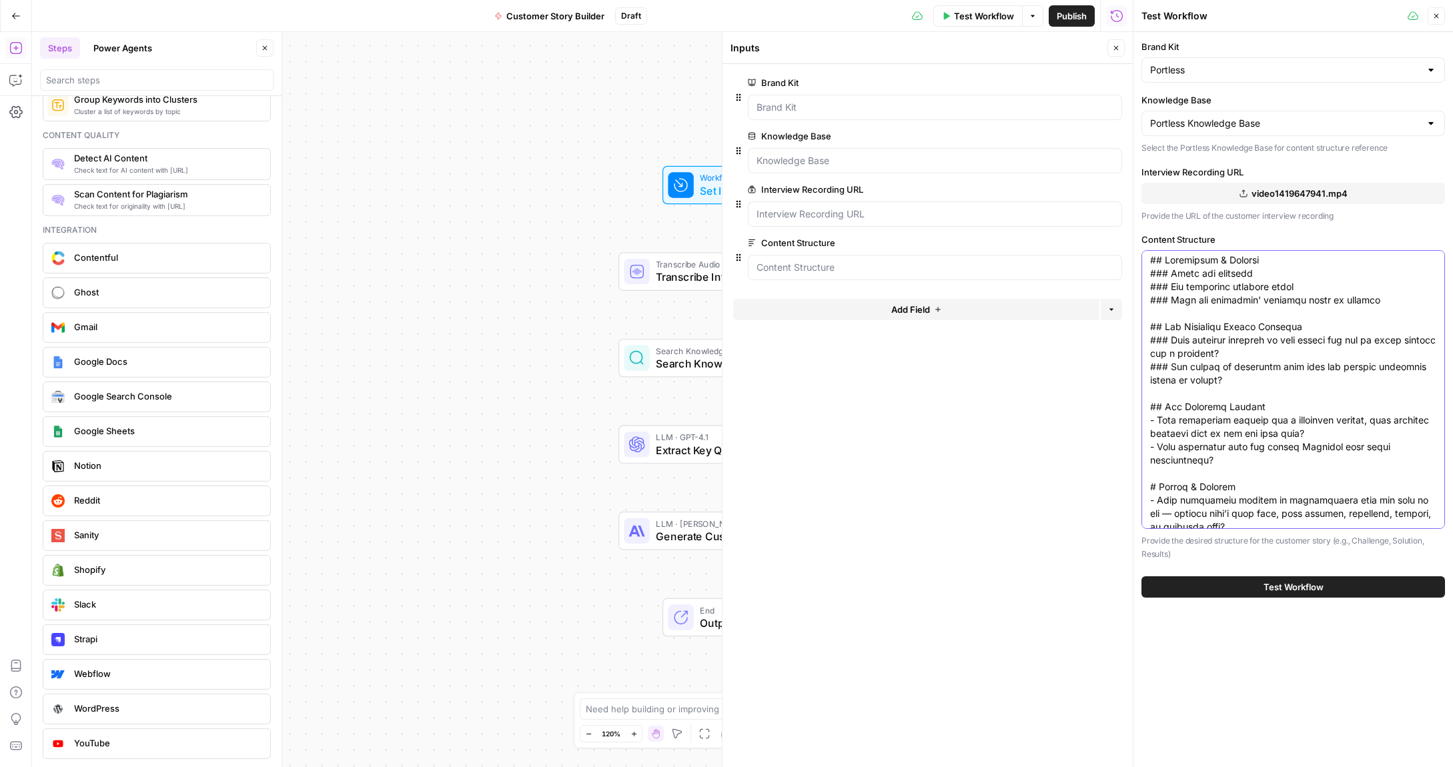
drag, startPoint x: 1155, startPoint y: 420, endPoint x: 1145, endPoint y: 420, distance: 10.0
click at [1145, 420] on div at bounding box center [1293, 389] width 304 height 279
drag, startPoint x: 1202, startPoint y: 420, endPoint x: 1173, endPoint y: 418, distance: 29.4
click at [1173, 418] on textarea "Content Structure" at bounding box center [1293, 461] width 286 height 414
click at [1234, 418] on textarea "Content Structure" at bounding box center [1293, 461] width 286 height 414
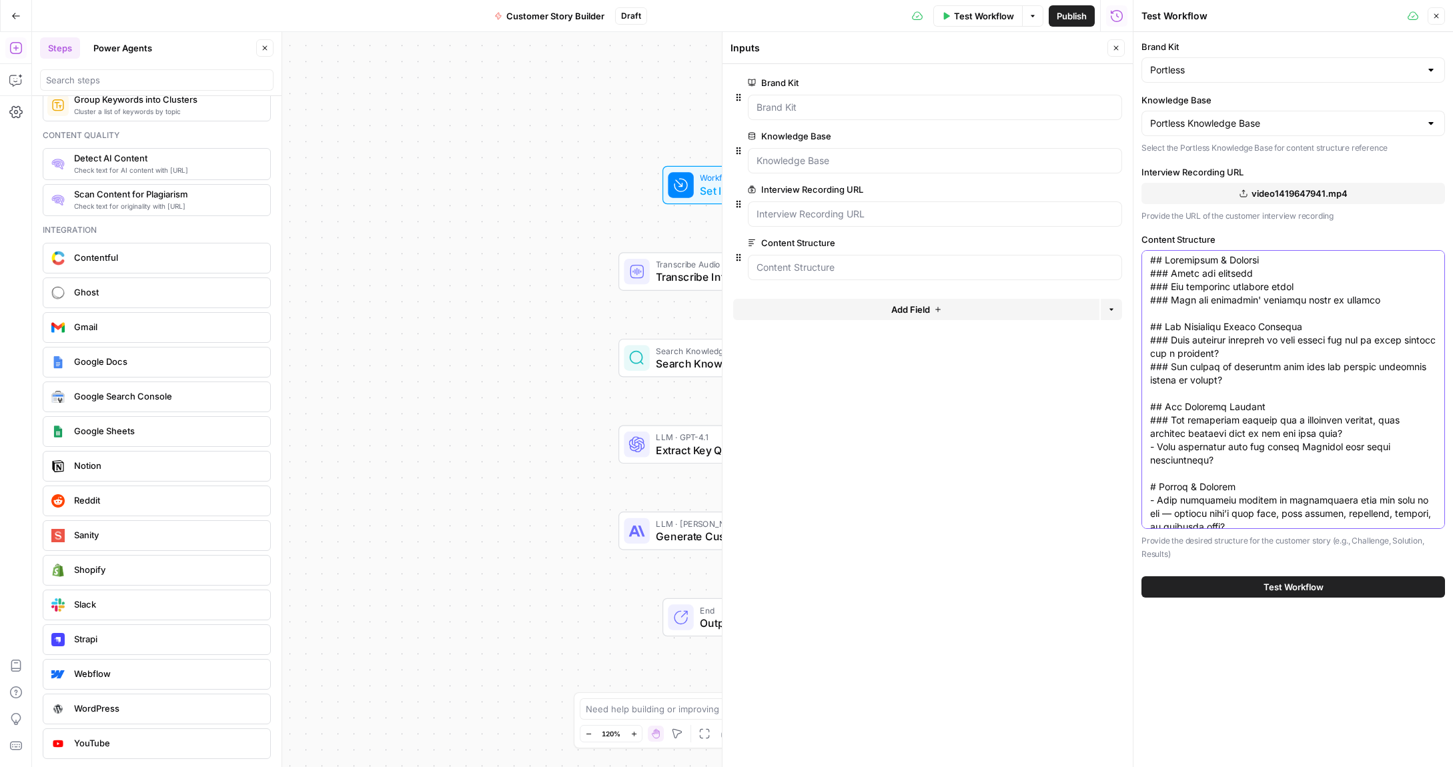
drag, startPoint x: 1294, startPoint y: 420, endPoint x: 1240, endPoint y: 420, distance: 53.4
click at [1240, 420] on textarea "Content Structure" at bounding box center [1293, 461] width 286 height 414
drag, startPoint x: 1333, startPoint y: 420, endPoint x: 1299, endPoint y: 419, distance: 34.0
click at [1300, 419] on textarea "Content Structure" at bounding box center [1293, 461] width 286 height 414
drag, startPoint x: 1272, startPoint y: 432, endPoint x: 1327, endPoint y: 424, distance: 55.3
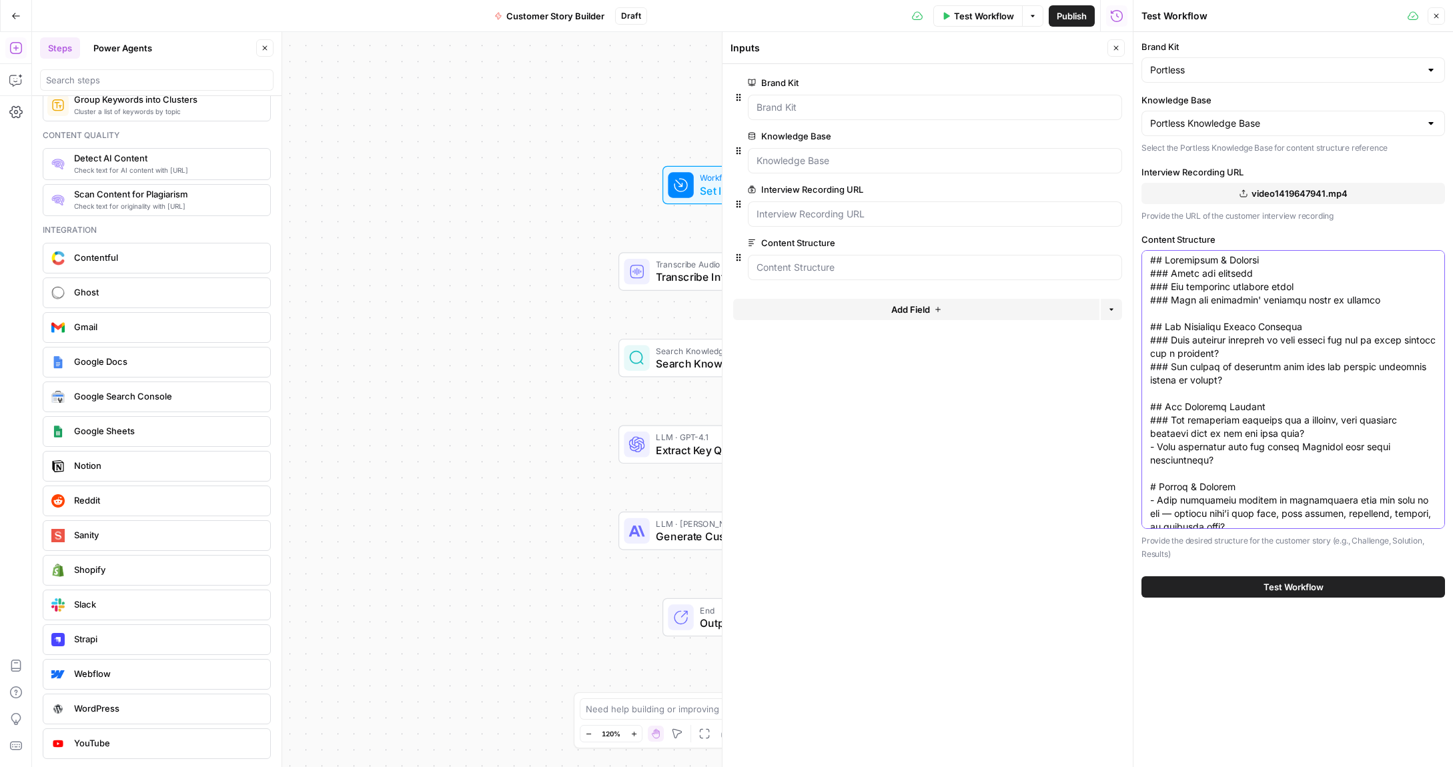
click at [1326, 424] on textarea "Content Structure" at bounding box center [1293, 461] width 286 height 414
drag, startPoint x: 1159, startPoint y: 435, endPoint x: 1147, endPoint y: 434, distance: 12.0
click at [1147, 434] on div at bounding box center [1293, 389] width 304 height 279
drag, startPoint x: 1206, startPoint y: 445, endPoint x: 1321, endPoint y: 432, distance: 115.5
click at [1320, 432] on textarea "Content Structure" at bounding box center [1293, 461] width 286 height 414
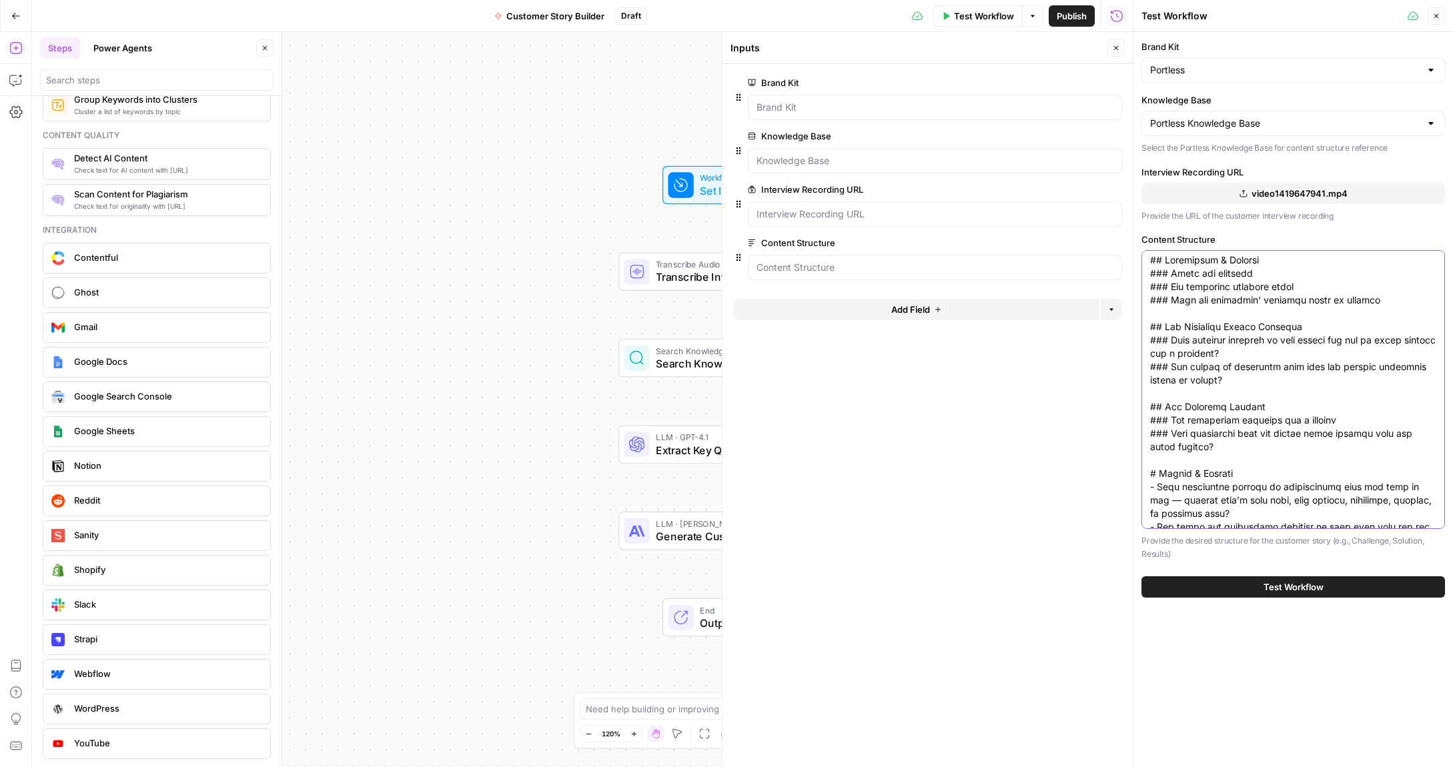
scroll to position [37, 0]
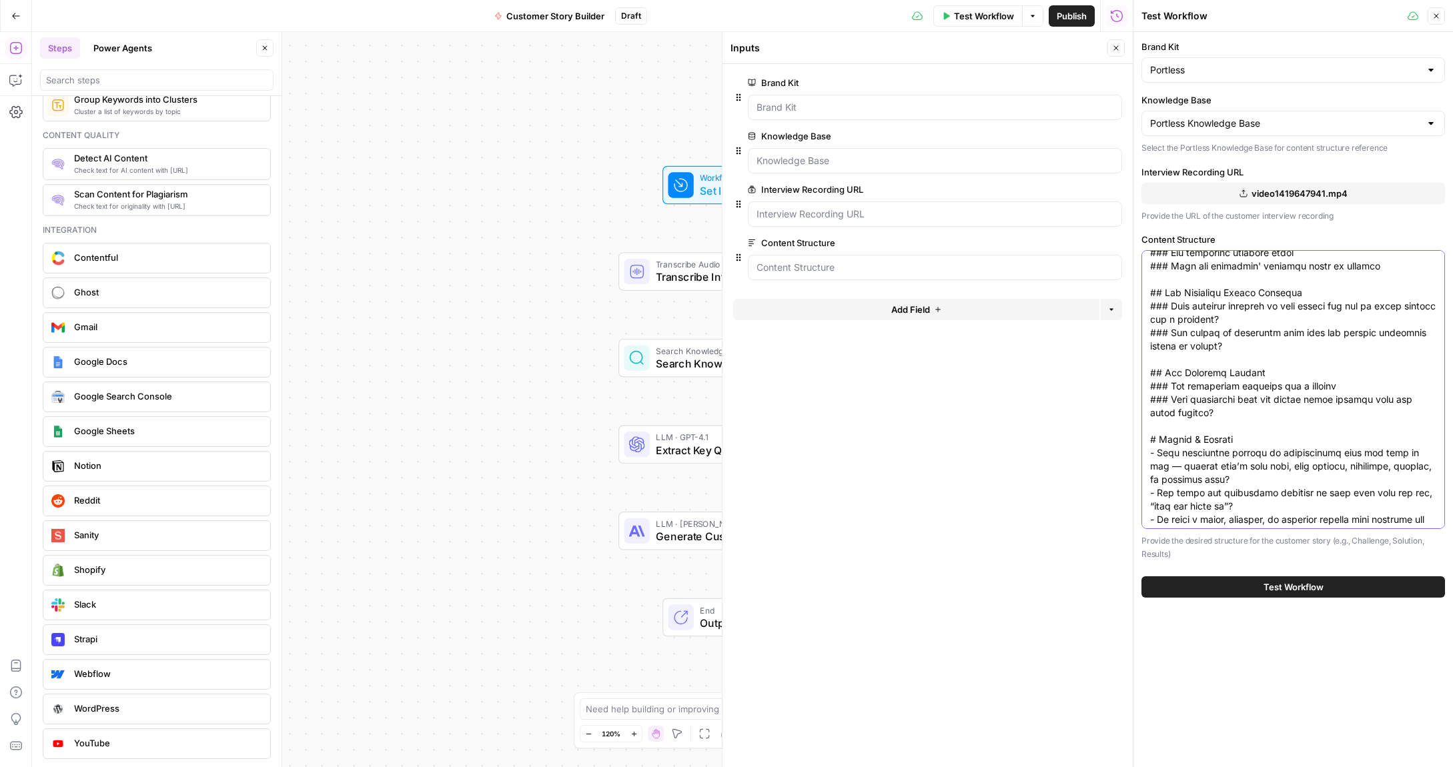
click at [1155, 440] on textarea "Content Structure" at bounding box center [1293, 419] width 286 height 400
drag, startPoint x: 1157, startPoint y: 453, endPoint x: 1137, endPoint y: 454, distance: 19.4
click at [1137, 454] on div "Test Workflow Close Brand Kit Portless Knowledge Base Portless Knowledge Base S…" at bounding box center [1293, 383] width 320 height 767
drag, startPoint x: 1246, startPoint y: 474, endPoint x: 1174, endPoint y: 456, distance: 74.3
click at [1174, 456] on textarea "Content Structure" at bounding box center [1293, 419] width 286 height 400
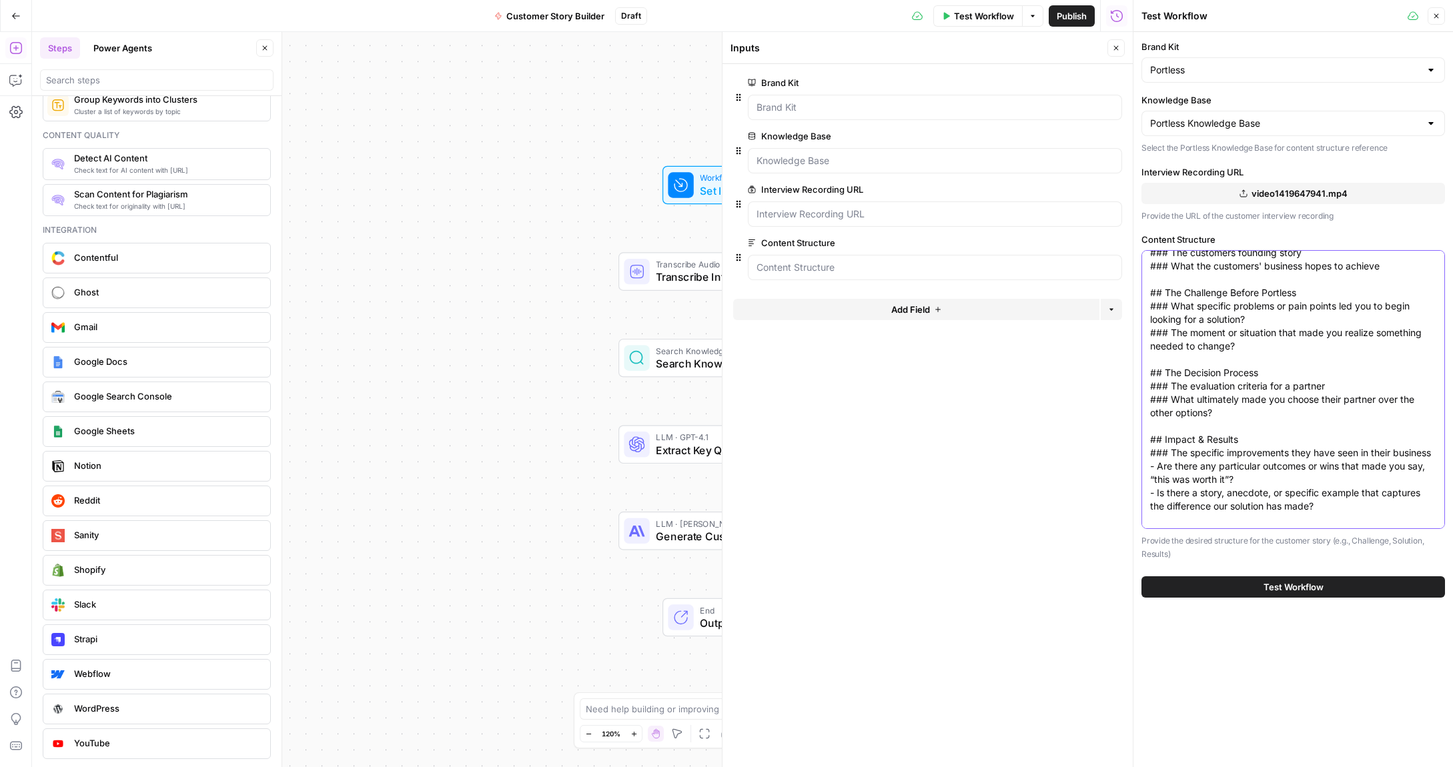
drag, startPoint x: 1245, startPoint y: 477, endPoint x: 1138, endPoint y: 468, distance: 107.1
click at [1138, 468] on div "Test Workflow Close Brand Kit Portless Knowledge Base Portless Knowledge Base S…" at bounding box center [1293, 383] width 320 height 767
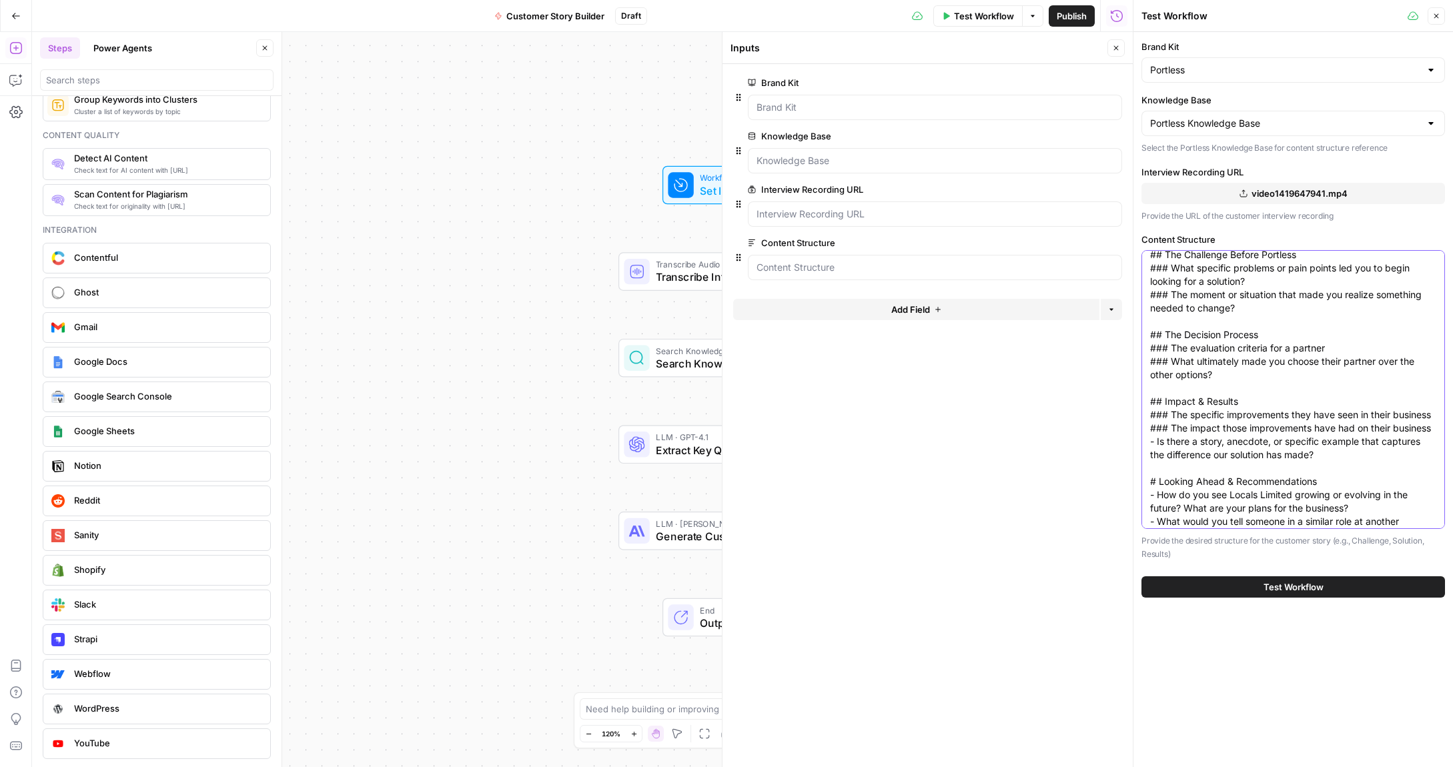
drag, startPoint x: 1219, startPoint y: 440, endPoint x: 1143, endPoint y: 444, distance: 76.2
click at [1141, 444] on div "## Background & Context ### About the customer ### The customers founding story…" at bounding box center [1293, 389] width 304 height 279
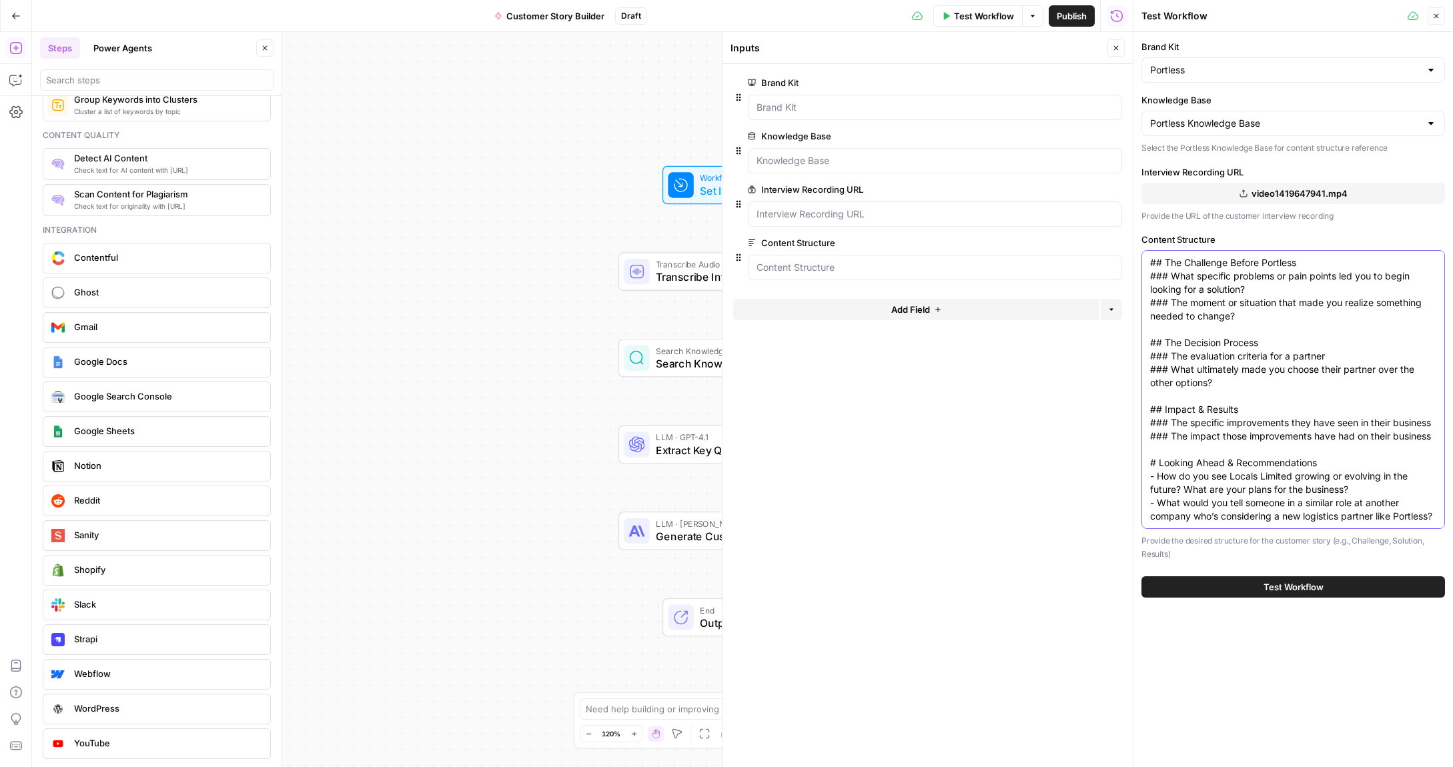
click at [1155, 456] on textarea "## Background & Context ### About the customer ### The customers founding story…" at bounding box center [1293, 356] width 286 height 334
drag, startPoint x: 1351, startPoint y: 476, endPoint x: 1149, endPoint y: 468, distance: 202.3
click at [1147, 468] on div "## Background & Context ### About the customer ### The customers founding story…" at bounding box center [1293, 389] width 304 height 279
drag, startPoint x: 1157, startPoint y: 490, endPoint x: 1137, endPoint y: 491, distance: 20.1
click at [1136, 492] on div "Test Workflow Close Brand Kit Portless Knowledge Base Portless Knowledge Base S…" at bounding box center [1293, 383] width 320 height 767
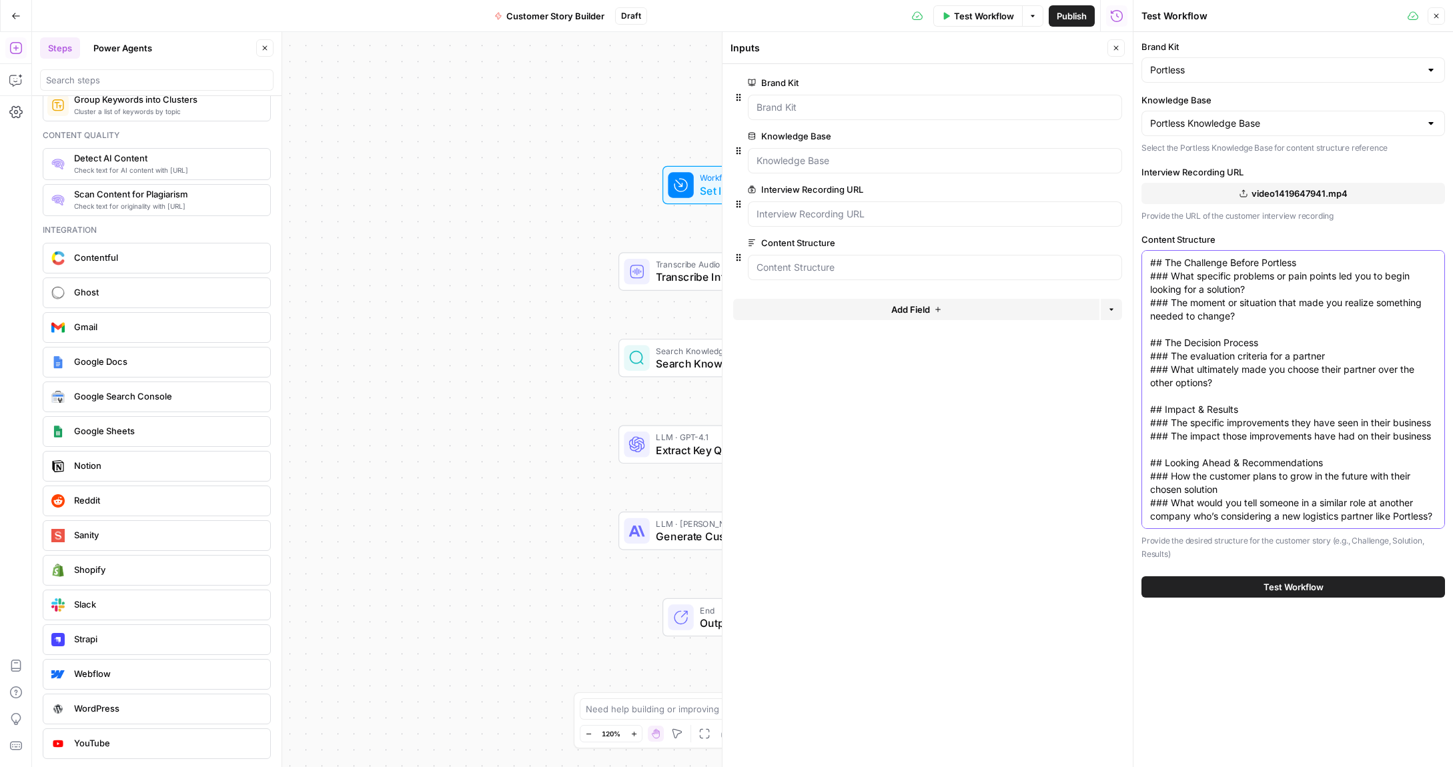
drag, startPoint x: 1193, startPoint y: 520, endPoint x: 1197, endPoint y: 498, distance: 22.4
click at [1197, 498] on textarea "## Background & Context ### About the customer ### The customers founding story…" at bounding box center [1293, 356] width 286 height 334
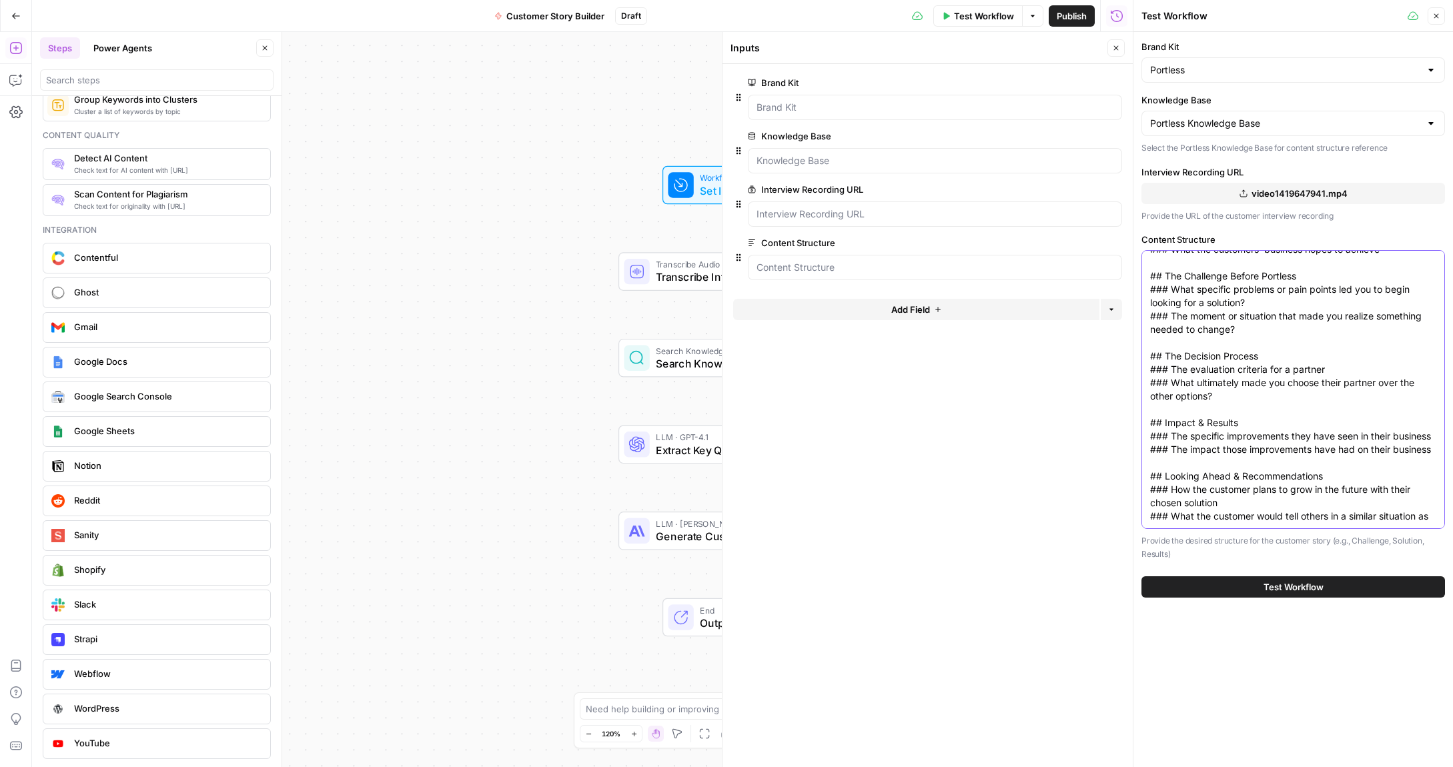
scroll to position [67, 0]
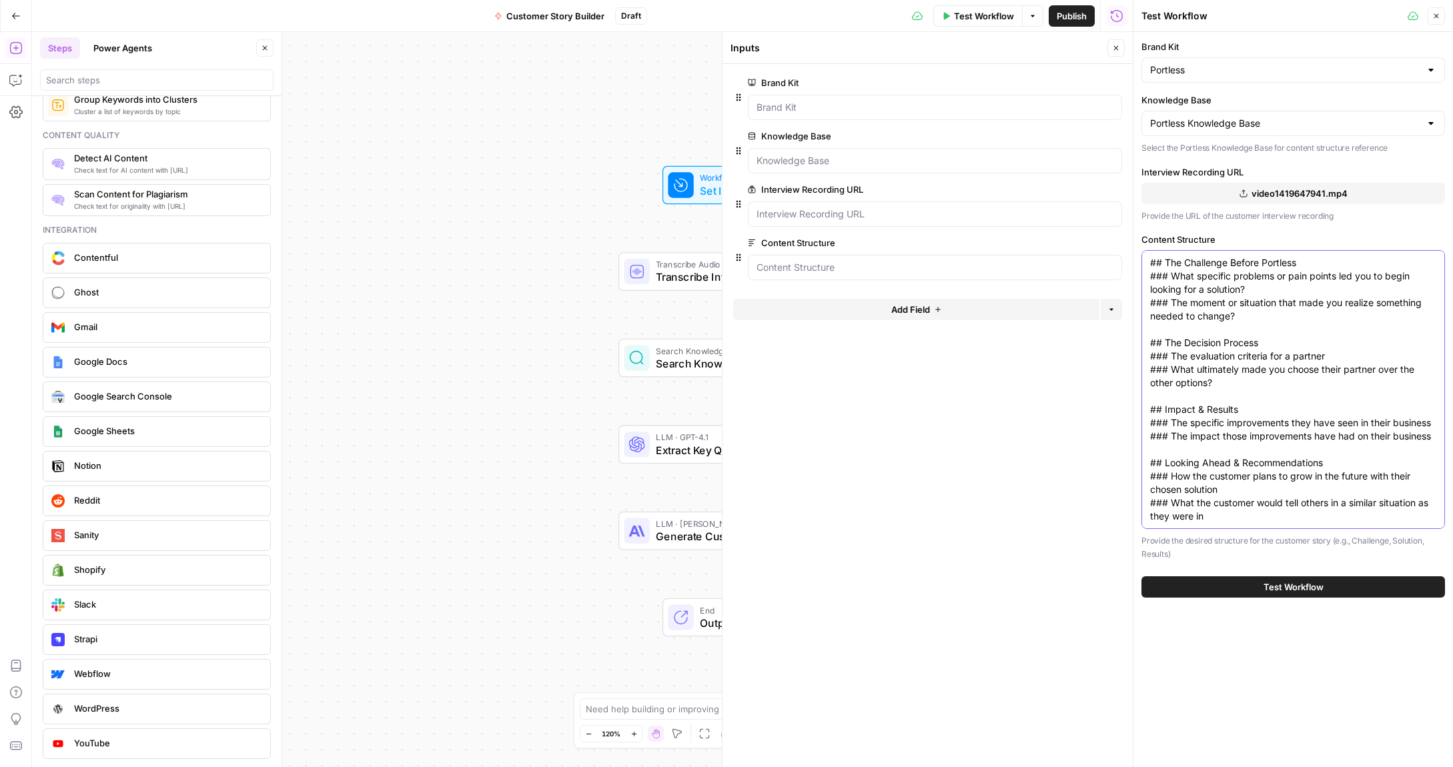
type textarea "## Background & Context ### About the customer ### The customers founding story…"
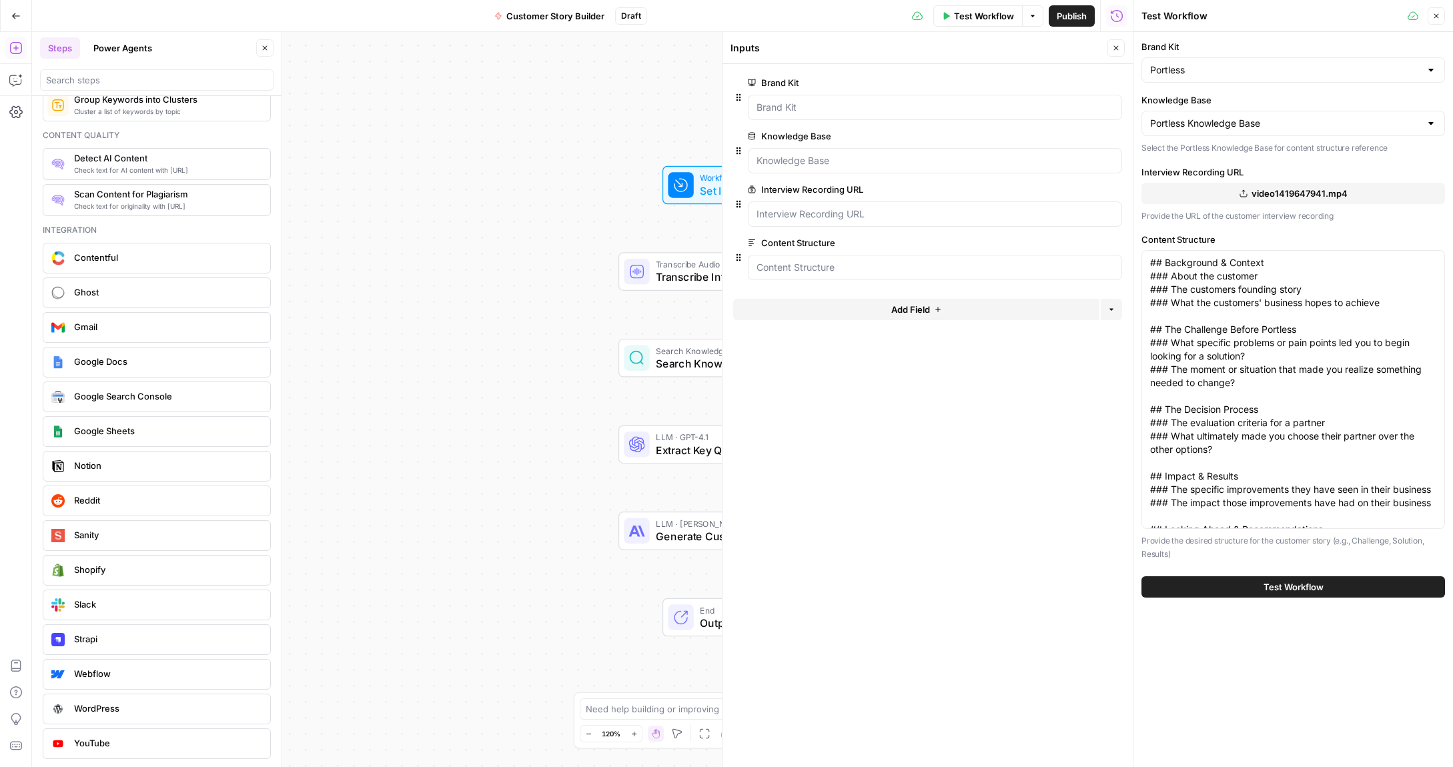
click at [1270, 588] on span "Test Workflow" at bounding box center [1294, 586] width 60 height 13
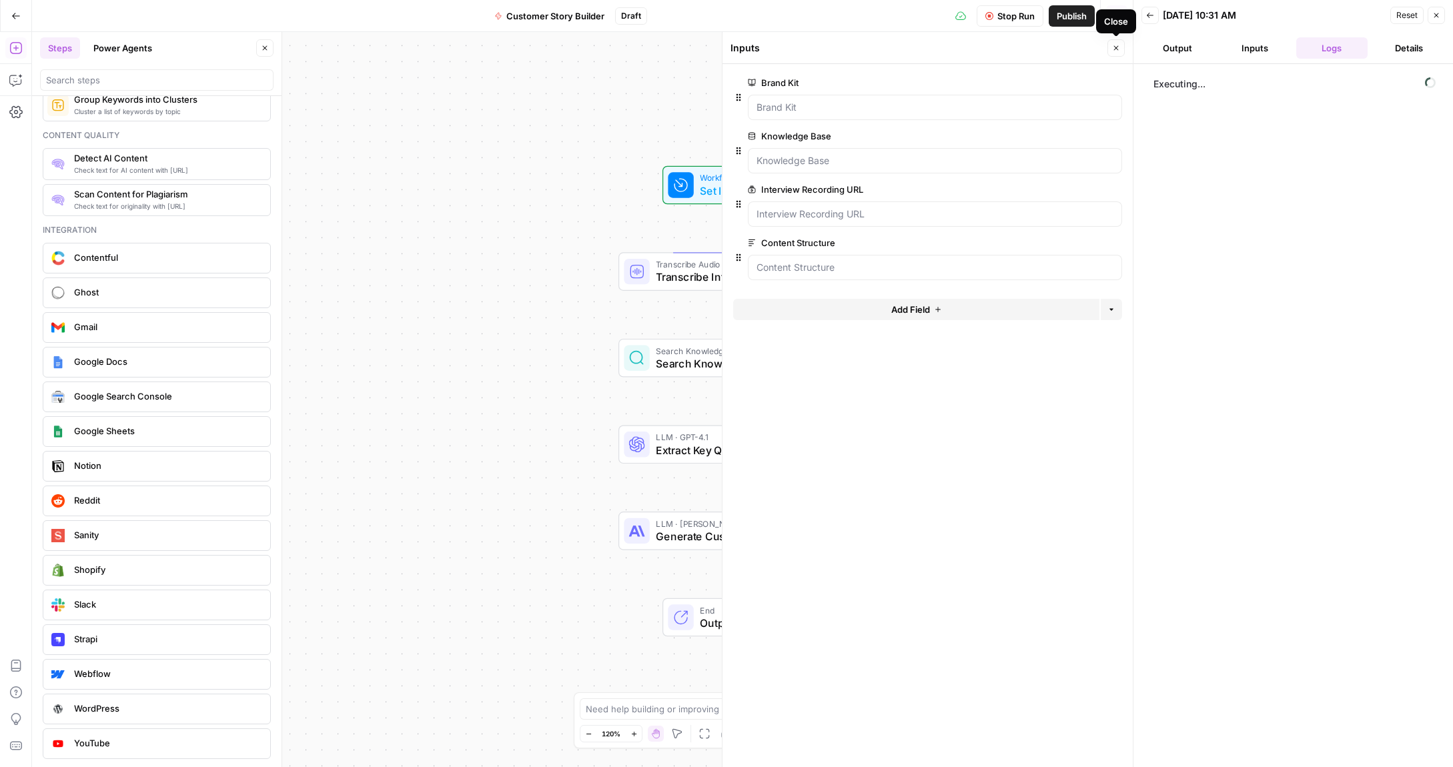
click at [1113, 49] on icon "button" at bounding box center [1116, 48] width 8 height 8
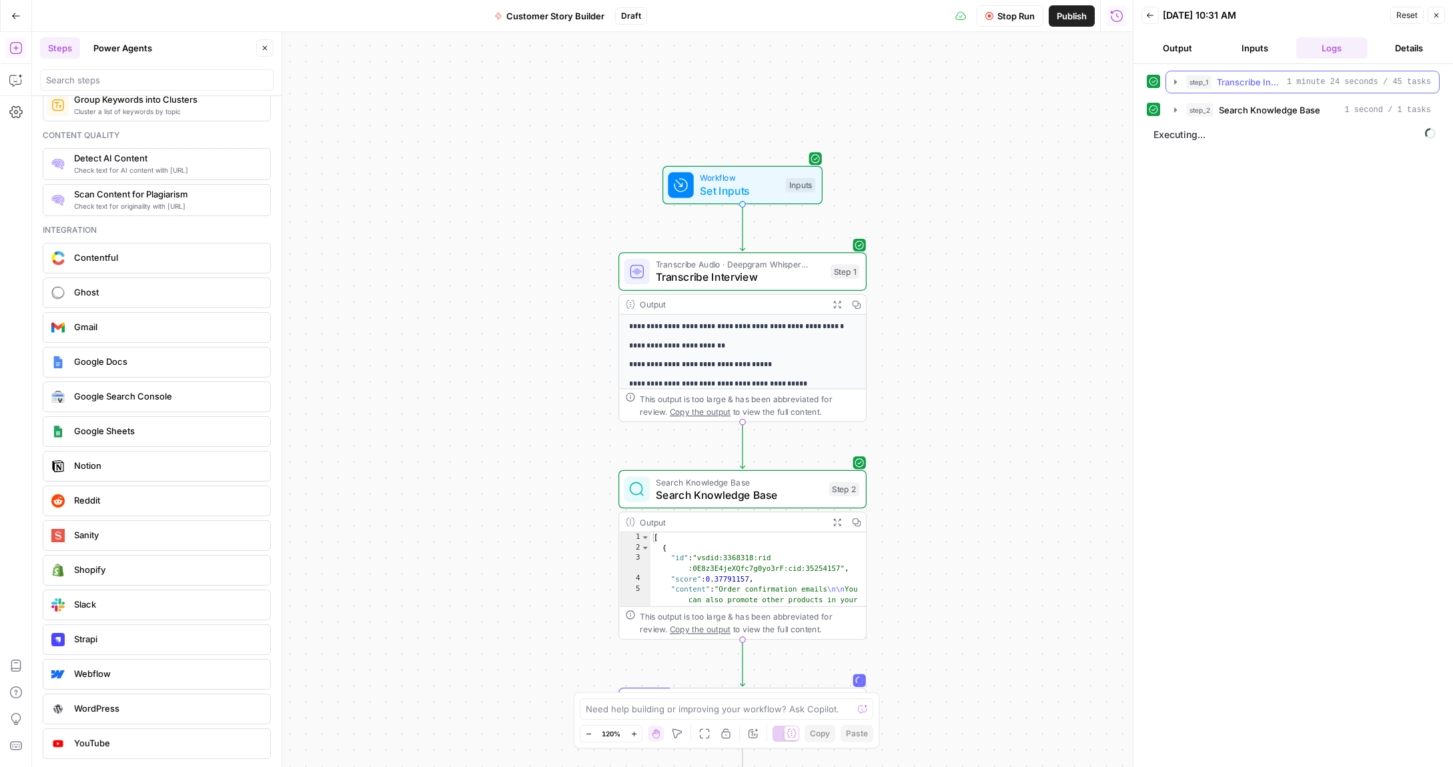
click at [1175, 80] on icon "button" at bounding box center [1175, 81] width 3 height 5
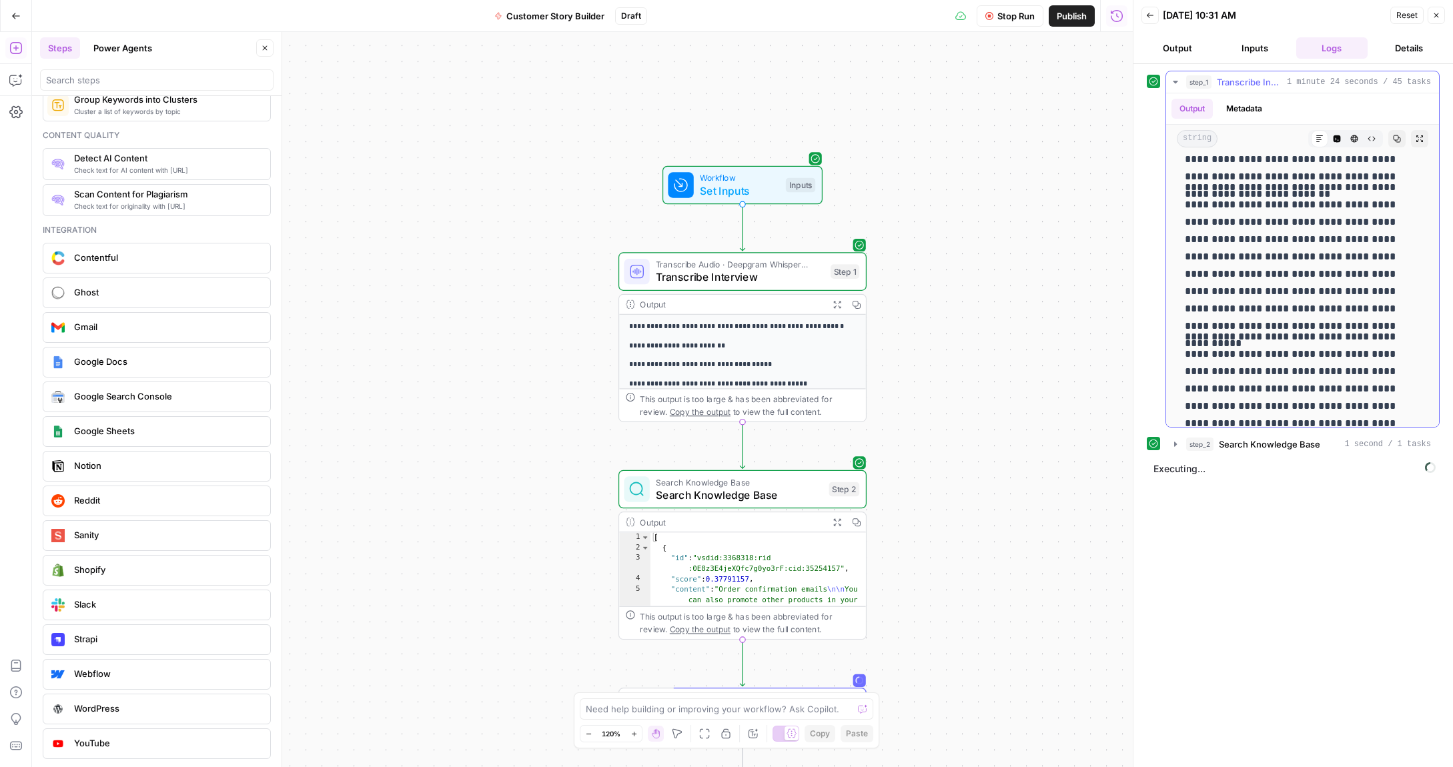
scroll to position [2395, 0]
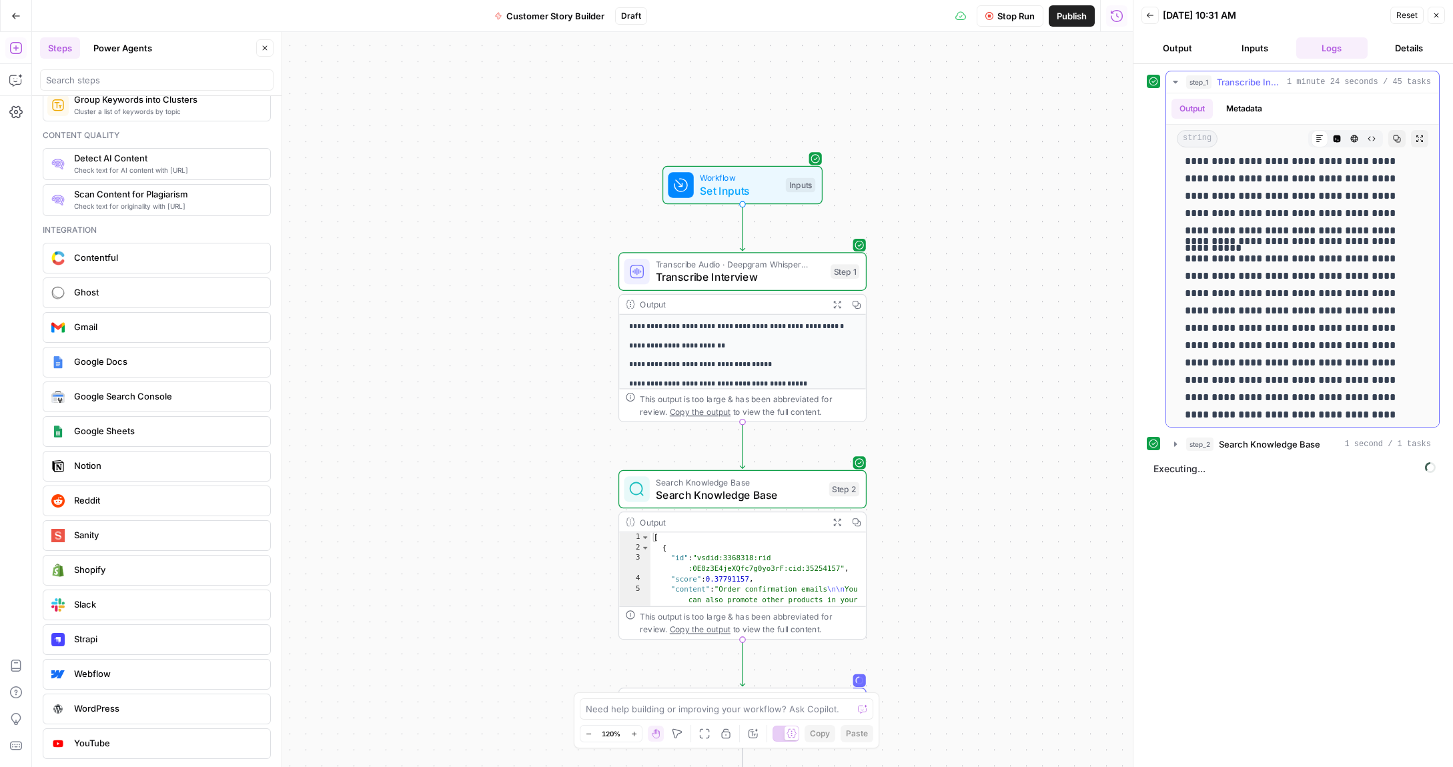
click at [1175, 85] on icon "button" at bounding box center [1175, 82] width 11 height 11
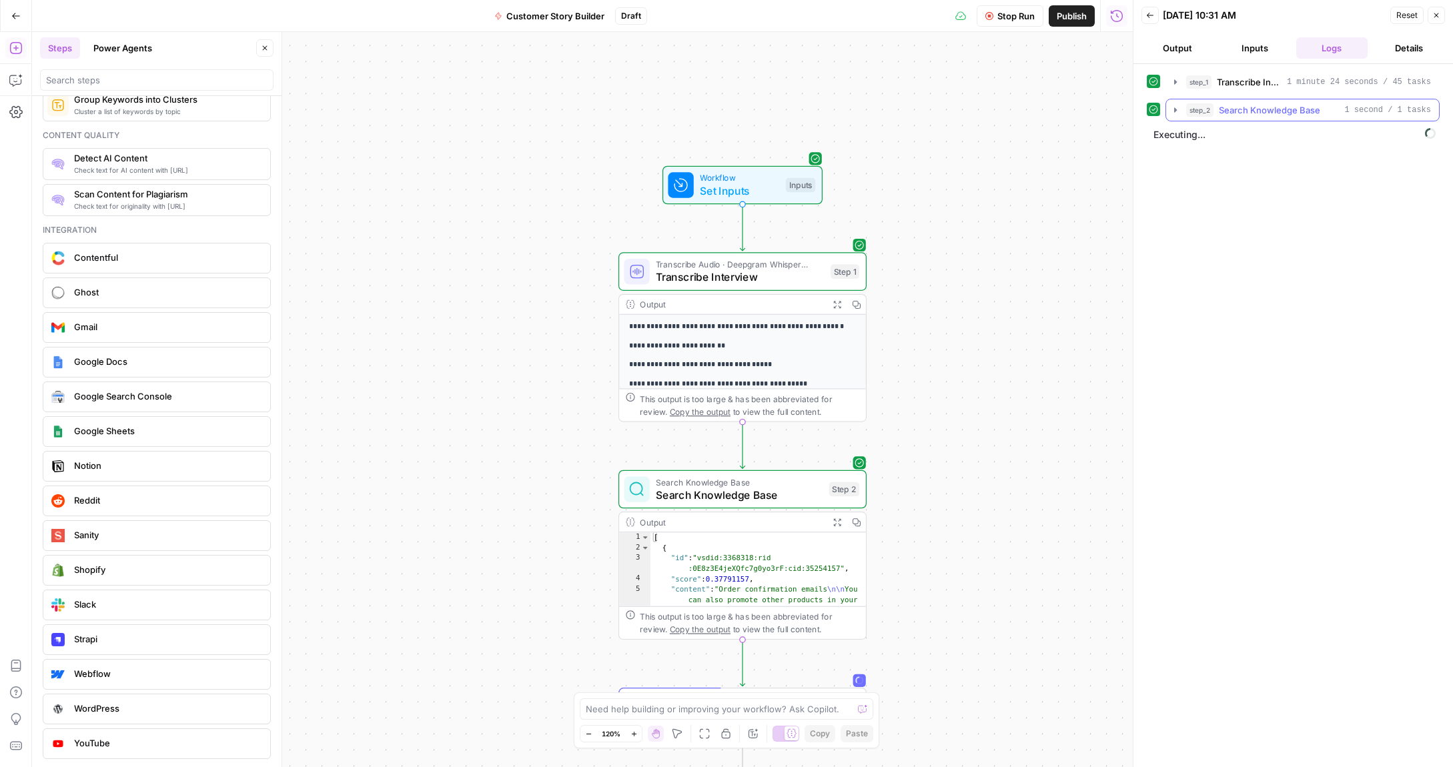
click at [1175, 105] on icon "button" at bounding box center [1175, 110] width 11 height 11
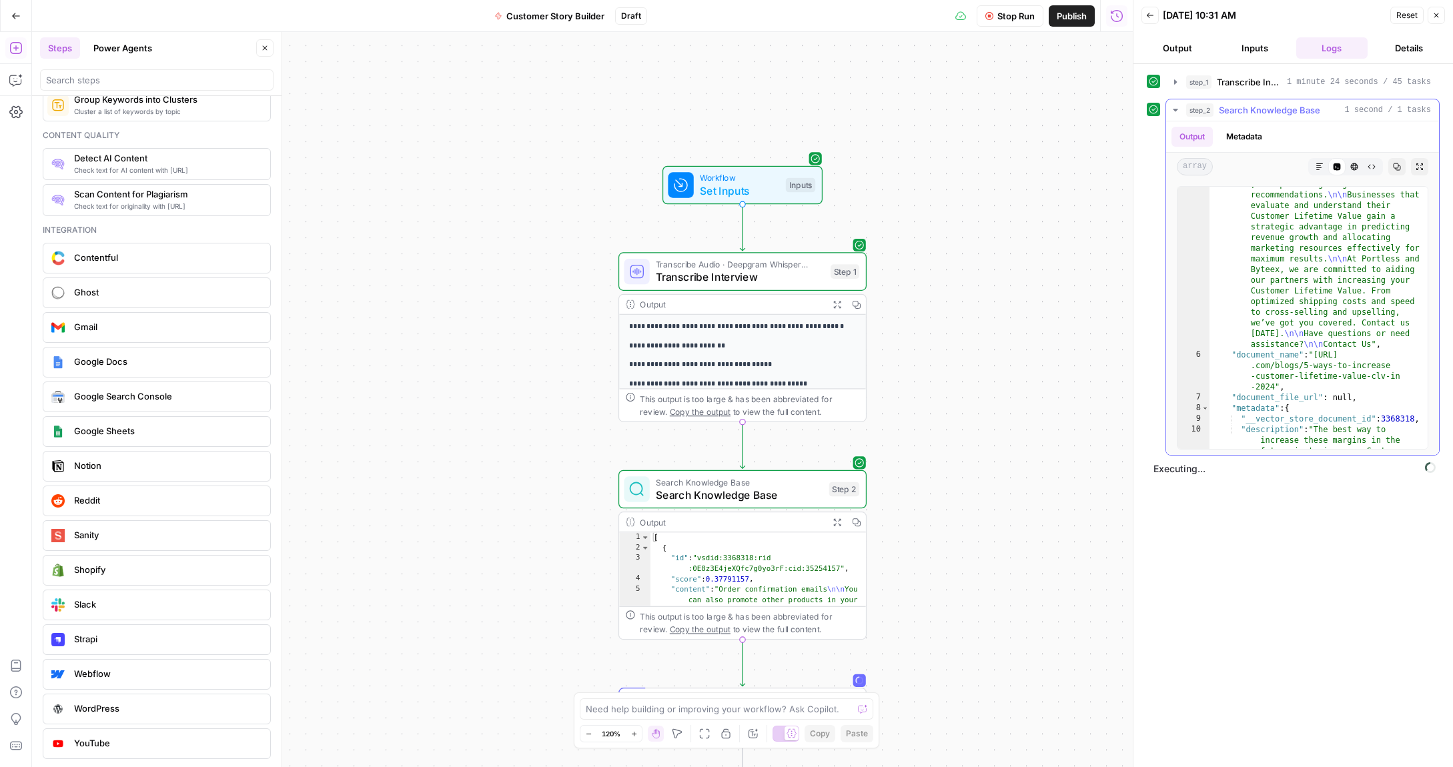
scroll to position [801, 0]
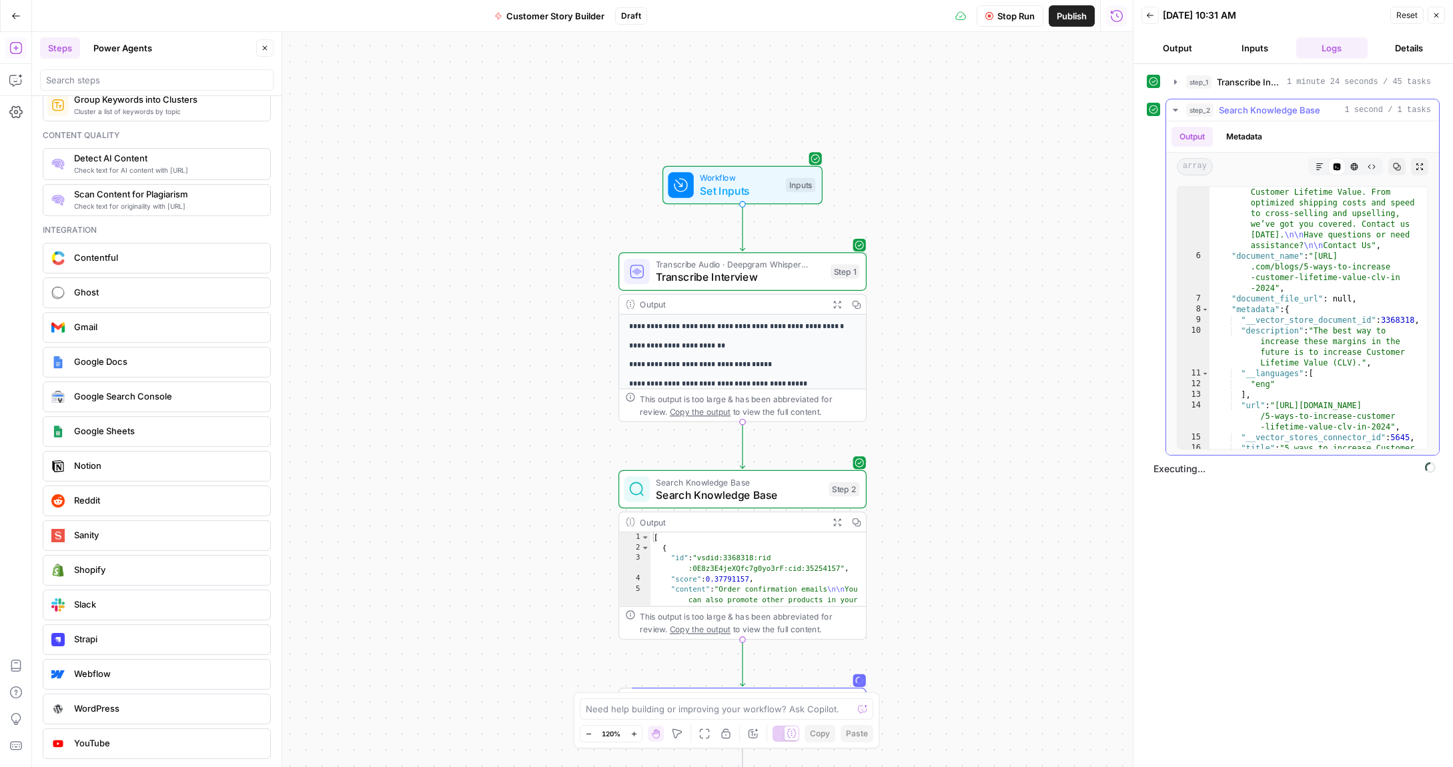
click at [1318, 164] on icon "button" at bounding box center [1320, 167] width 8 height 8
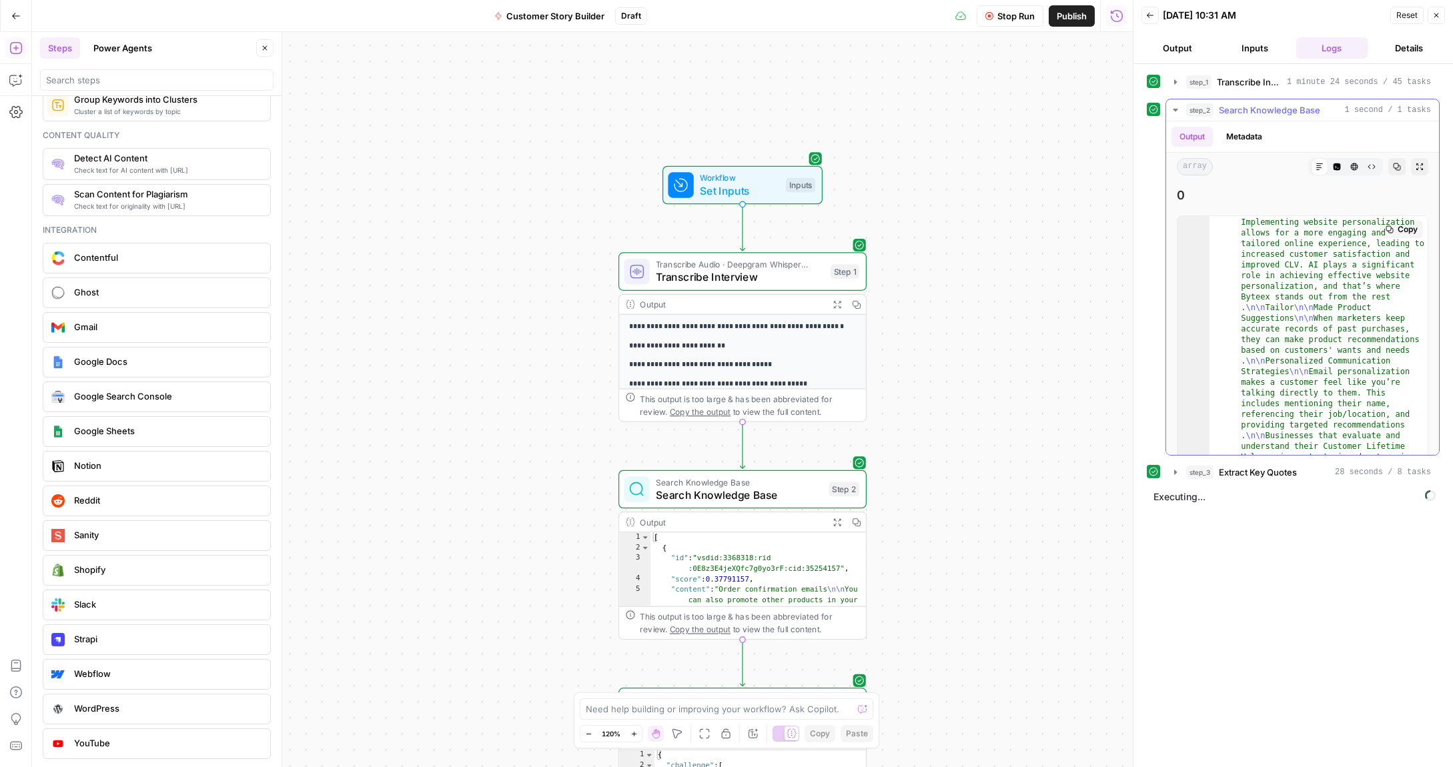
scroll to position [0, 0]
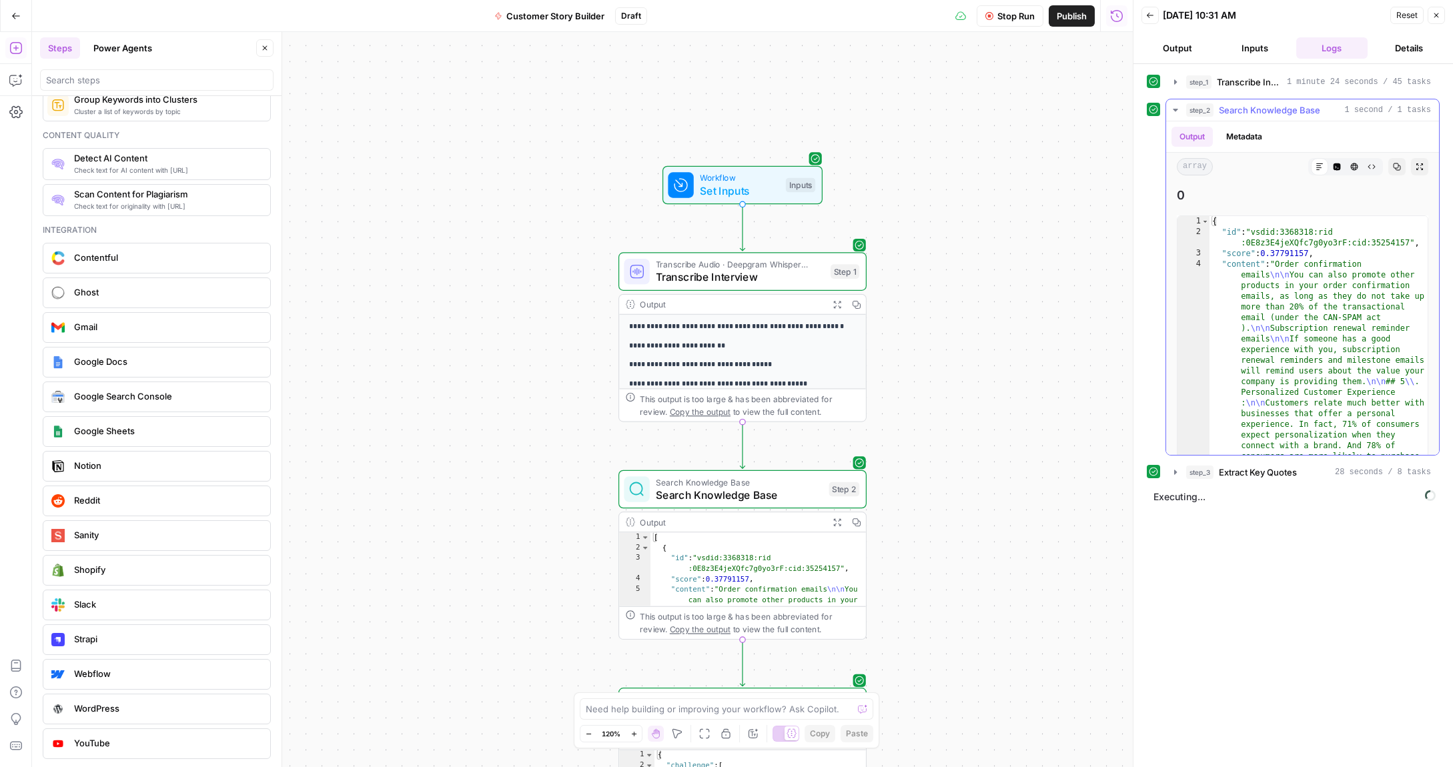
click at [1177, 113] on icon "button" at bounding box center [1175, 110] width 11 height 11
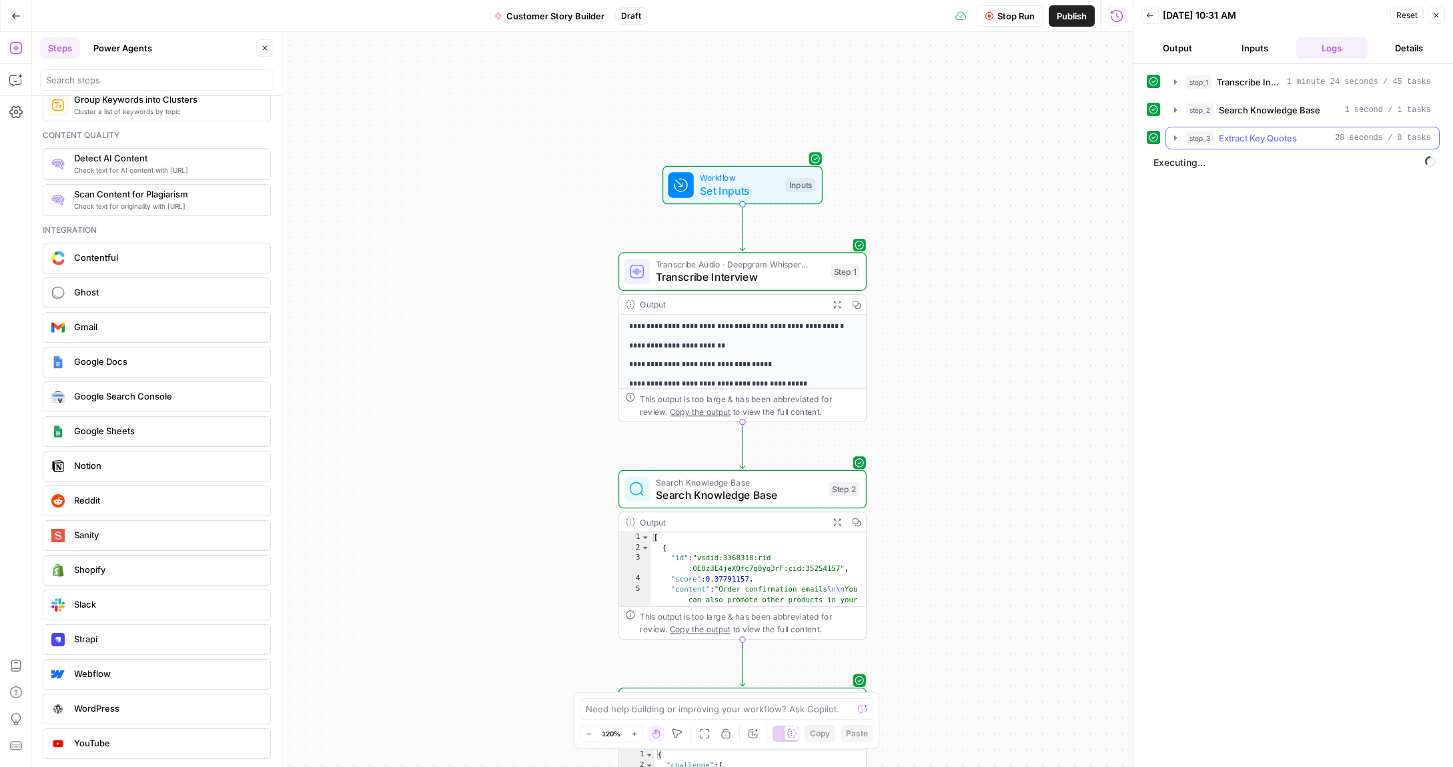
click at [1175, 137] on icon "button" at bounding box center [1175, 137] width 3 height 5
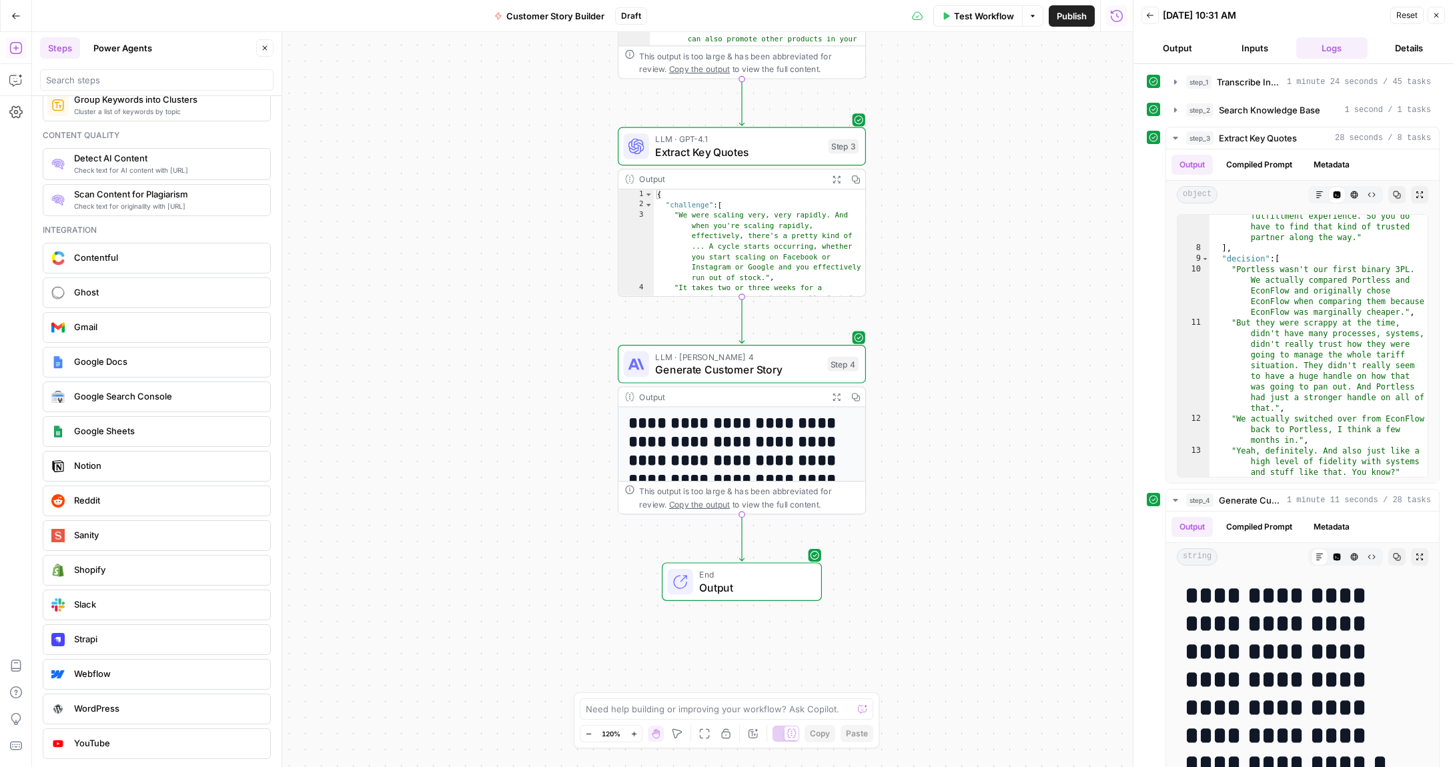
click at [787, 437] on h1 "**********" at bounding box center [742, 451] width 228 height 75
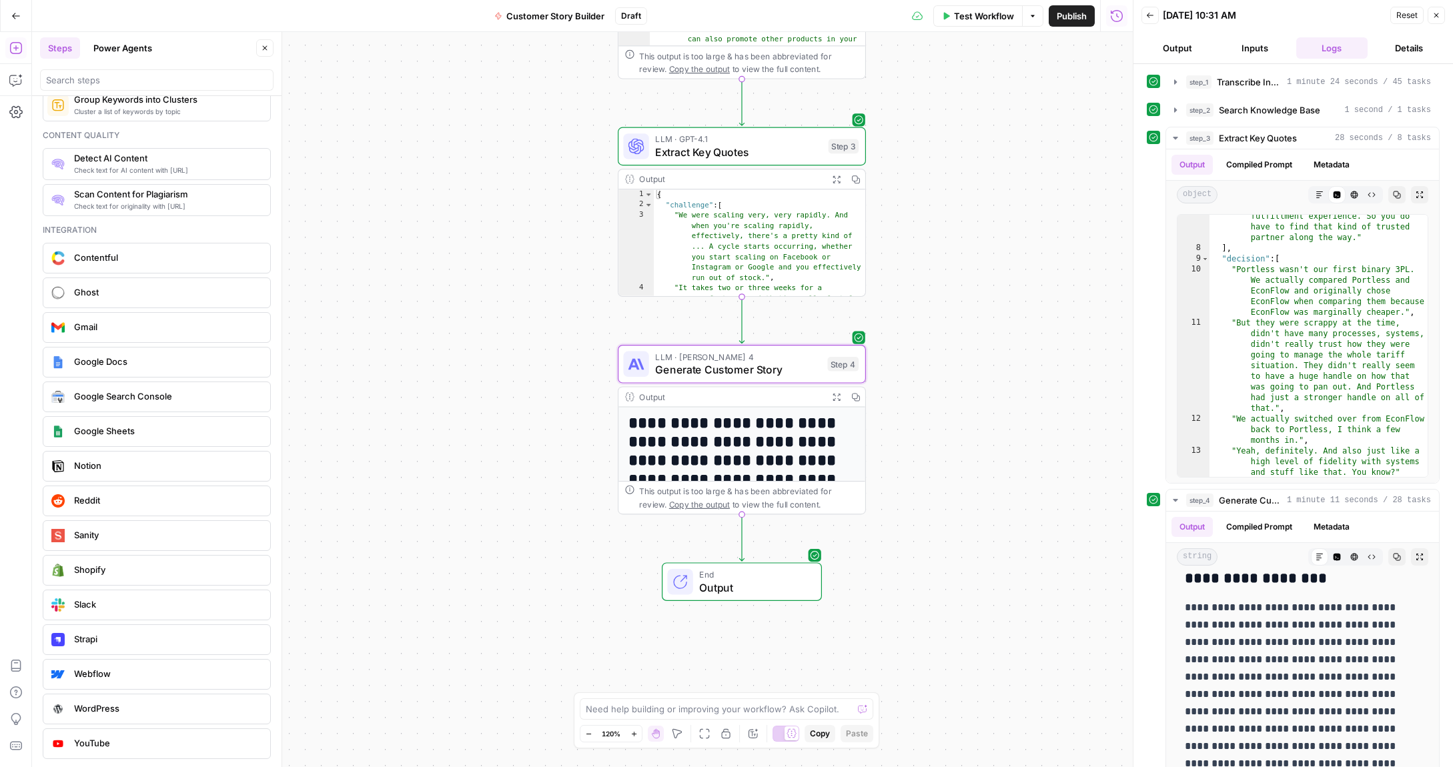
scroll to position [278, 0]
click at [1177, 137] on icon "button" at bounding box center [1175, 138] width 5 height 3
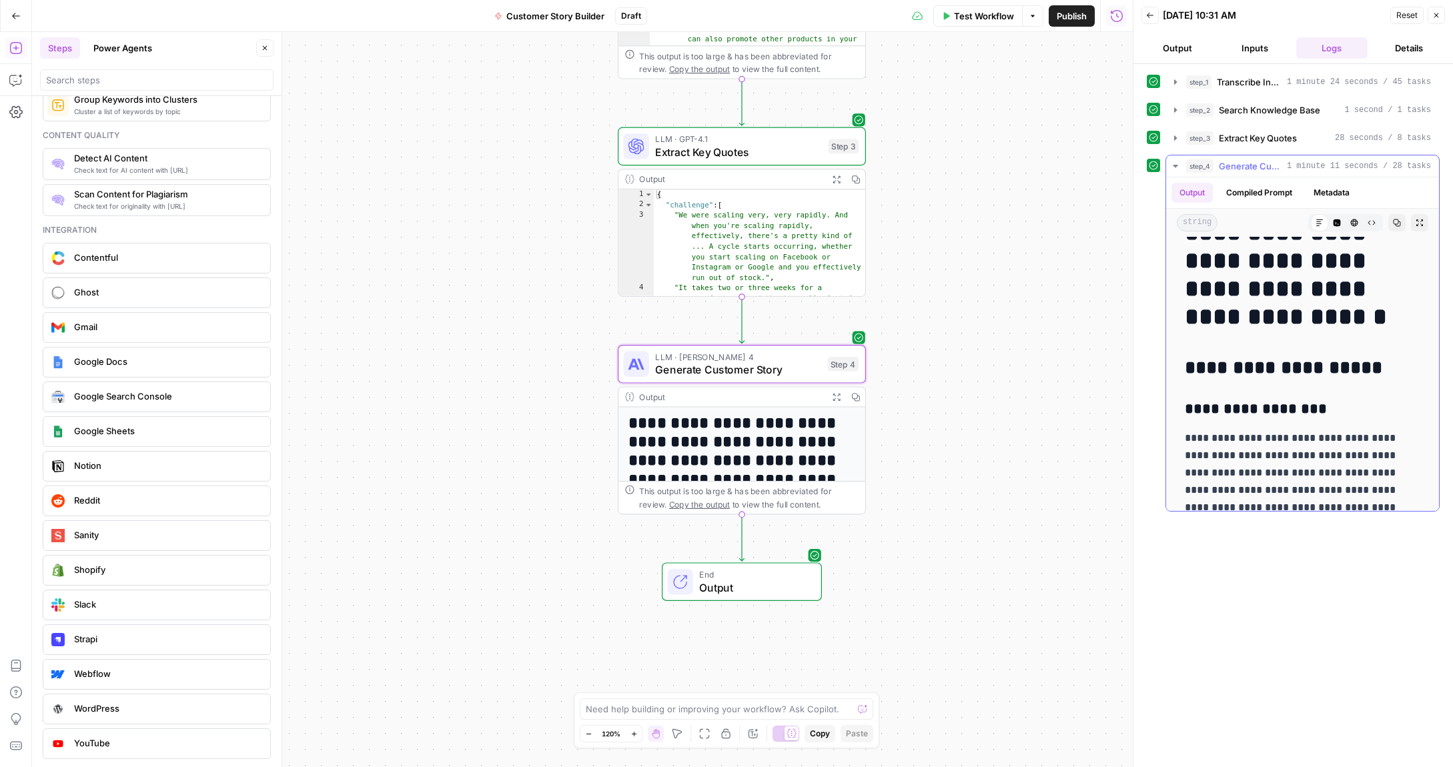
scroll to position [0, 0]
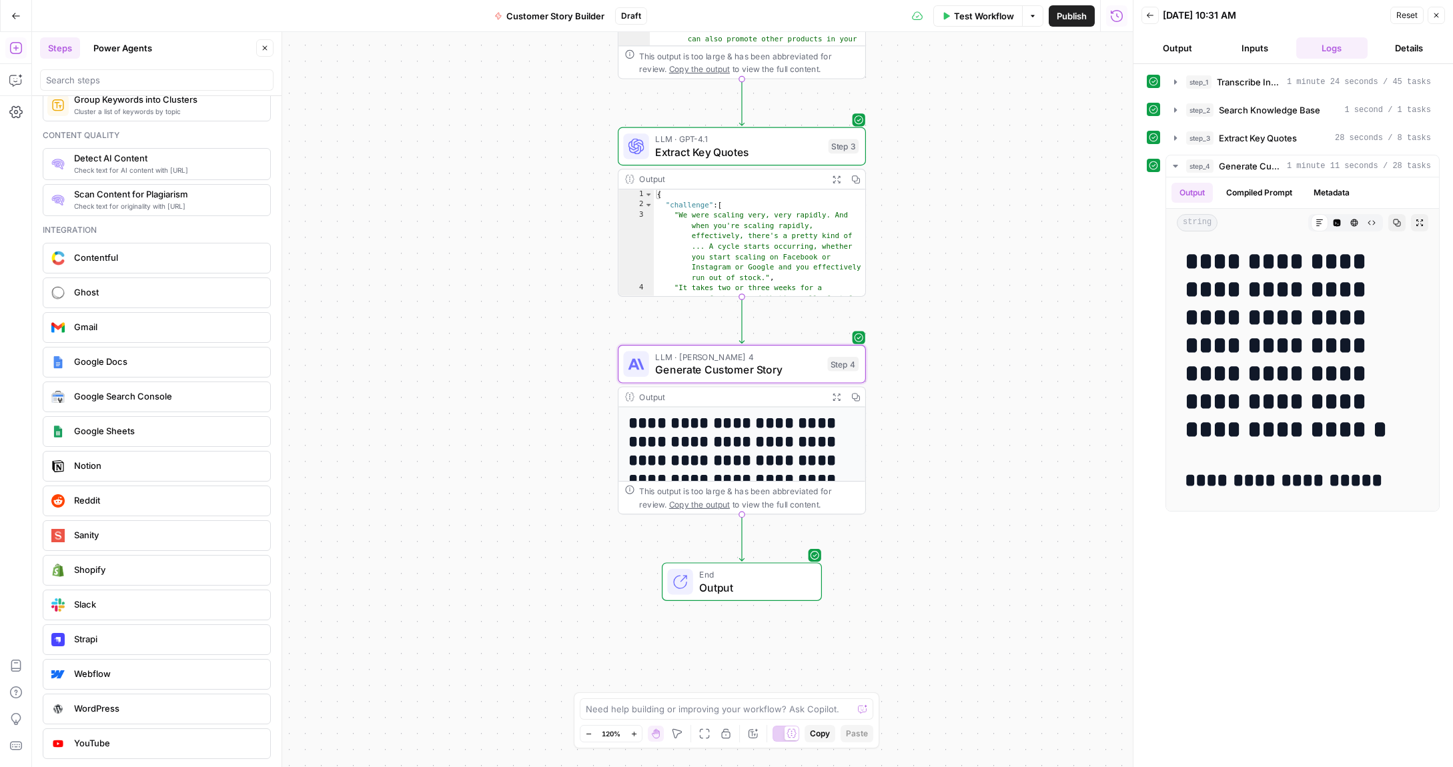
click at [710, 716] on div "Need help building or improving your workflow? Ask Copilot." at bounding box center [727, 708] width 294 height 21
click at [805, 702] on textarea "I want to do two additional things in this flow:" at bounding box center [713, 708] width 255 height 13
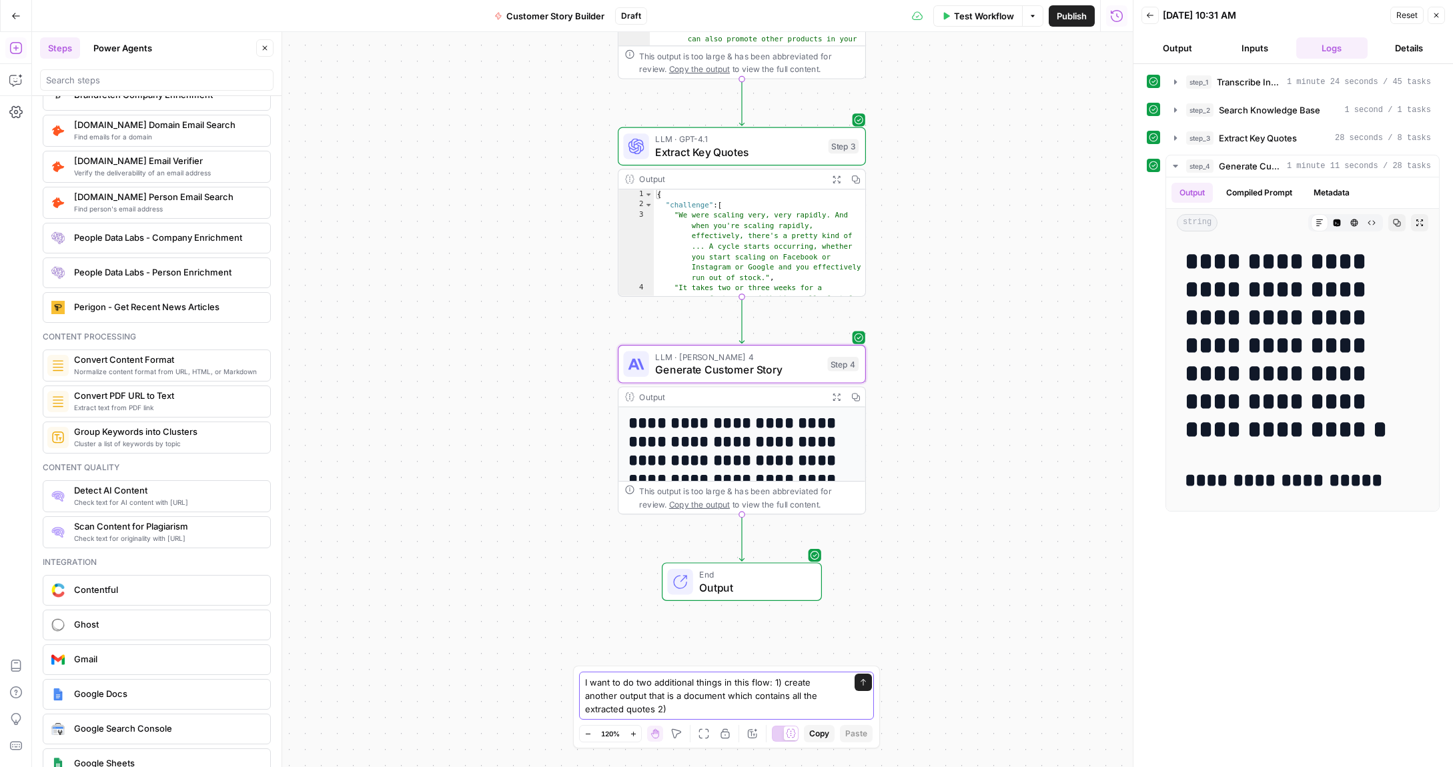
scroll to position [1906, 0]
click at [171, 370] on span "Normalize content format from URL, HTML, or Markdown" at bounding box center [166, 369] width 185 height 11
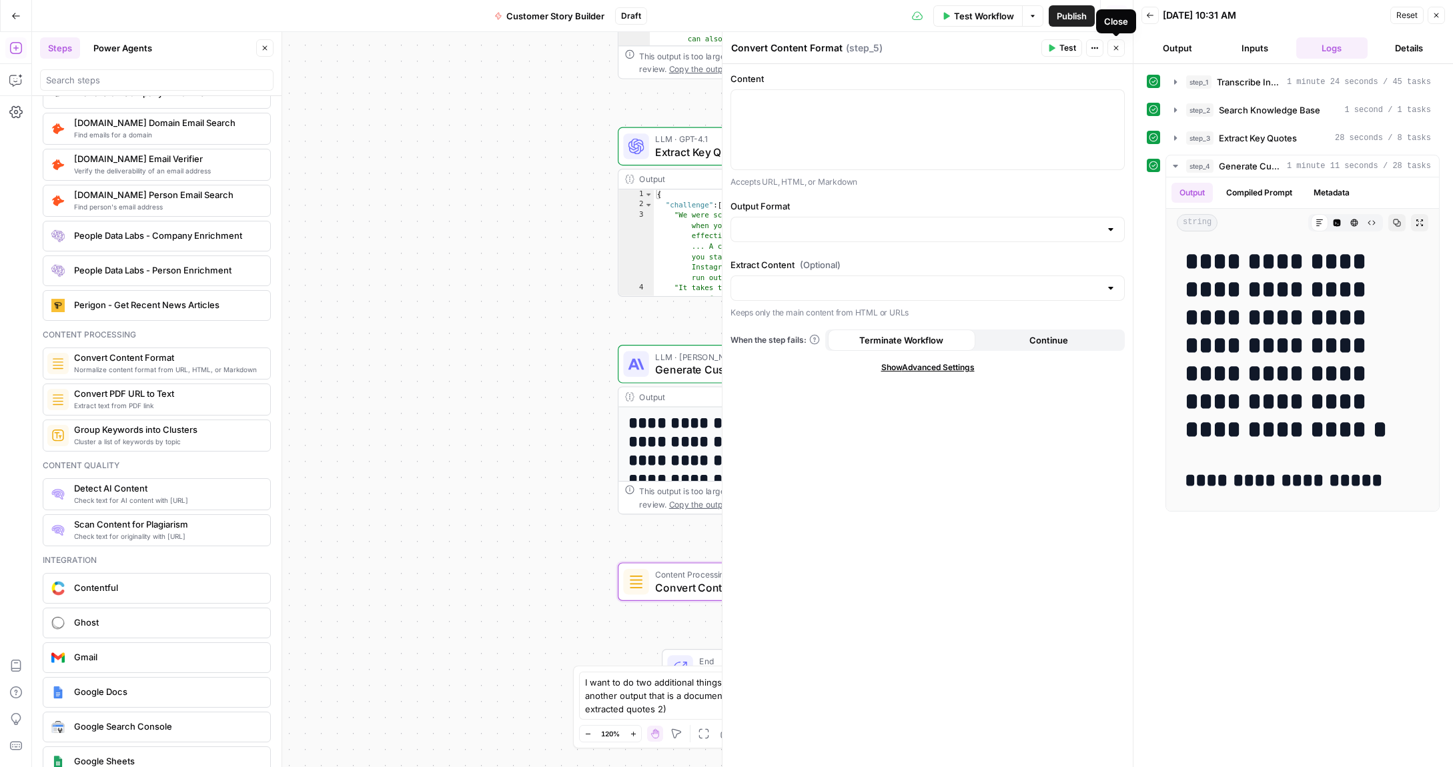
click at [1116, 47] on icon "button" at bounding box center [1116, 48] width 5 height 5
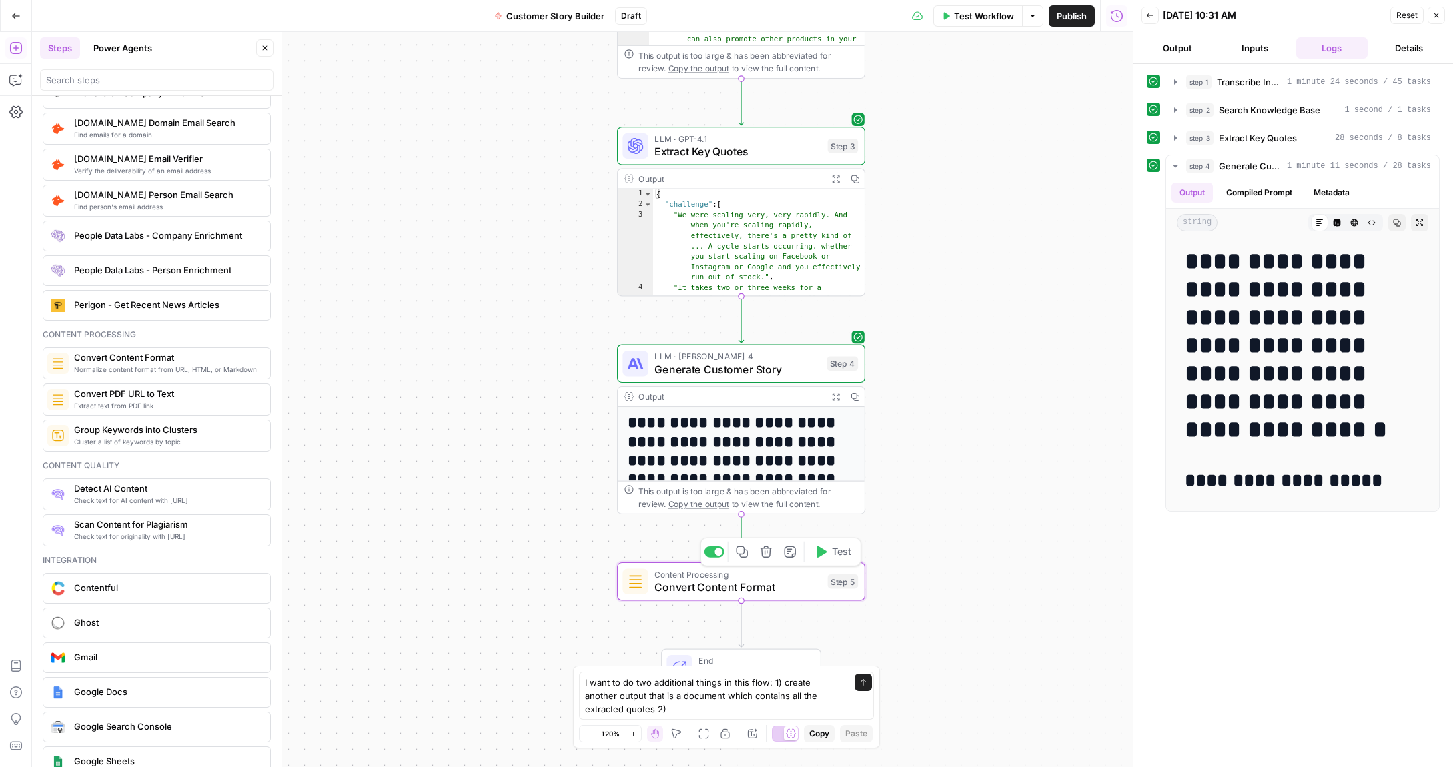
click at [769, 555] on icon "button" at bounding box center [765, 551] width 11 height 11
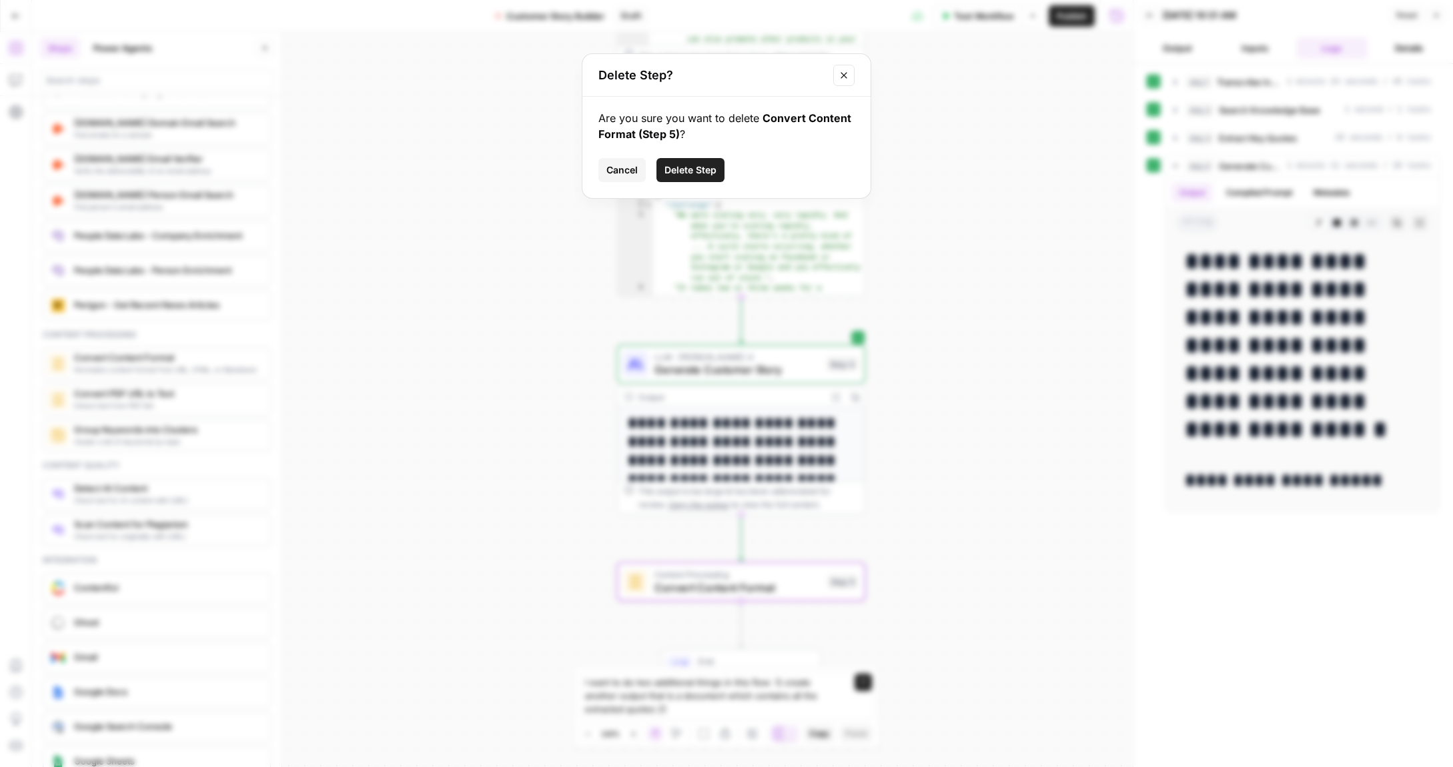
click at [689, 174] on span "Delete Step" at bounding box center [690, 169] width 52 height 13
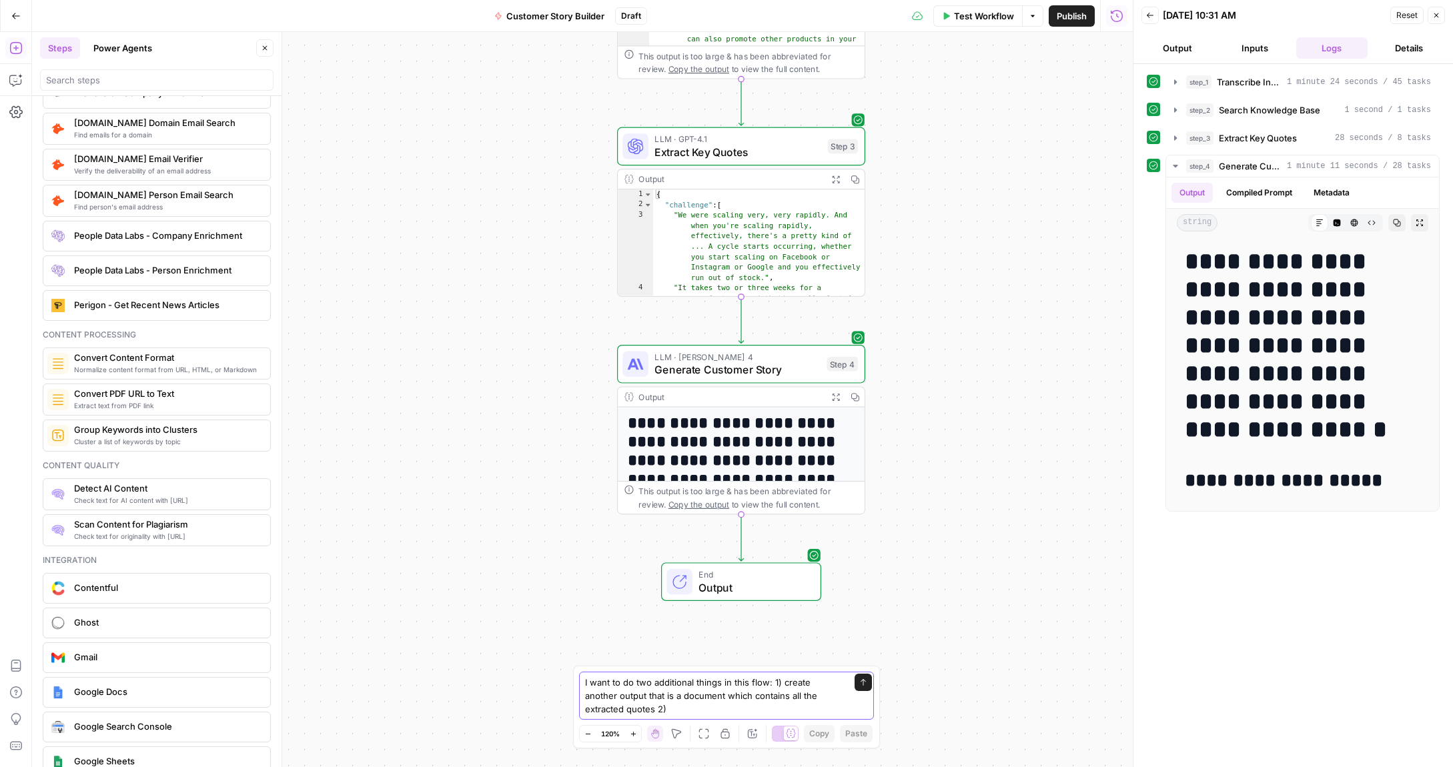
click at [646, 708] on textarea "I want to do two additional things in this flow: 1) create another output that …" at bounding box center [713, 696] width 256 height 40
type textarea "I want to do two additional things in this flow: 1) create another output that …"
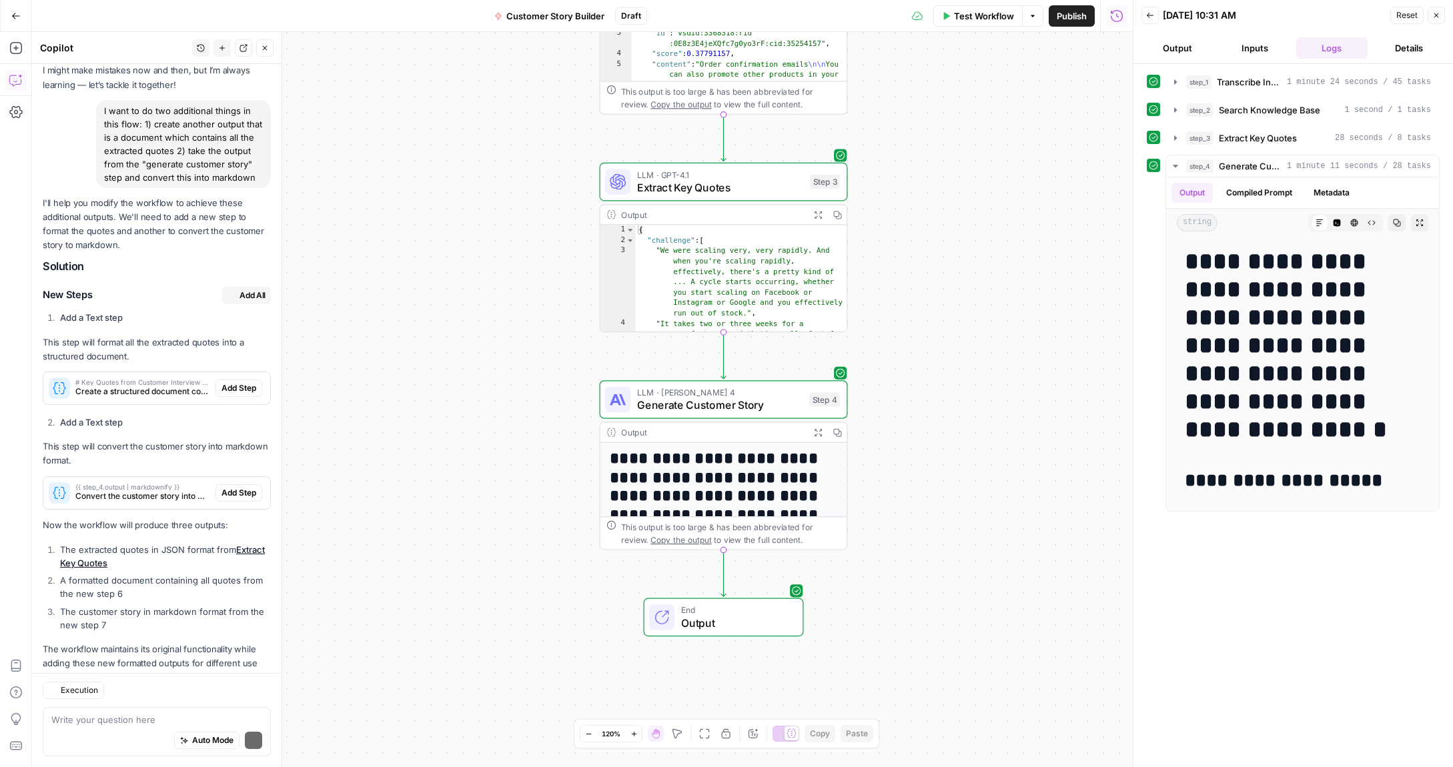
scroll to position [114, 0]
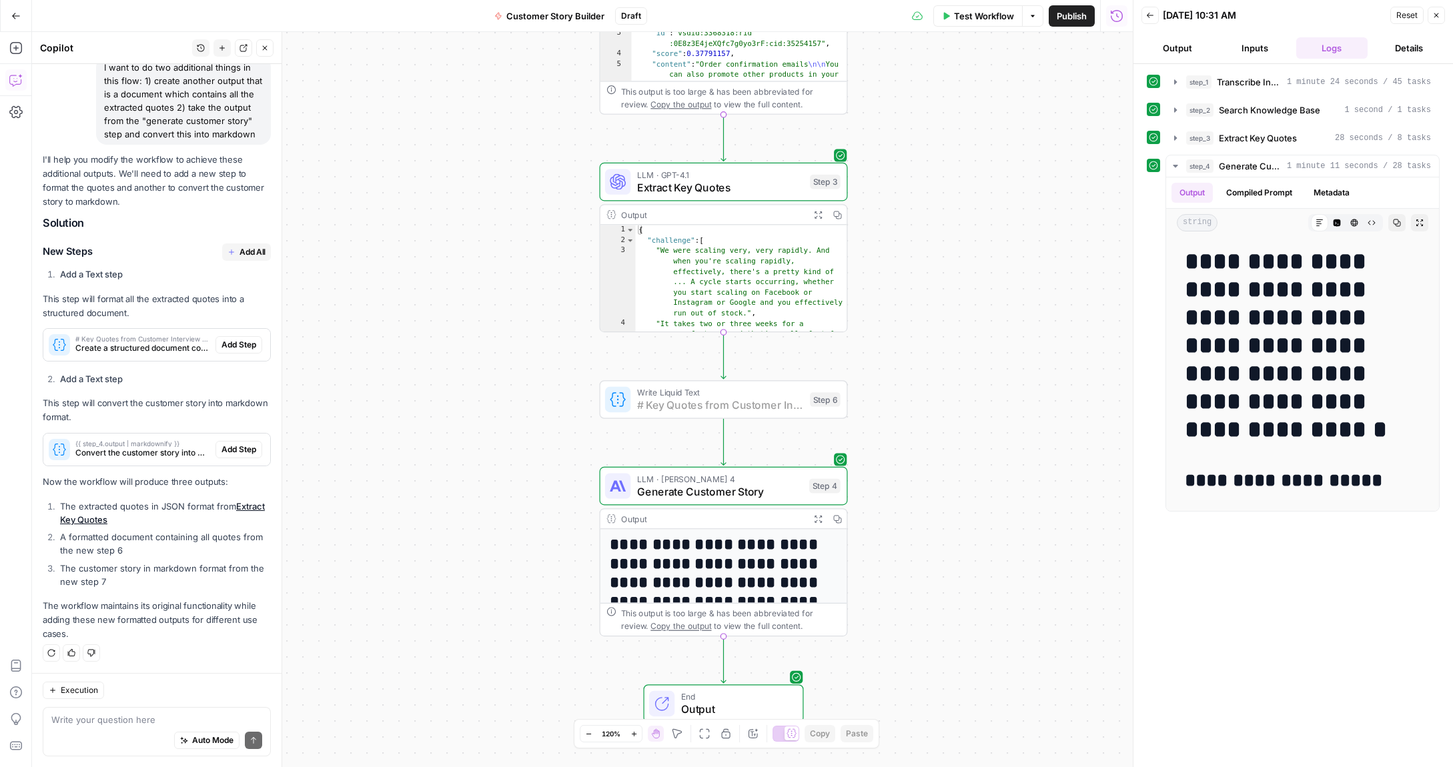
click at [234, 344] on span "Add Step" at bounding box center [238, 345] width 35 height 12
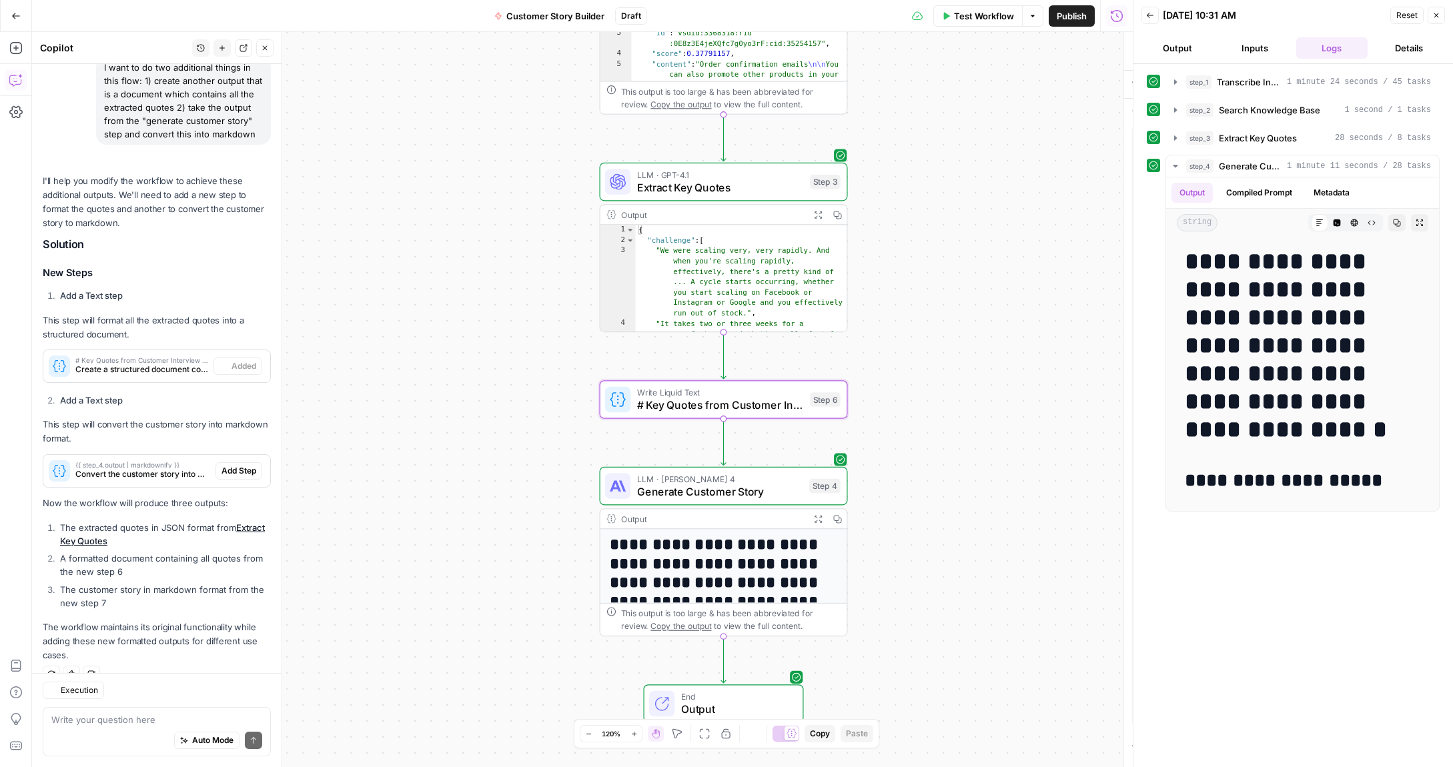
scroll to position [135, 0]
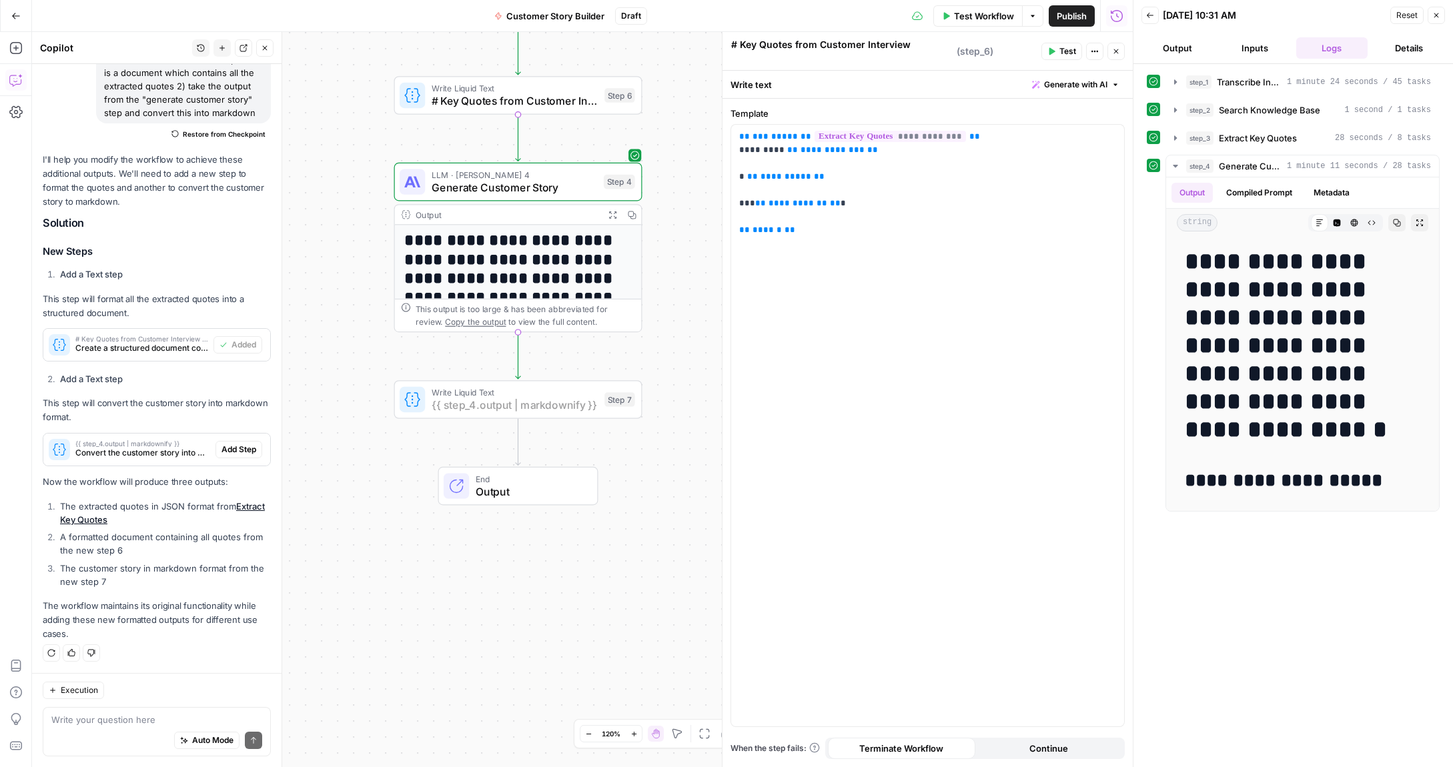
click at [241, 450] on span "Add Step" at bounding box center [238, 450] width 35 height 12
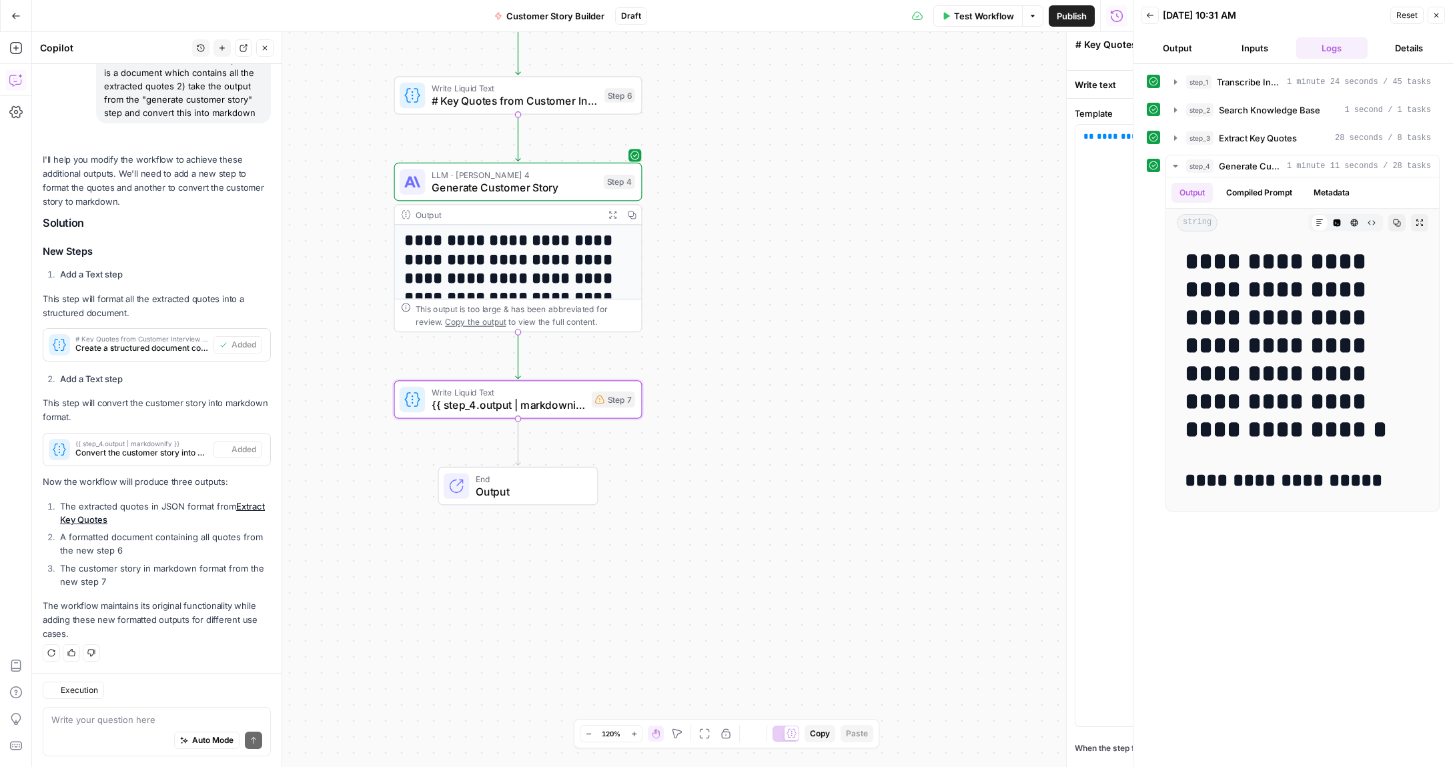
type textarea "{{ step_4.output | markdownify }}"
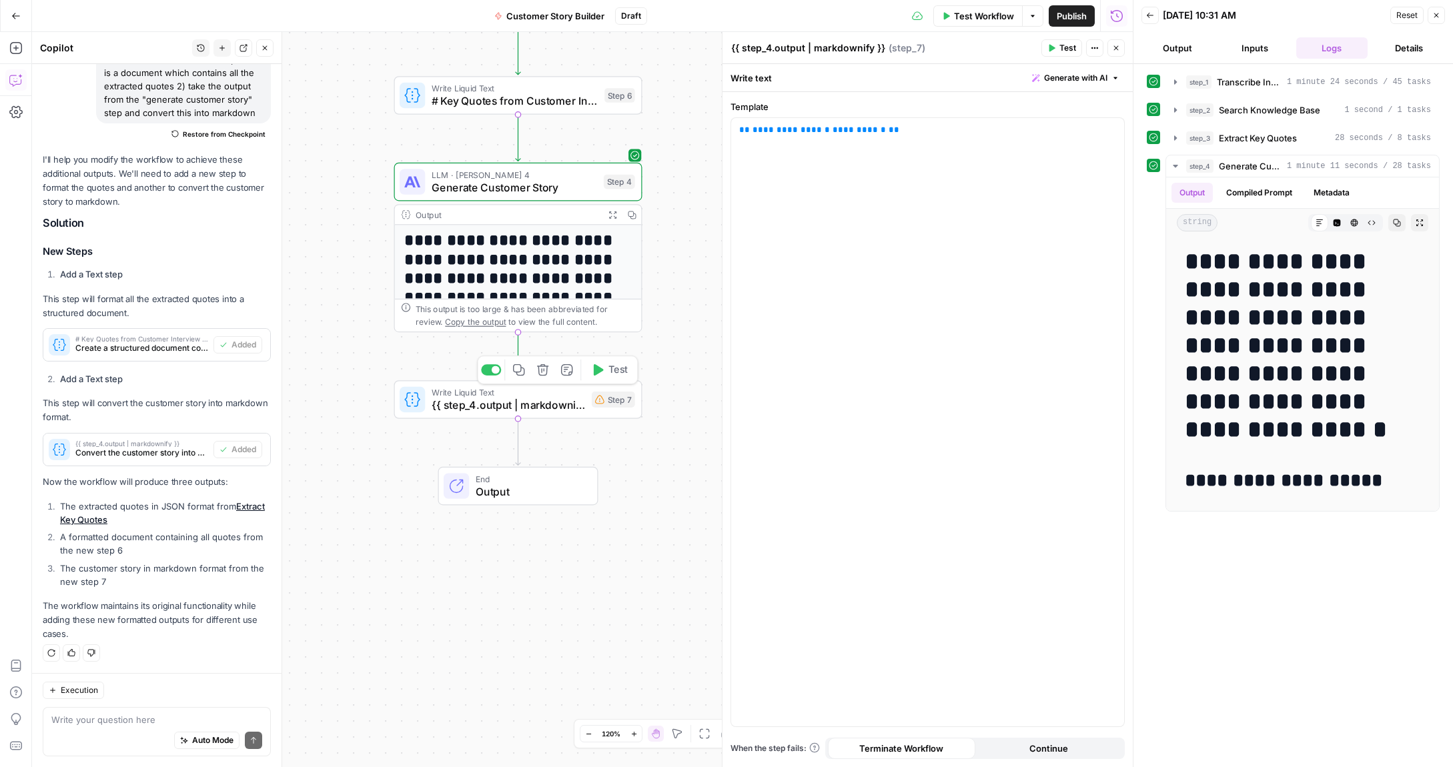
click at [578, 412] on span "{{ step_4.output | markdownify }}" at bounding box center [508, 405] width 153 height 16
click at [1174, 163] on icon "button" at bounding box center [1175, 166] width 11 height 11
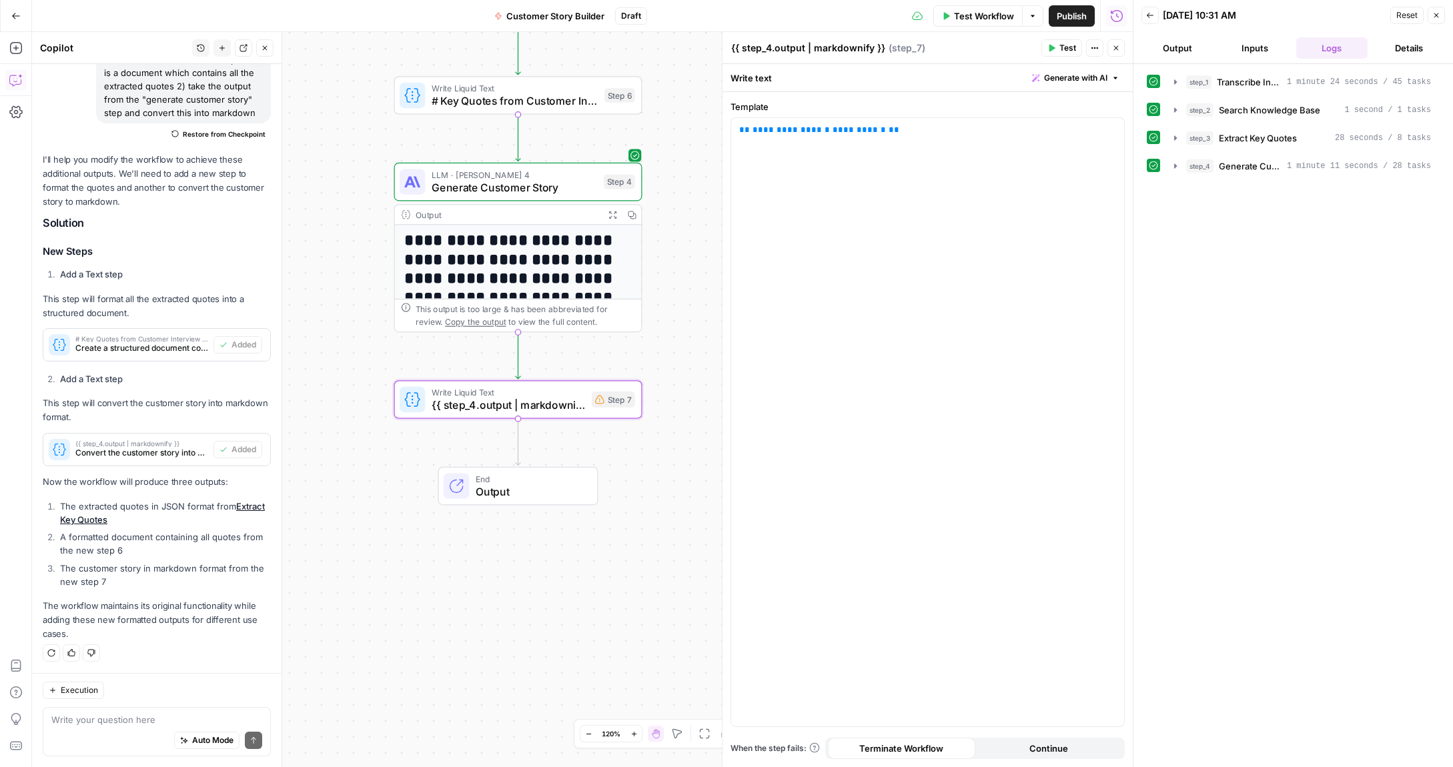
click at [1068, 48] on span "Test" at bounding box center [1067, 48] width 17 height 12
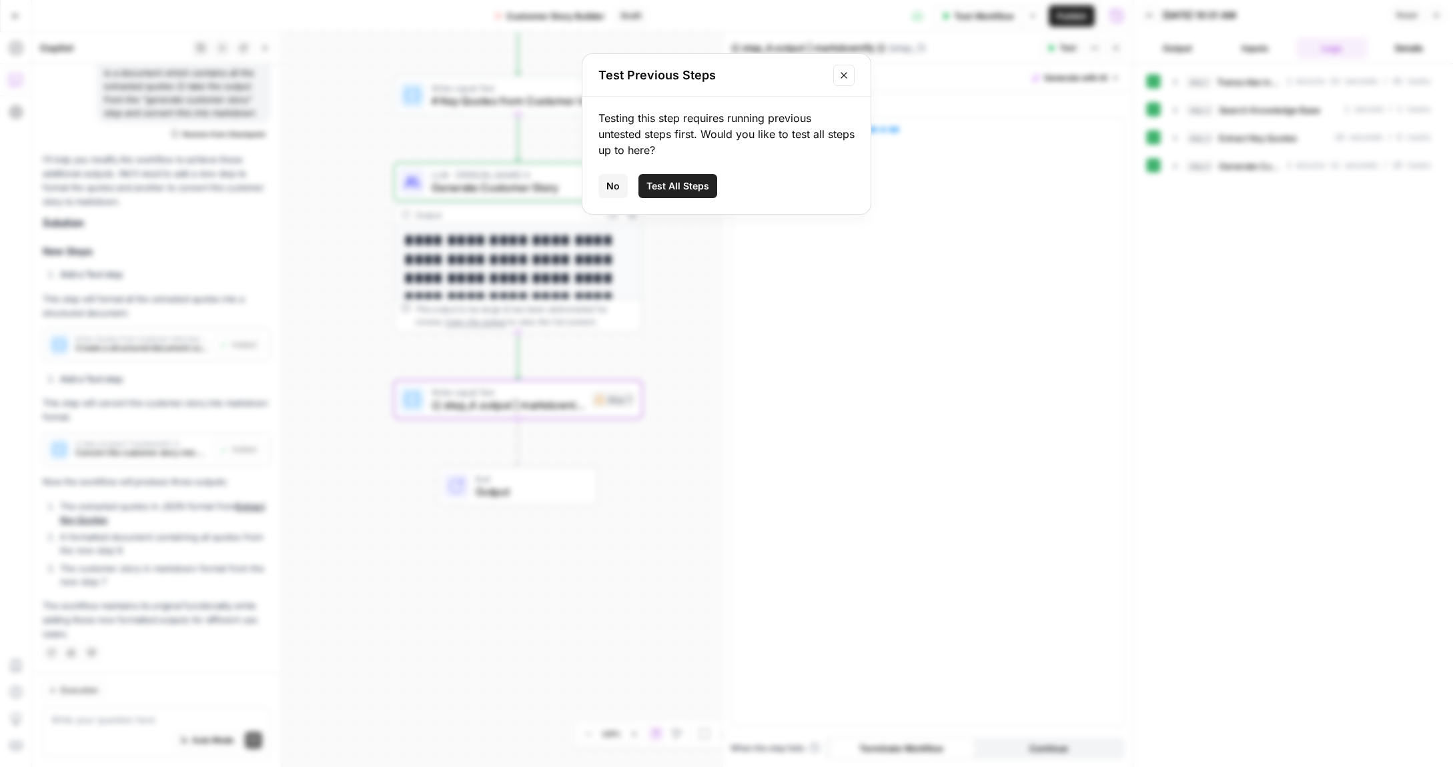
click at [689, 187] on span "Test All Steps" at bounding box center [677, 185] width 63 height 13
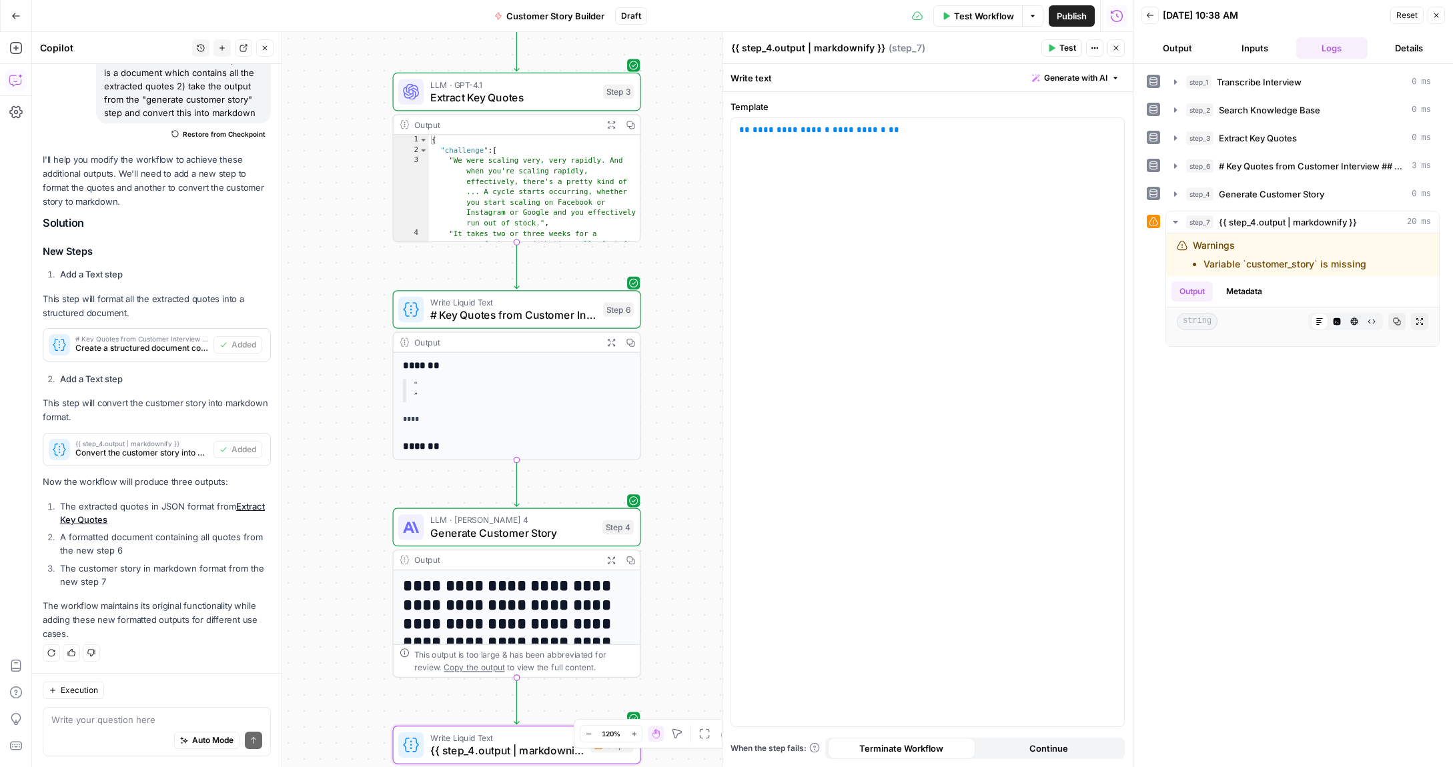
drag, startPoint x: 364, startPoint y: 193, endPoint x: 363, endPoint y: 406, distance: 213.5
click at [363, 406] on div "**********" at bounding box center [582, 399] width 1101 height 735
click at [1177, 221] on icon "button" at bounding box center [1175, 222] width 11 height 11
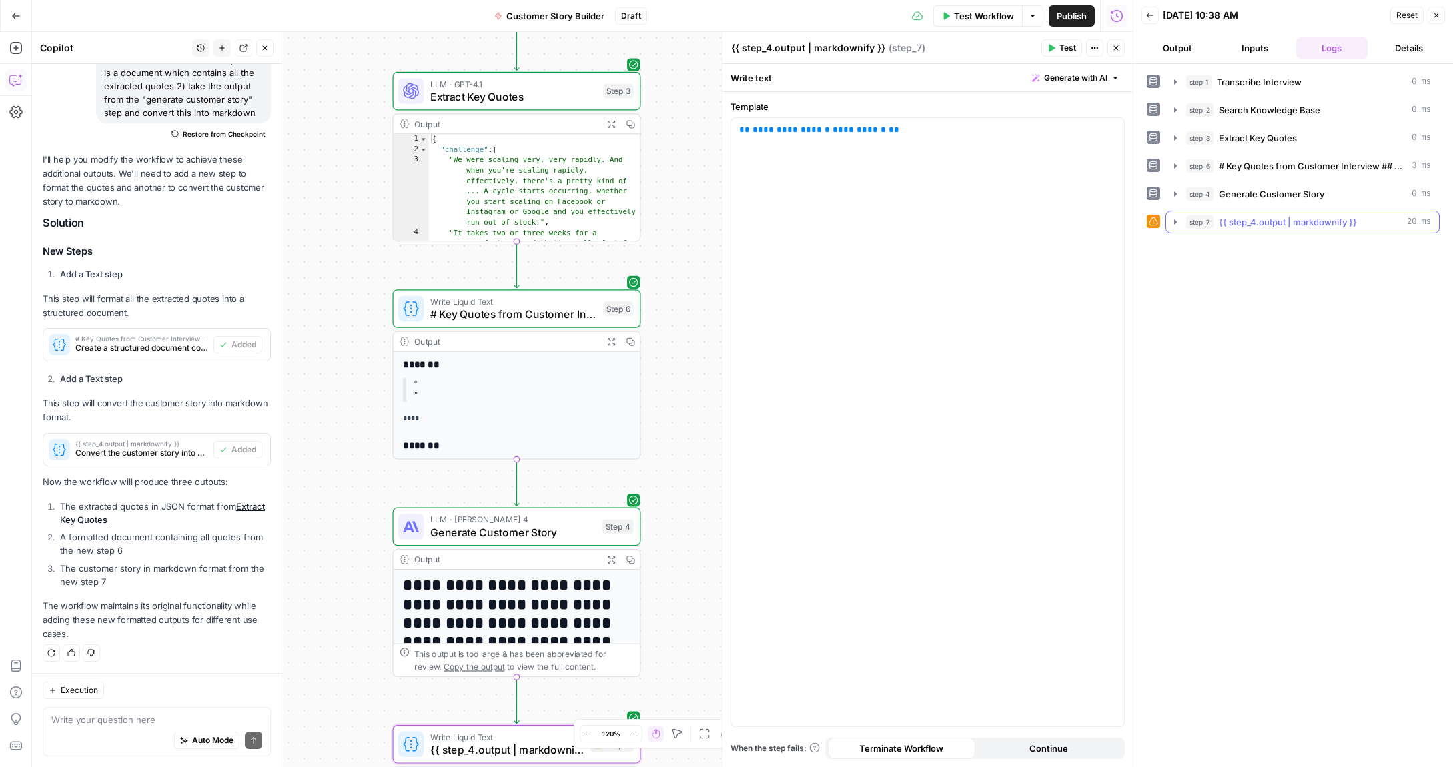
click at [1176, 225] on icon "button" at bounding box center [1175, 222] width 11 height 11
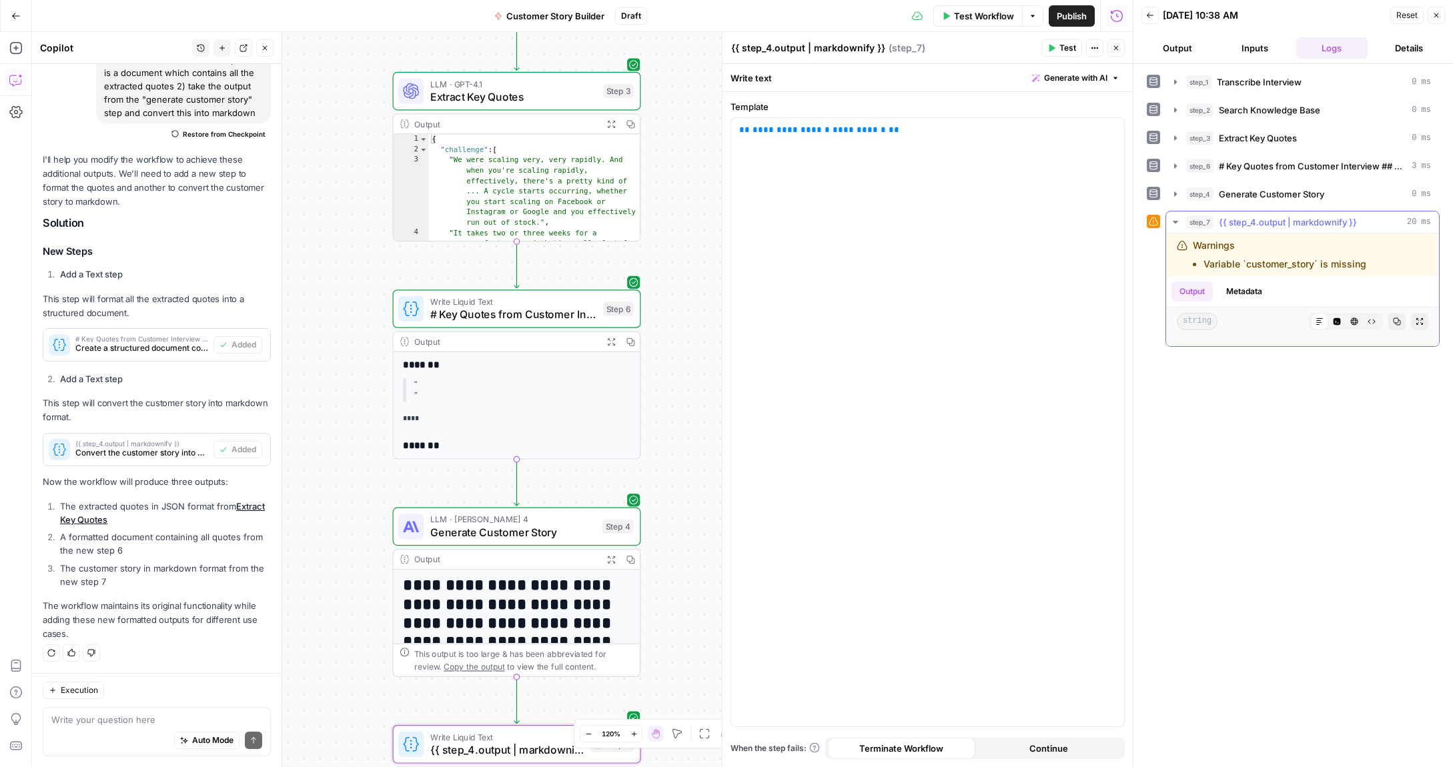
click at [1238, 275] on div "Warnings Variable `customer_story` is missing" at bounding box center [1302, 254] width 273 height 43
click at [1238, 266] on li "Variable `customer_story` is missing" at bounding box center [1284, 264] width 163 height 13
click at [1248, 293] on button "Metadata" at bounding box center [1244, 292] width 52 height 20
click at [1212, 294] on button "Output" at bounding box center [1191, 292] width 41 height 20
click at [1175, 221] on icon "button" at bounding box center [1175, 222] width 5 height 3
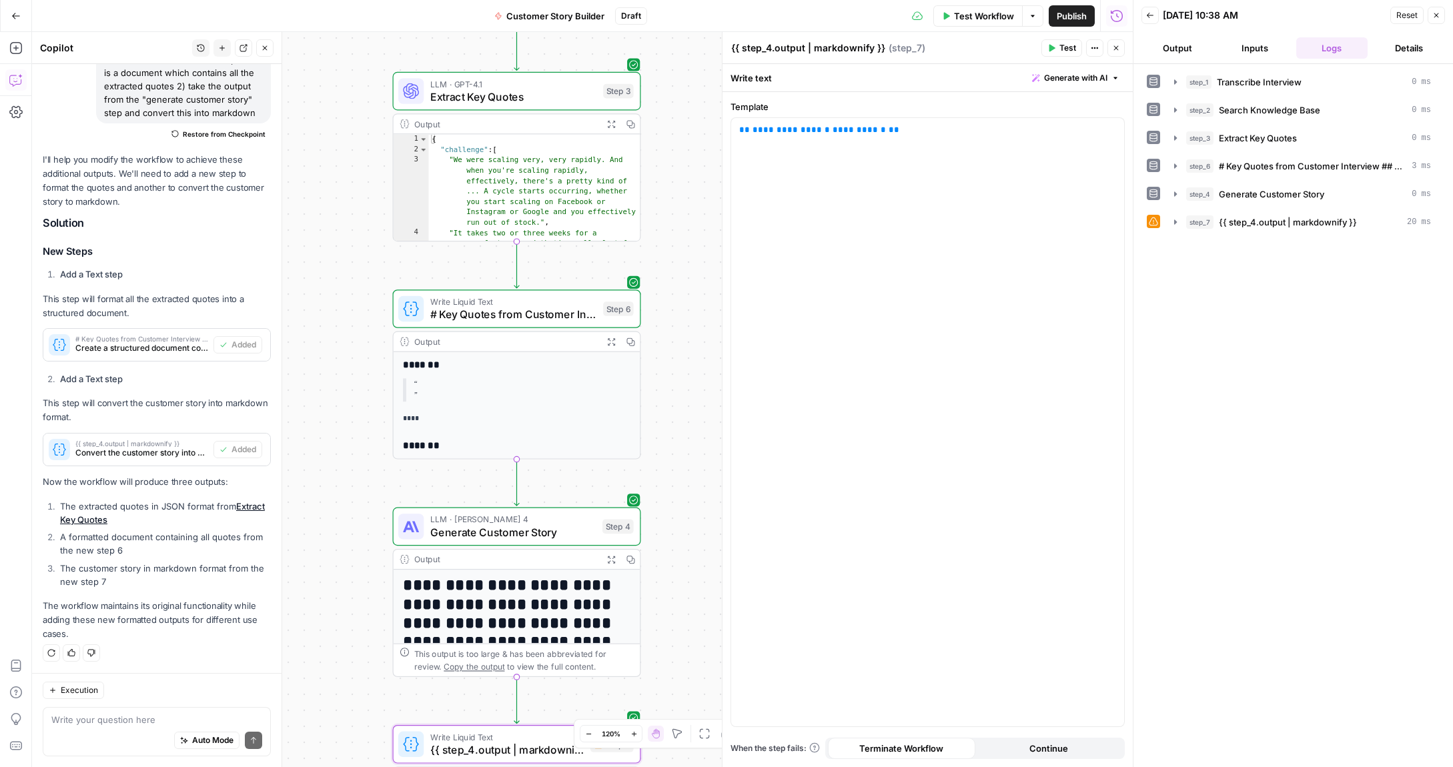
drag, startPoint x: 1112, startPoint y: 46, endPoint x: 1292, endPoint y: 49, distance: 180.2
click at [1112, 46] on icon "button" at bounding box center [1116, 48] width 8 height 8
click at [1211, 47] on button "Output" at bounding box center [1177, 47] width 72 height 21
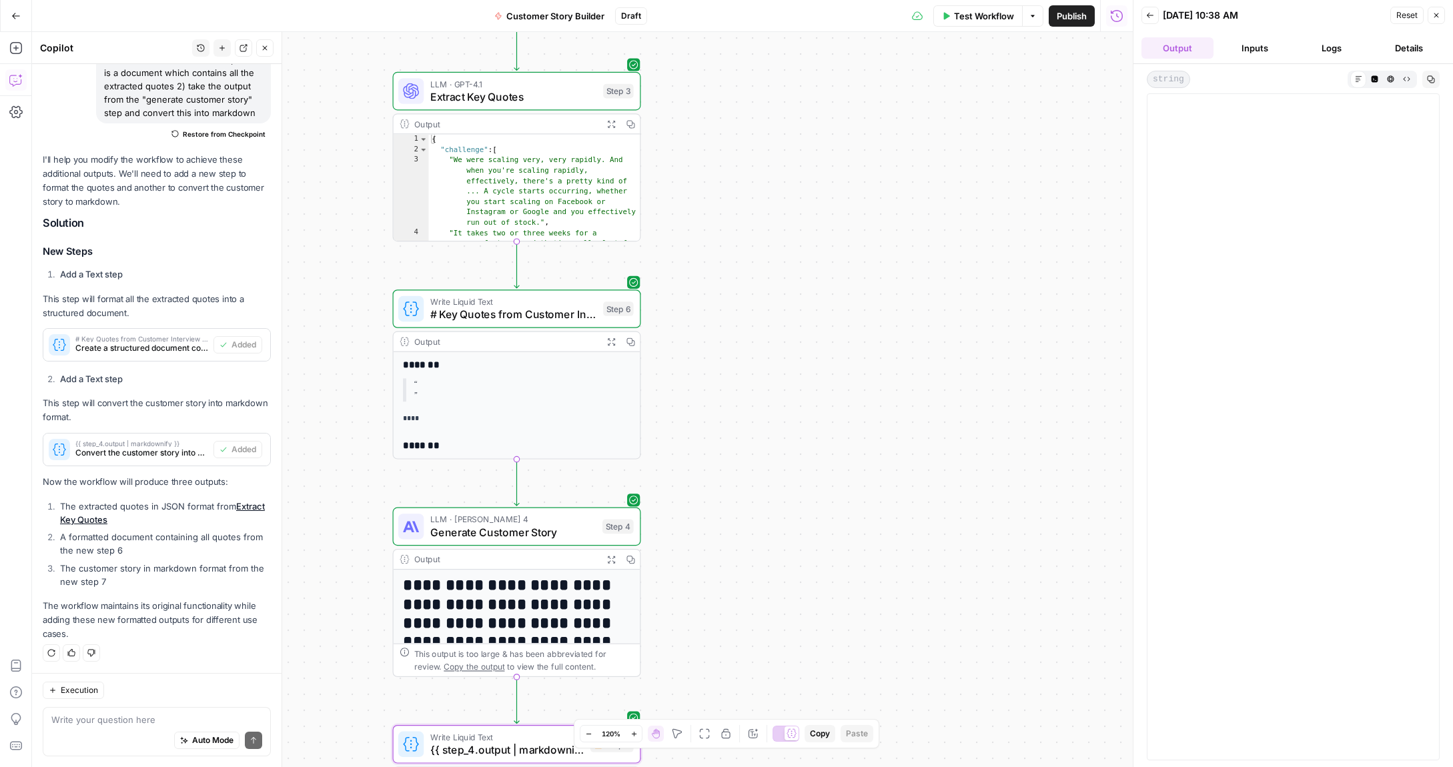
click at [1253, 47] on button "Inputs" at bounding box center [1255, 47] width 72 height 21
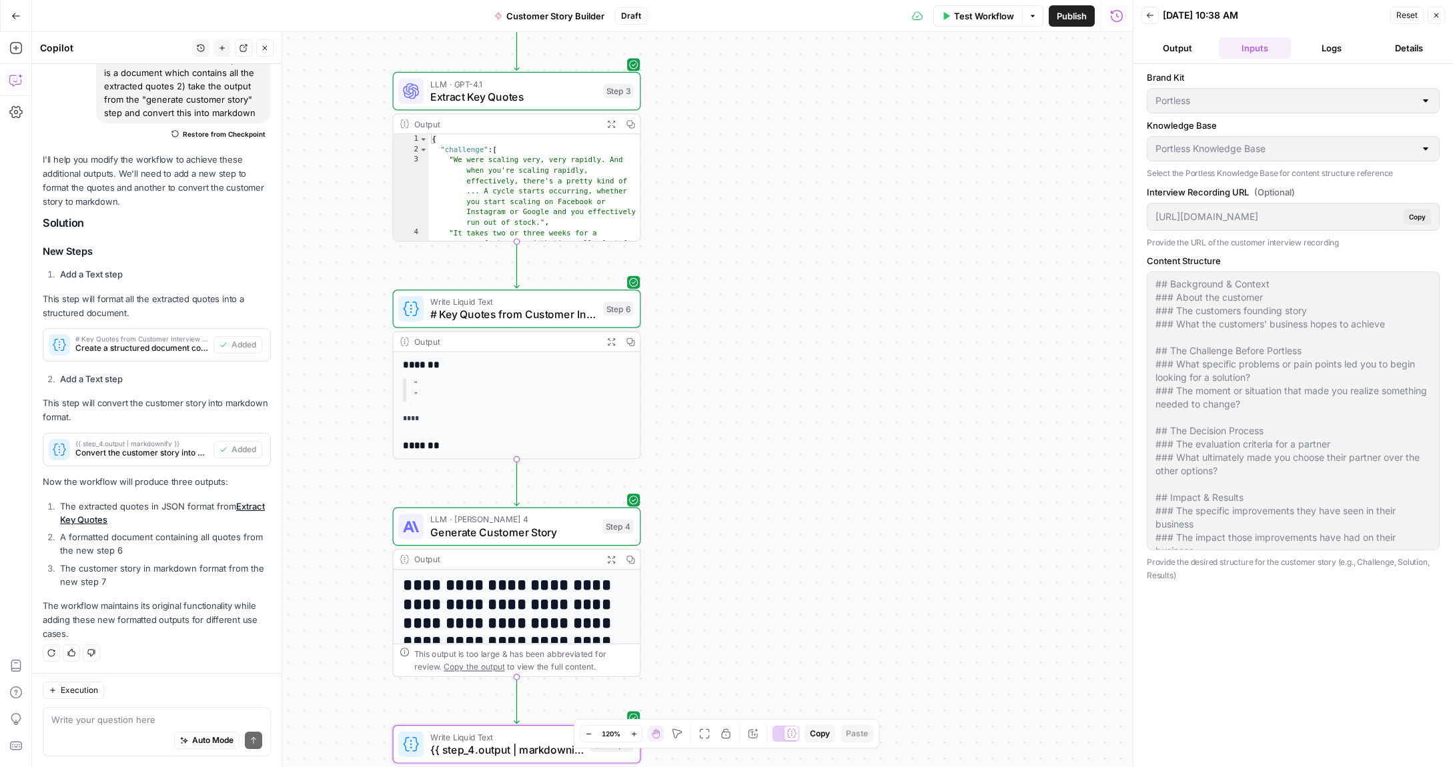
click at [1328, 50] on button "Logs" at bounding box center [1332, 47] width 72 height 21
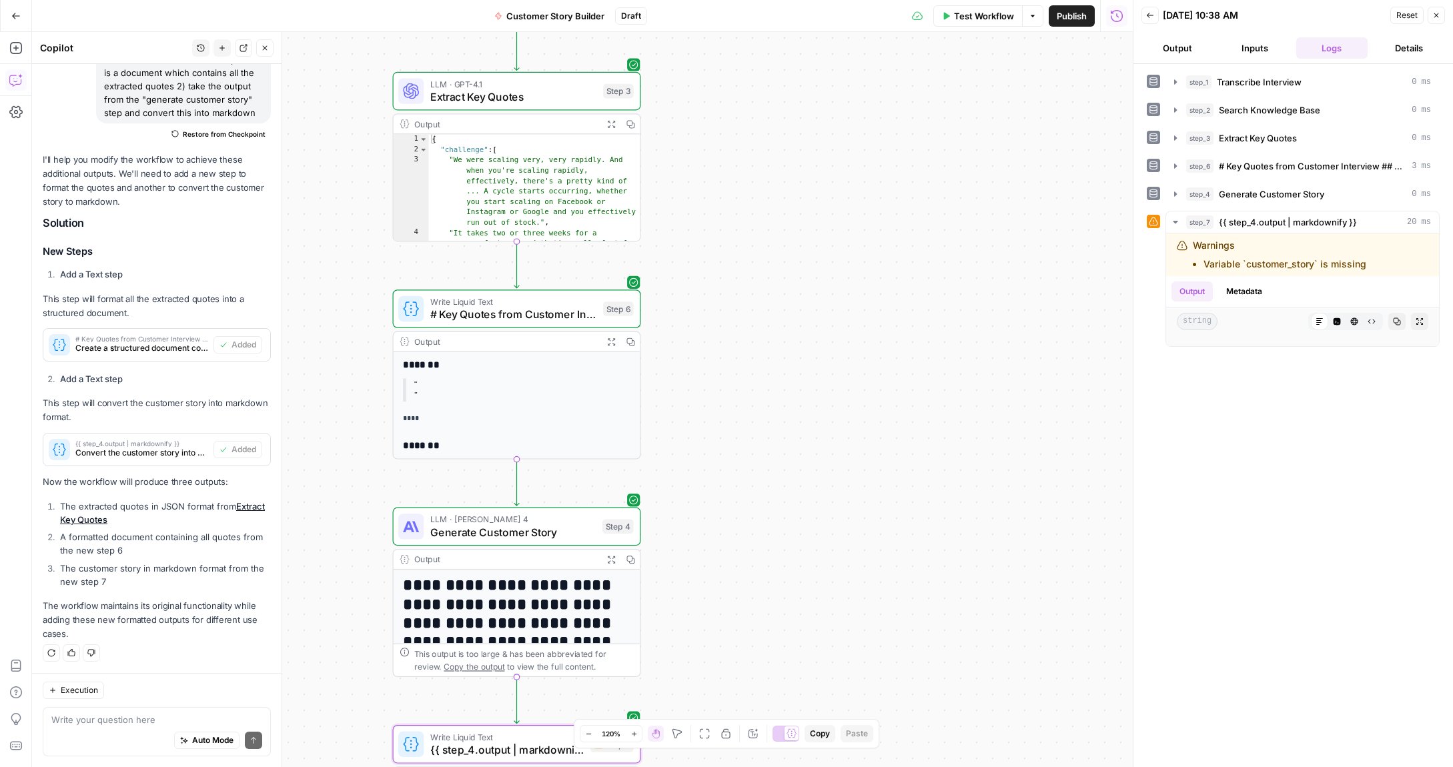
click at [1417, 47] on button "Details" at bounding box center [1409, 47] width 72 height 21
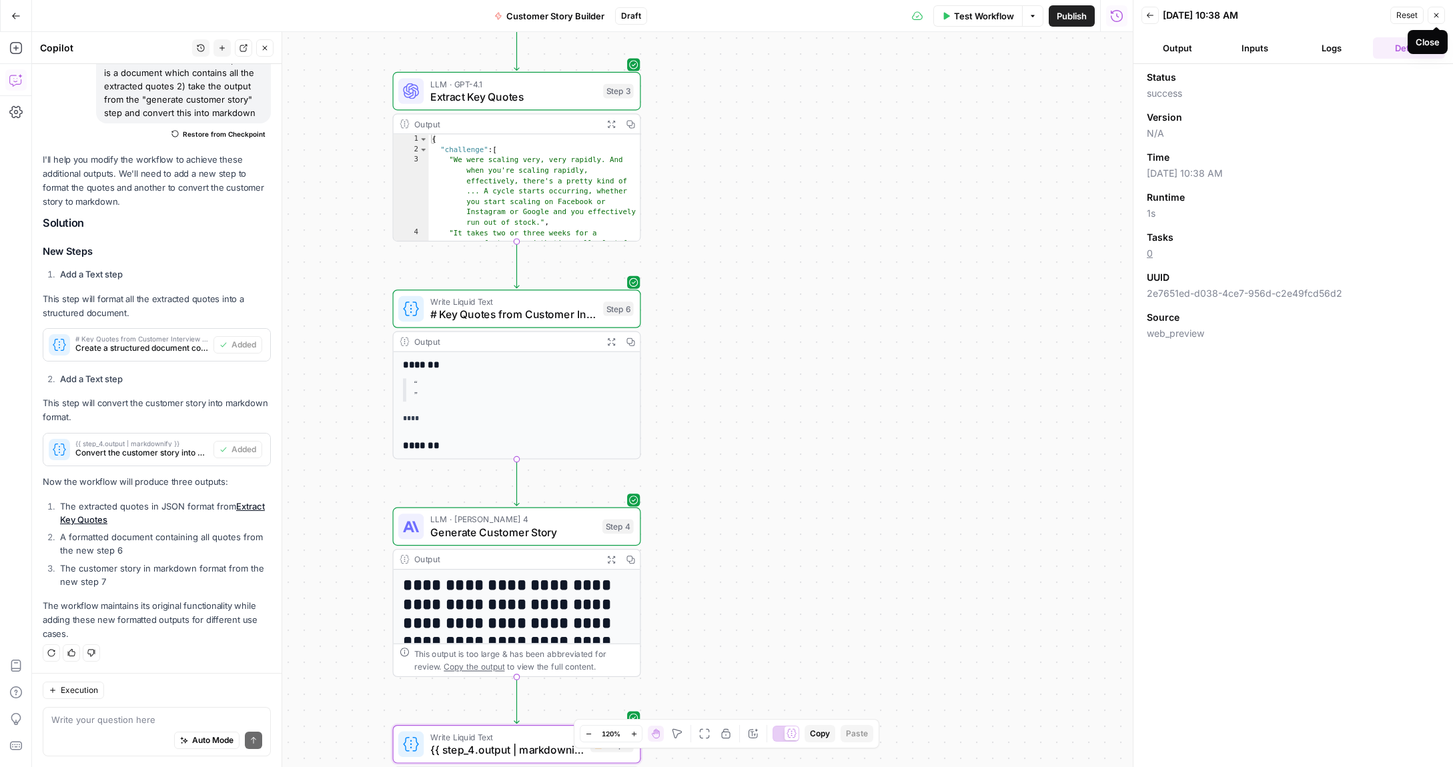
click at [1440, 17] on icon "button" at bounding box center [1436, 15] width 8 height 8
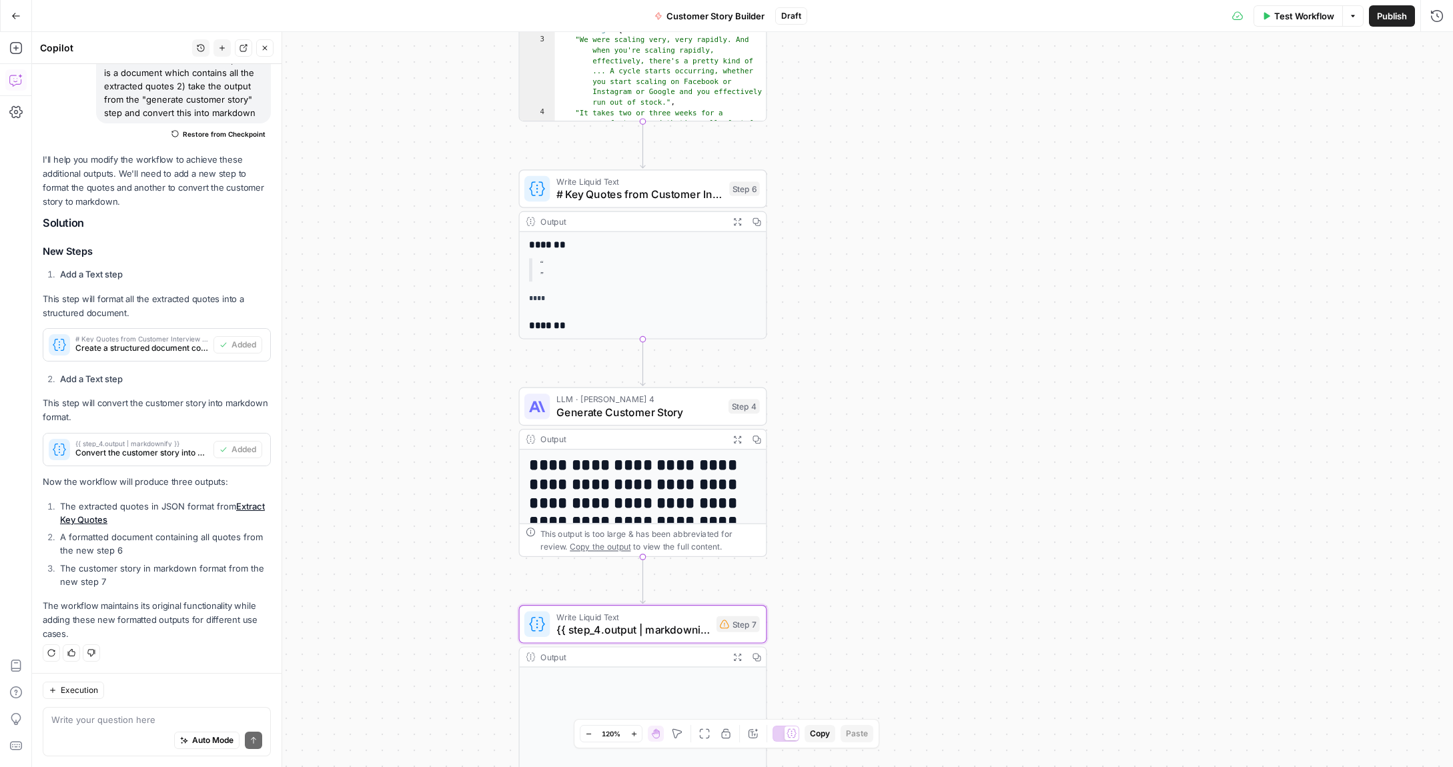
drag, startPoint x: 883, startPoint y: 365, endPoint x: 1009, endPoint y: 245, distance: 174.1
click at [1009, 245] on div "**********" at bounding box center [742, 399] width 1421 height 735
click at [656, 195] on span "# Key Quotes from Customer Interview ## Challenge & Pain Points {% for quote in…" at bounding box center [639, 194] width 167 height 16
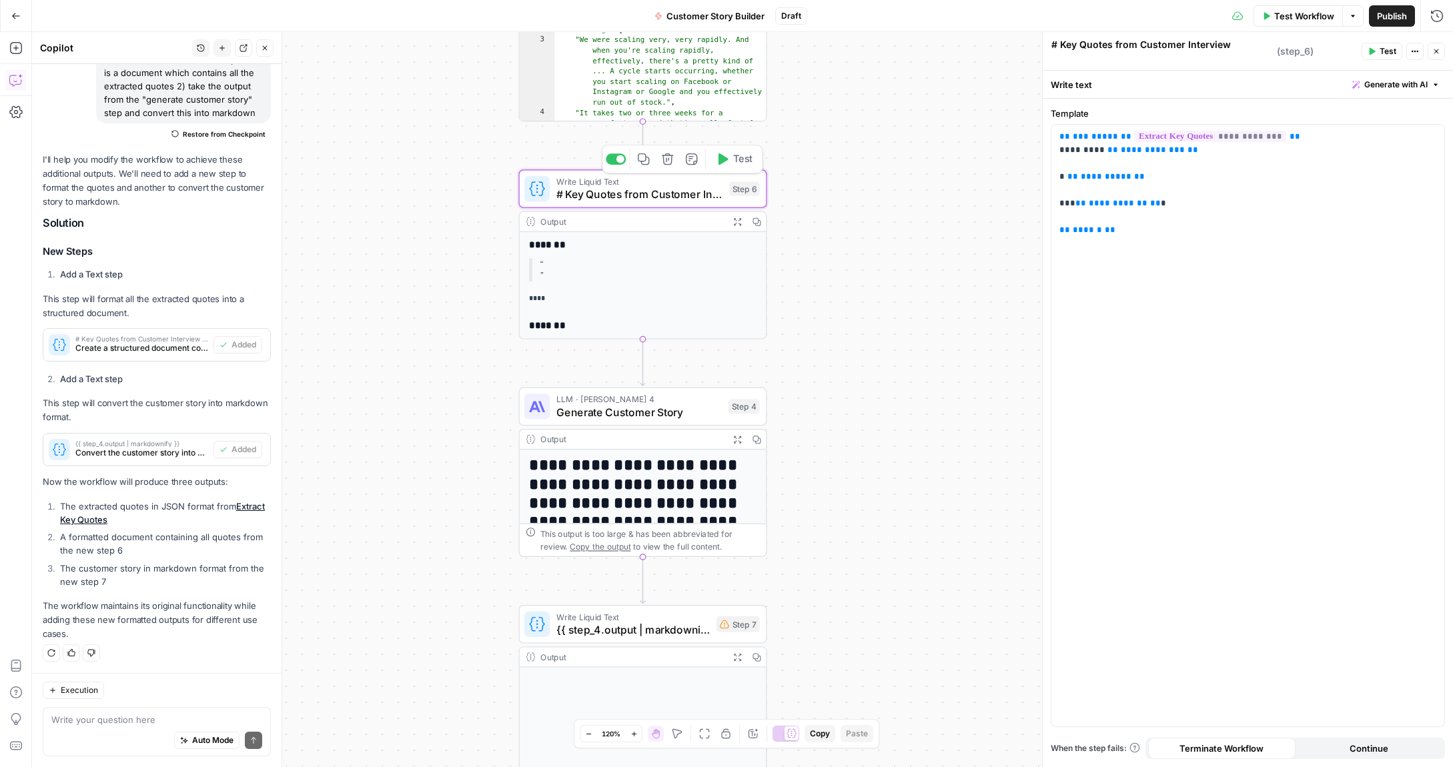
click at [671, 167] on button "Delete step" at bounding box center [667, 159] width 21 height 21
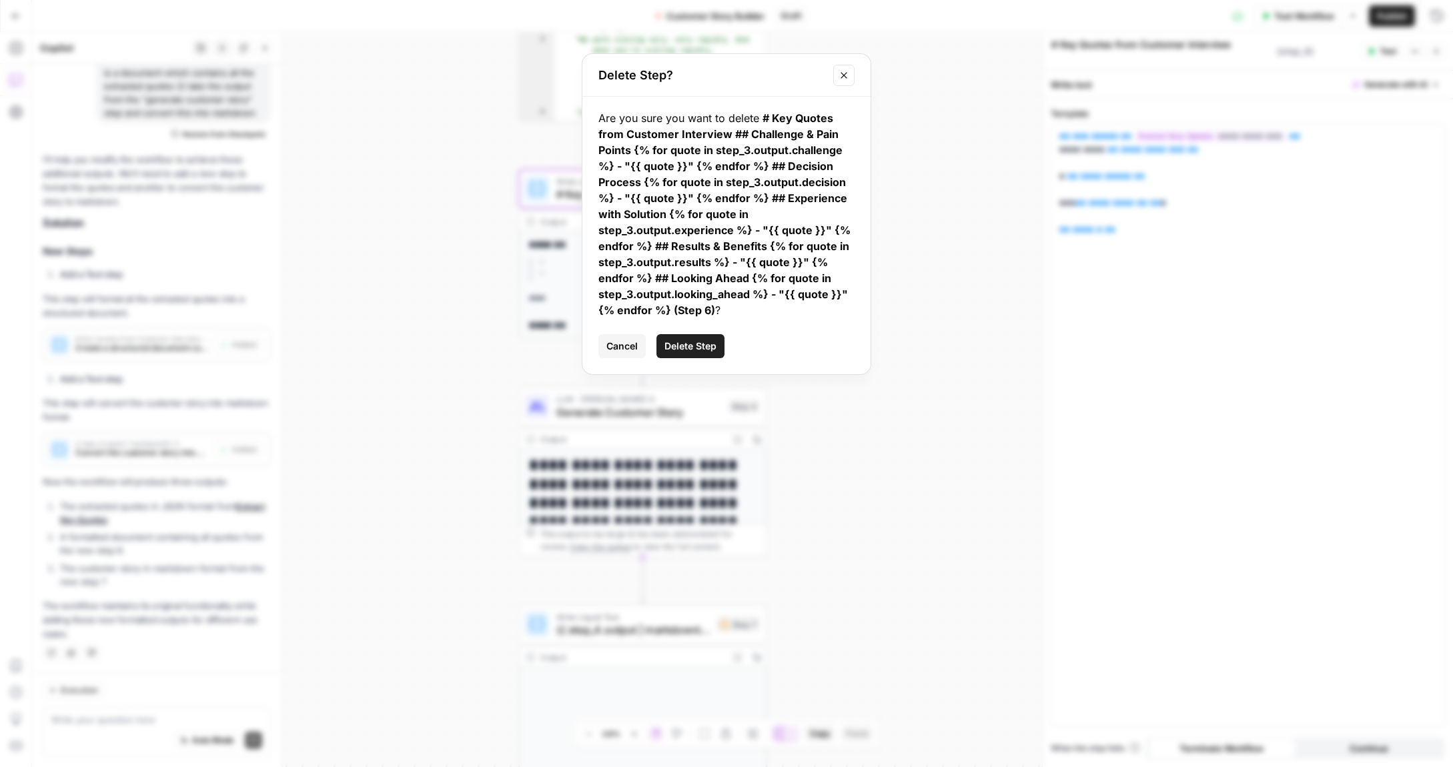
click at [690, 350] on span "Delete Step" at bounding box center [690, 346] width 52 height 13
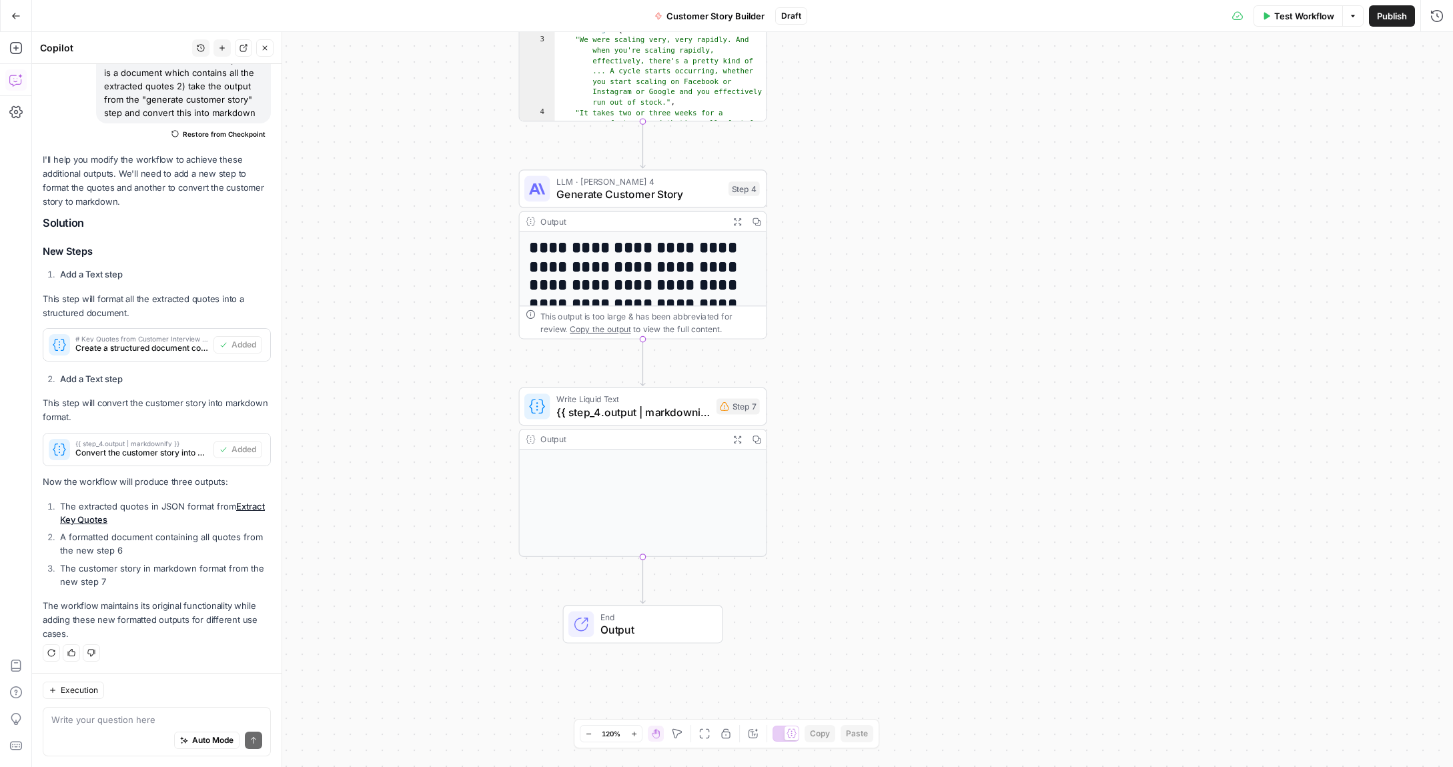
click at [670, 414] on span "{{ step_4.output | markdownify }}" at bounding box center [632, 412] width 153 height 16
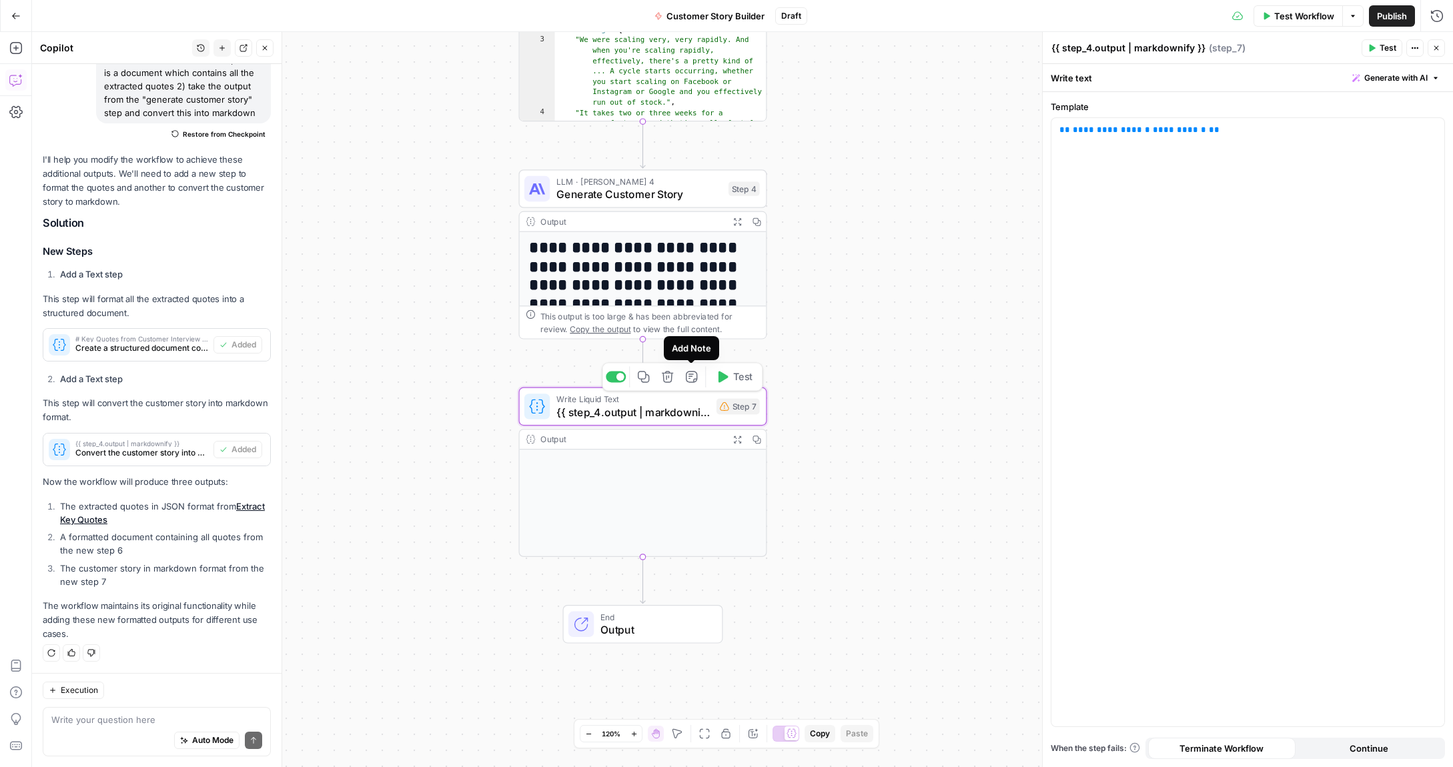
click at [664, 378] on icon "button" at bounding box center [667, 376] width 13 height 13
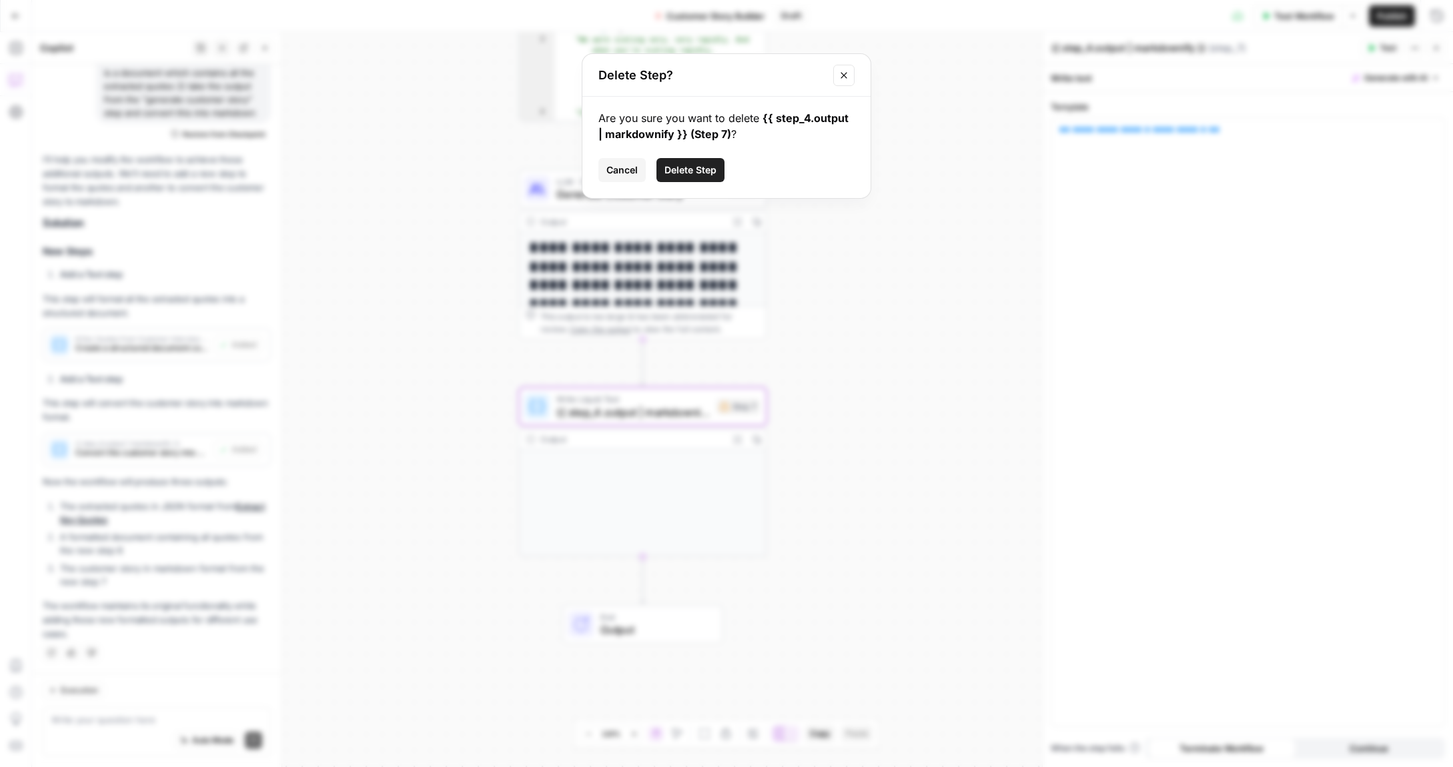
click at [694, 169] on span "Delete Step" at bounding box center [690, 169] width 52 height 13
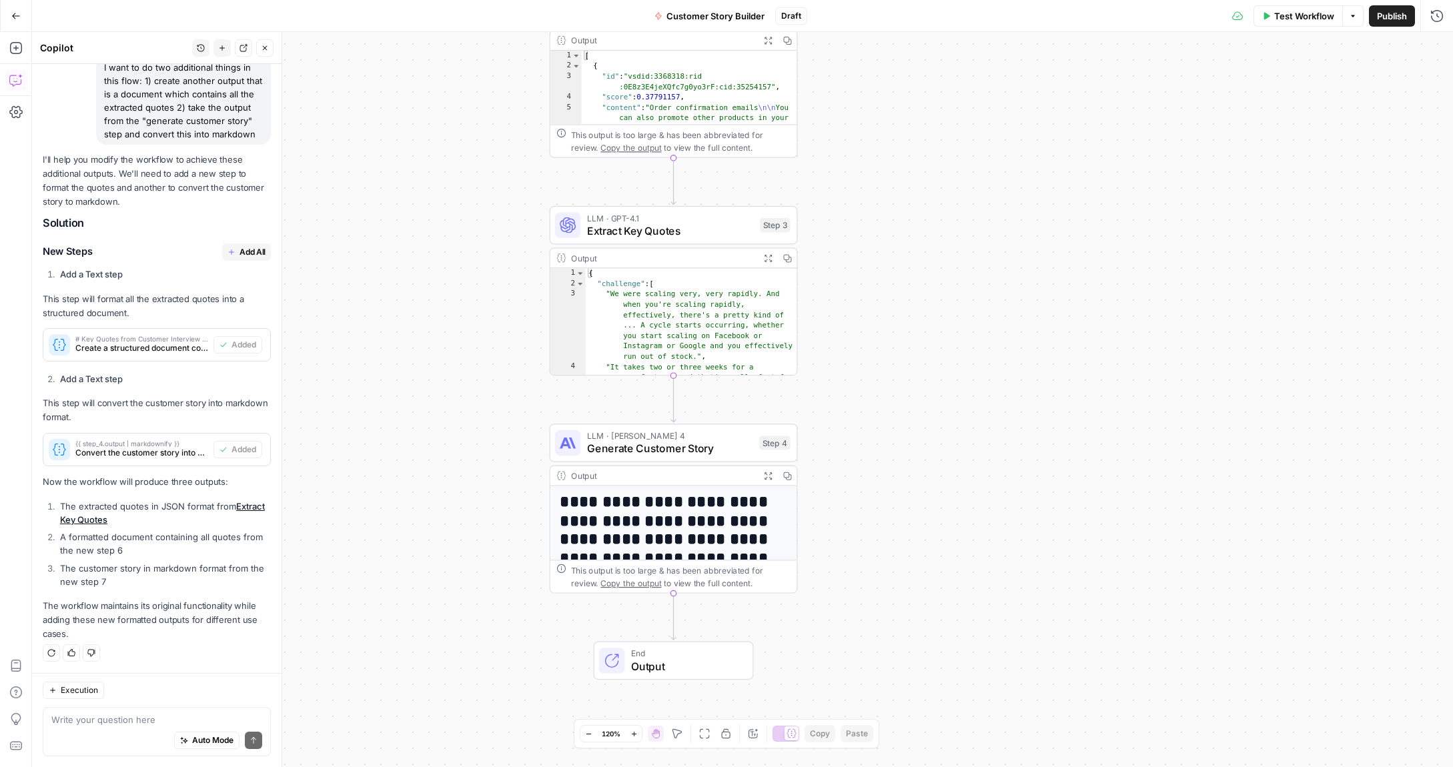
drag, startPoint x: 880, startPoint y: 306, endPoint x: 911, endPoint y: 556, distance: 252.0
click at [911, 556] on div "**********" at bounding box center [742, 399] width 1421 height 735
type textarea "**********"
click at [695, 296] on div "{ "challenge" : [ "We were scaling very, very rapidly. And when you're scaling …" at bounding box center [692, 385] width 212 height 233
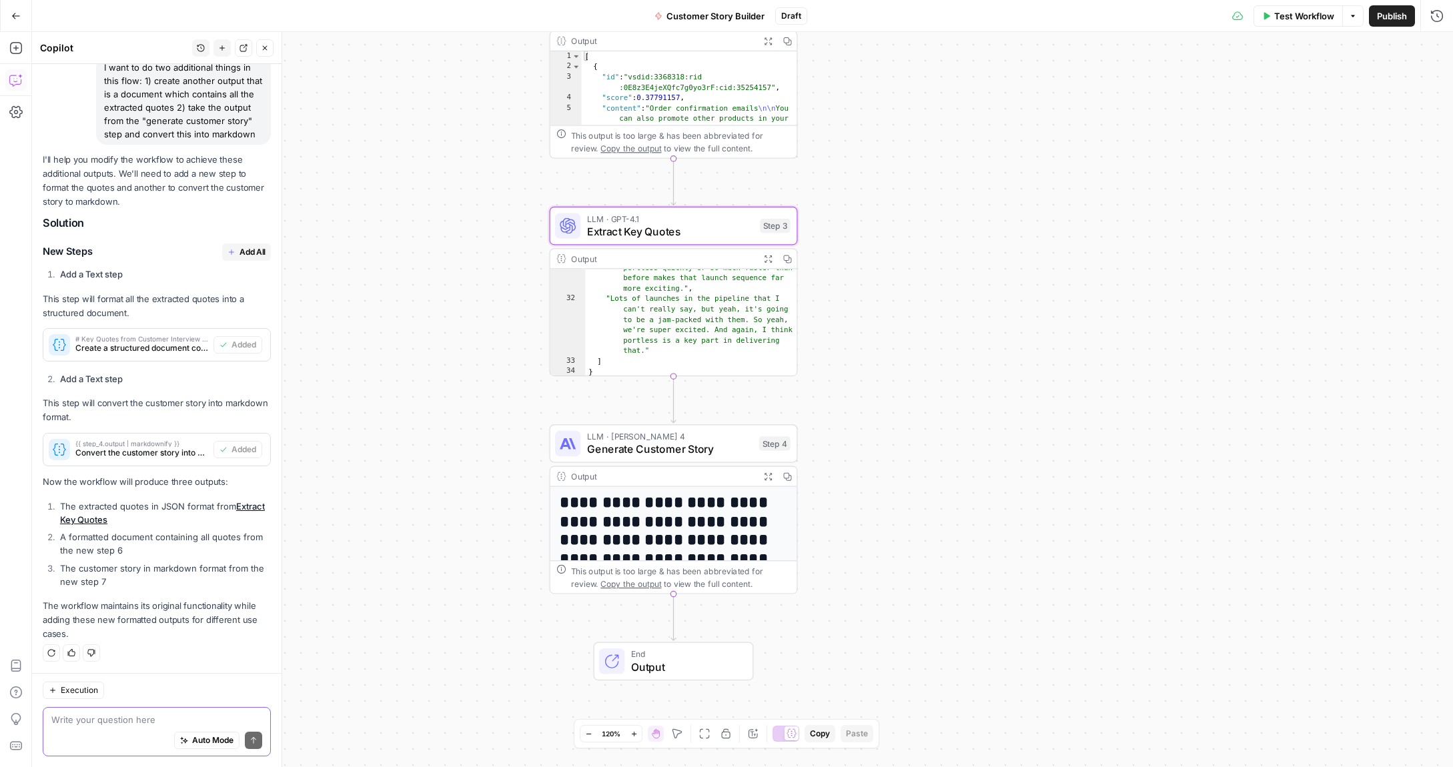
click at [109, 720] on textarea at bounding box center [156, 719] width 211 height 13
click at [674, 403] on icon "Edge from step_3 to step_4" at bounding box center [673, 399] width 5 height 47
click at [671, 401] on icon "Edge from step_3 to step_4" at bounding box center [673, 399] width 5 height 47
click at [263, 51] on icon "button" at bounding box center [265, 48] width 8 height 8
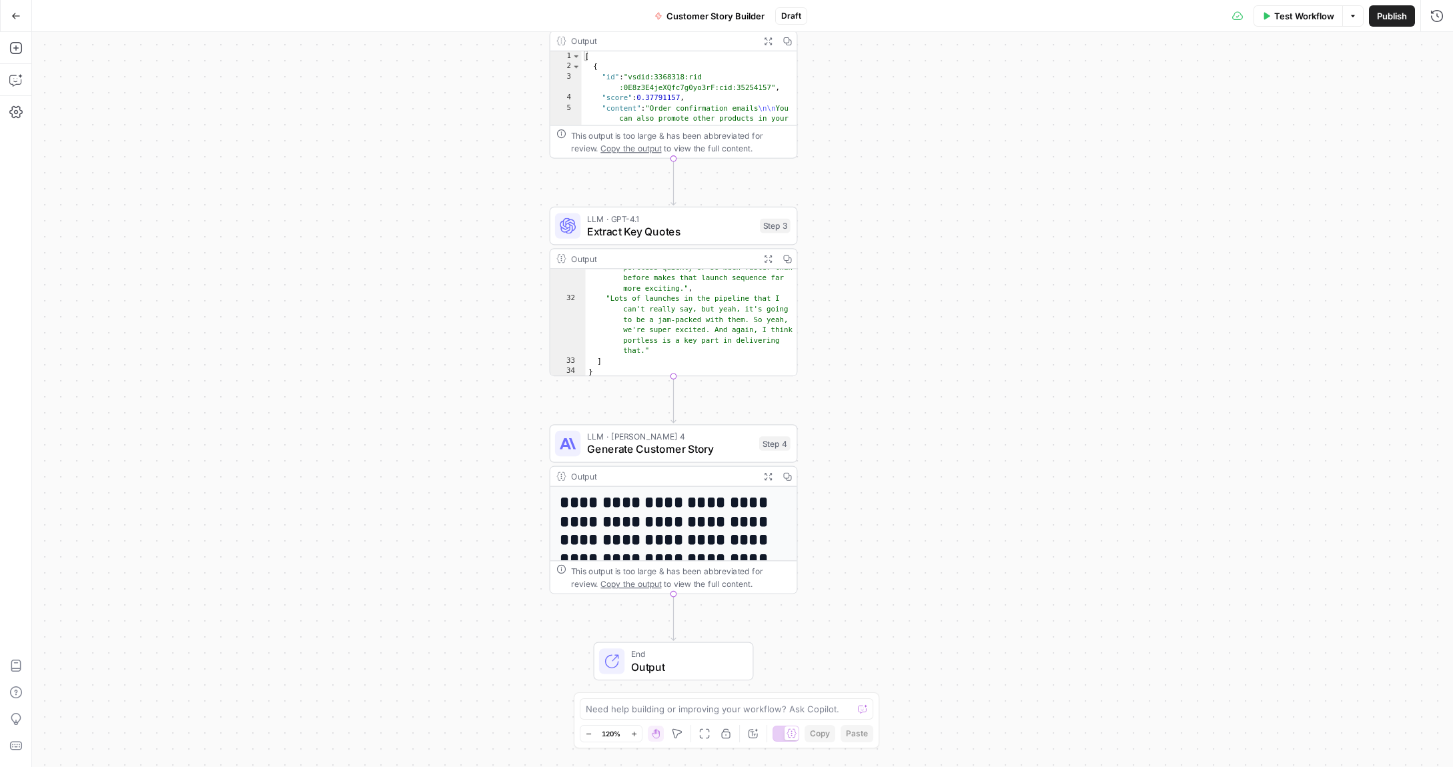
drag, startPoint x: 29, startPoint y: 53, endPoint x: 22, endPoint y: 53, distance: 6.7
click at [25, 53] on div "Add Steps Copilot Settings AirOps Academy Help Give Feedback Shortcuts" at bounding box center [16, 399] width 32 height 735
click at [19, 53] on icon "button" at bounding box center [15, 48] width 12 height 12
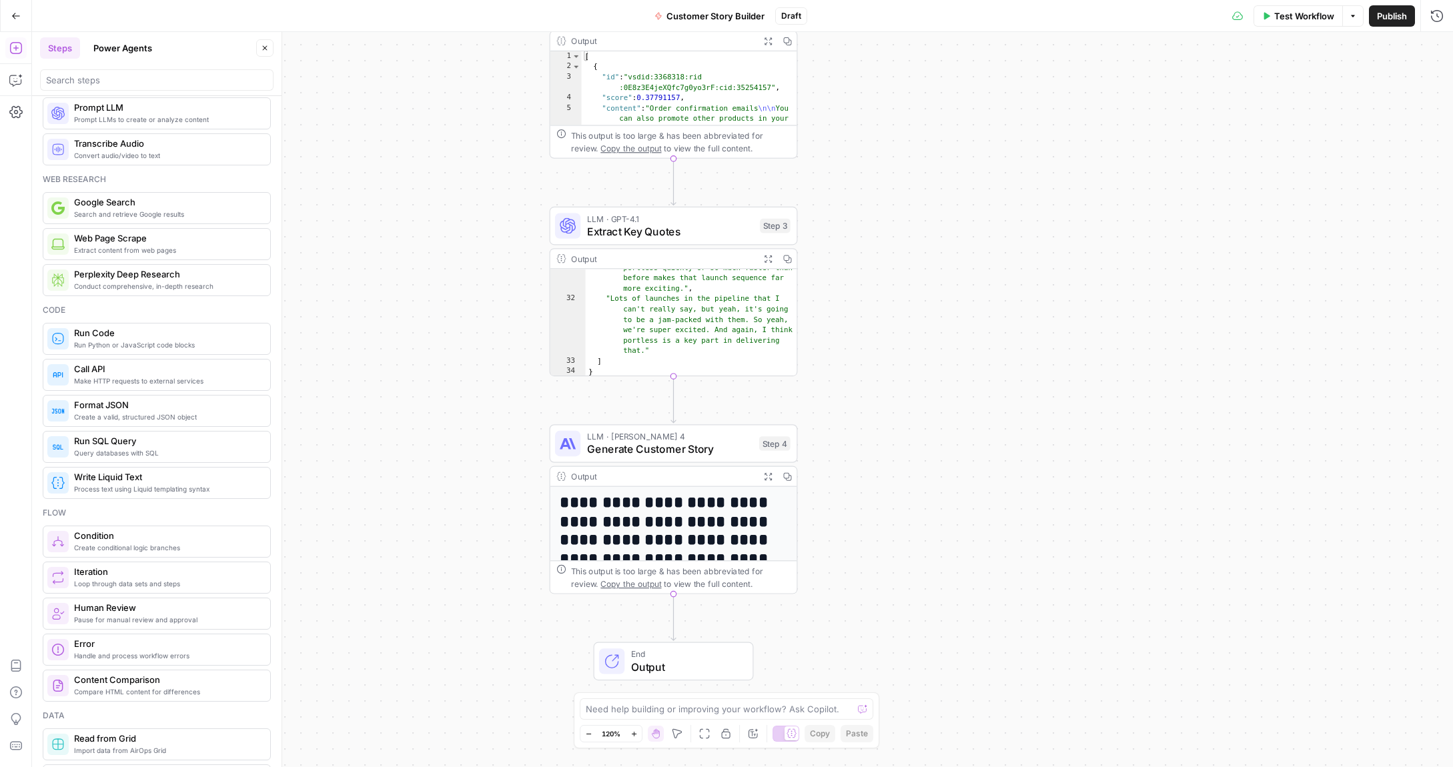
scroll to position [31, 0]
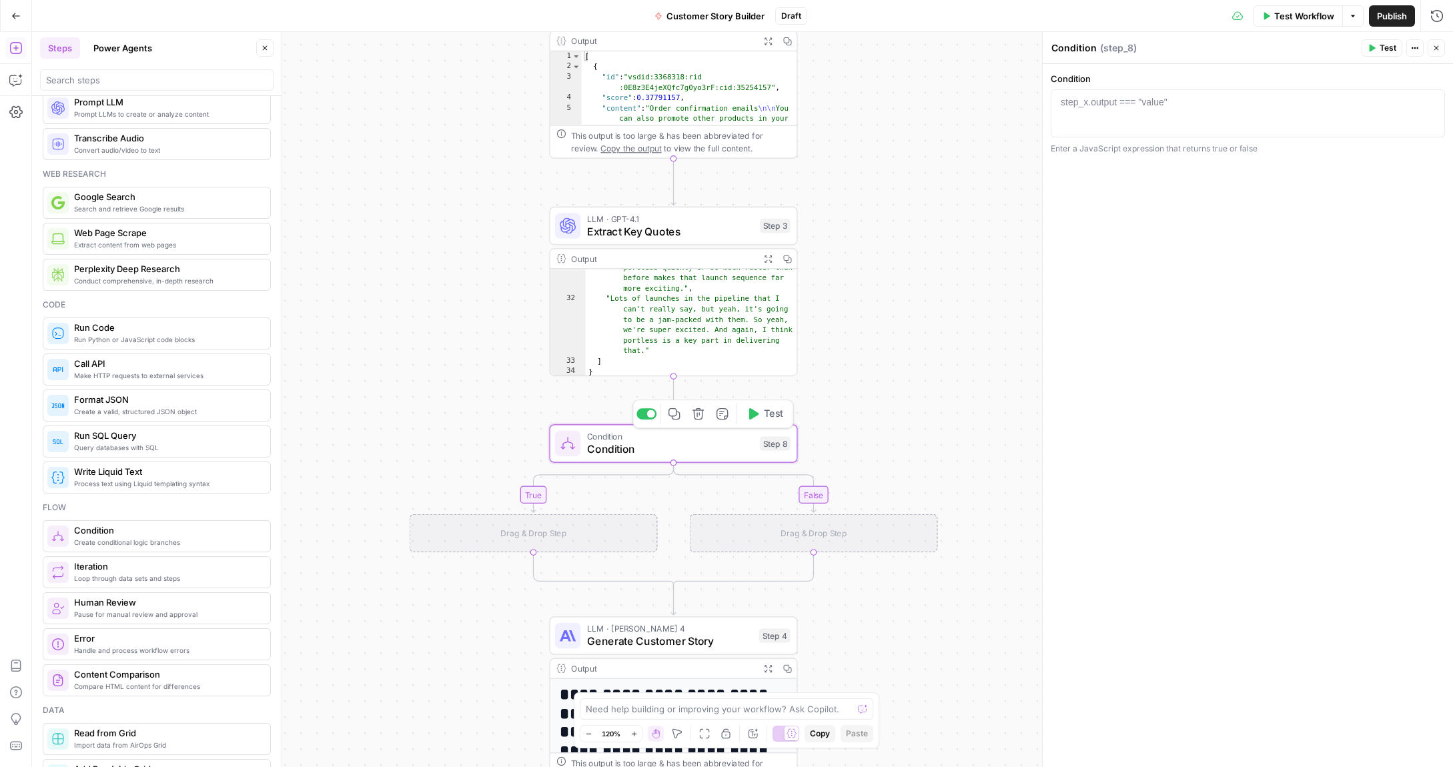
click at [657, 453] on span "Condition" at bounding box center [670, 449] width 167 height 16
click at [696, 418] on icon "button" at bounding box center [698, 414] width 13 height 13
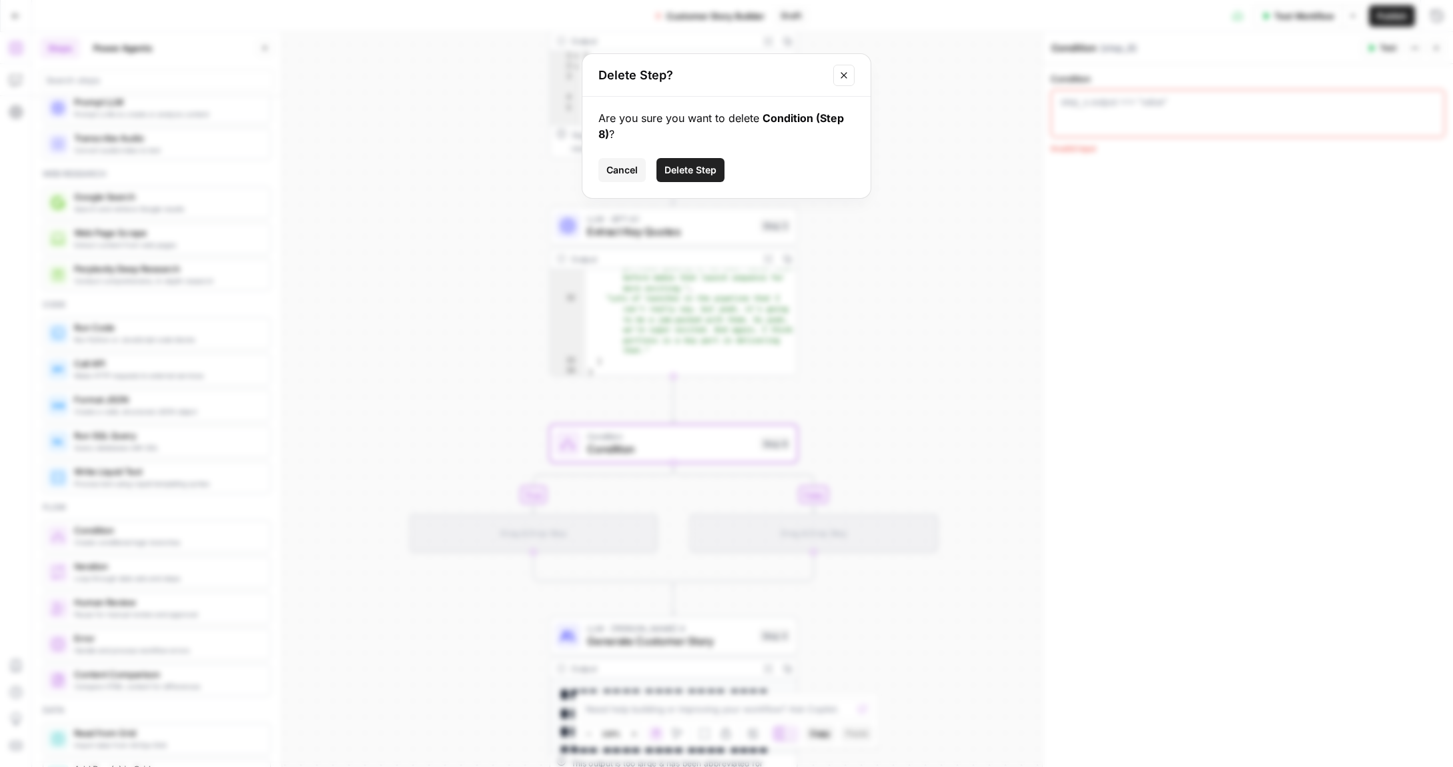
click at [679, 177] on button "Delete Step" at bounding box center [690, 170] width 68 height 24
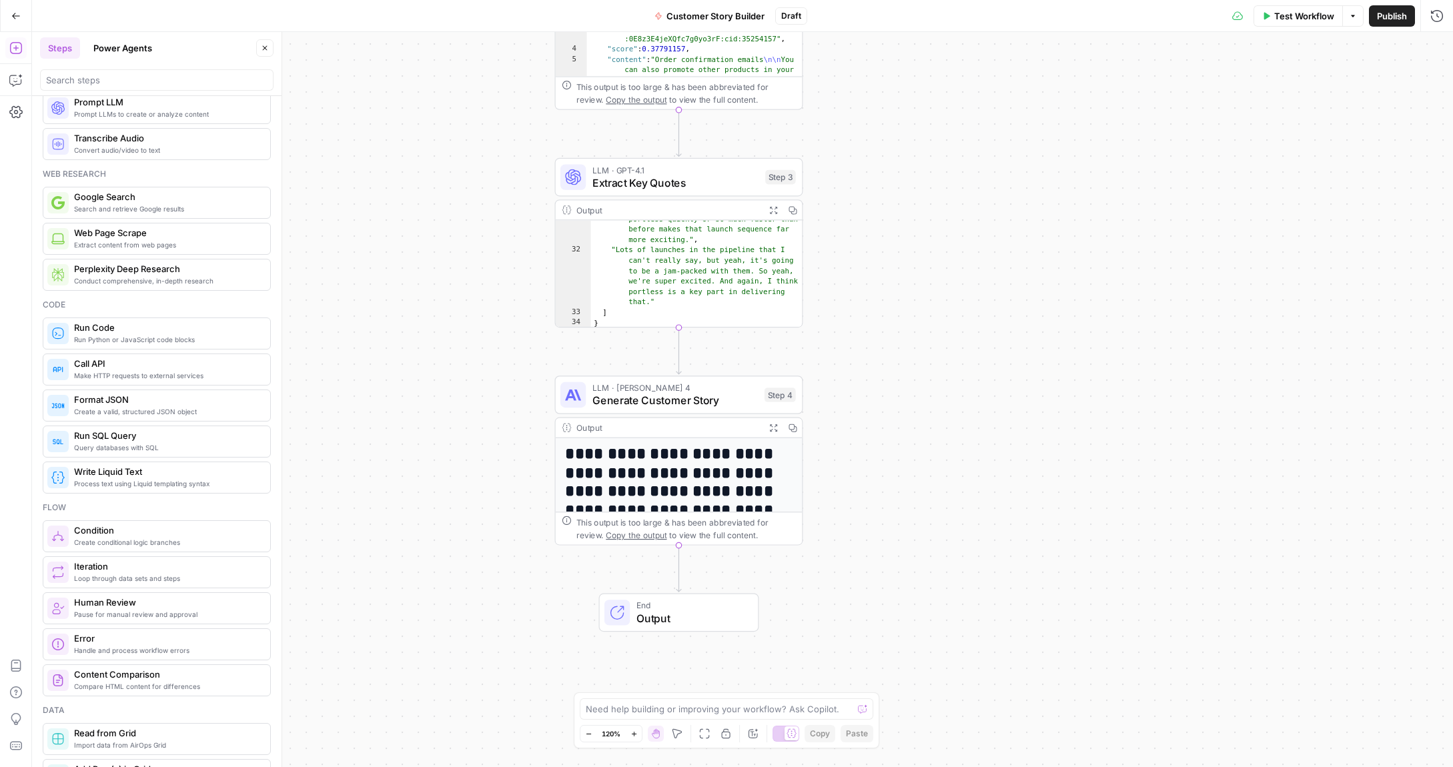
drag, startPoint x: 464, startPoint y: 304, endPoint x: 462, endPoint y: 295, distance: 9.4
click at [463, 295] on div "**********" at bounding box center [742, 399] width 1421 height 735
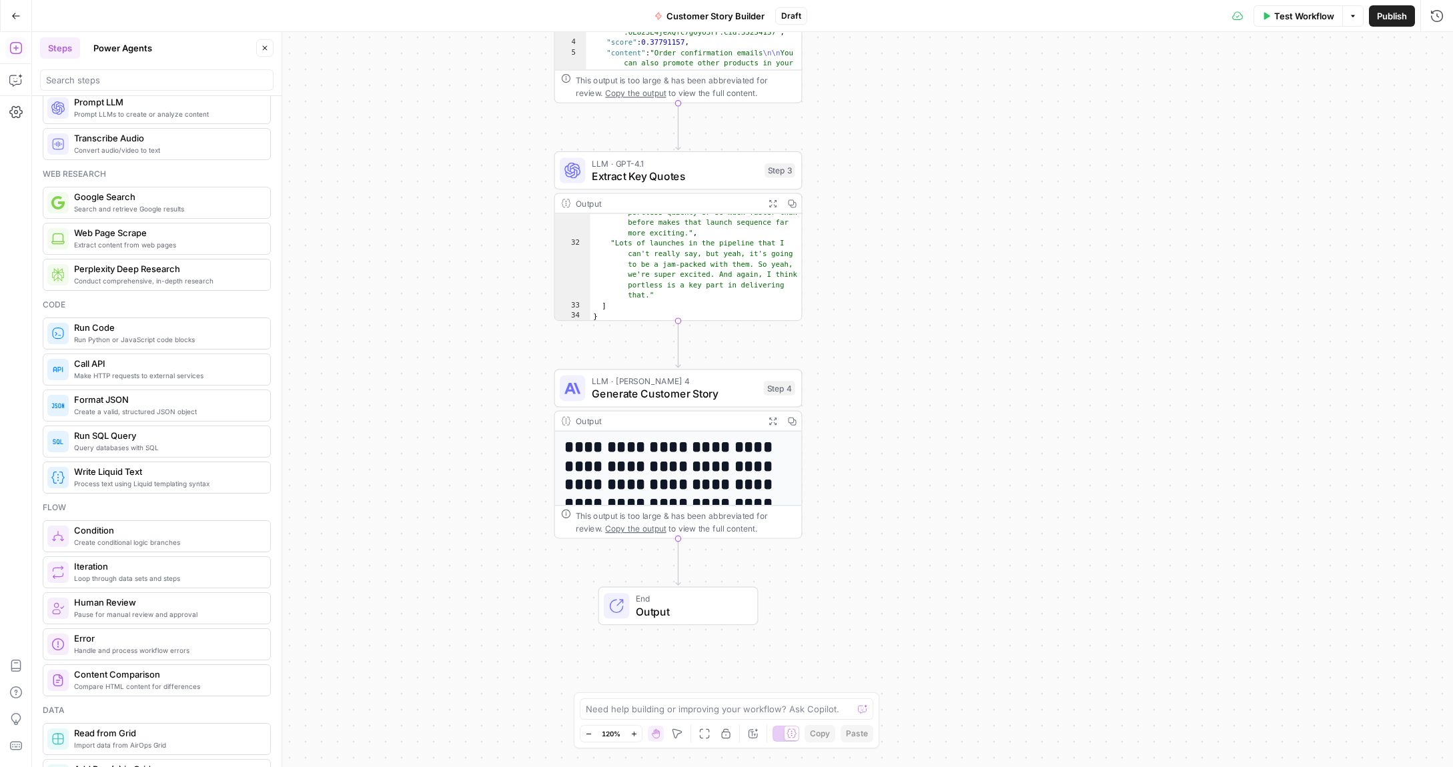
click at [677, 346] on icon "Edge from step_3 to step_4" at bounding box center [678, 344] width 5 height 47
click at [652, 393] on span "Generate Customer Story" at bounding box center [674, 394] width 165 height 16
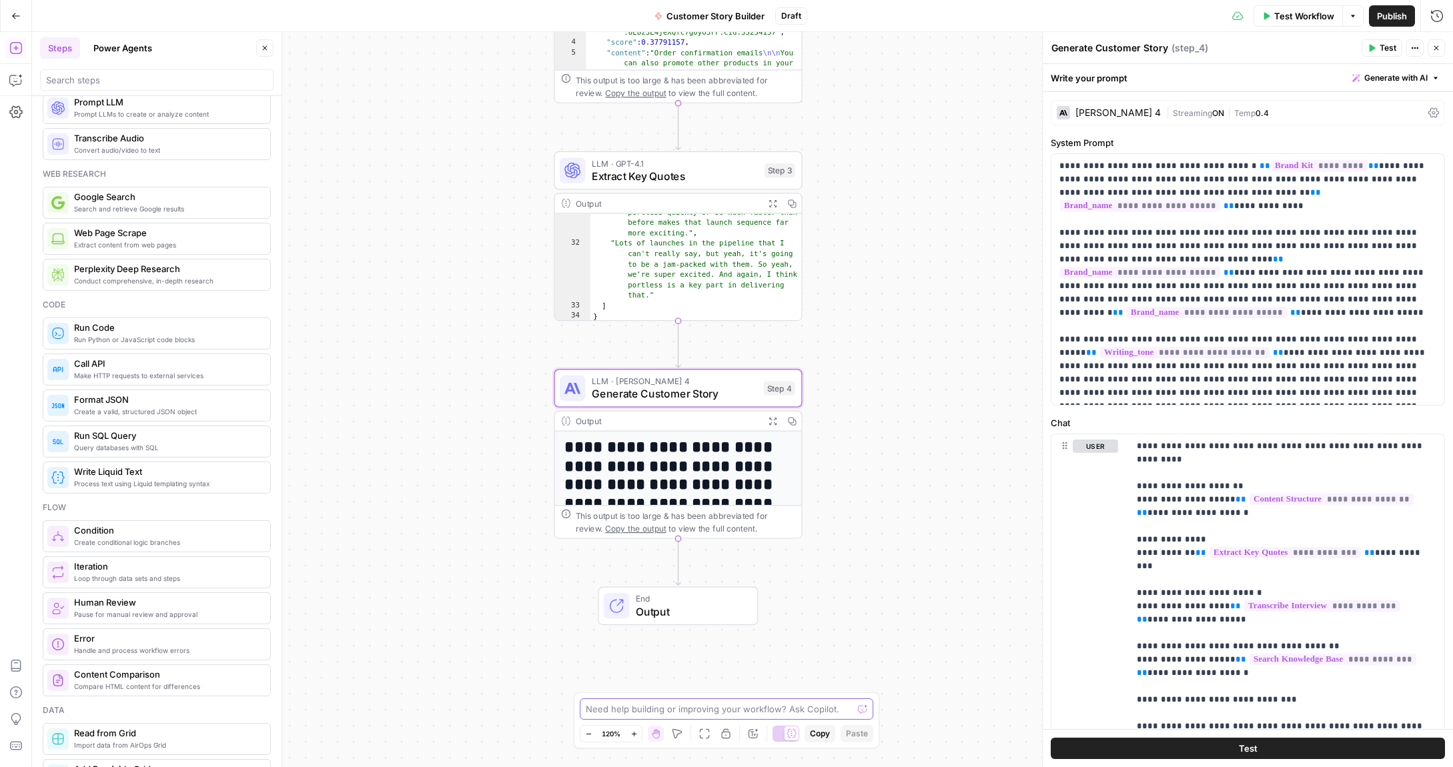
click at [642, 714] on textarea at bounding box center [719, 708] width 267 height 13
type textarea "I want to add a step after "Extract Key Quotes" that uses an LLM step to create…"
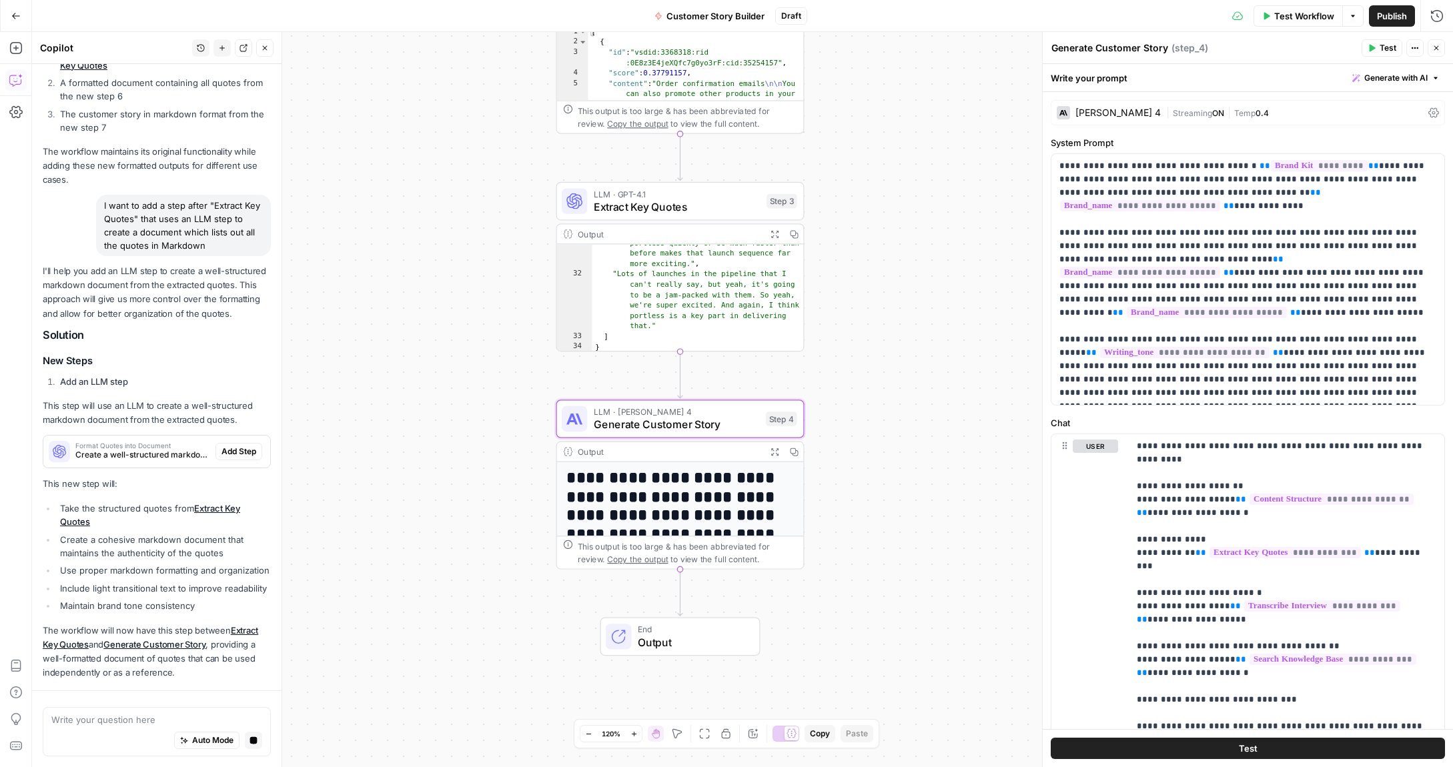
scroll to position [612, 0]
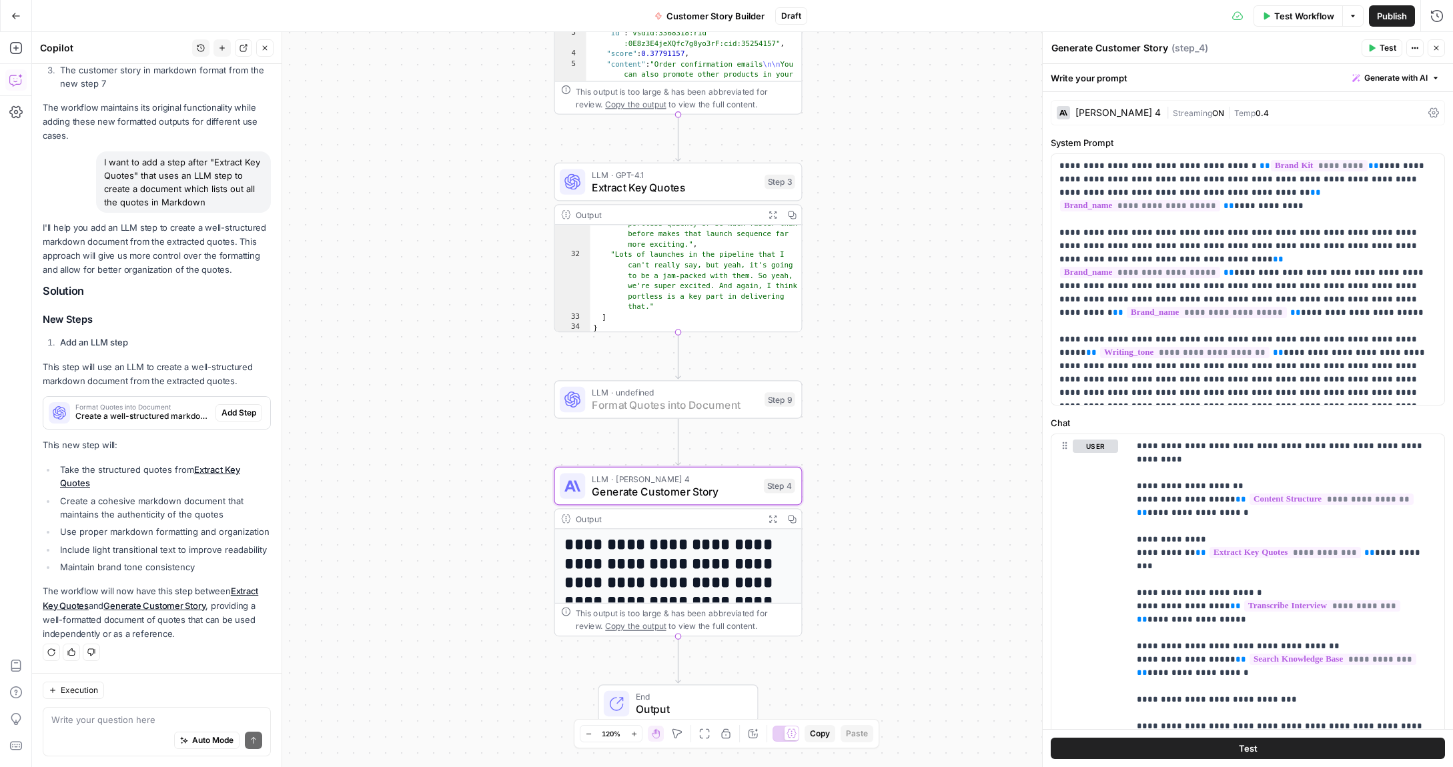
click at [248, 414] on span "Add Step" at bounding box center [238, 413] width 35 height 12
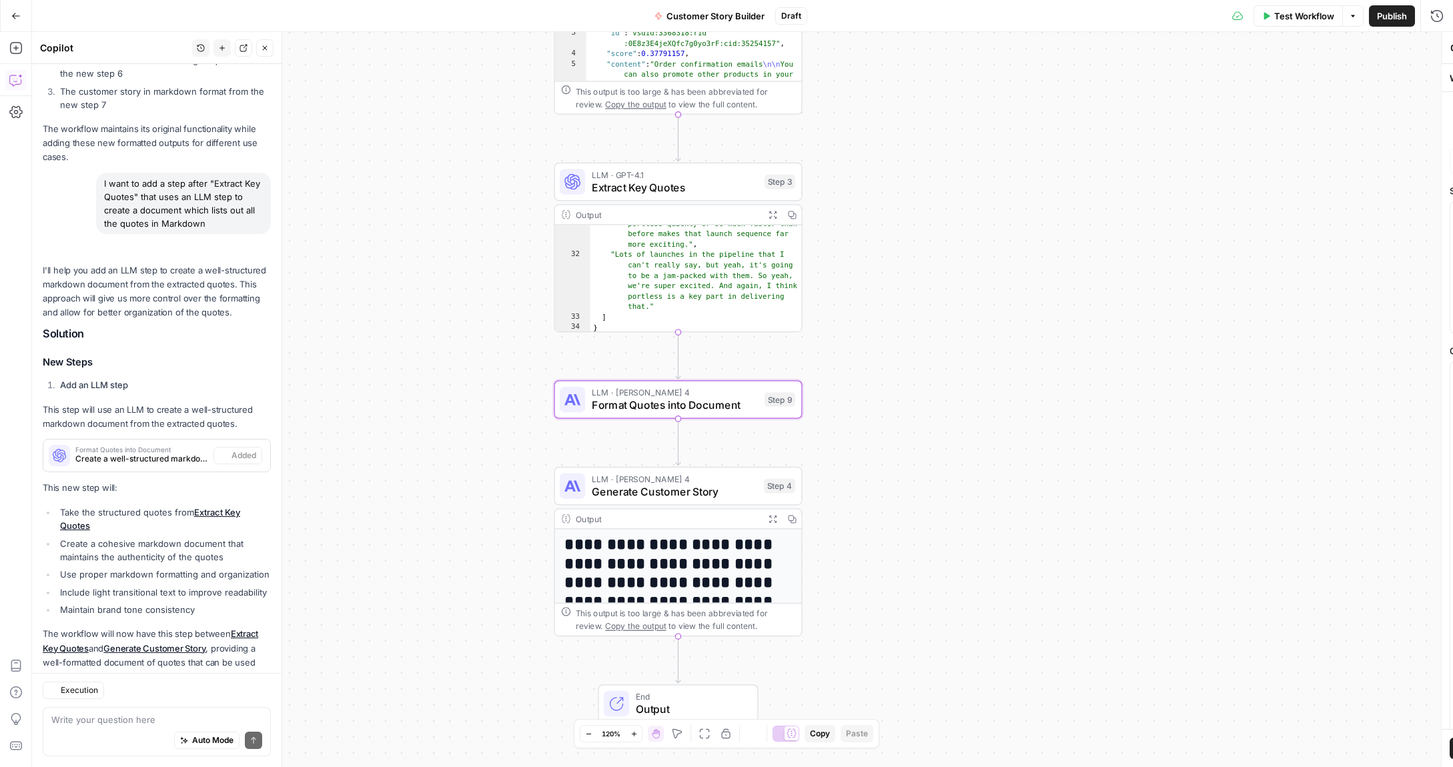
type textarea "Format Quotes into Document"
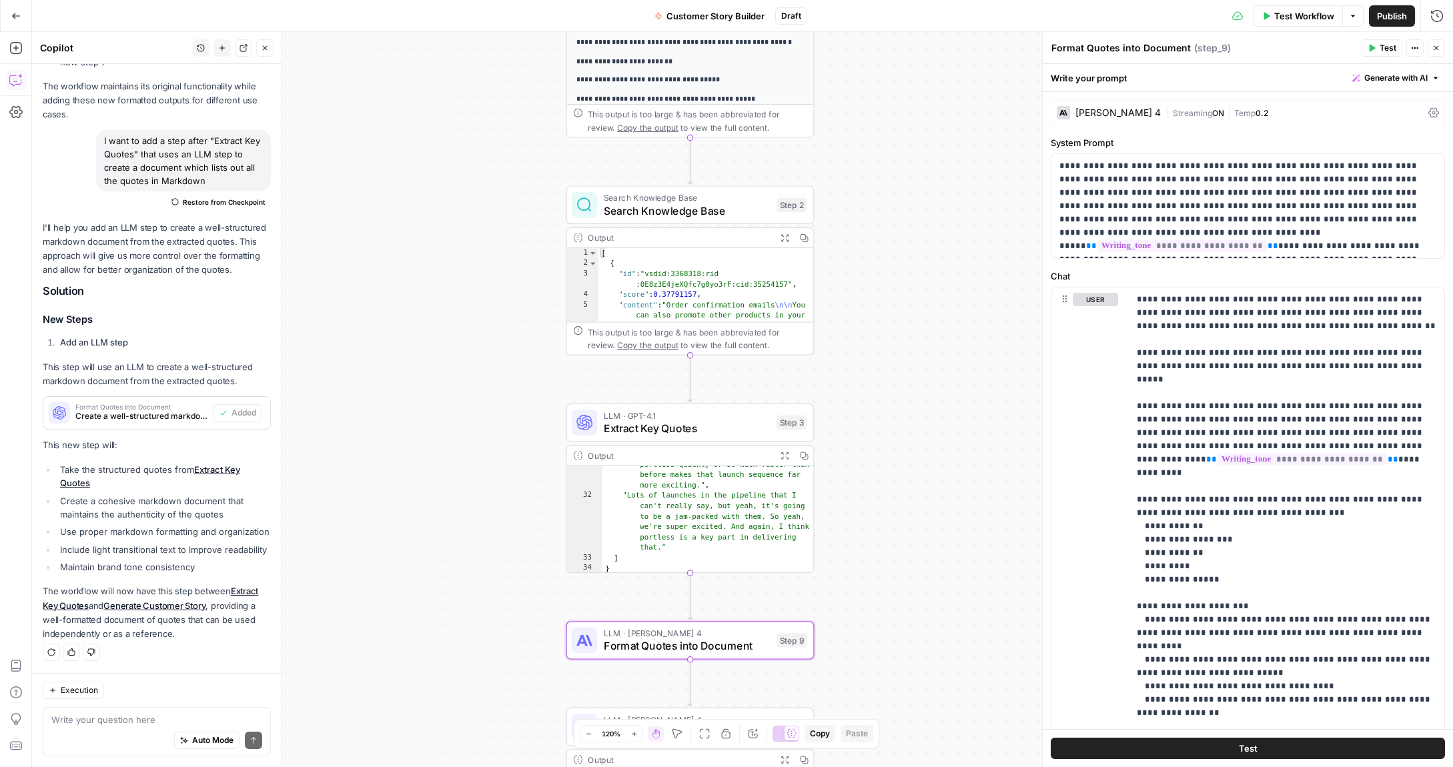
drag, startPoint x: 931, startPoint y: 252, endPoint x: 959, endPoint y: 370, distance: 120.7
click at [939, 500] on div "**********" at bounding box center [742, 399] width 1421 height 735
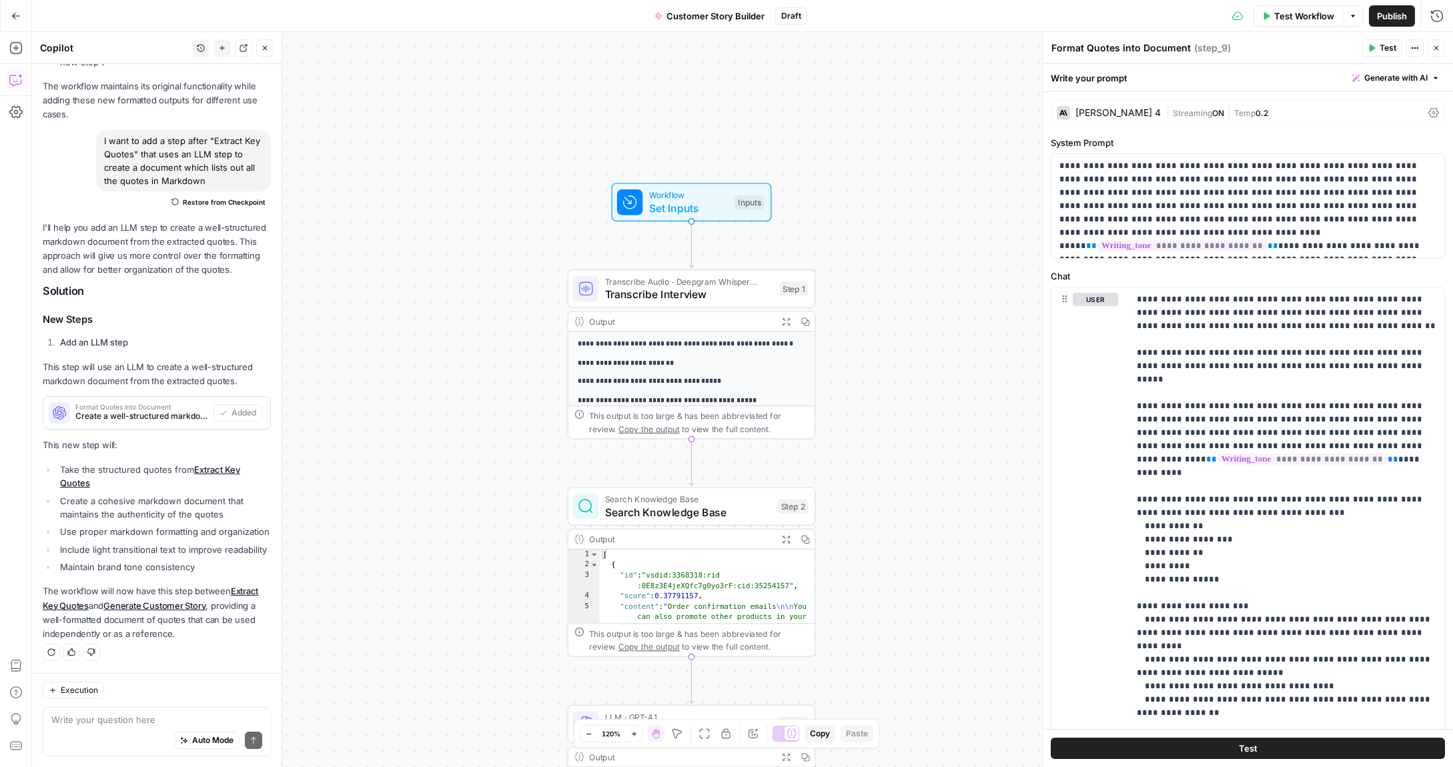
drag, startPoint x: 915, startPoint y: 192, endPoint x: 916, endPoint y: 466, distance: 274.2
click at [922, 476] on div "**********" at bounding box center [742, 399] width 1421 height 735
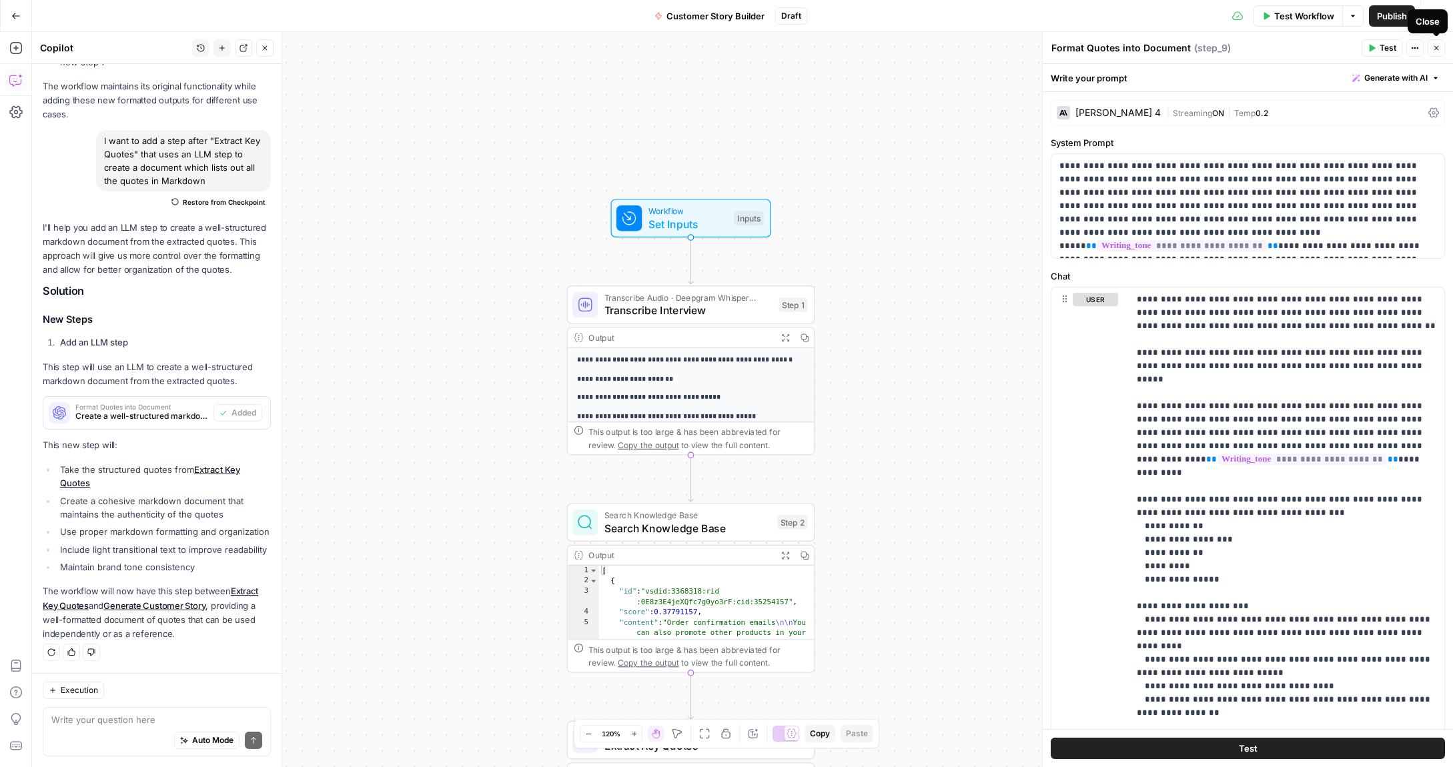
click at [1434, 49] on icon "button" at bounding box center [1436, 48] width 5 height 5
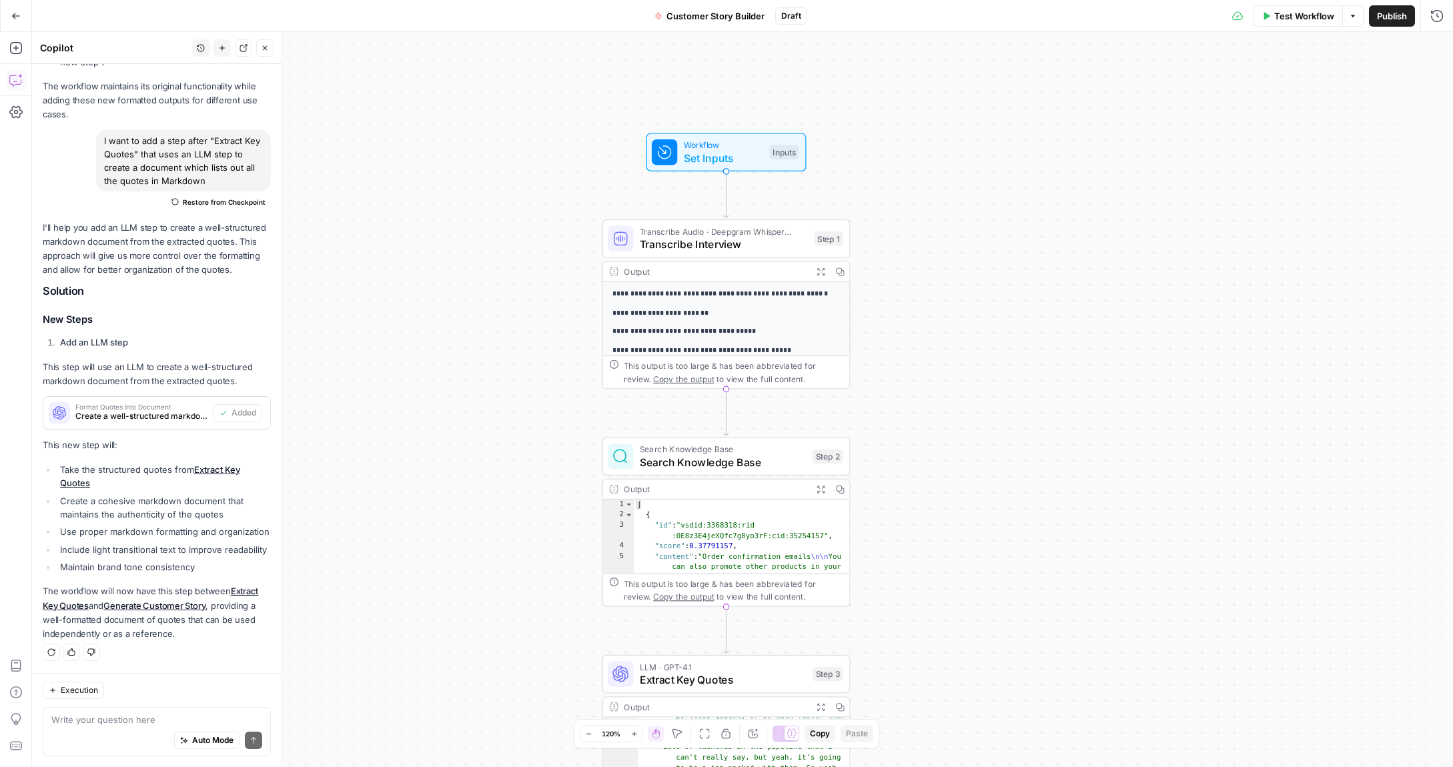
drag, startPoint x: 974, startPoint y: 244, endPoint x: 1005, endPoint y: 191, distance: 61.6
click at [1013, 179] on div "**********" at bounding box center [742, 399] width 1421 height 735
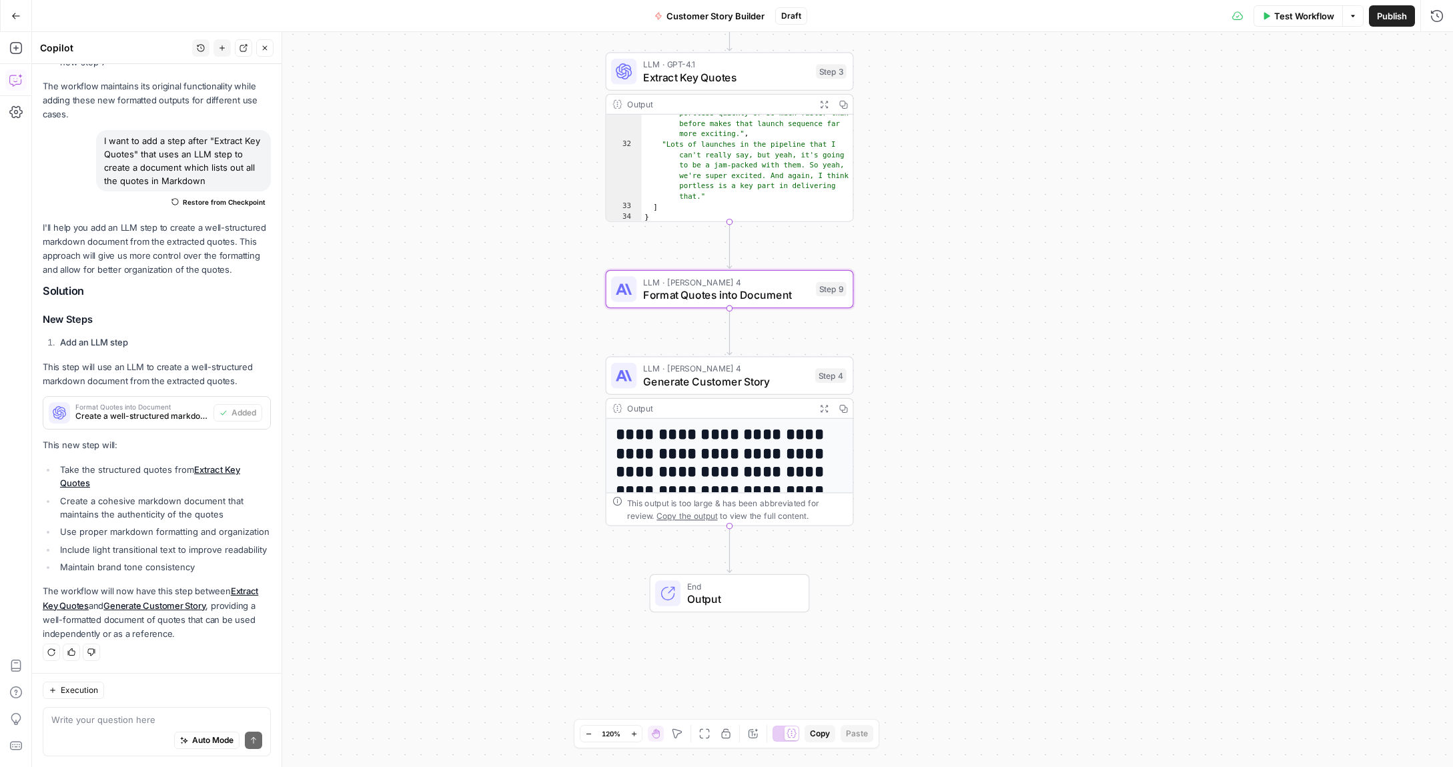
scroll to position [10, 0]
click at [766, 444] on h1 "**********" at bounding box center [730, 451] width 228 height 75
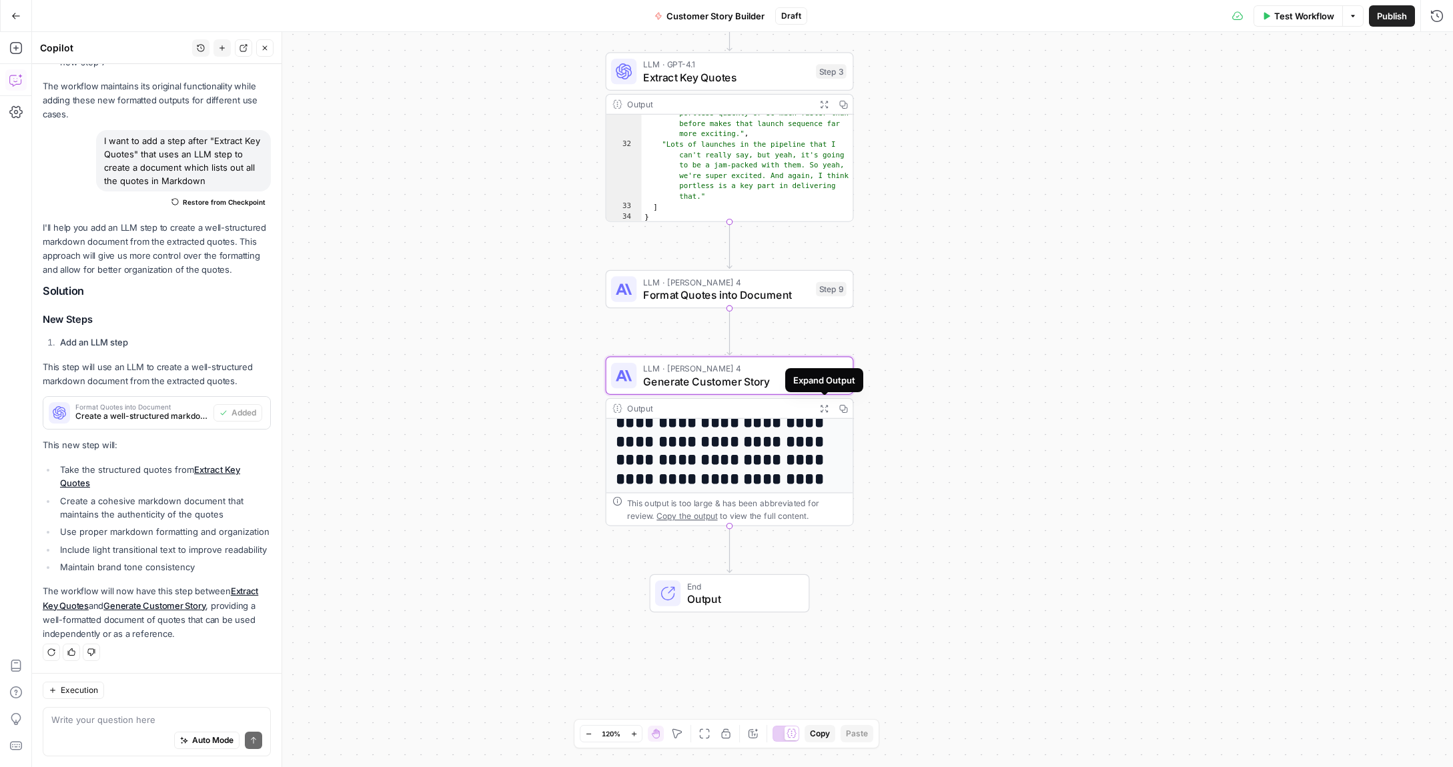
click at [826, 410] on icon "button" at bounding box center [824, 408] width 7 height 7
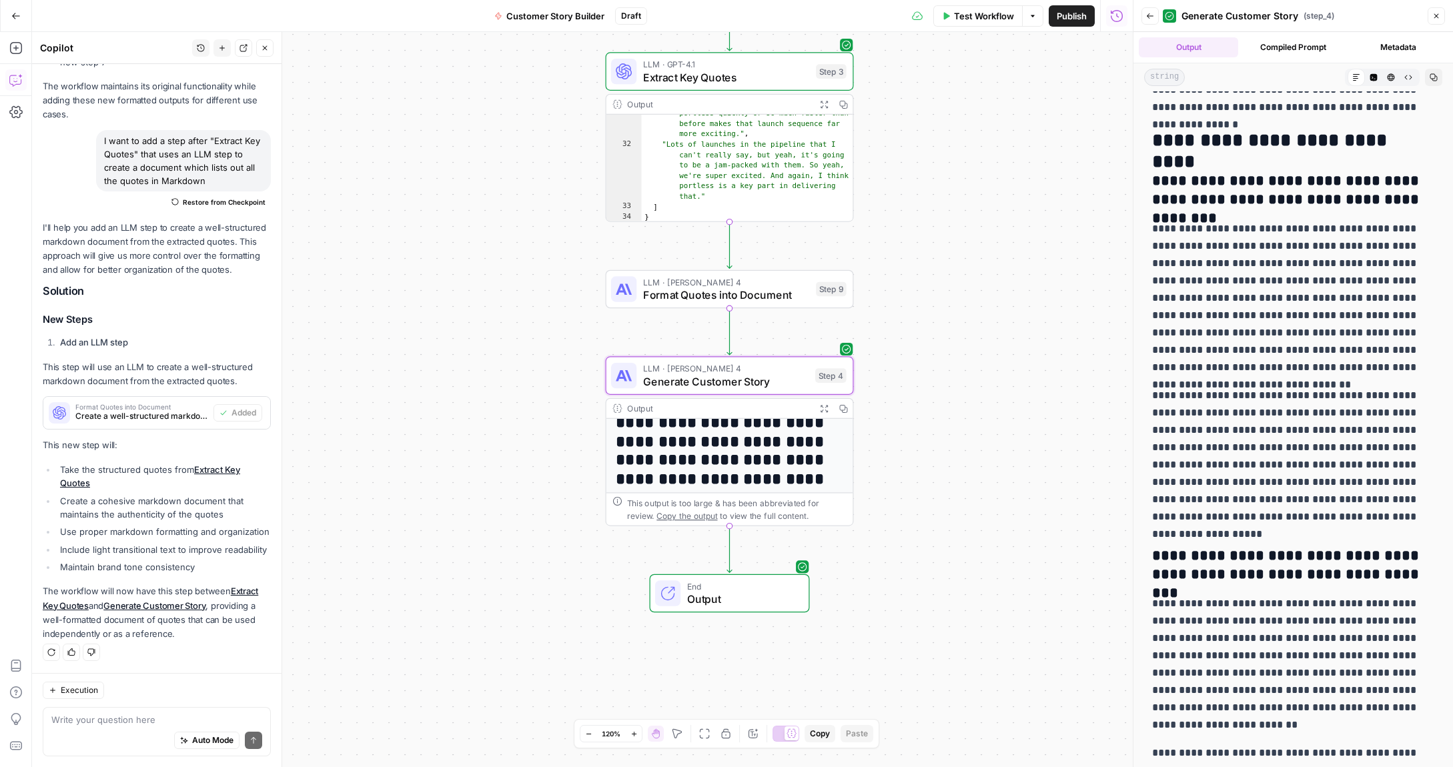
scroll to position [0, 0]
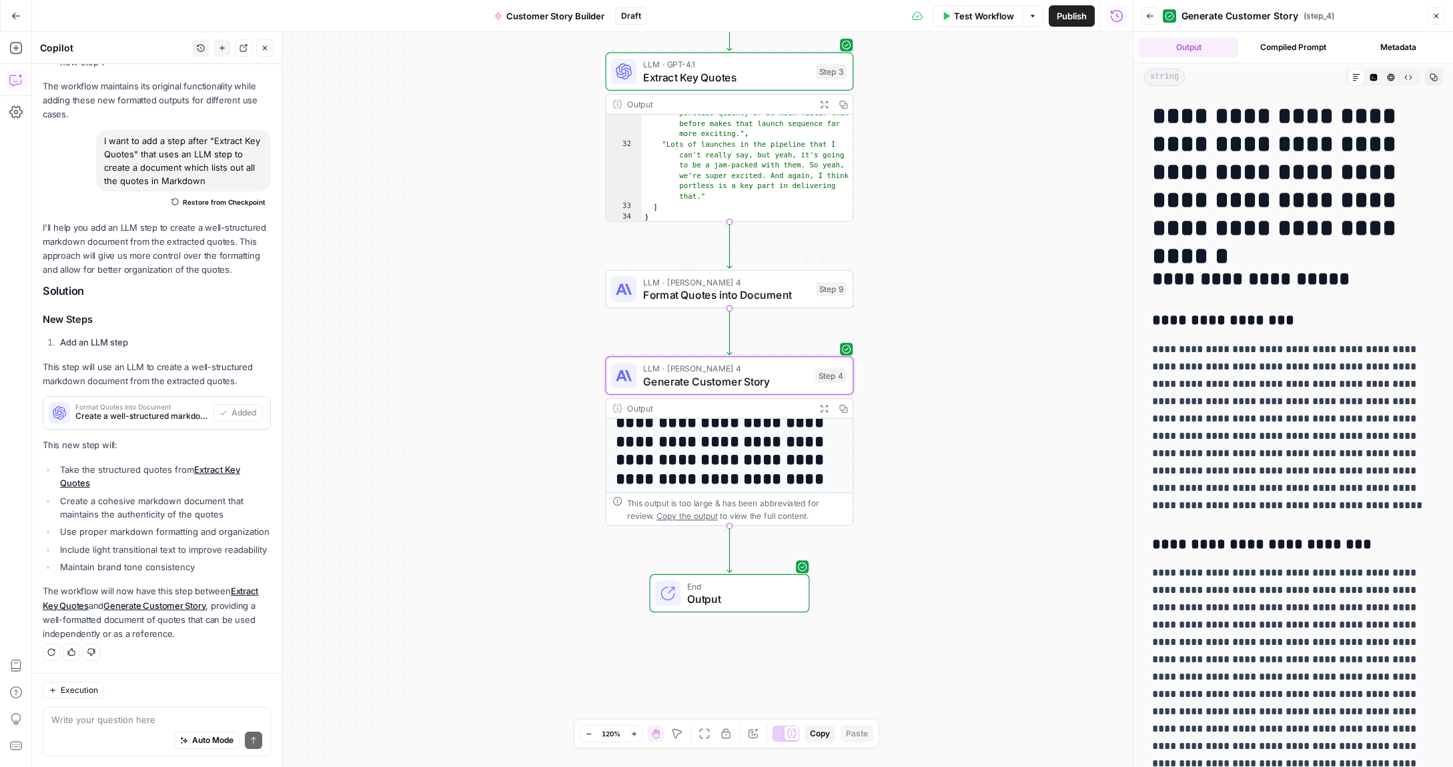
click at [757, 288] on span "Format Quotes into Document" at bounding box center [726, 295] width 167 height 16
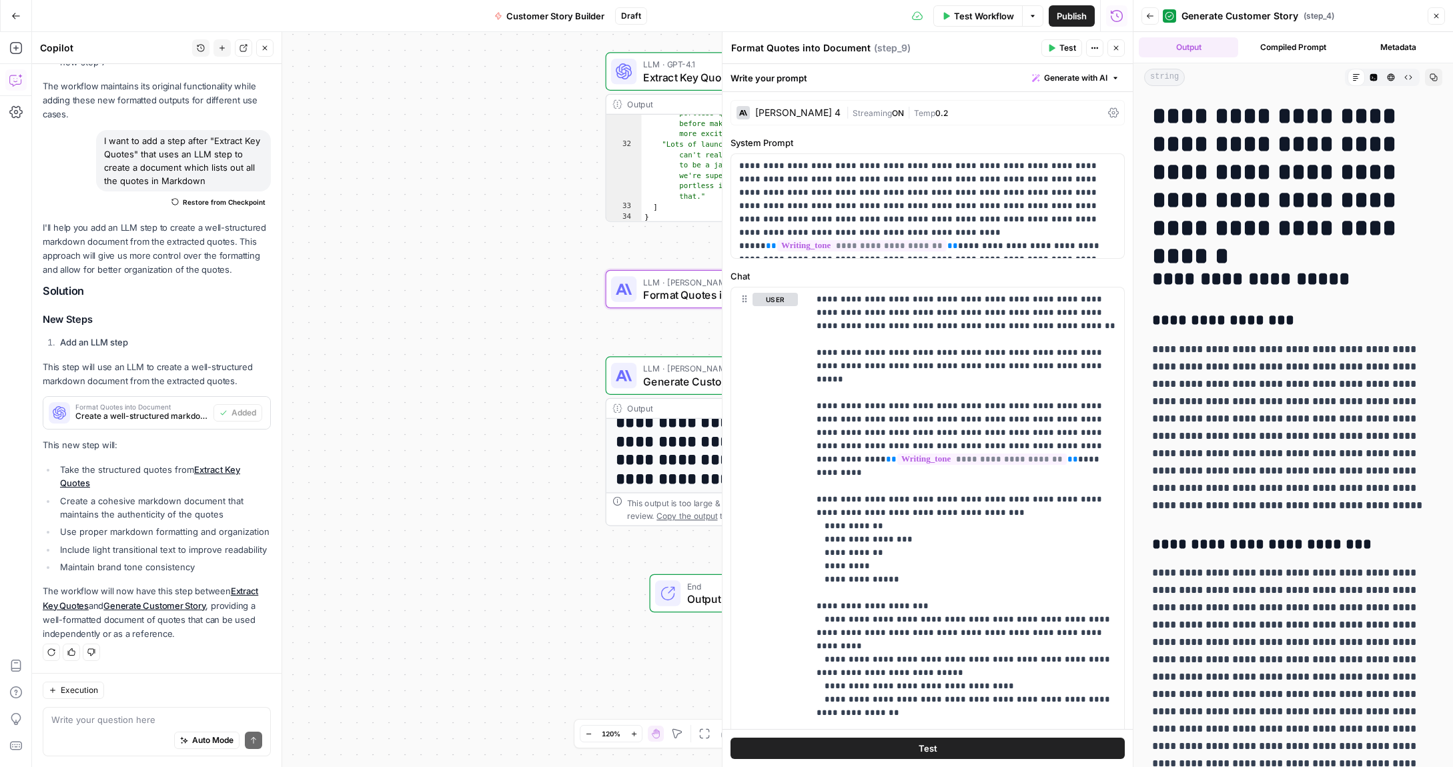
click at [1071, 49] on span "Test" at bounding box center [1067, 48] width 17 height 12
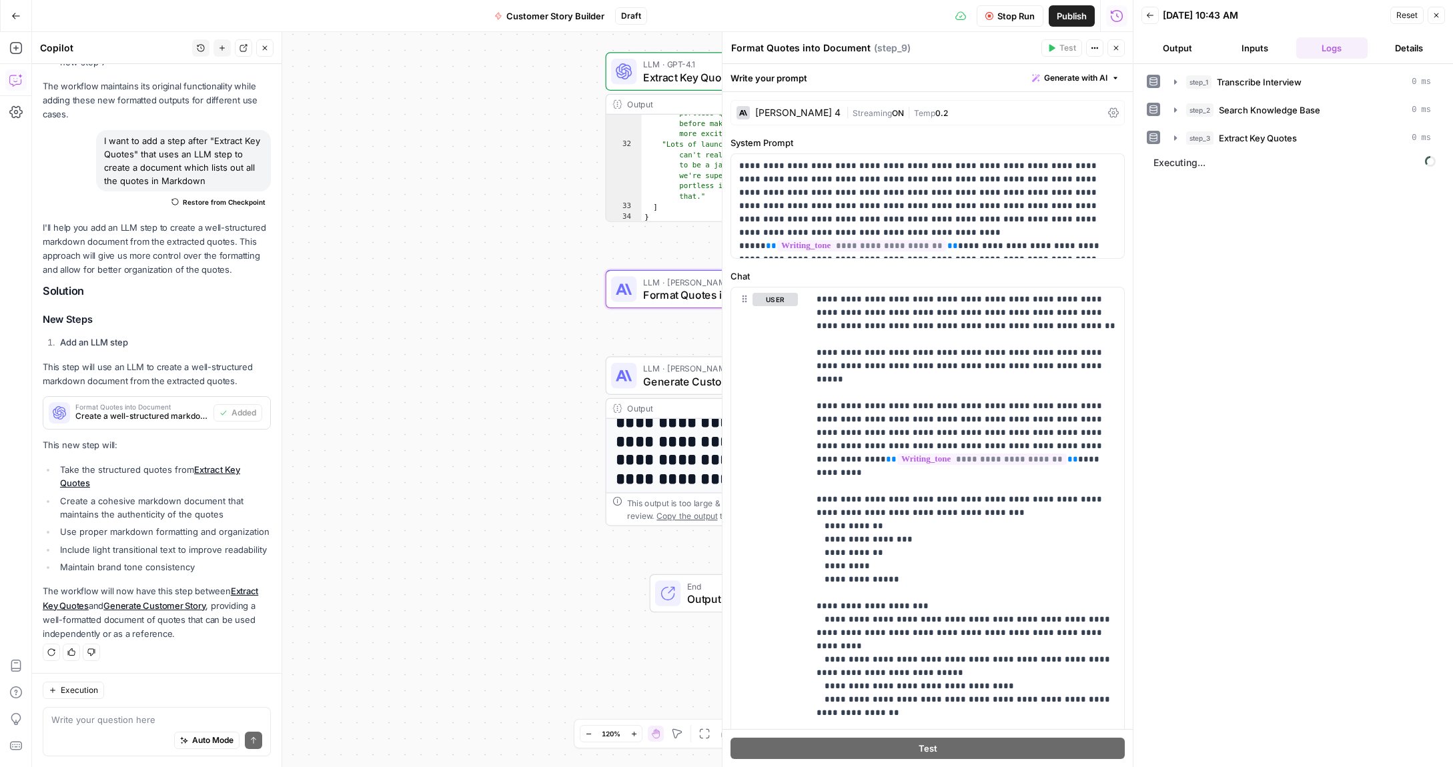
click at [1119, 49] on icon "button" at bounding box center [1116, 48] width 8 height 8
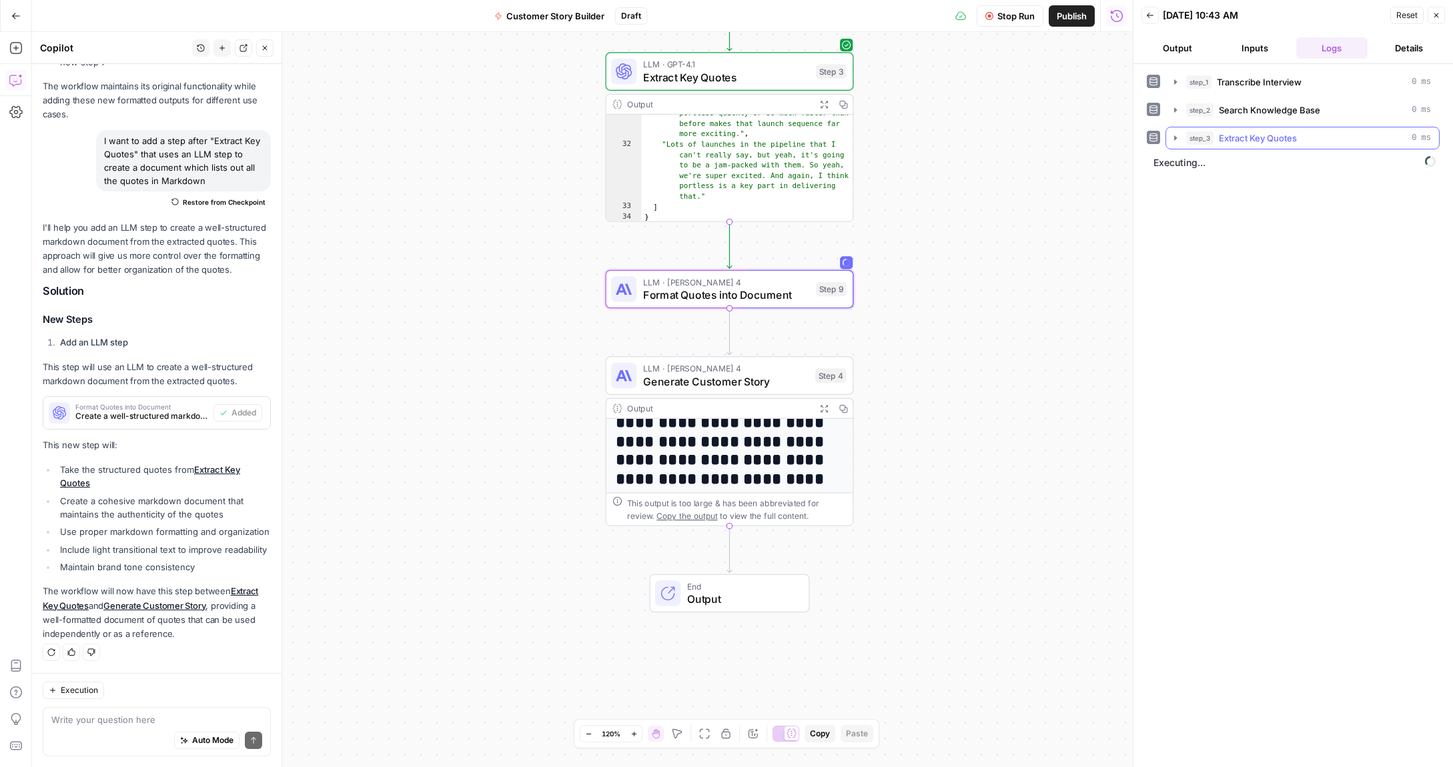
click at [1176, 140] on icon "button" at bounding box center [1175, 138] width 11 height 11
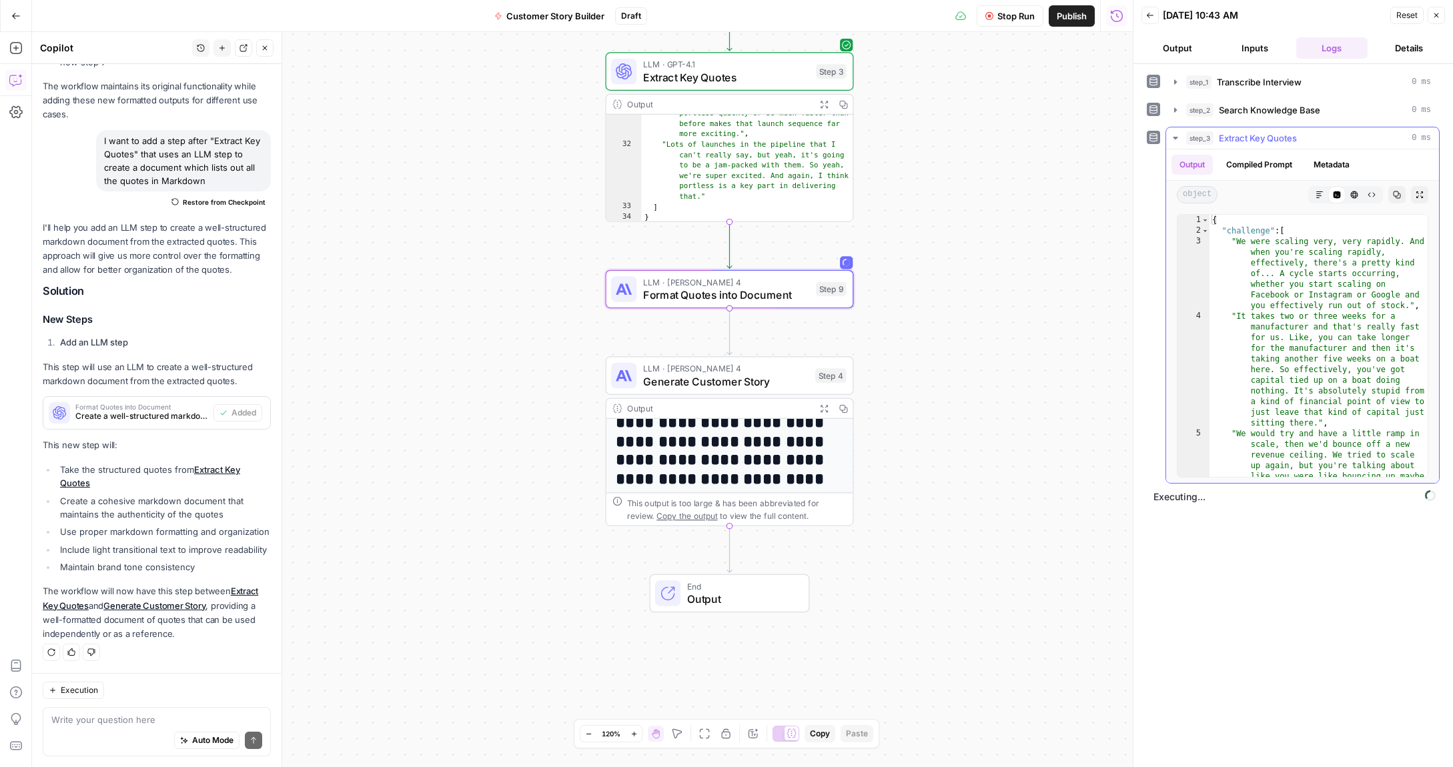
click at [1176, 140] on icon "button" at bounding box center [1175, 138] width 11 height 11
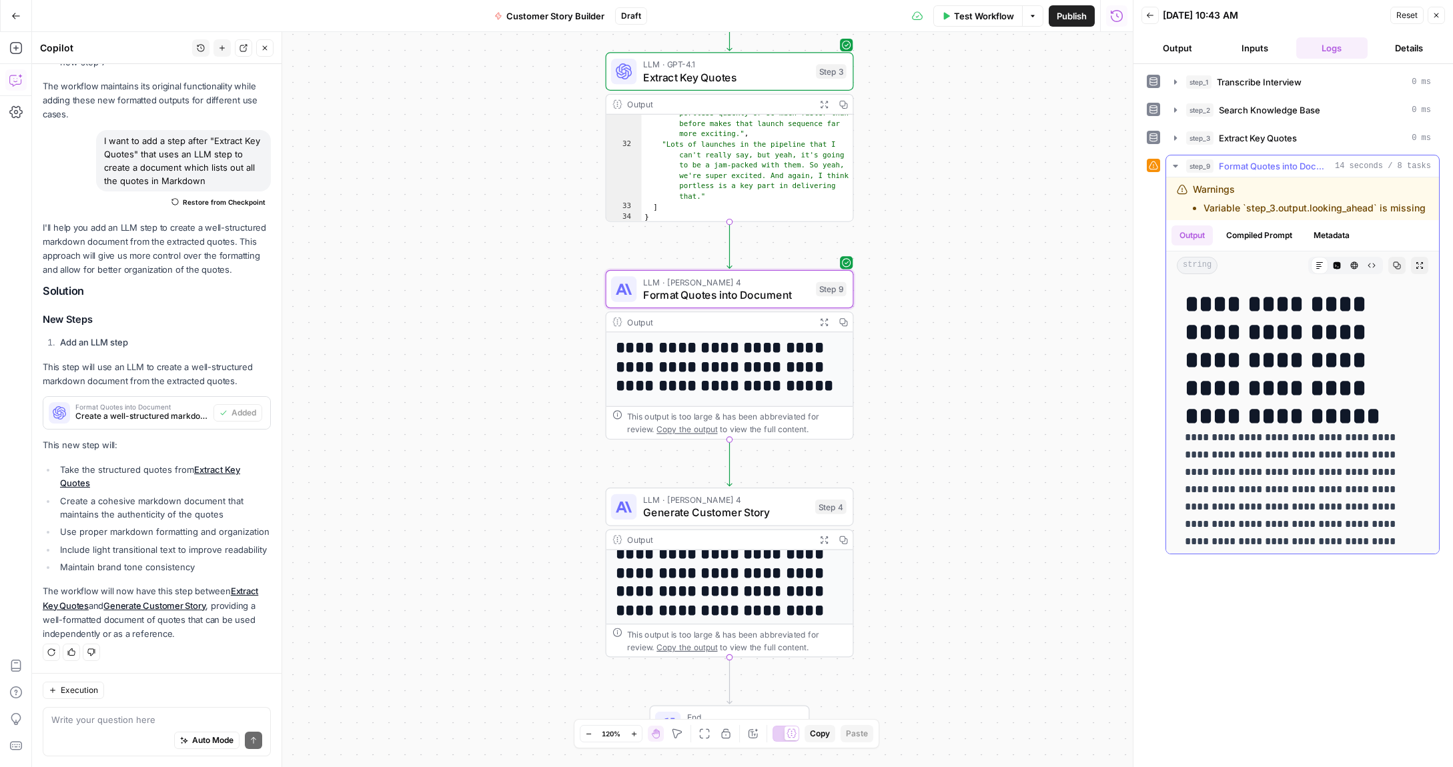
click at [1240, 208] on li "Variable `step_3.output.looking_ahead` is missing" at bounding box center [1314, 207] width 222 height 13
click at [1173, 163] on icon "button" at bounding box center [1175, 166] width 11 height 11
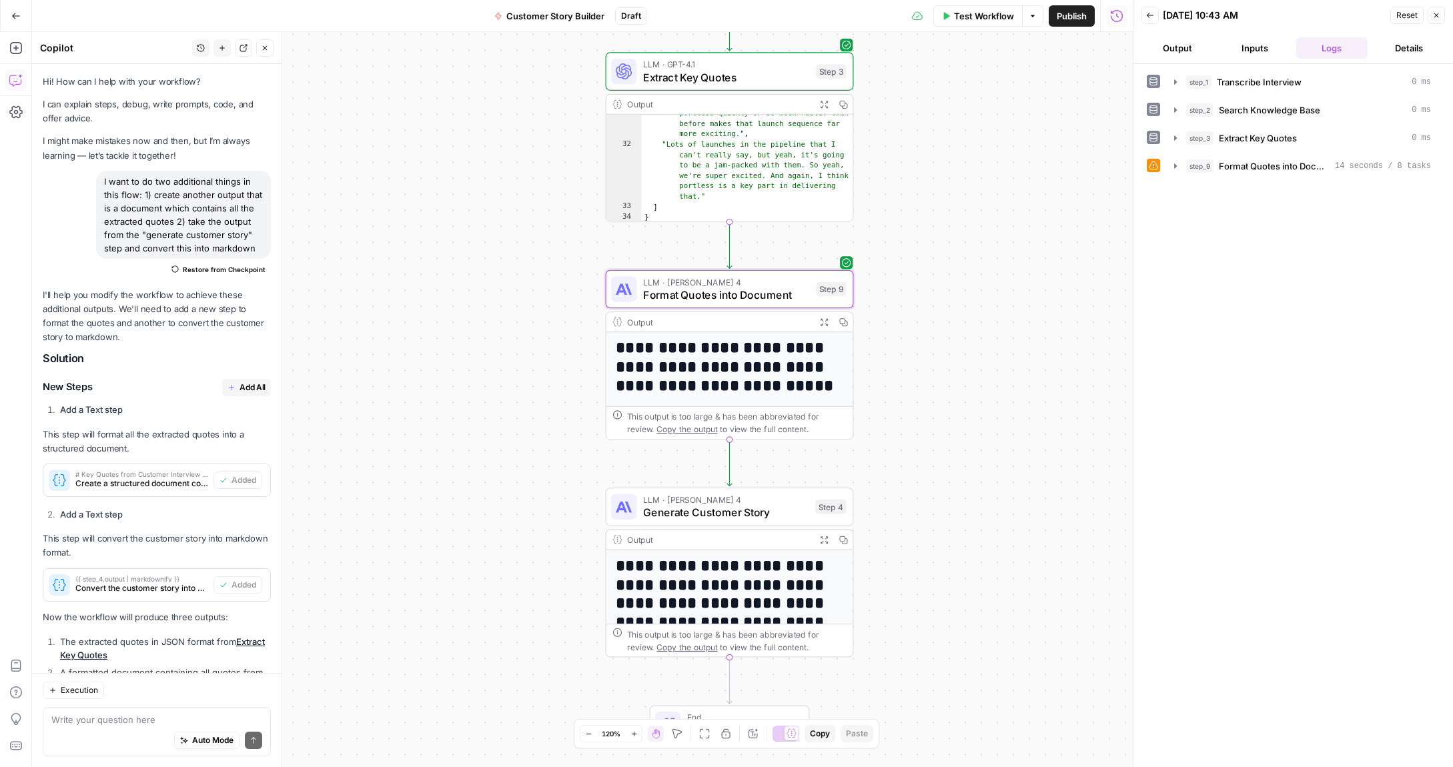
scroll to position [655, 0]
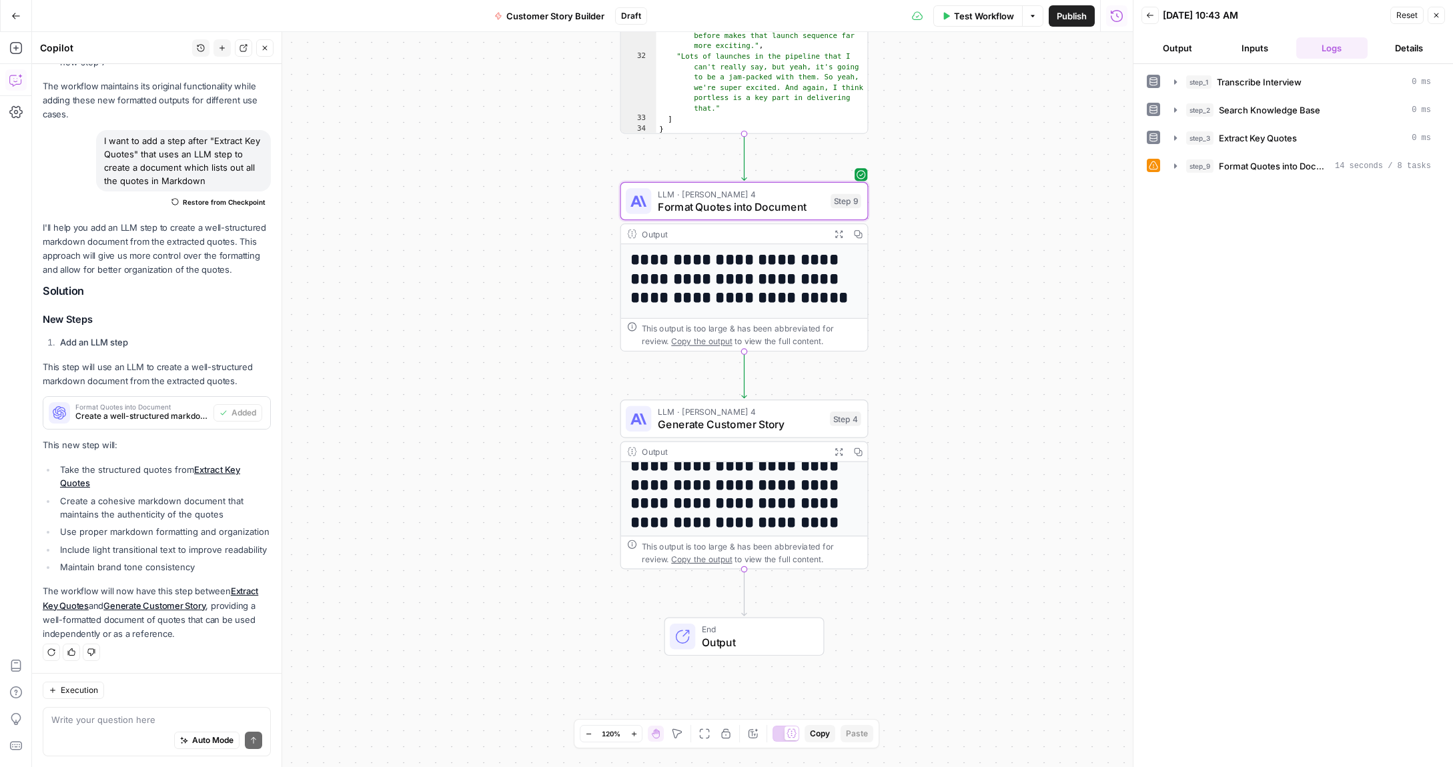
drag, startPoint x: 929, startPoint y: 357, endPoint x: 945, endPoint y: 266, distance: 92.0
click at [945, 266] on div "**********" at bounding box center [582, 399] width 1101 height 735
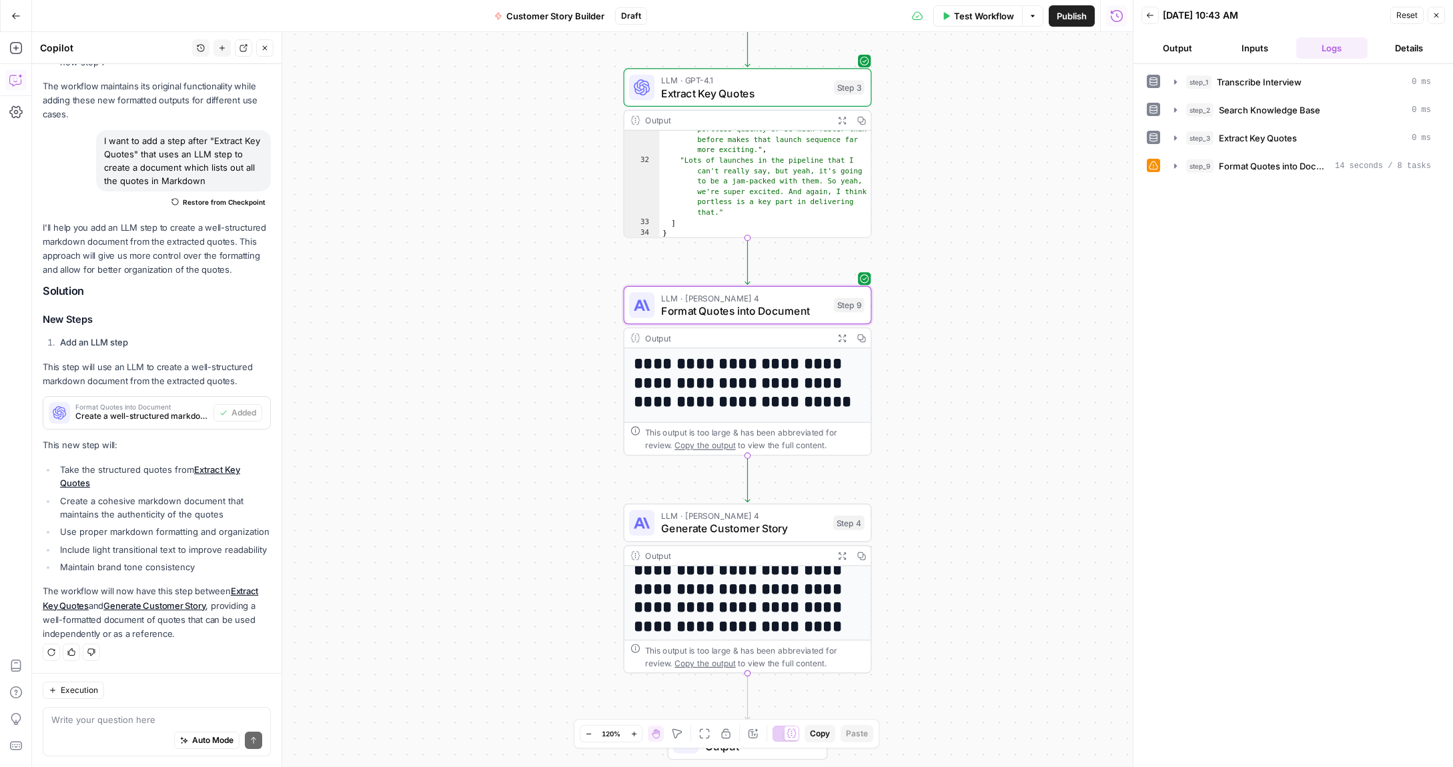
drag, startPoint x: 922, startPoint y: 283, endPoint x: 929, endPoint y: 548, distance: 265.6
click at [928, 554] on div "**********" at bounding box center [582, 399] width 1101 height 735
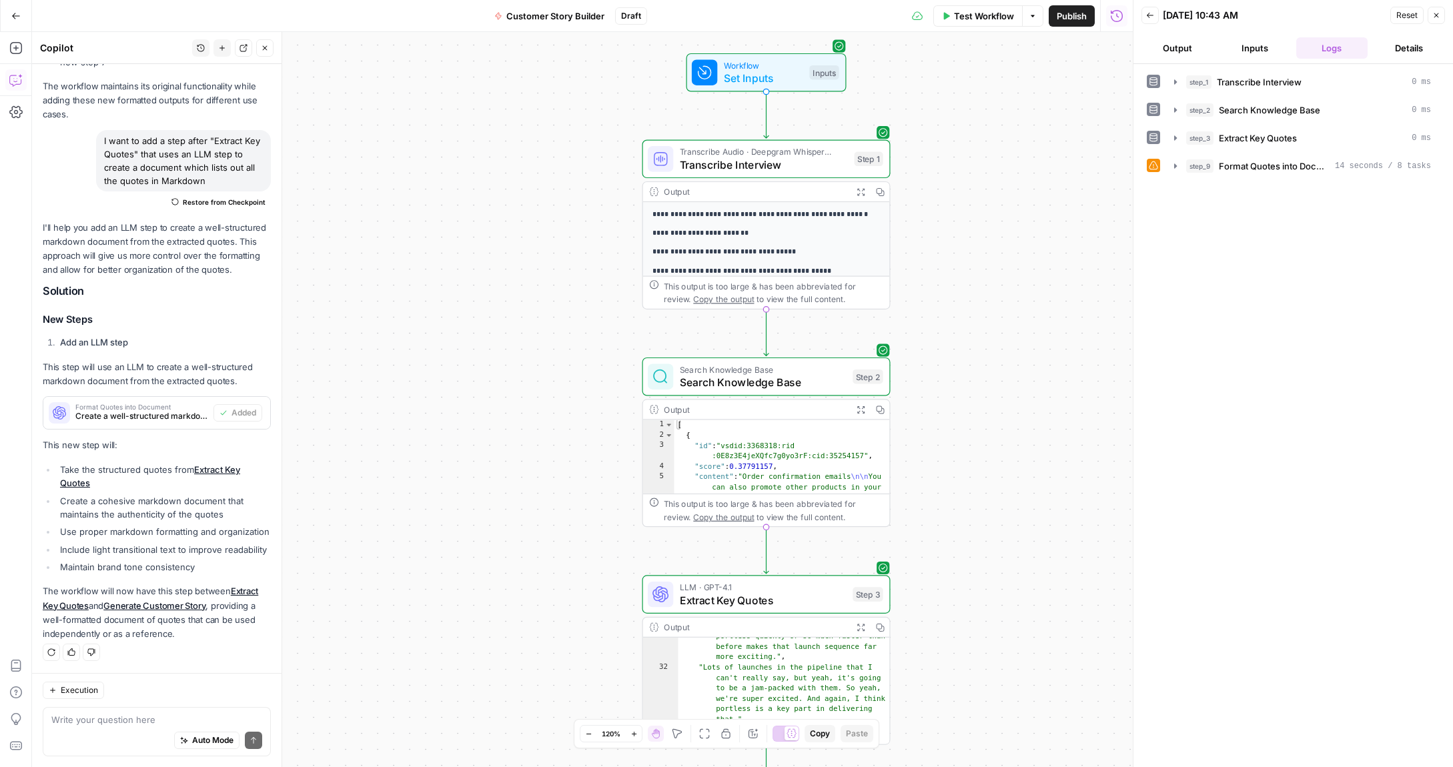
drag, startPoint x: 962, startPoint y: 257, endPoint x: 977, endPoint y: 567, distance: 310.6
click at [977, 567] on div "**********" at bounding box center [582, 399] width 1101 height 735
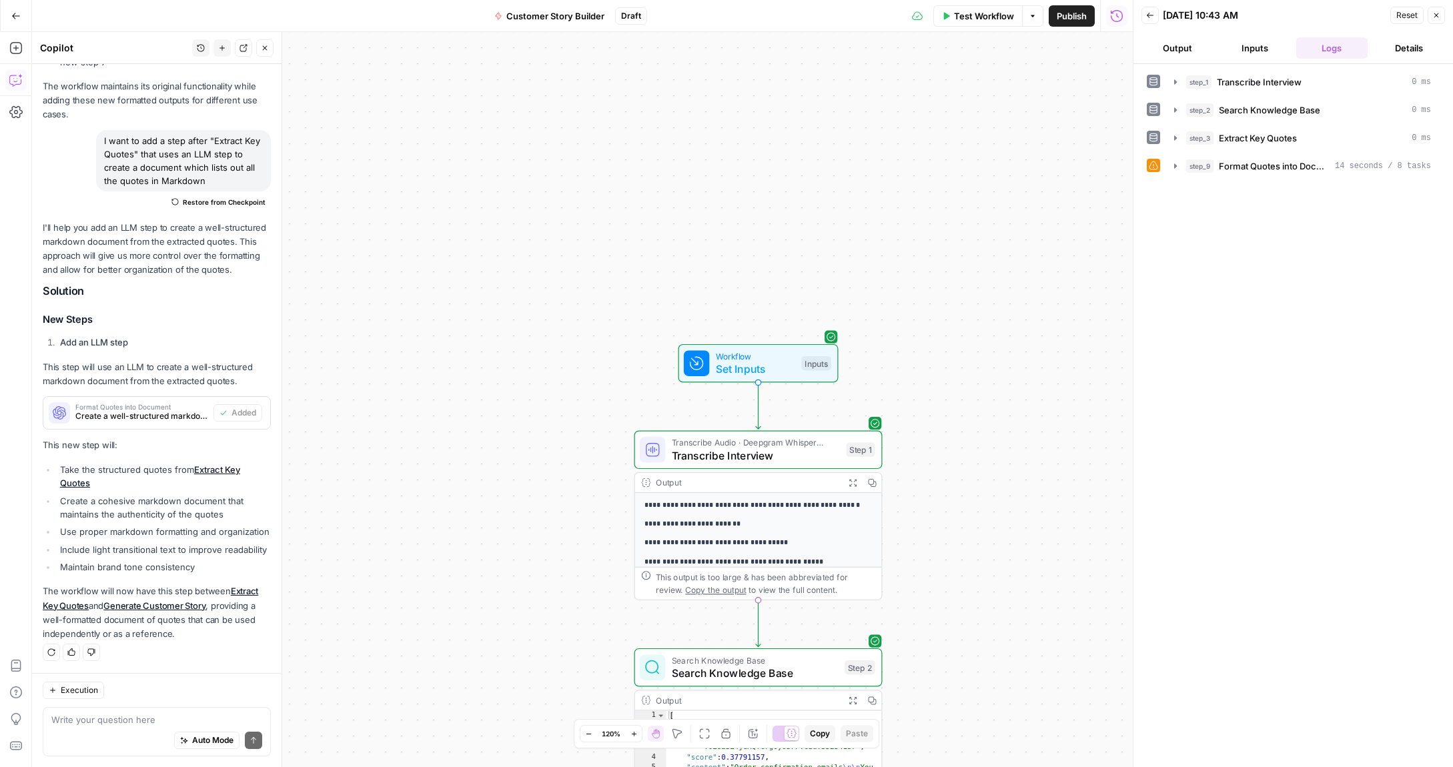
drag, startPoint x: 962, startPoint y: 227, endPoint x: 961, endPoint y: 426, distance: 199.5
click at [961, 427] on div "**********" at bounding box center [582, 399] width 1101 height 735
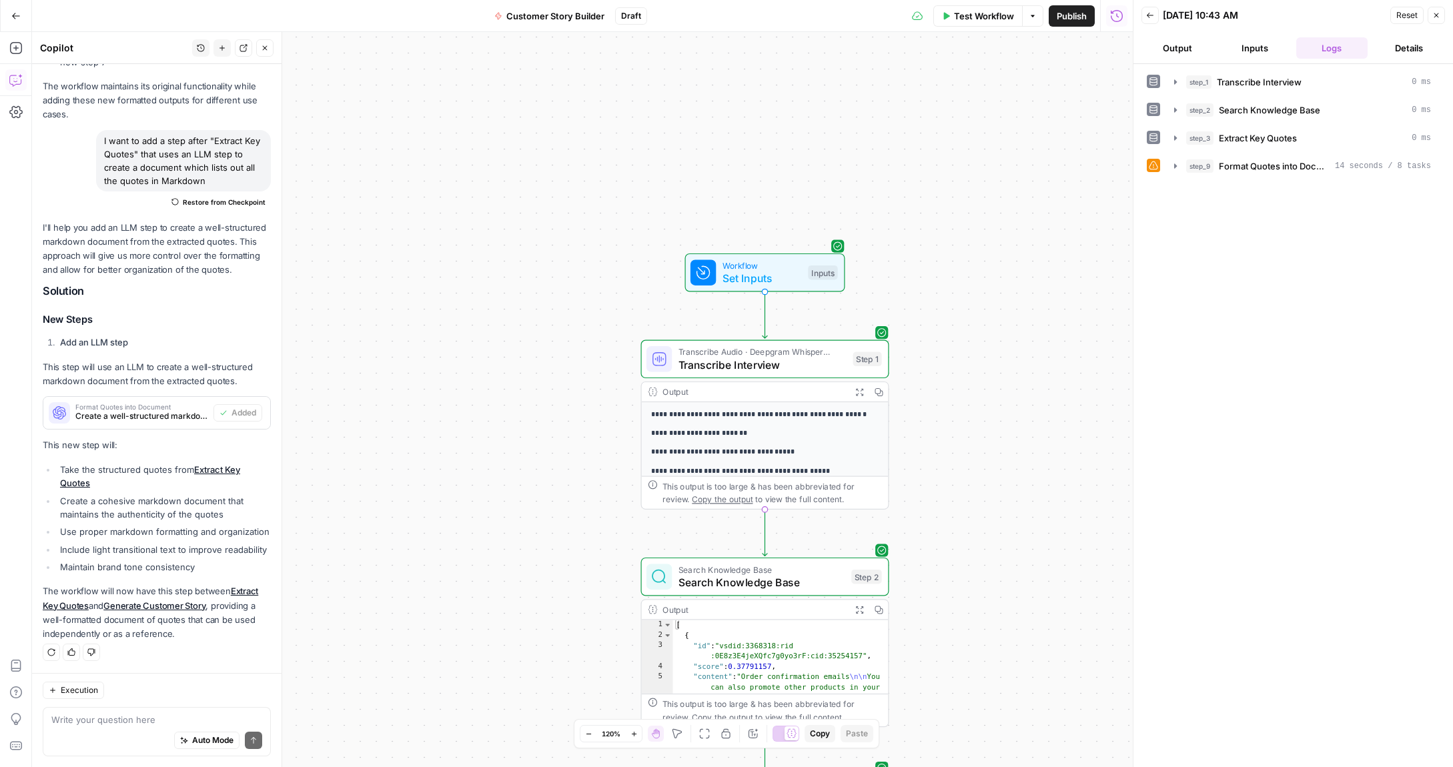
click at [1432, 14] on button "Close" at bounding box center [1436, 15] width 17 height 17
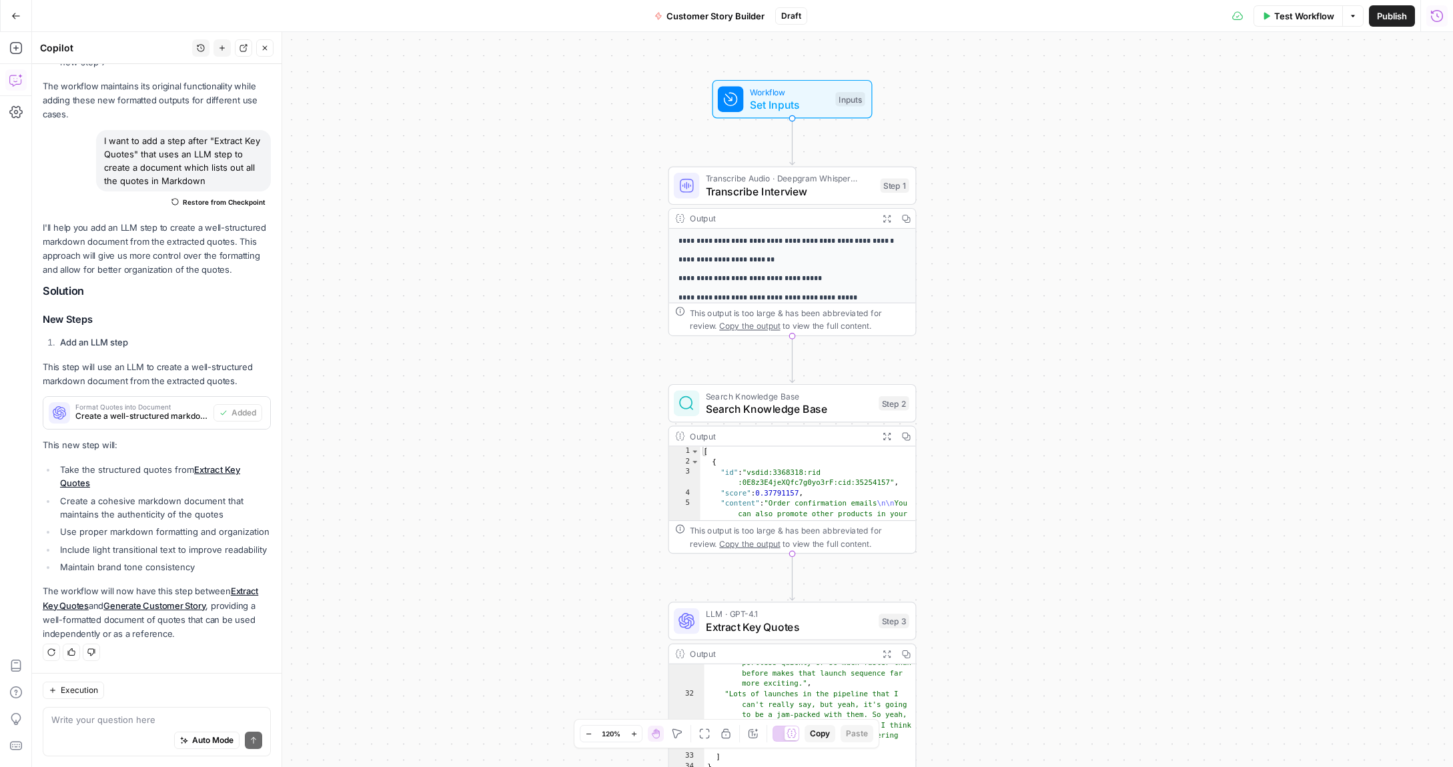
drag, startPoint x: 999, startPoint y: 360, endPoint x: 1027, endPoint y: 185, distance: 176.3
click at [1027, 185] on div "**********" at bounding box center [742, 399] width 1421 height 735
click at [715, 18] on span "Customer Story Builder" at bounding box center [715, 15] width 98 height 13
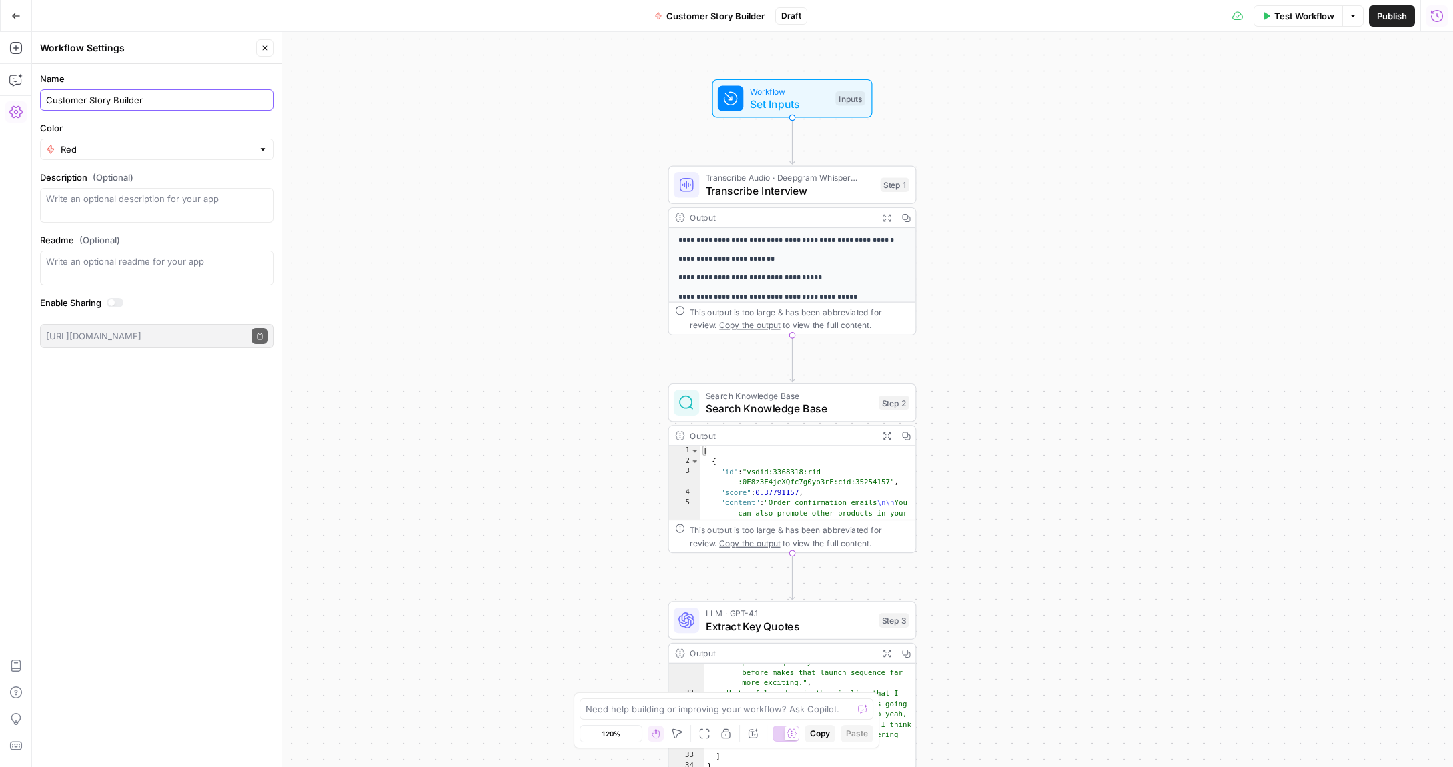
click at [115, 102] on input "Customer Story Builder" at bounding box center [156, 99] width 221 height 13
type input "Customer Story Baseline Builder"
click at [172, 203] on textarea "Description (Optional)" at bounding box center [156, 205] width 221 height 27
type textarea "Creates a baseline for a customer story that can then be built upon and refined."
drag, startPoint x: 364, startPoint y: 239, endPoint x: 316, endPoint y: 175, distance: 80.5
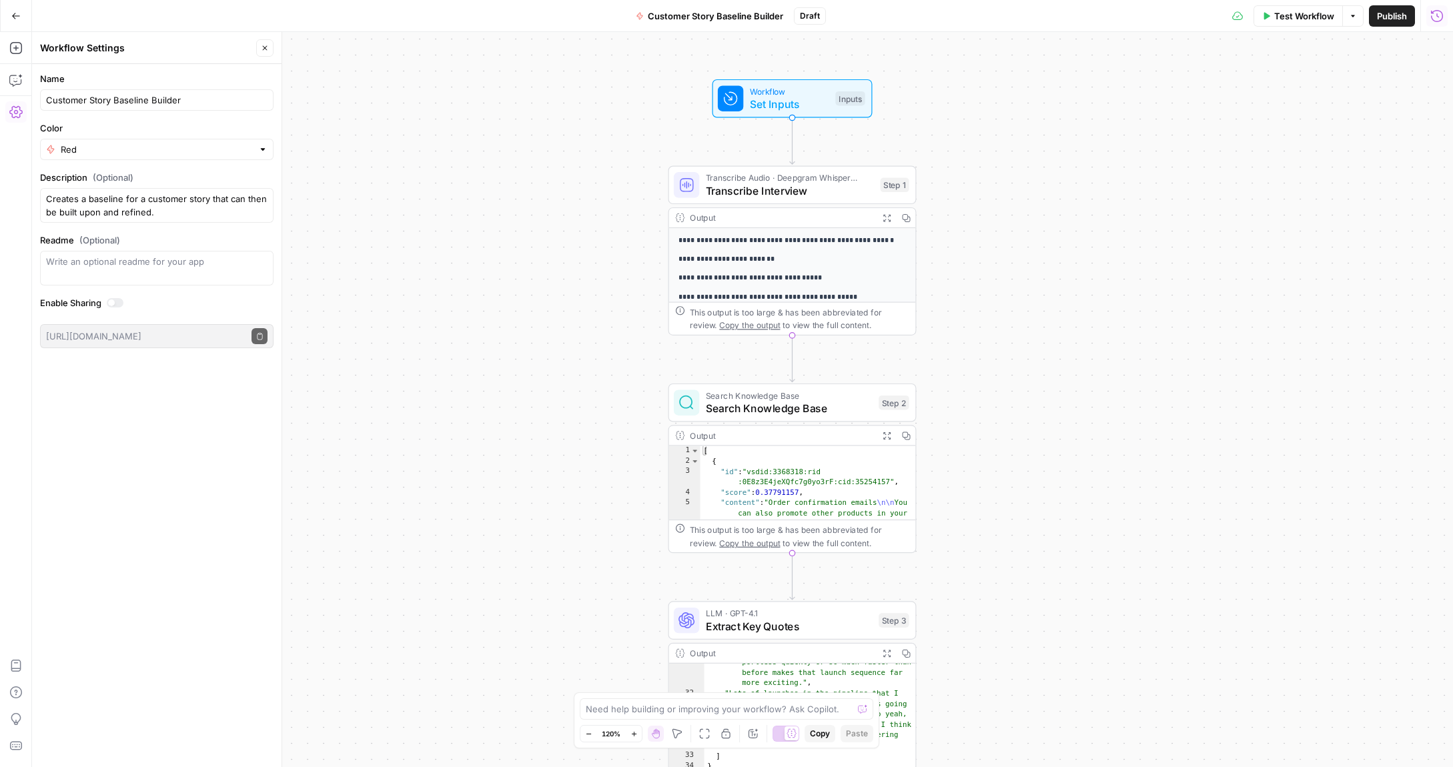
click at [364, 239] on div "**********" at bounding box center [742, 399] width 1421 height 735
click at [259, 44] on button "Close" at bounding box center [264, 47] width 17 height 17
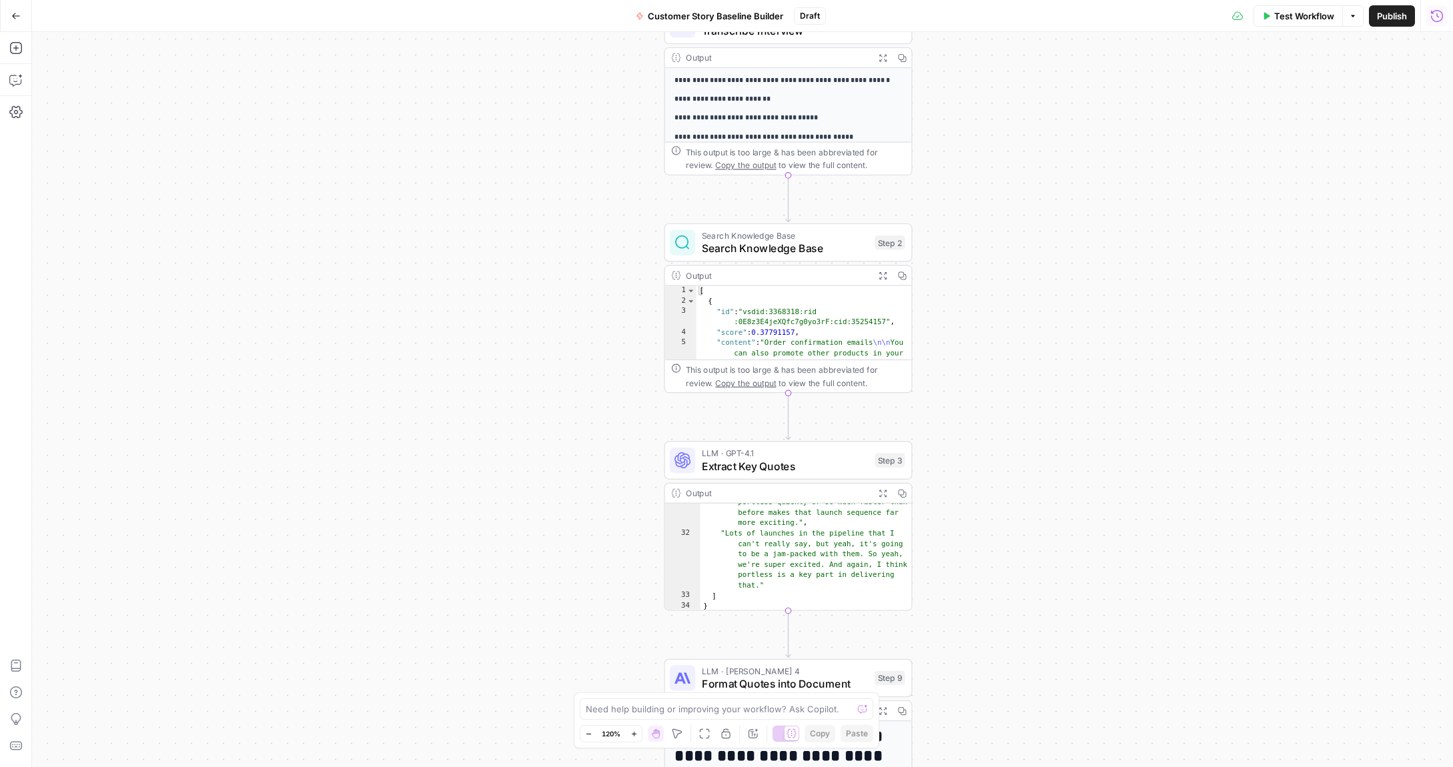
drag, startPoint x: 963, startPoint y: 408, endPoint x: 960, endPoint y: 360, distance: 48.8
click at [960, 360] on div "**********" at bounding box center [742, 399] width 1421 height 735
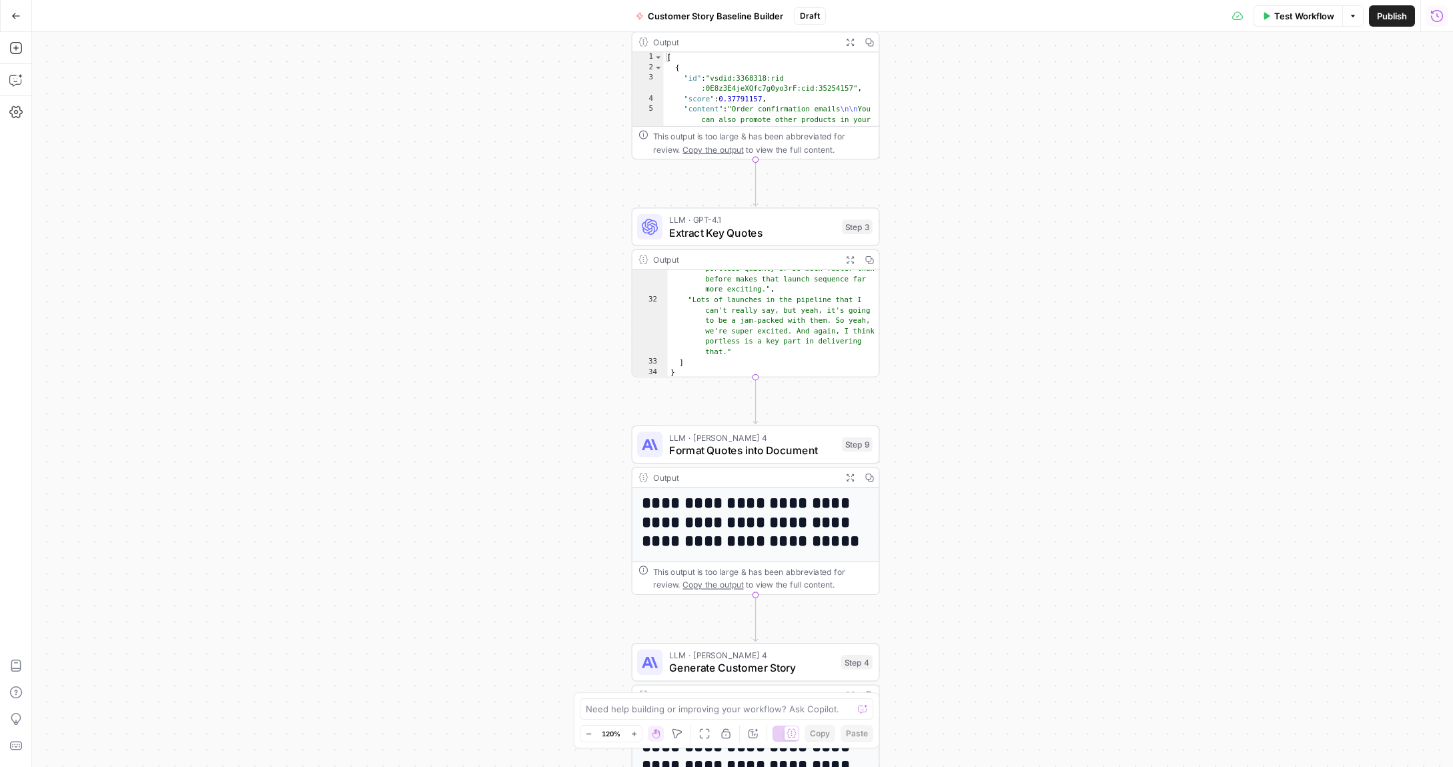
drag, startPoint x: 920, startPoint y: 405, endPoint x: 911, endPoint y: 317, distance: 88.5
click at [915, 314] on div "**********" at bounding box center [742, 399] width 1421 height 735
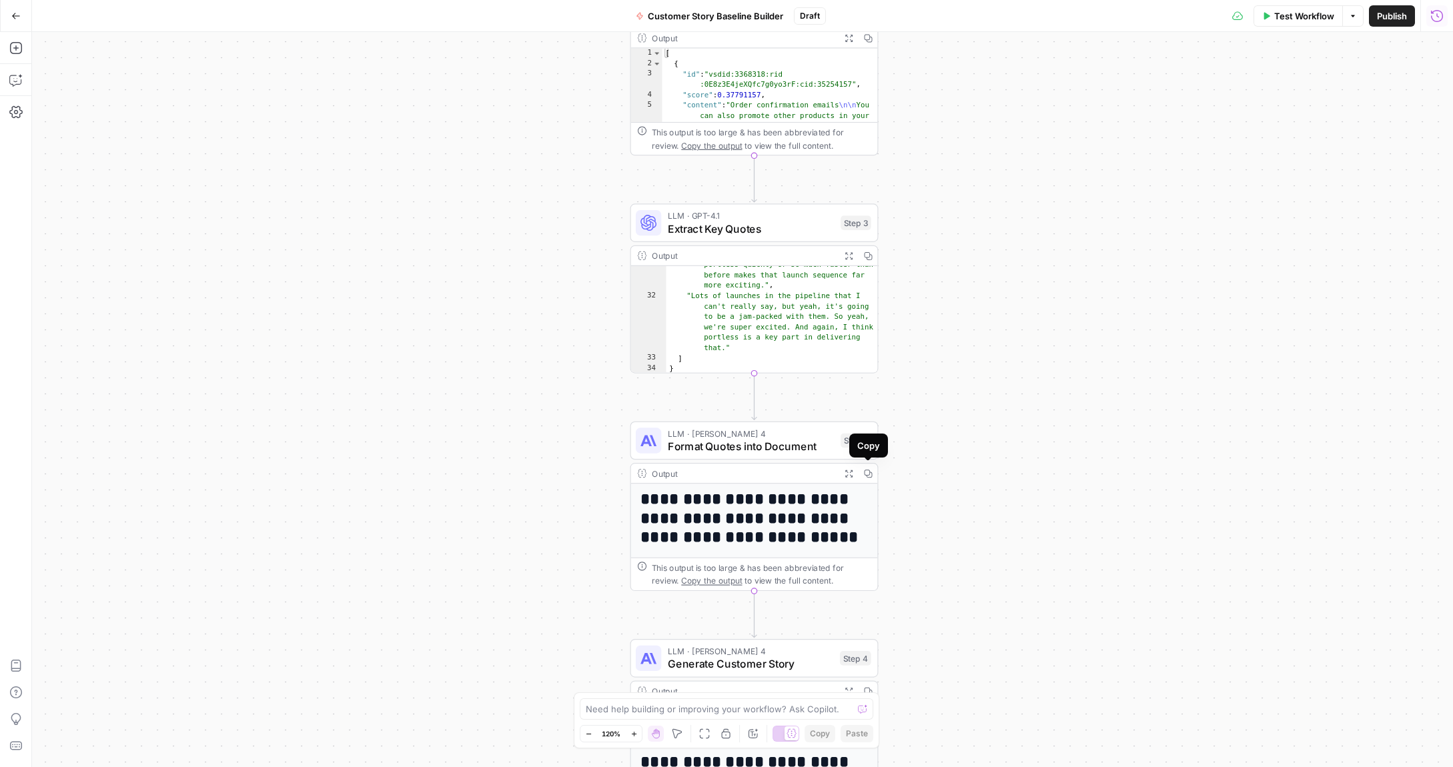
click at [868, 471] on icon "button" at bounding box center [867, 473] width 9 height 9
click at [869, 470] on icon "button" at bounding box center [868, 474] width 8 height 8
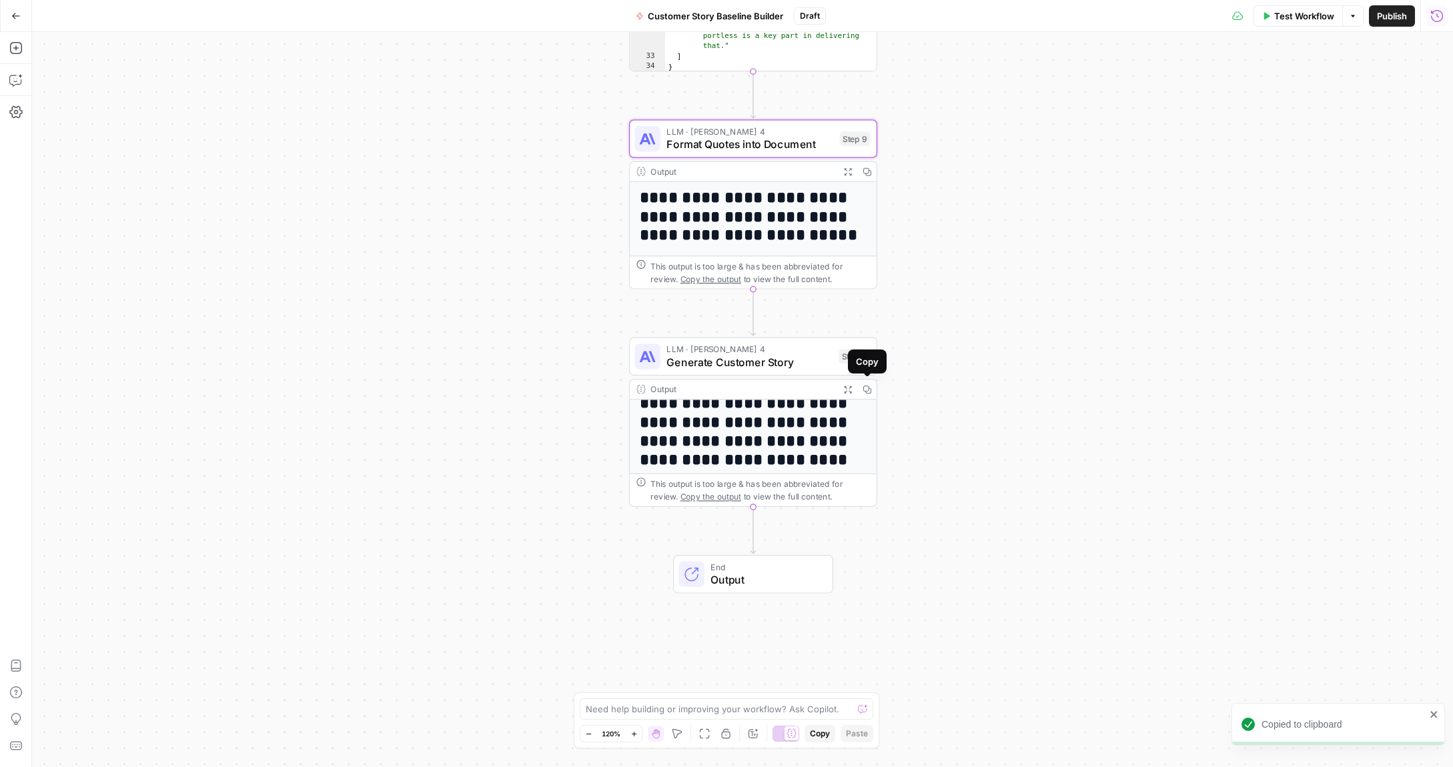
click at [869, 389] on icon "button" at bounding box center [867, 390] width 8 height 8
